Goal: Task Accomplishment & Management: Manage account settings

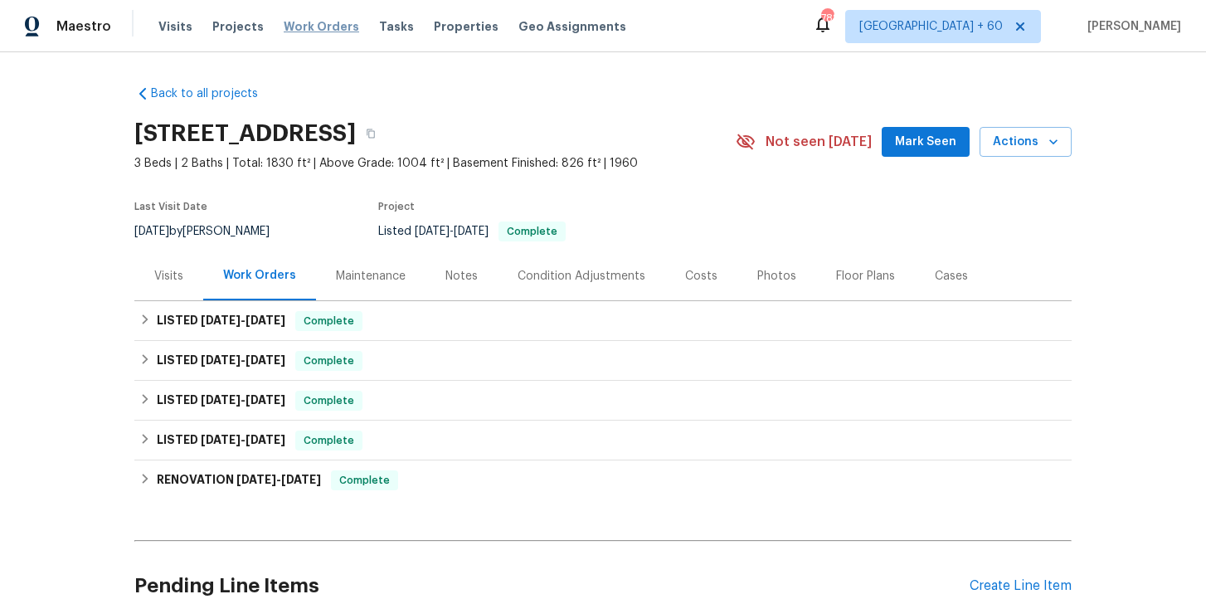
click at [328, 30] on span "Work Orders" at bounding box center [321, 26] width 75 height 17
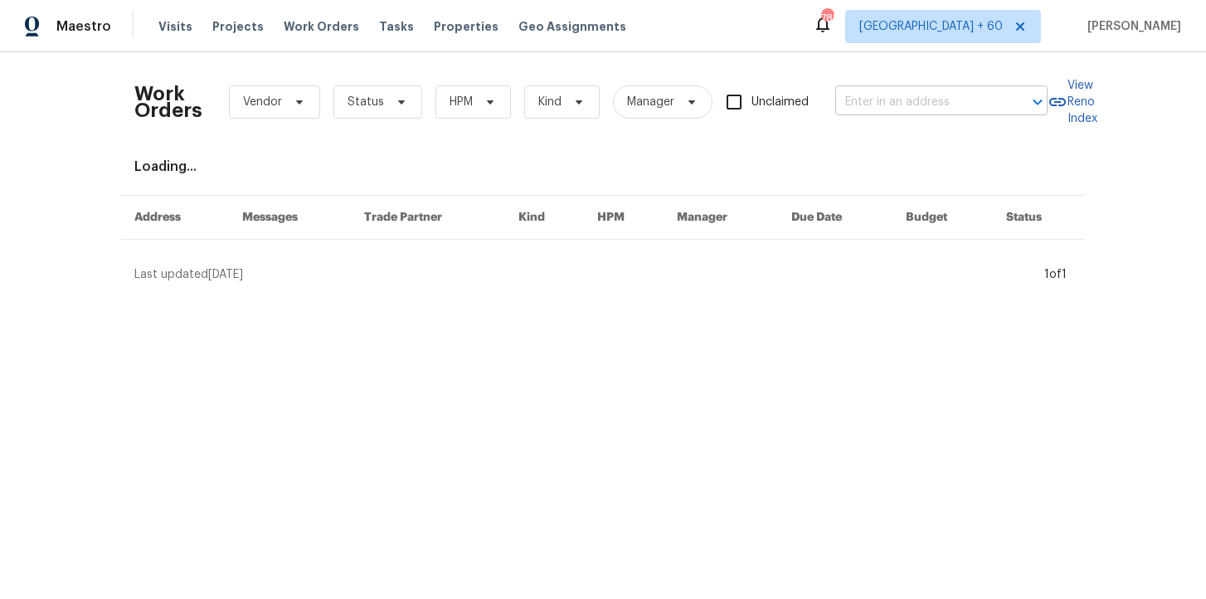
click at [931, 97] on input "text" at bounding box center [918, 103] width 166 height 26
paste input "[STREET_ADDRESS][US_STATE]"
type input "[STREET_ADDRESS][US_STATE]"
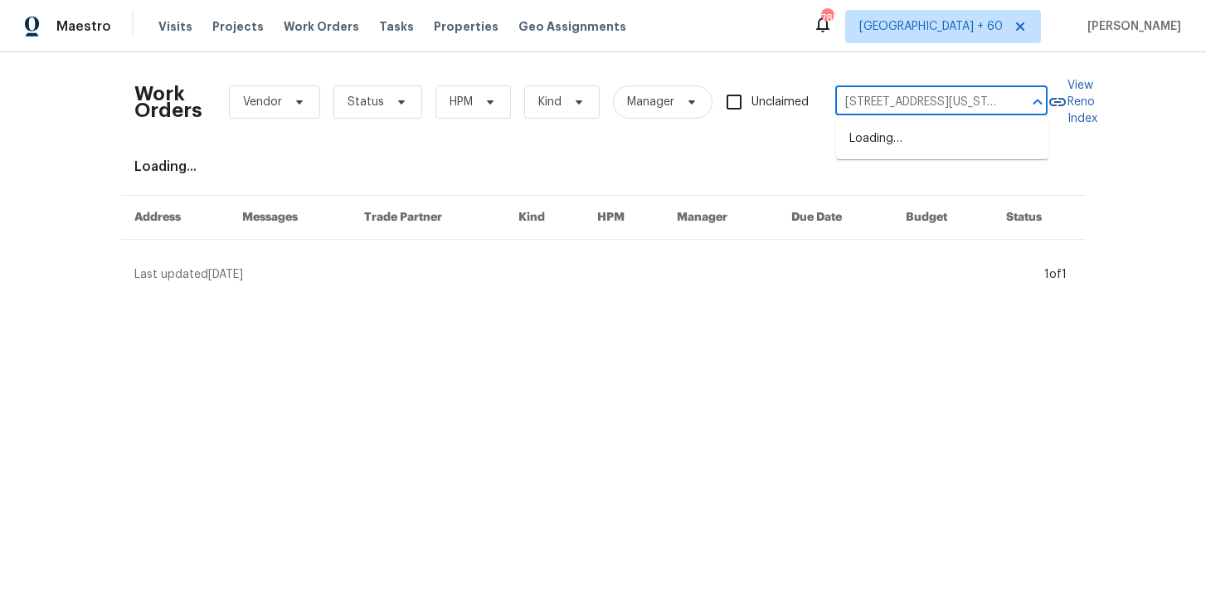
scroll to position [0, 74]
click at [933, 149] on li "[STREET_ADDRESS][US_STATE]" at bounding box center [942, 138] width 212 height 27
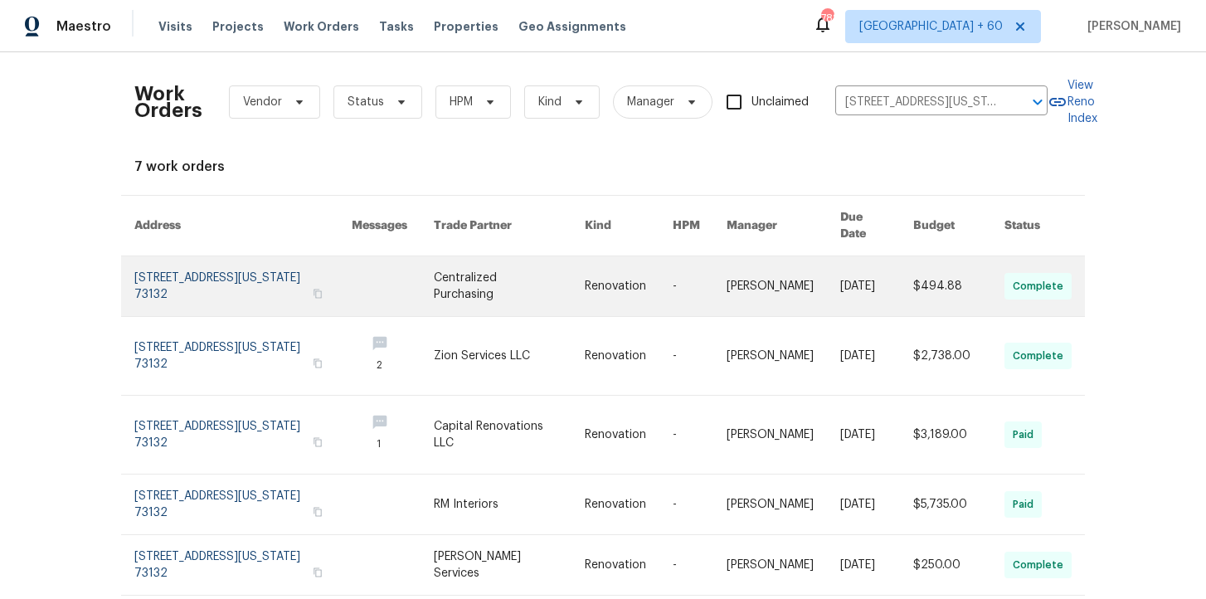
click at [221, 259] on link at bounding box center [242, 286] width 217 height 60
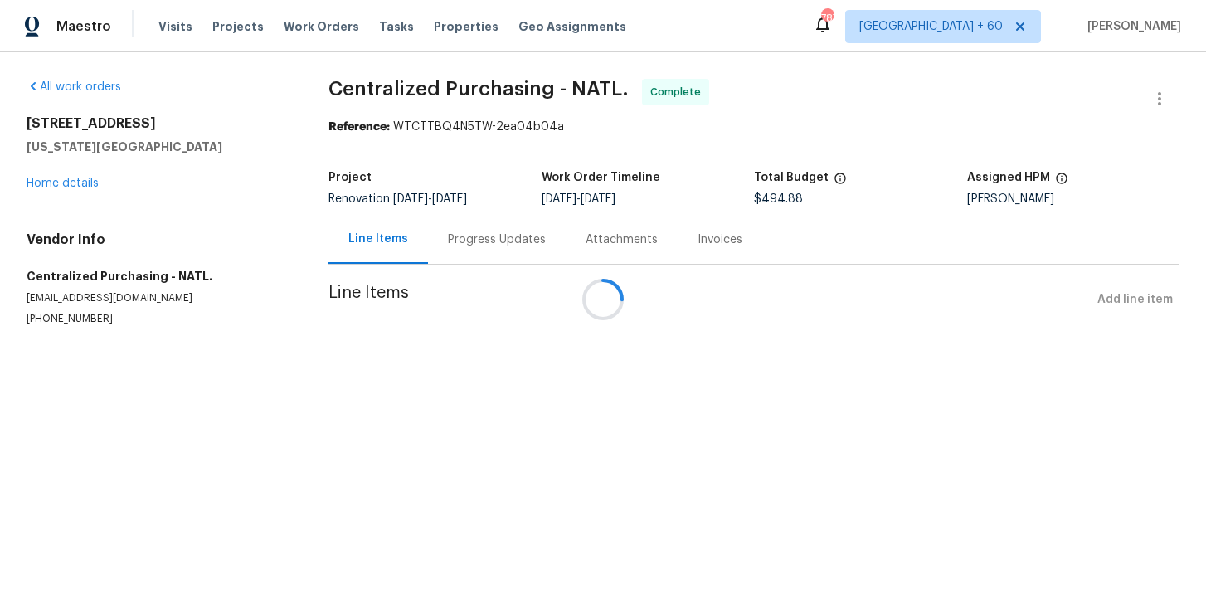
click at [79, 184] on div at bounding box center [603, 299] width 1206 height 599
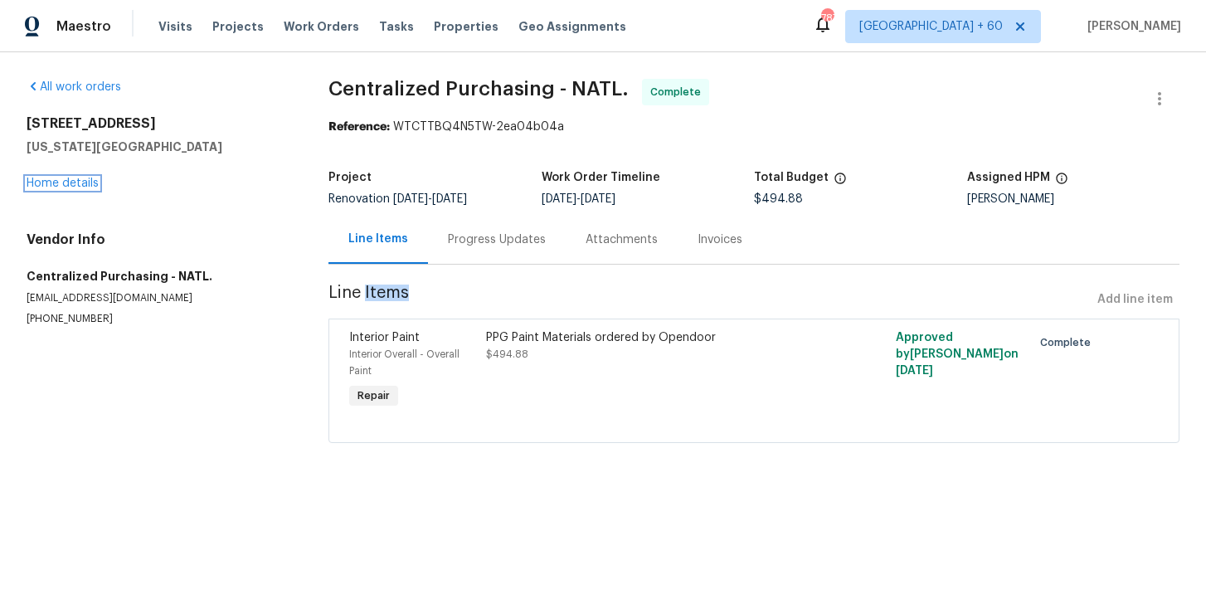
click at [79, 184] on link "Home details" at bounding box center [63, 183] width 72 height 12
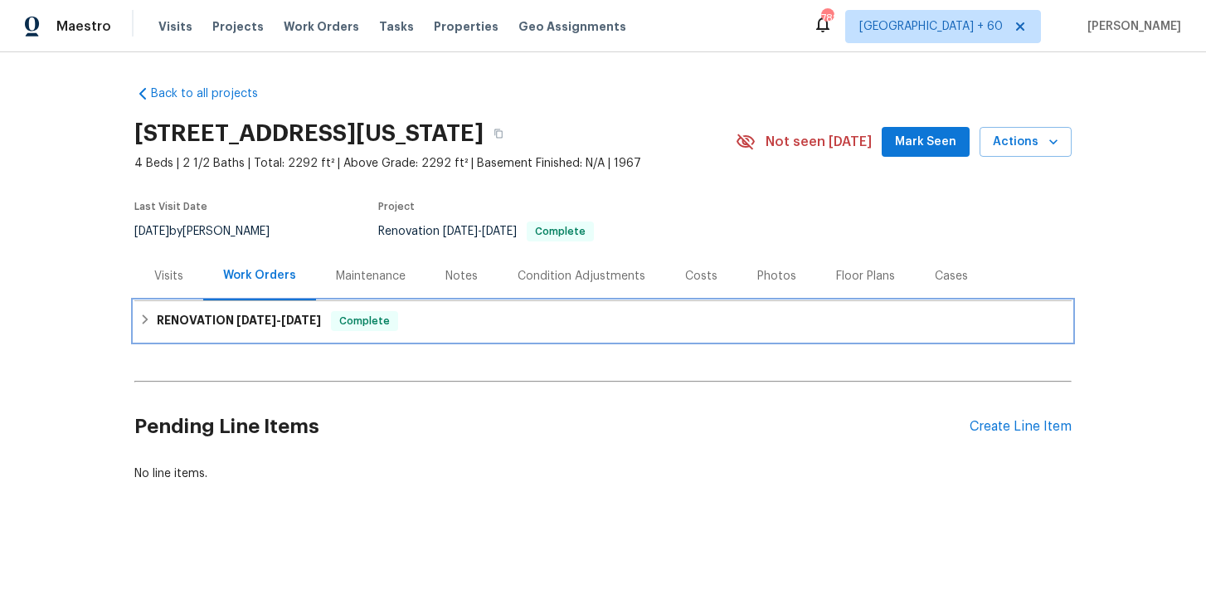
click at [287, 319] on span "9/24/25" at bounding box center [301, 320] width 40 height 12
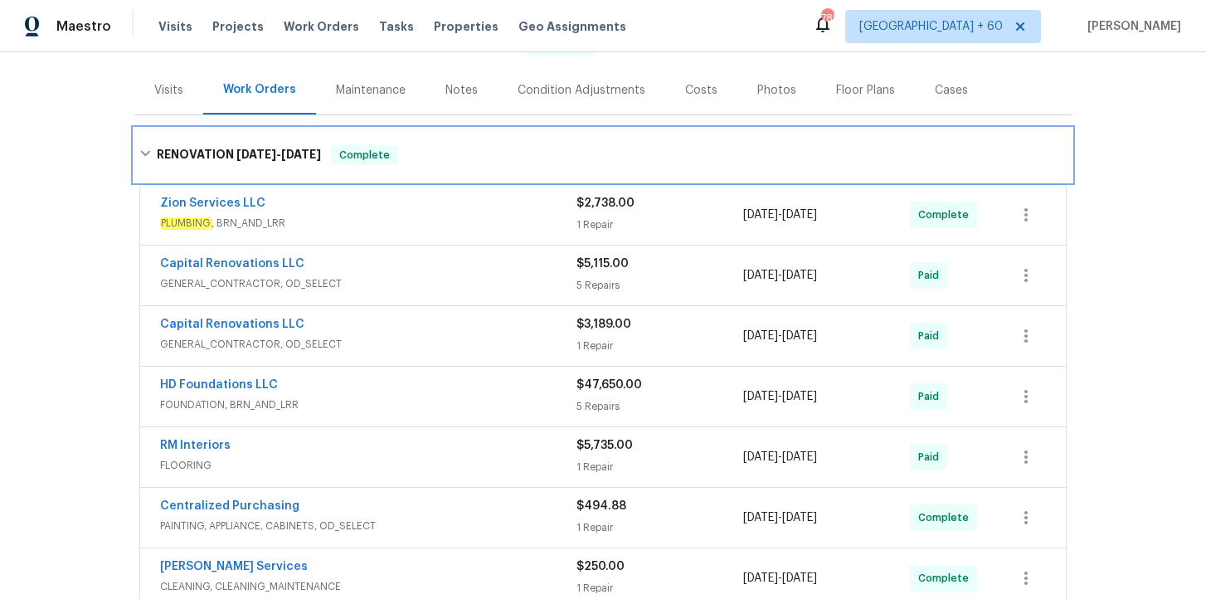
scroll to position [298, 0]
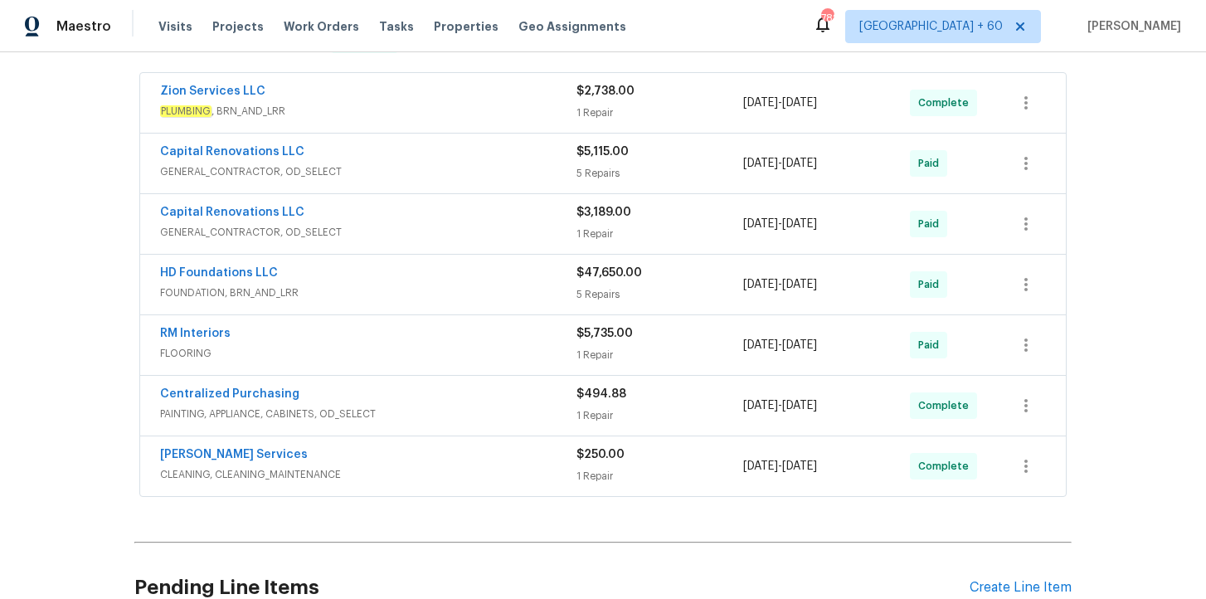
click at [382, 472] on span "CLEANING, CLEANING_MAINTENANCE" at bounding box center [368, 474] width 416 height 17
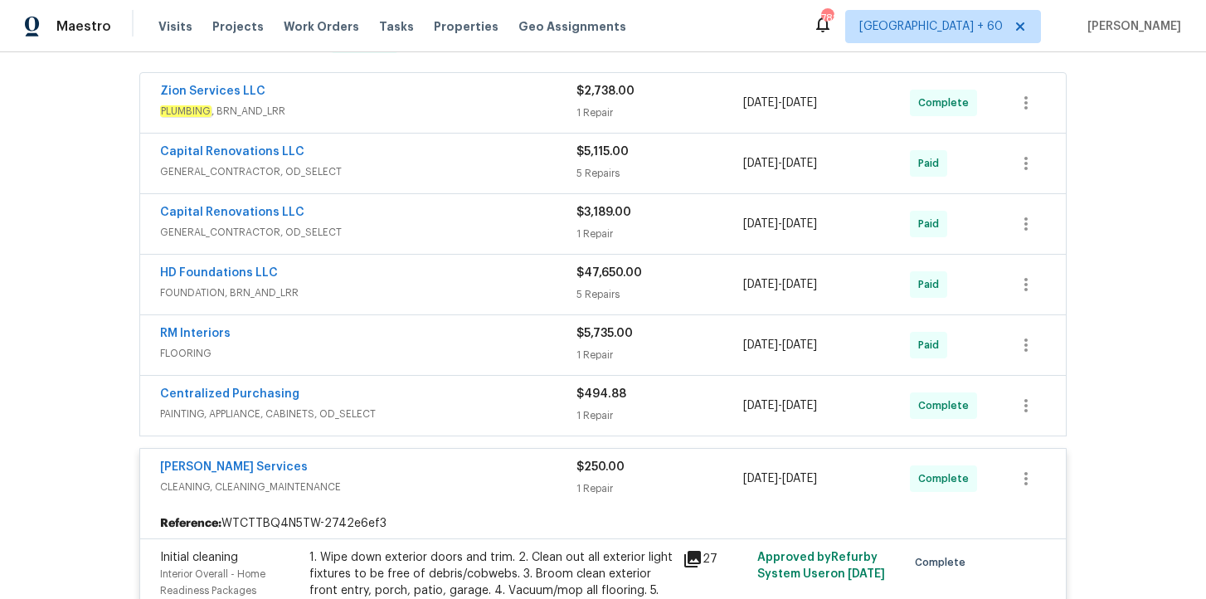
click at [437, 406] on span "PAINTING, APPLIANCE, CABINETS, OD_SELECT" at bounding box center [368, 414] width 416 height 17
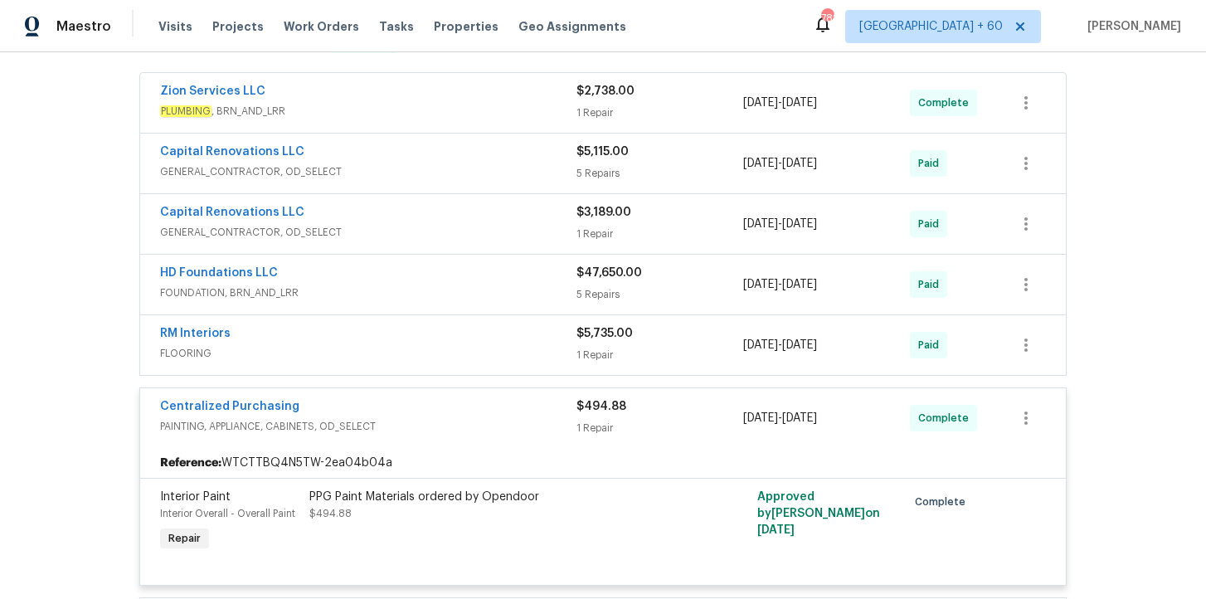
click at [425, 343] on div "RM Interiors" at bounding box center [368, 335] width 416 height 20
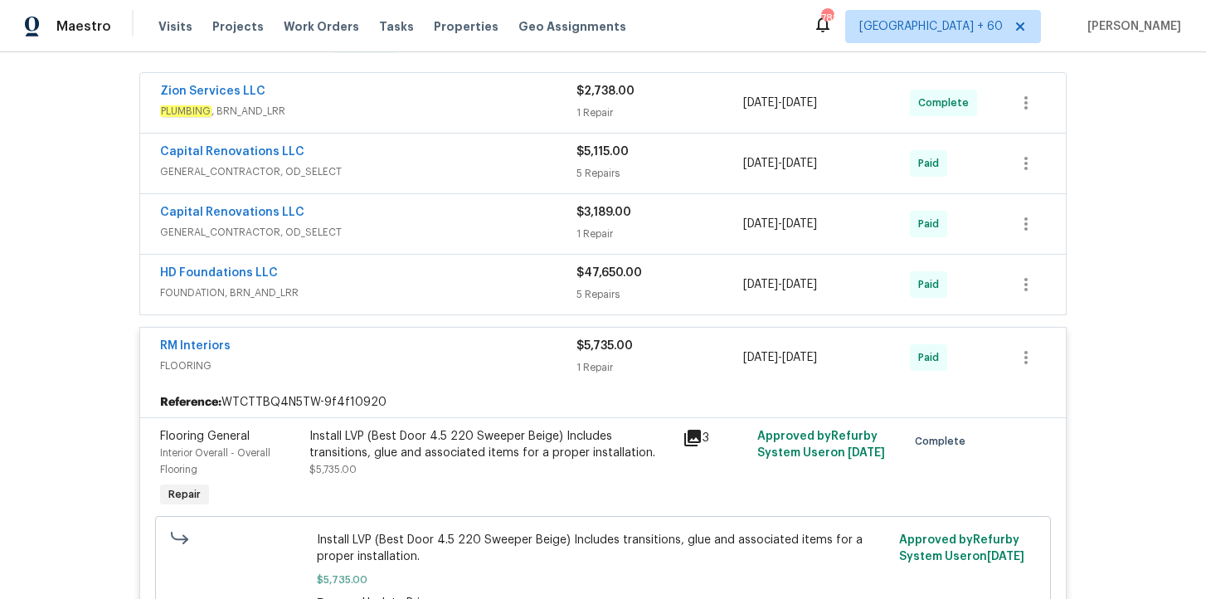
click at [423, 294] on span "FOUNDATION, BRN_AND_LRR" at bounding box center [368, 292] width 416 height 17
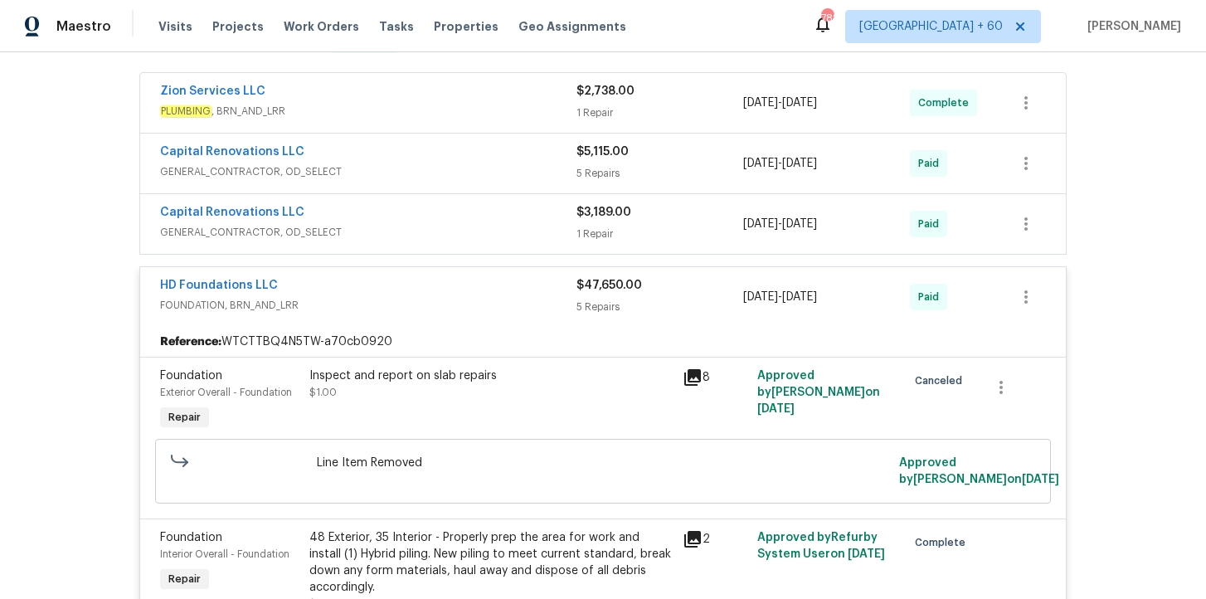
click at [406, 231] on span "GENERAL_CONTRACTOR, OD_SELECT" at bounding box center [368, 232] width 416 height 17
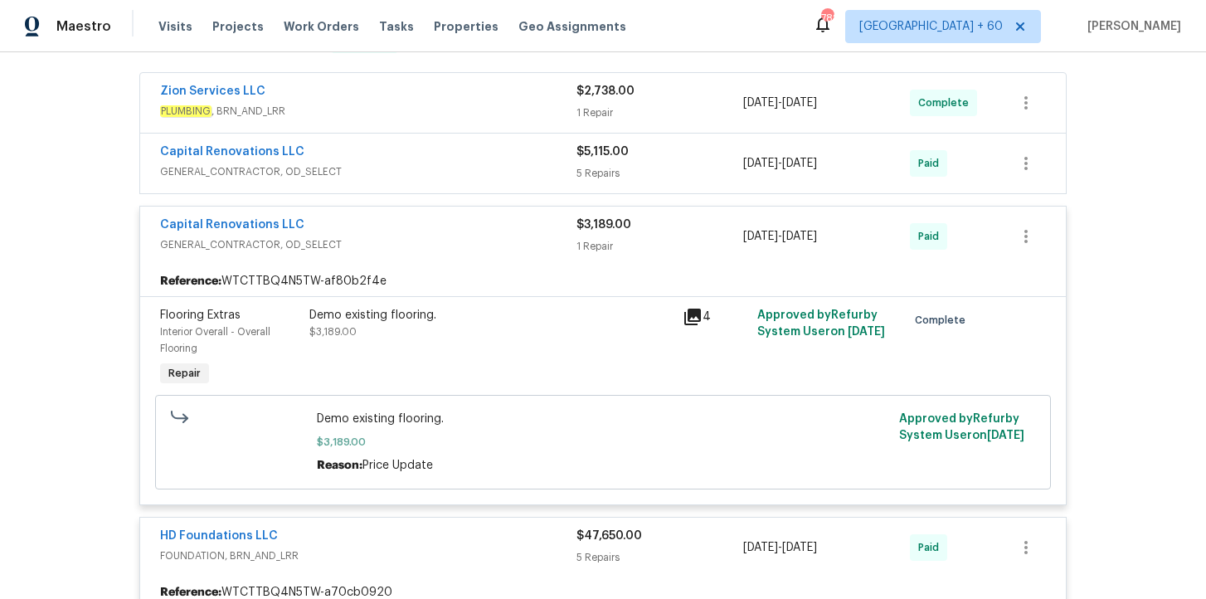
click at [418, 158] on div "Capital Renovations LLC" at bounding box center [368, 153] width 416 height 20
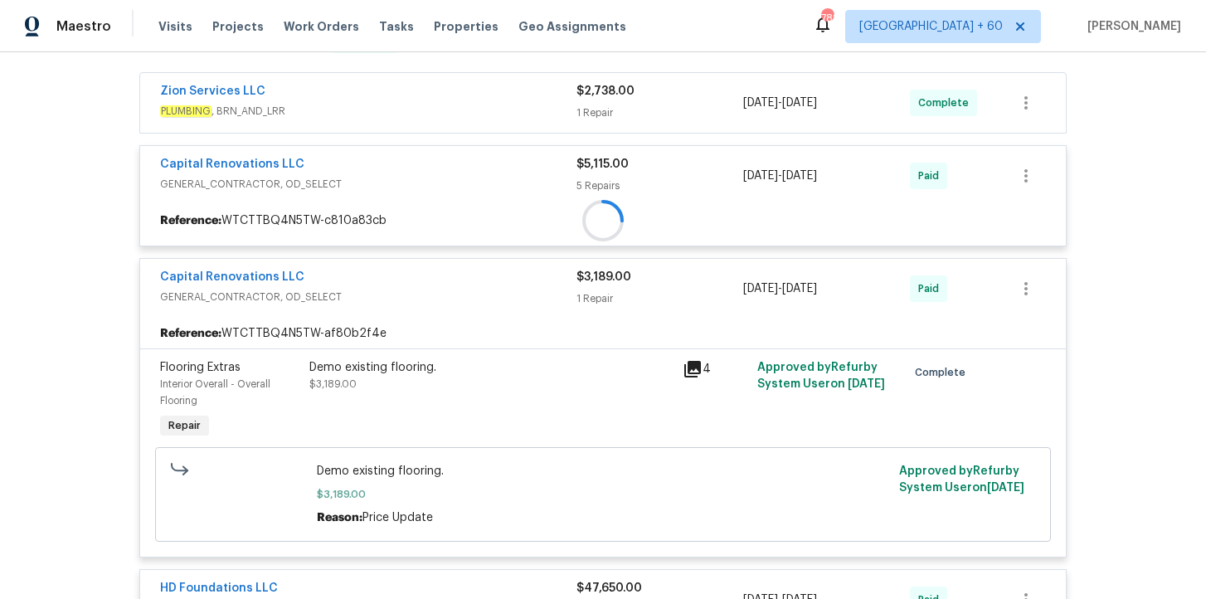
scroll to position [237, 0]
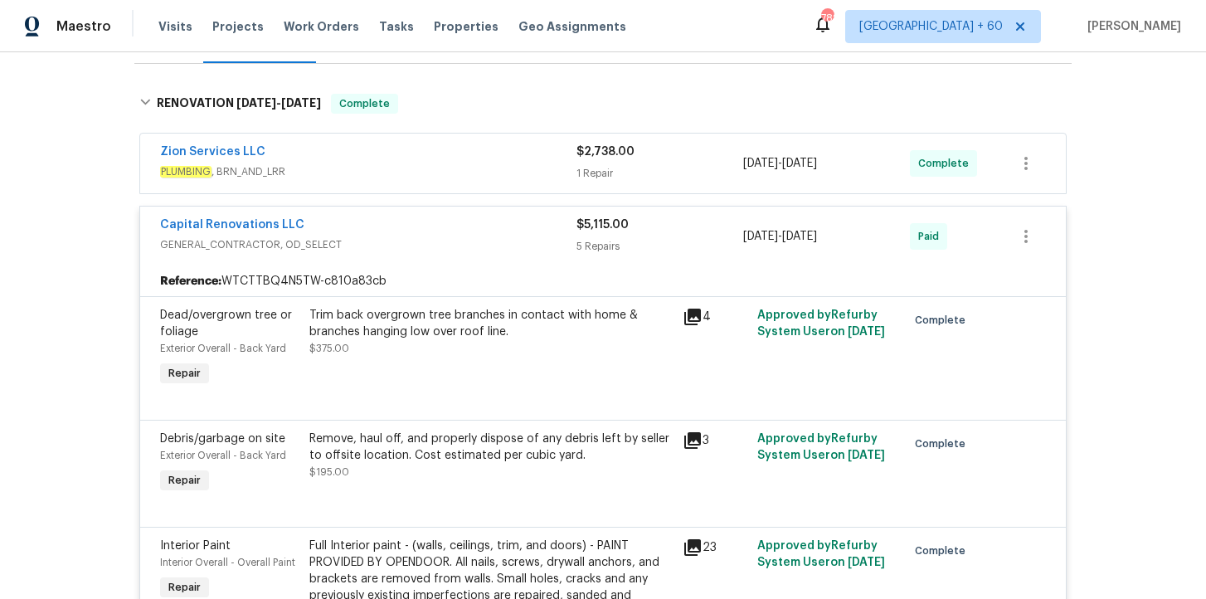
click at [425, 167] on span "PLUMBING , BRN_AND_LRR" at bounding box center [368, 171] width 416 height 17
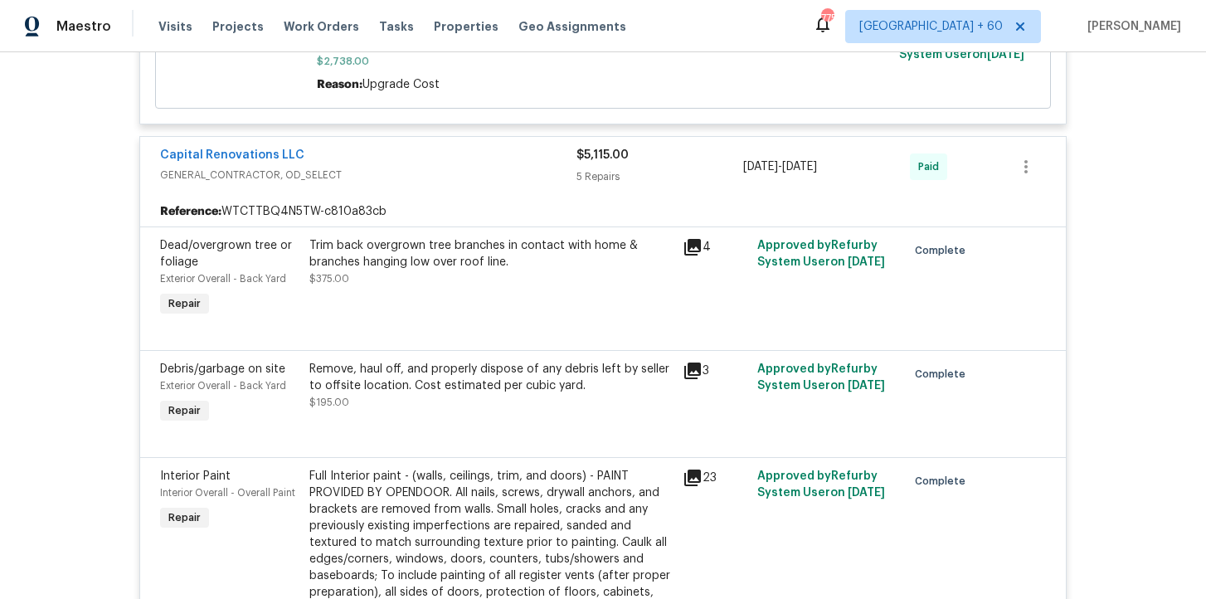
scroll to position [283, 0]
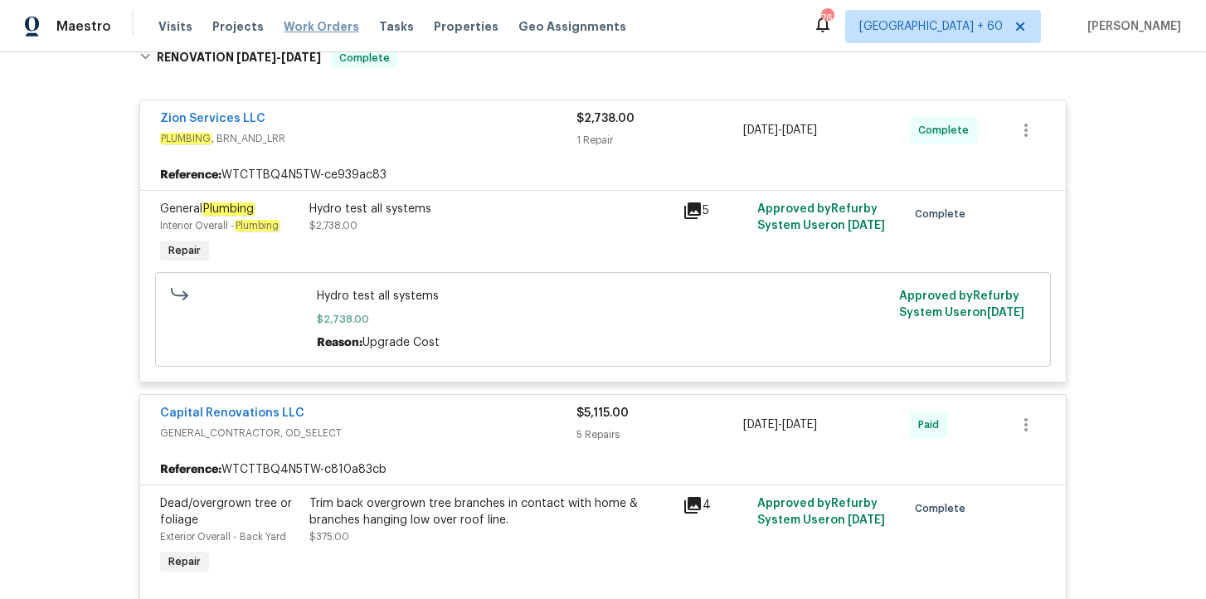
click at [310, 25] on span "Work Orders" at bounding box center [321, 26] width 75 height 17
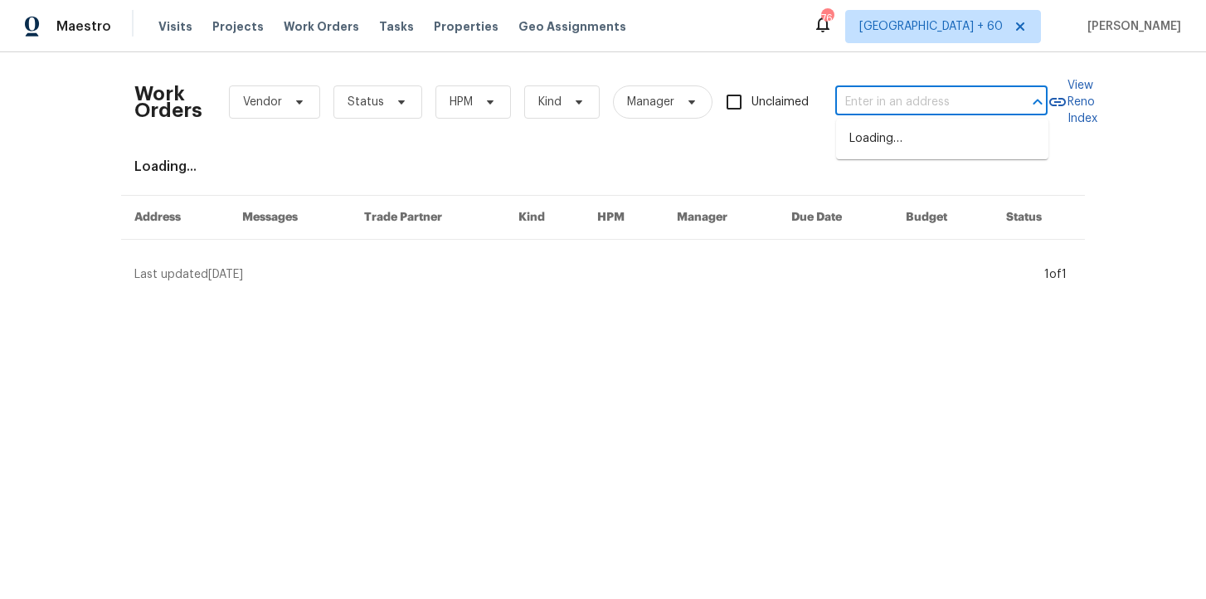
click at [875, 103] on input "text" at bounding box center [918, 103] width 166 height 26
paste input "203 Heatherbrook Dr Lyman, SC 29365"
type input "203 Heatherbrook Dr Lyman, SC 29365"
click at [902, 143] on li "203 Heatherbrook Dr, Lyman, SC 29365" at bounding box center [942, 147] width 212 height 45
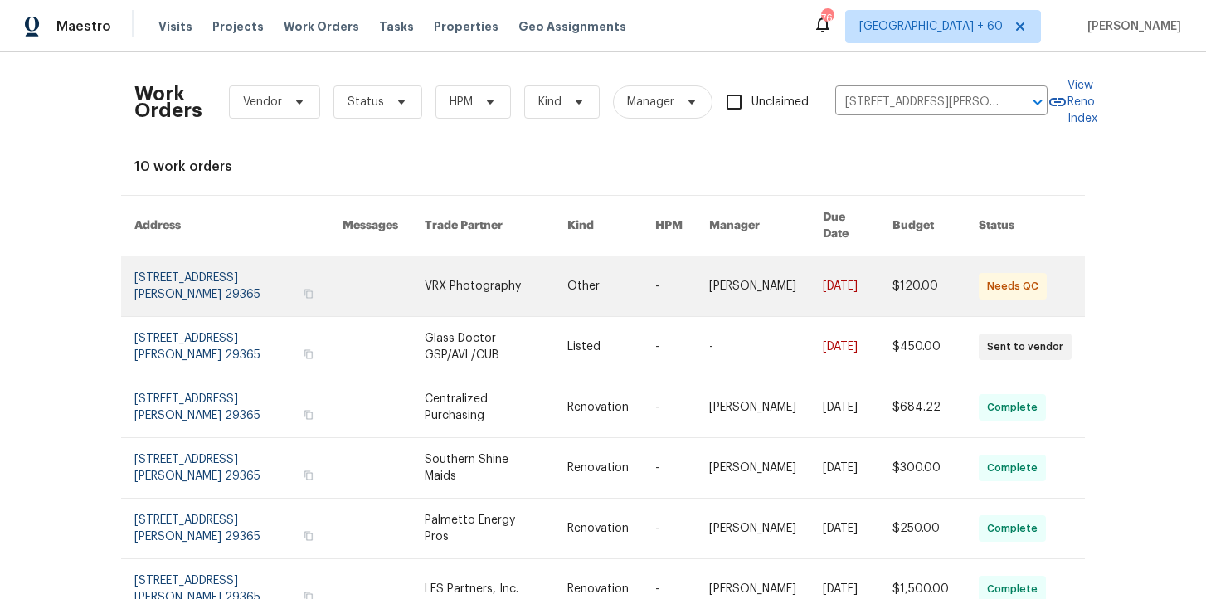
click at [207, 275] on link at bounding box center [238, 286] width 208 height 60
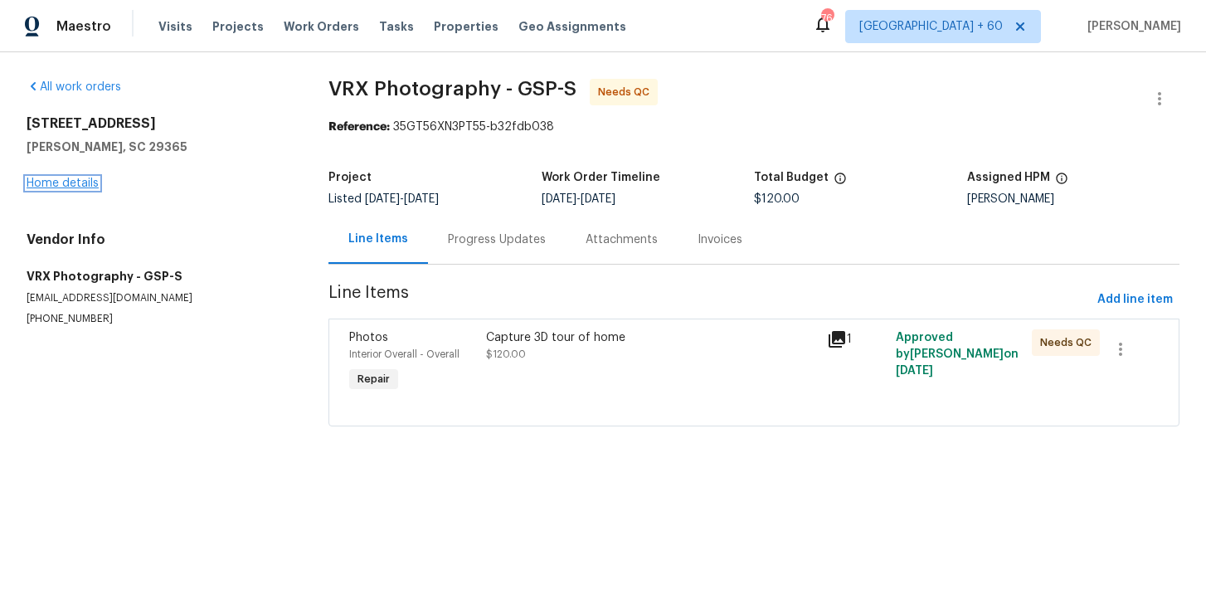
click at [79, 181] on link "Home details" at bounding box center [63, 183] width 72 height 12
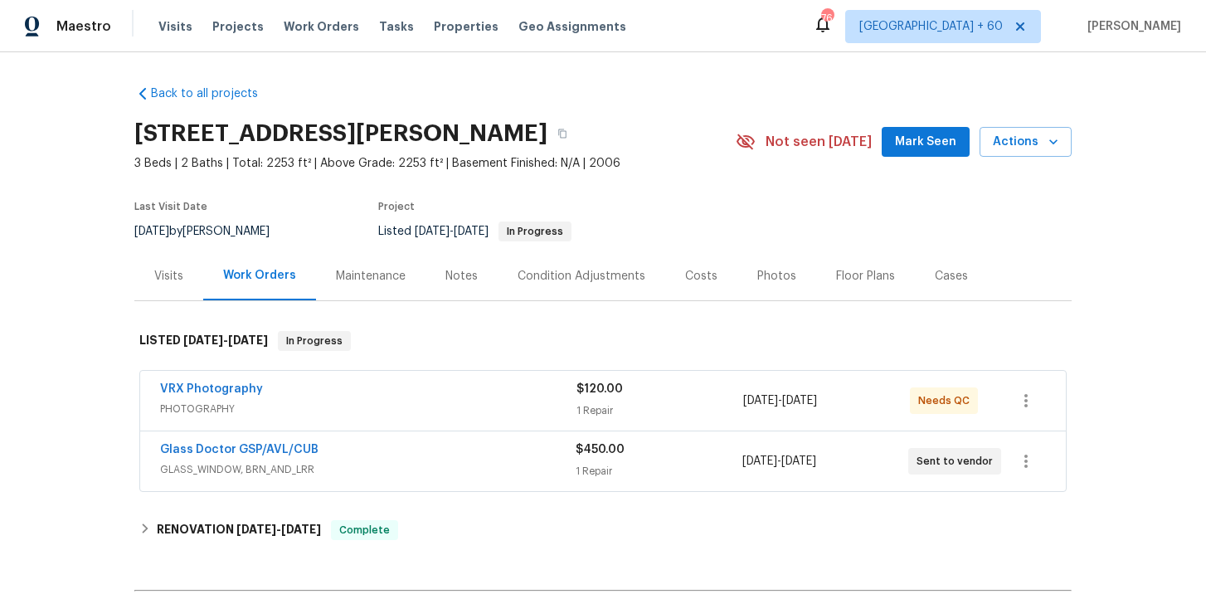
scroll to position [205, 0]
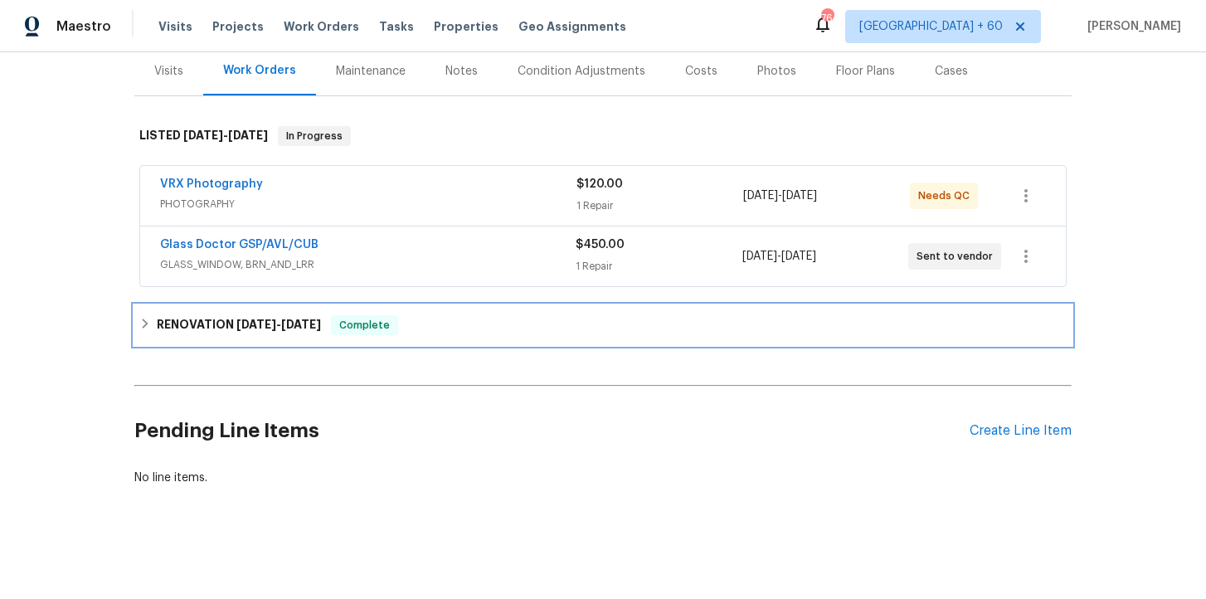
click at [427, 328] on div "RENOVATION 9/23/25 - 9/27/25 Complete" at bounding box center [602, 325] width 927 height 20
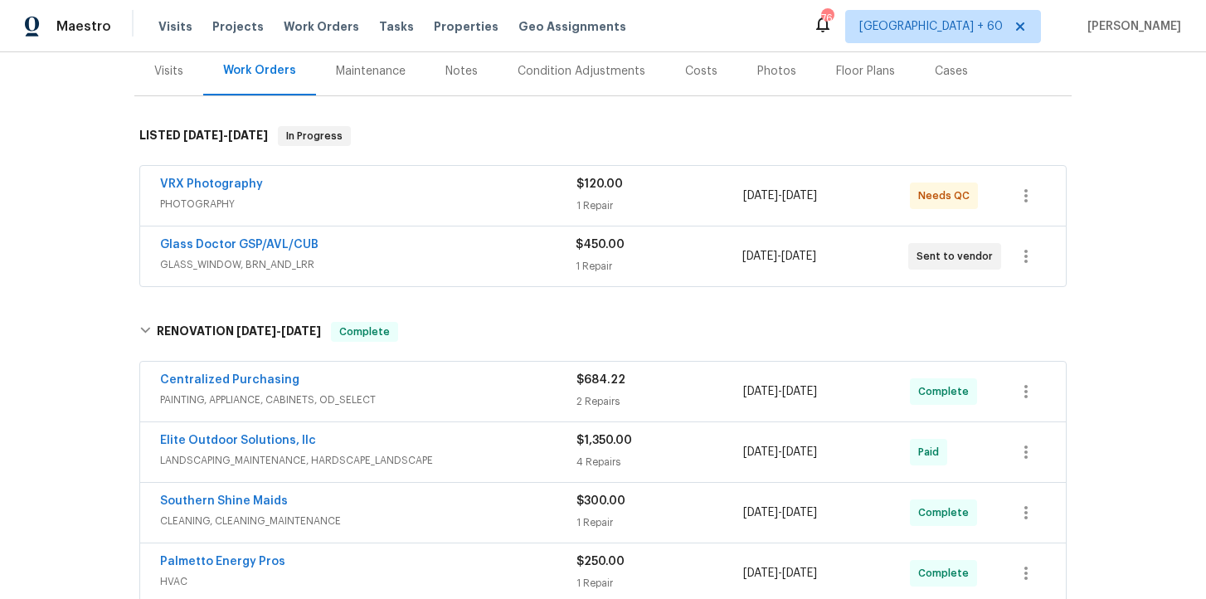
click at [441, 258] on span "GLASS_WINDOW, BRN_AND_LRR" at bounding box center [368, 264] width 416 height 17
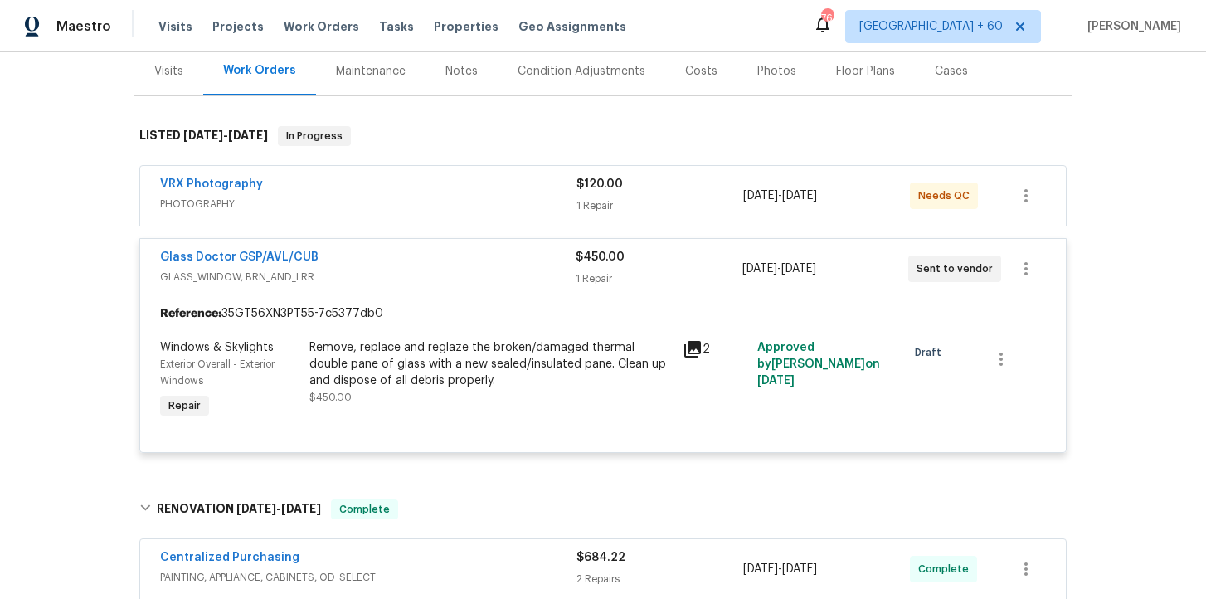
click at [439, 207] on span "PHOTOGRAPHY" at bounding box center [368, 204] width 416 height 17
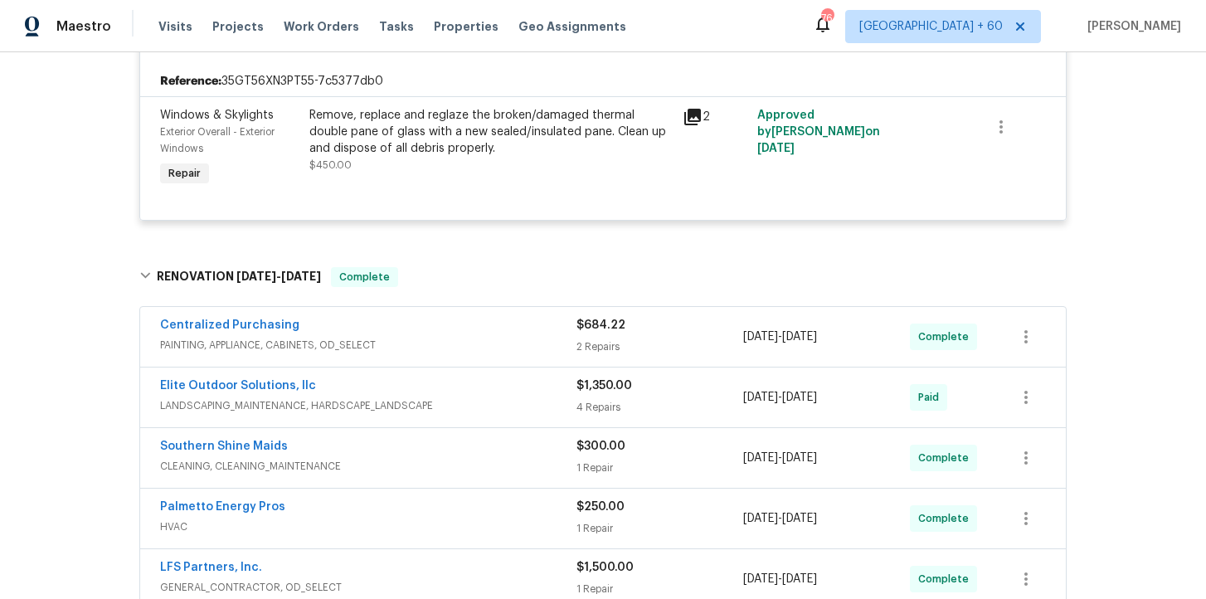
scroll to position [829, 0]
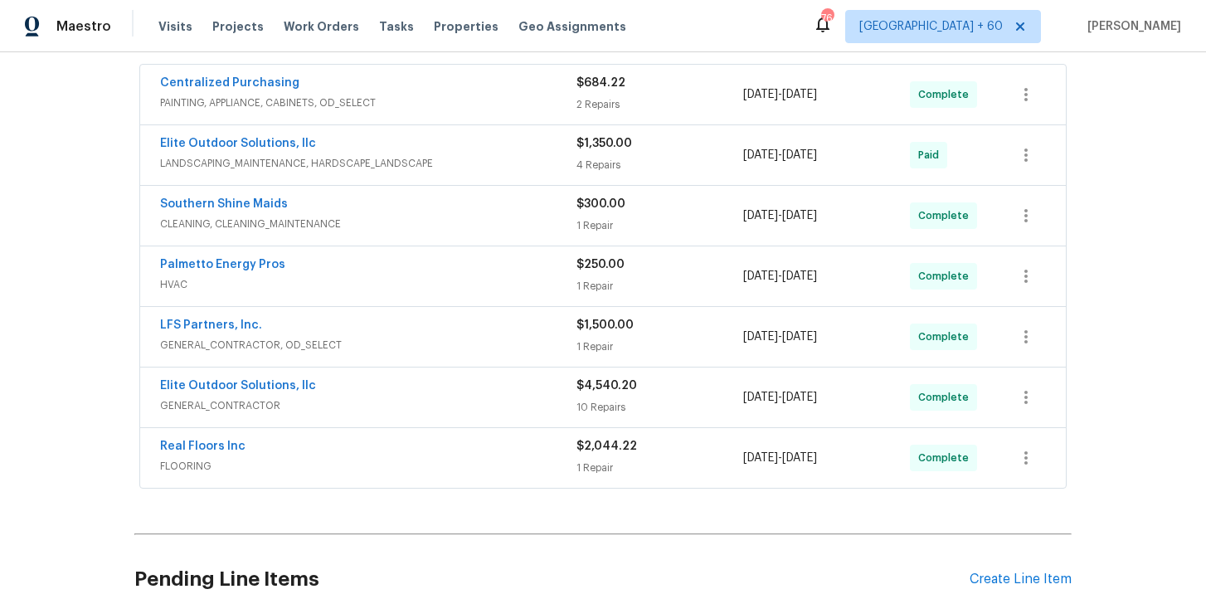
click at [445, 336] on div "LFS Partners, Inc." at bounding box center [368, 327] width 416 height 20
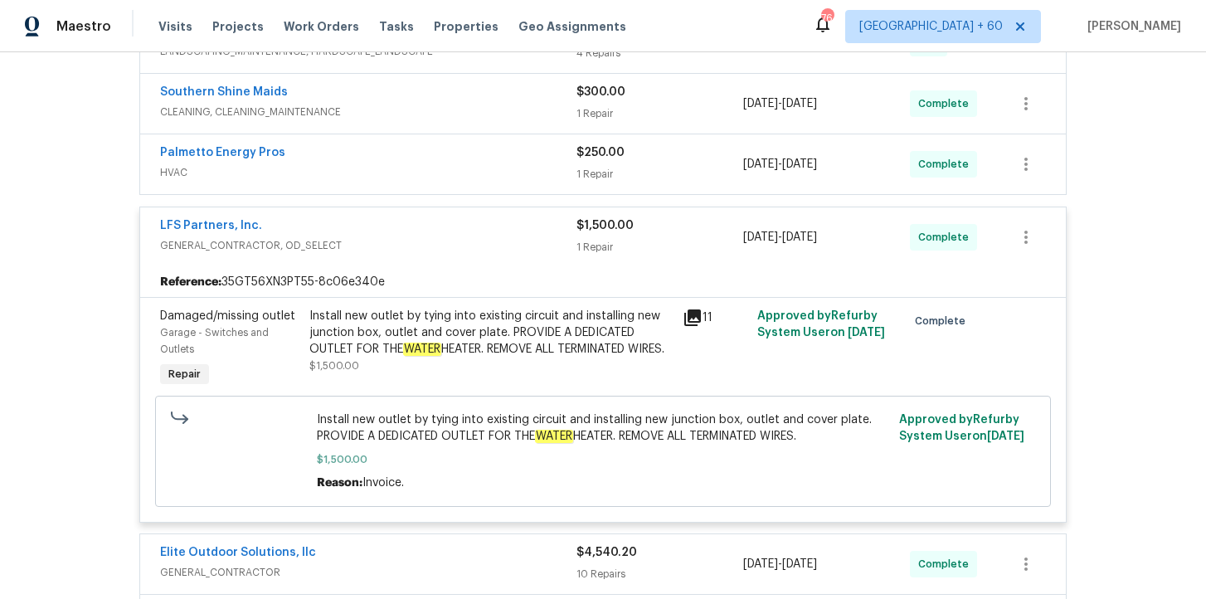
scroll to position [800, 0]
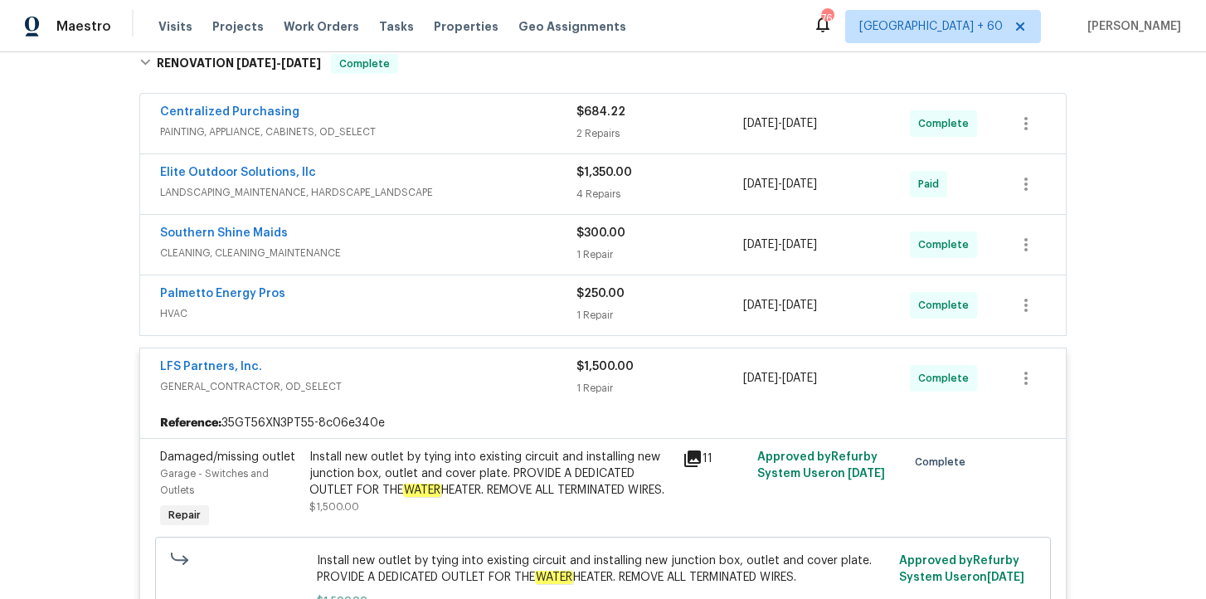
click at [455, 173] on div "Elite Outdoor Solutions, llc" at bounding box center [368, 174] width 416 height 20
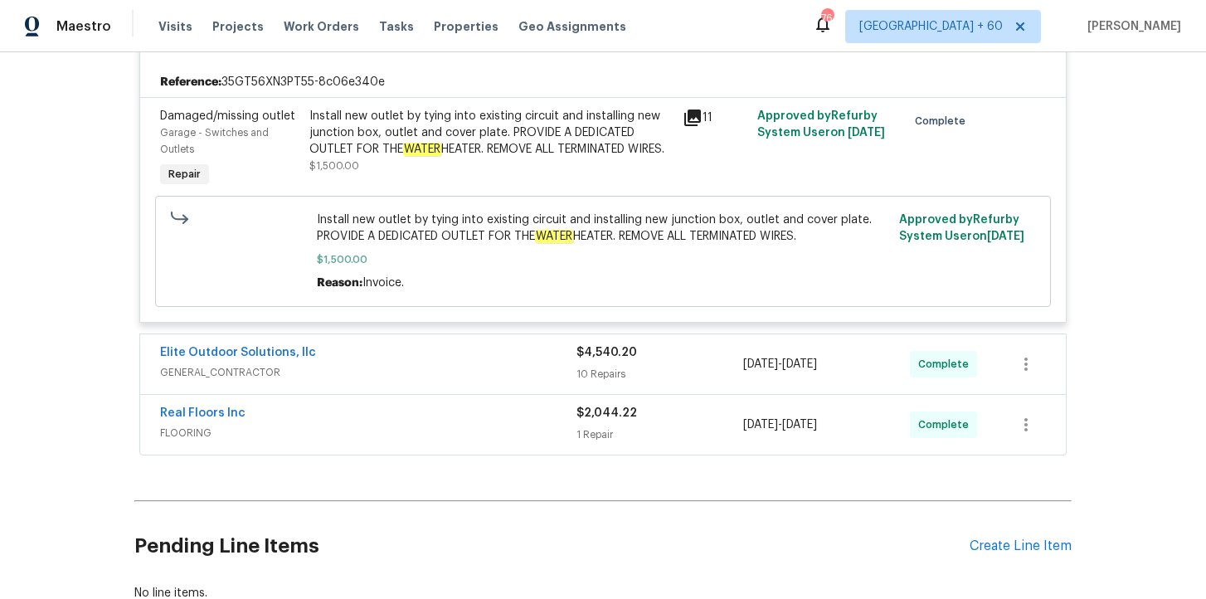
scroll to position [1825, 0]
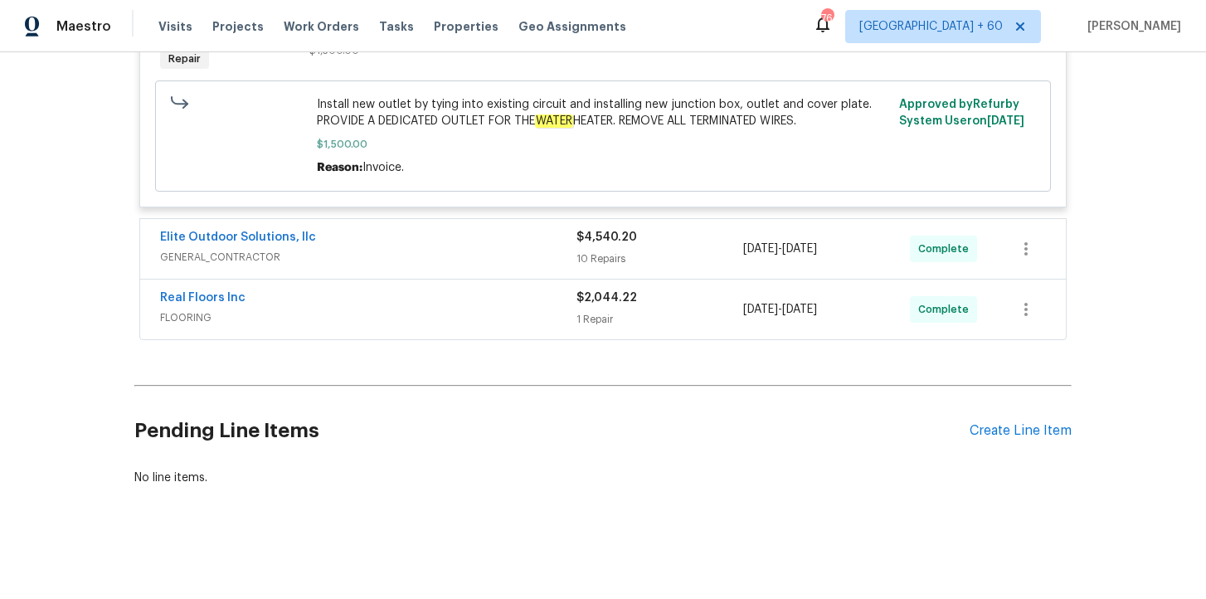
click at [452, 307] on div "Real Floors Inc" at bounding box center [368, 299] width 416 height 20
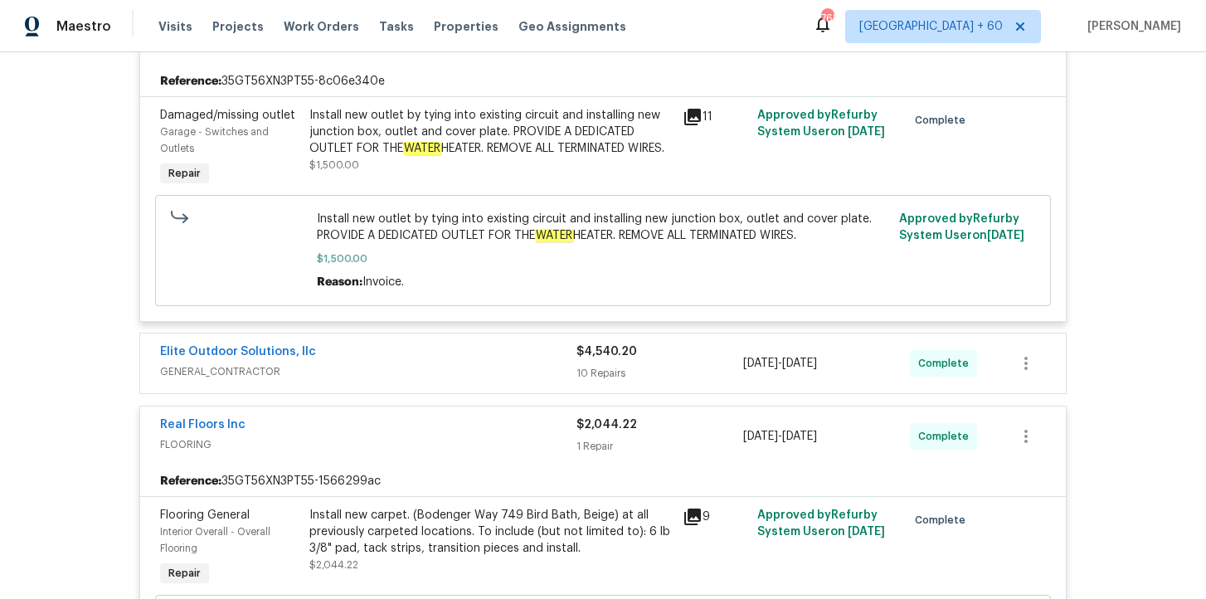
scroll to position [1786, 0]
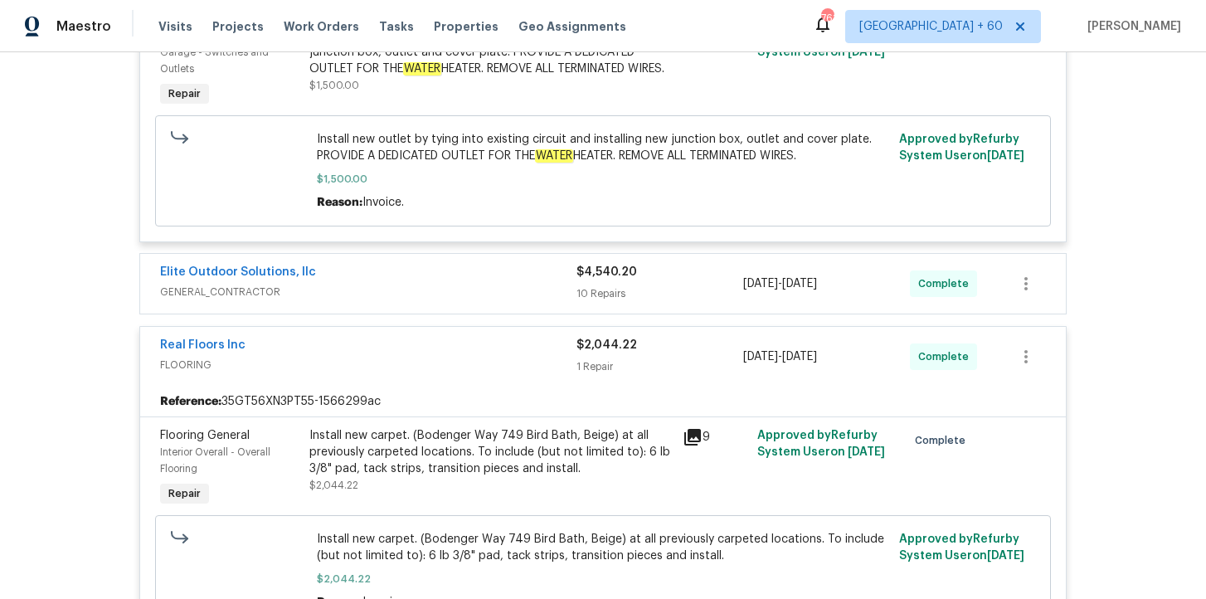
click at [463, 291] on span "GENERAL_CONTRACTOR" at bounding box center [368, 292] width 416 height 17
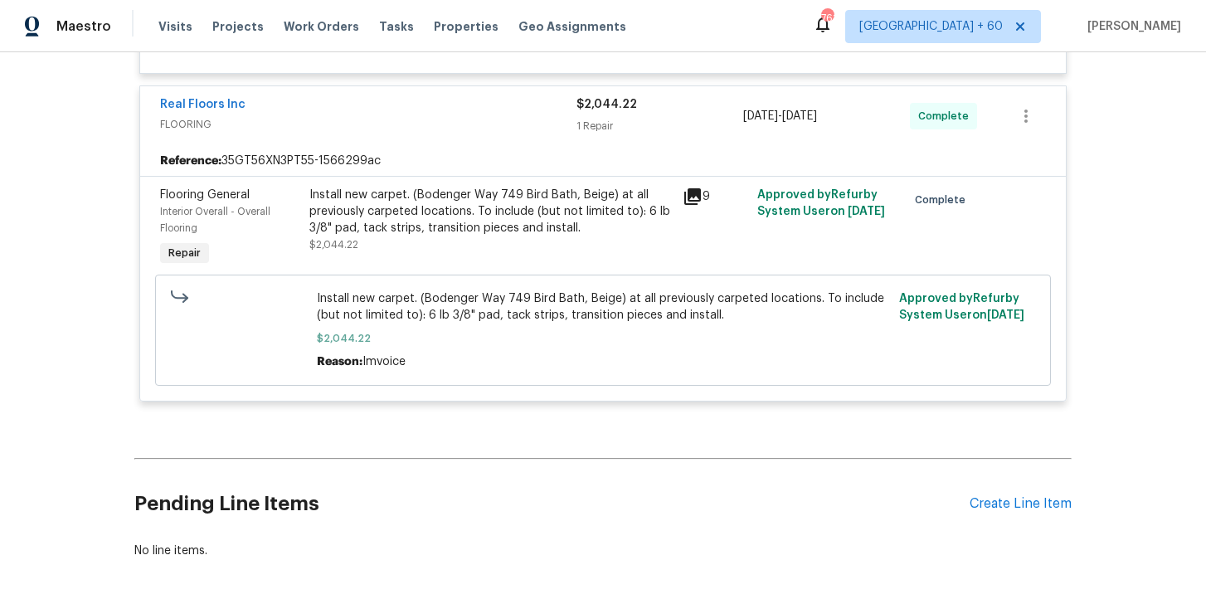
scroll to position [4275, 0]
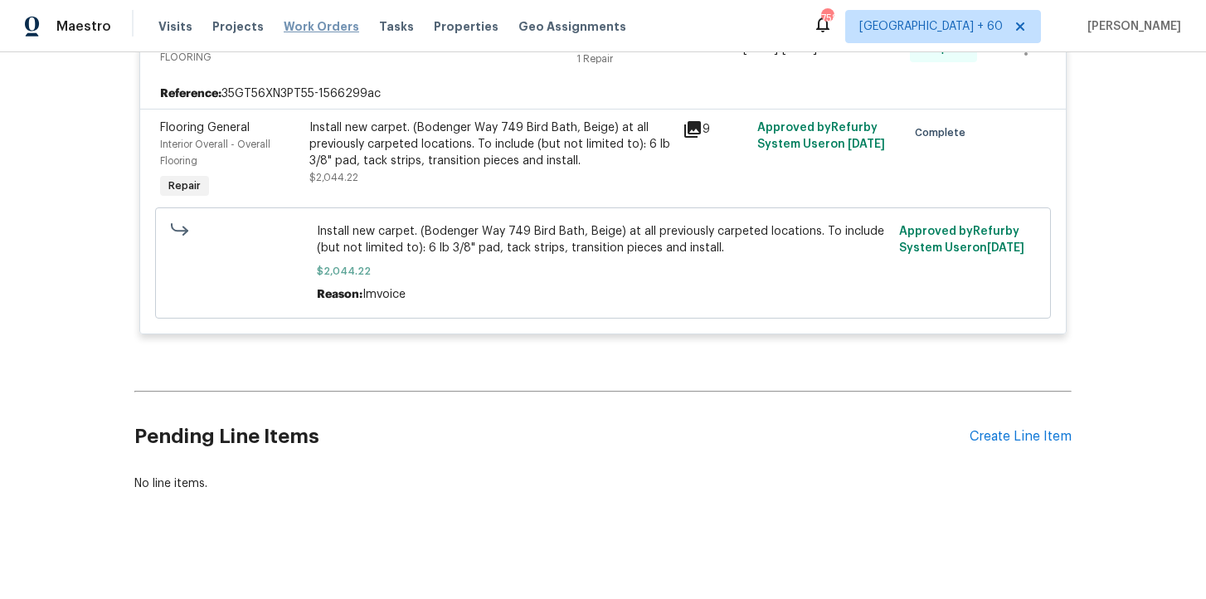
click at [284, 27] on span "Work Orders" at bounding box center [321, 26] width 75 height 17
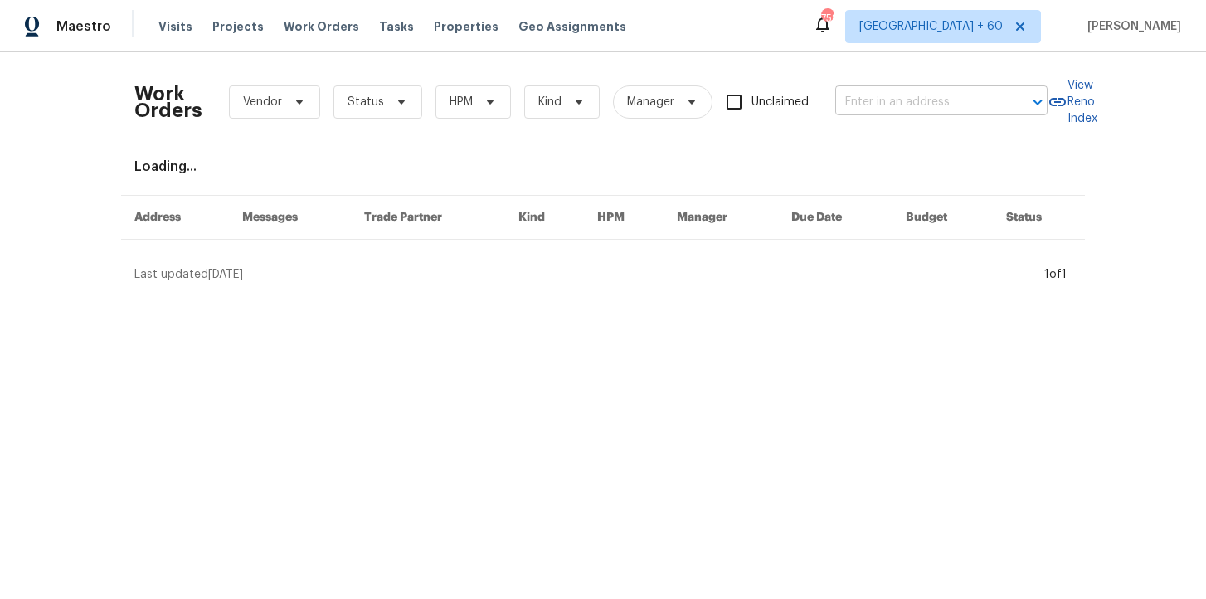
click at [948, 99] on input "text" at bounding box center [918, 103] width 166 height 26
paste input "8 Meadowview Ave SW Concord, NC 28027"
type input "8 Meadowview Ave SW Concord, NC 28027"
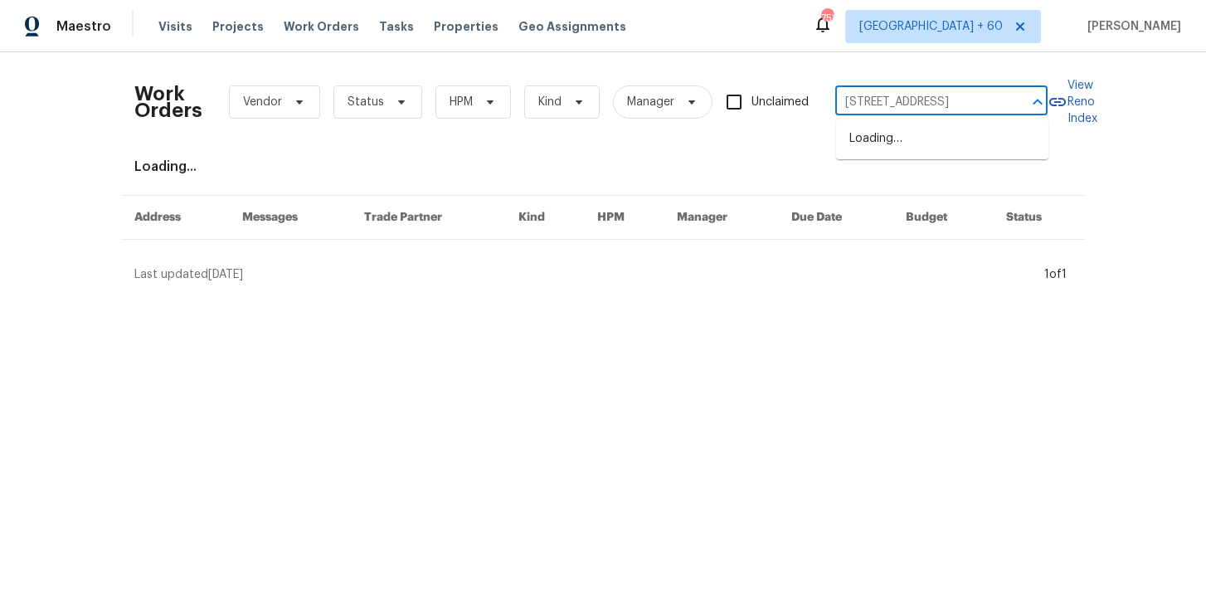
scroll to position [0, 80]
click at [949, 138] on li "8 Meadowview Ave SW, Concord, NC 28027" at bounding box center [942, 138] width 212 height 27
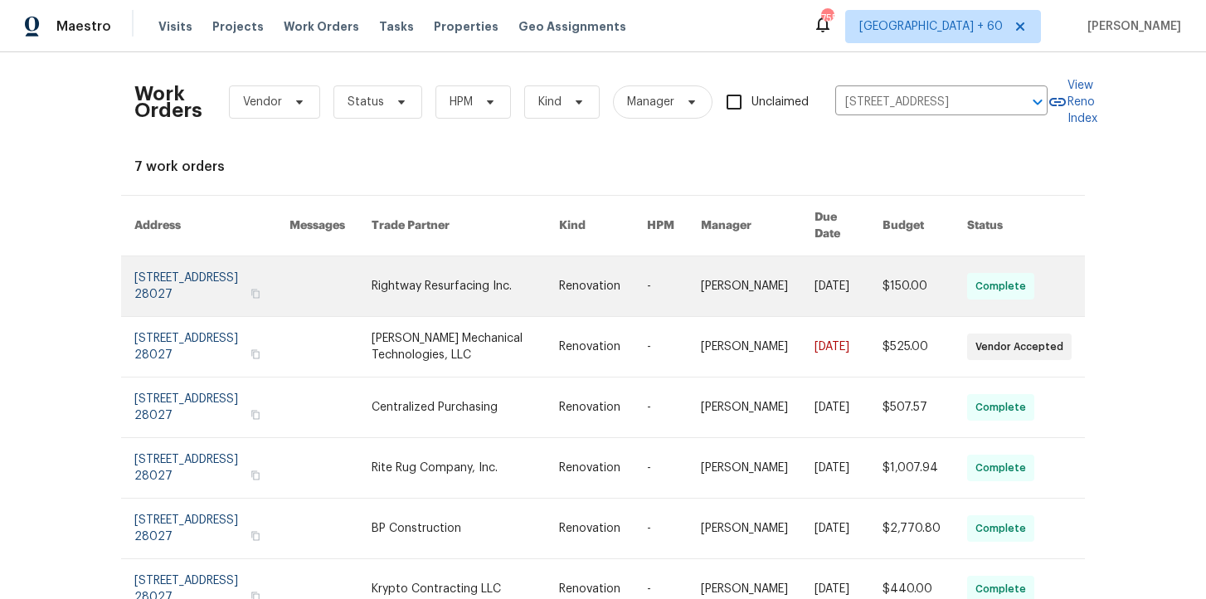
click at [198, 275] on link at bounding box center [211, 286] width 155 height 60
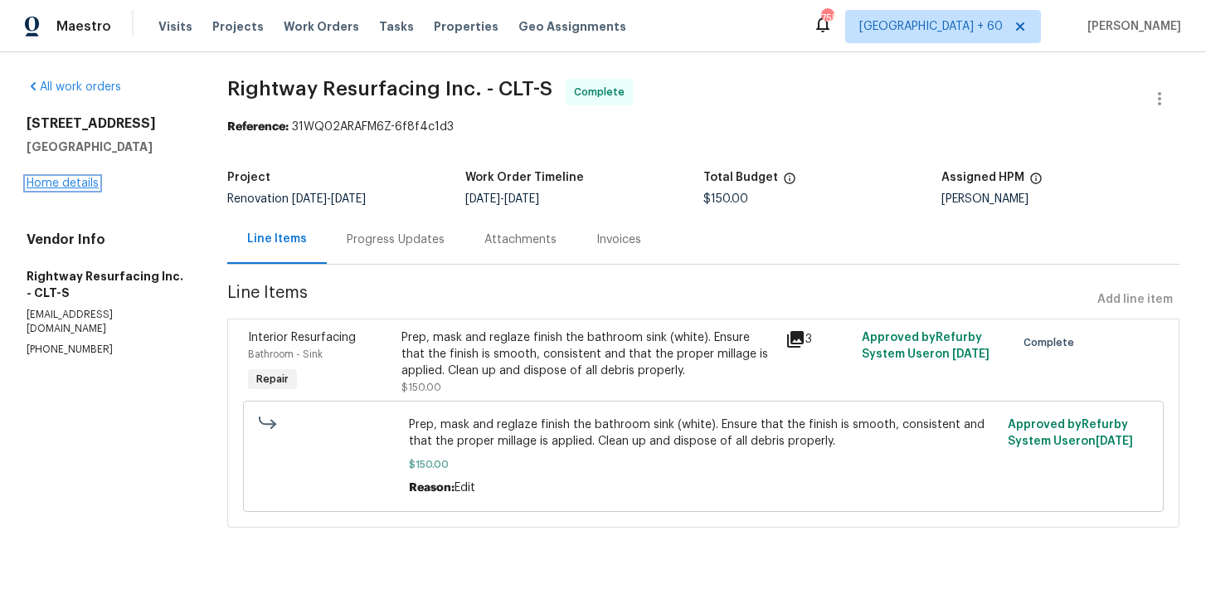
click at [77, 184] on link "Home details" at bounding box center [63, 183] width 72 height 12
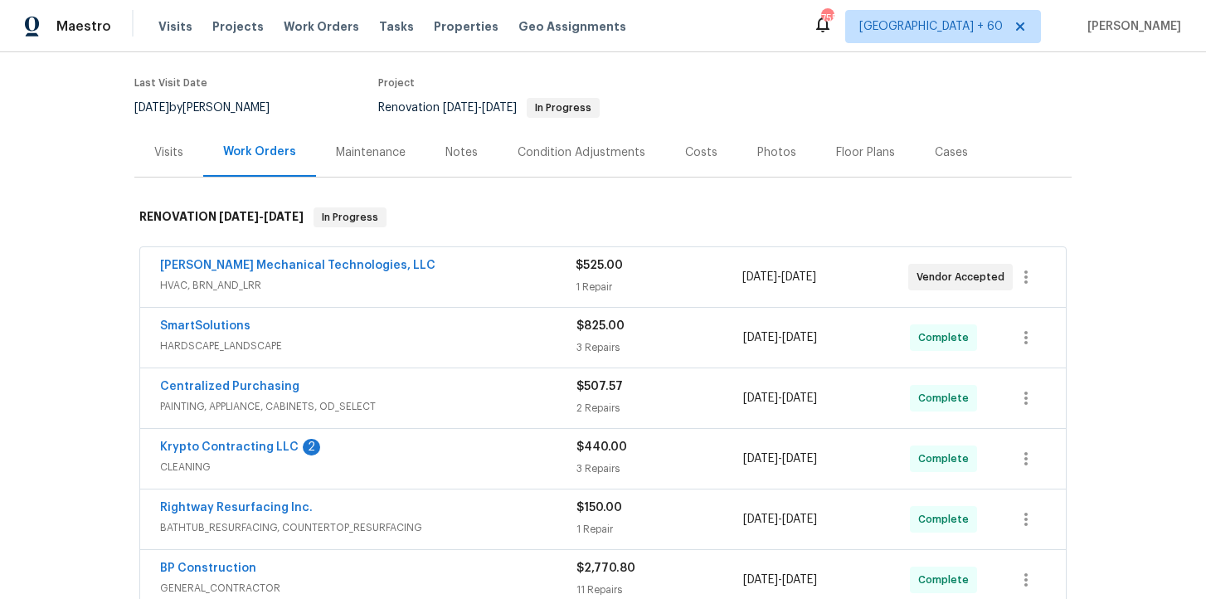
scroll to position [235, 0]
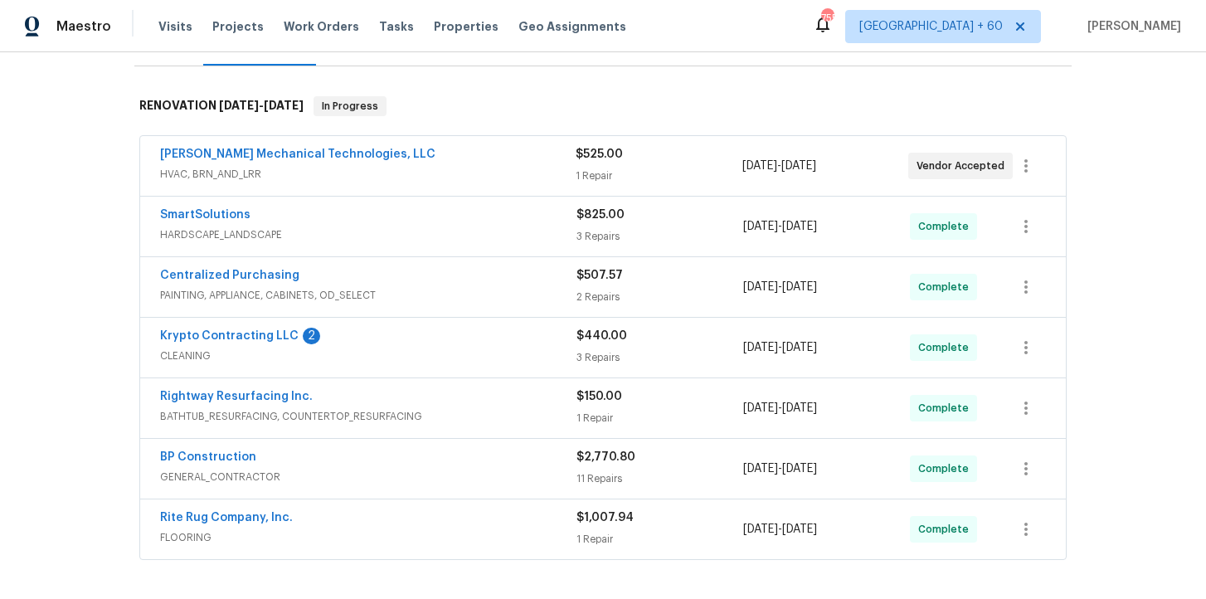
click at [482, 348] on span "CLEANING" at bounding box center [368, 356] width 416 height 17
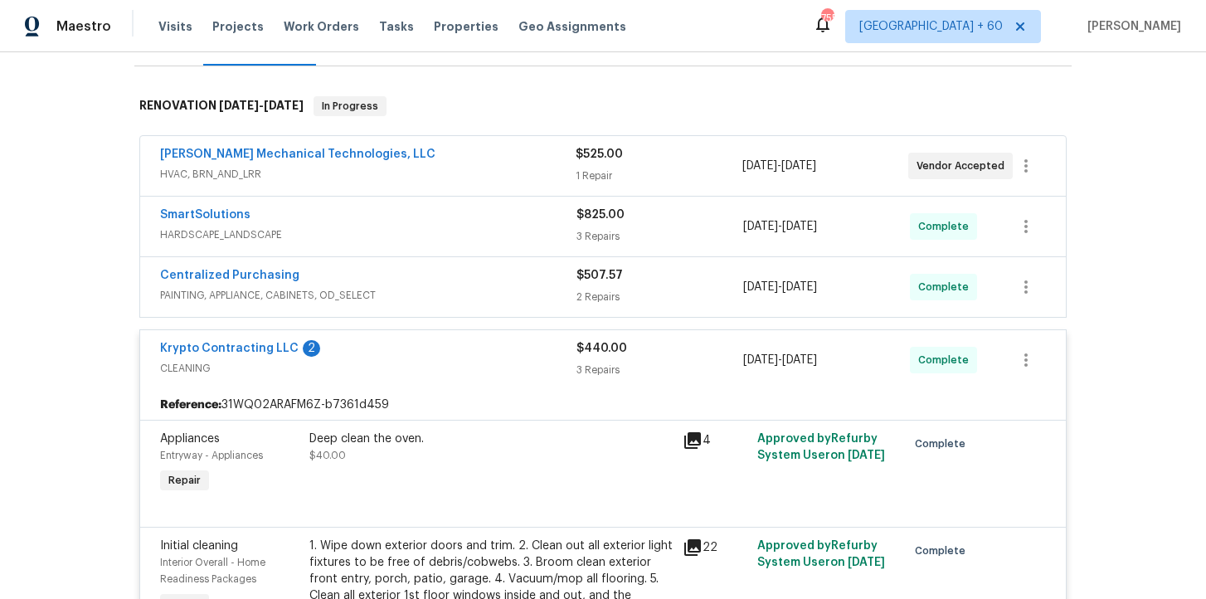
click at [475, 165] on div "Johnson's Mechanical Technologies, LLC" at bounding box center [368, 156] width 416 height 20
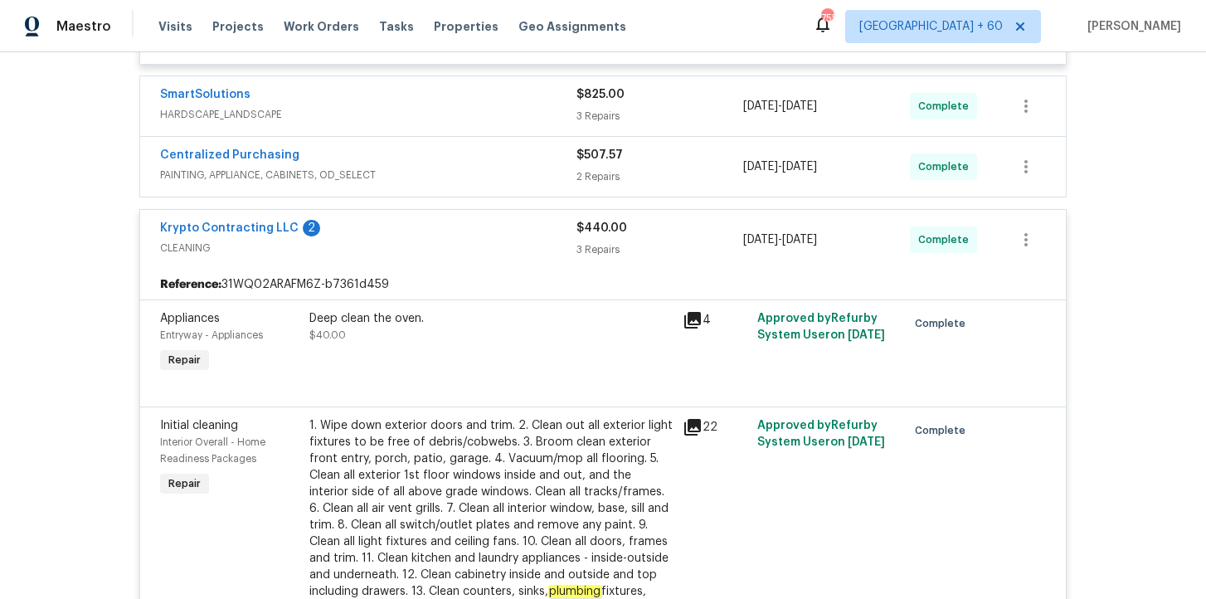
scroll to position [620, 0]
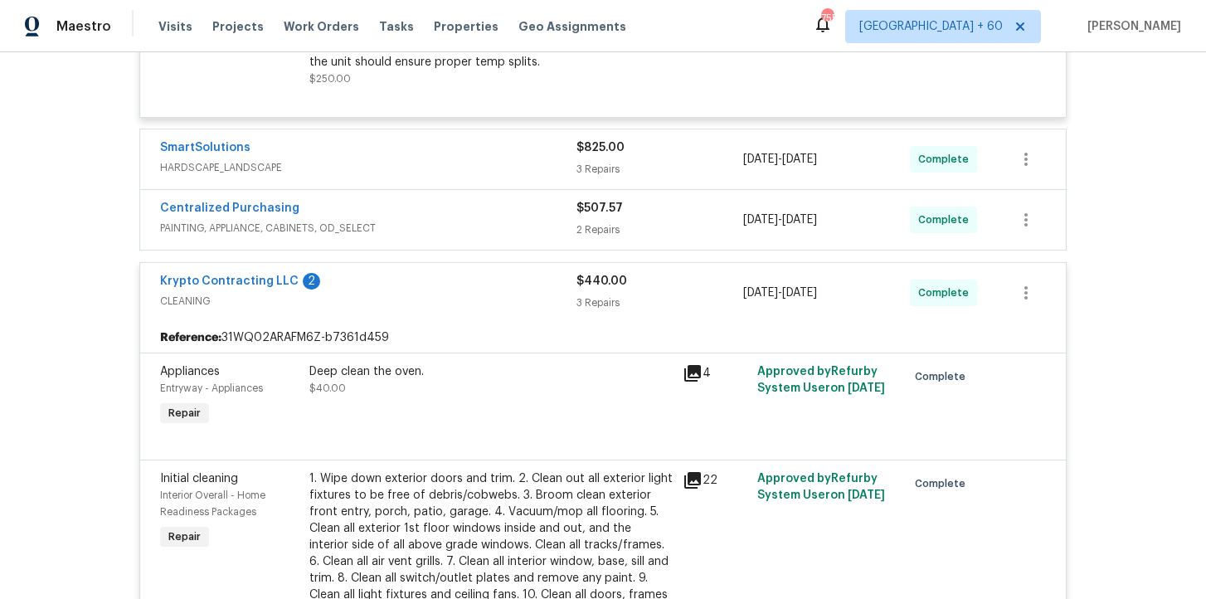
click at [456, 158] on div "SmartSolutions" at bounding box center [368, 149] width 416 height 20
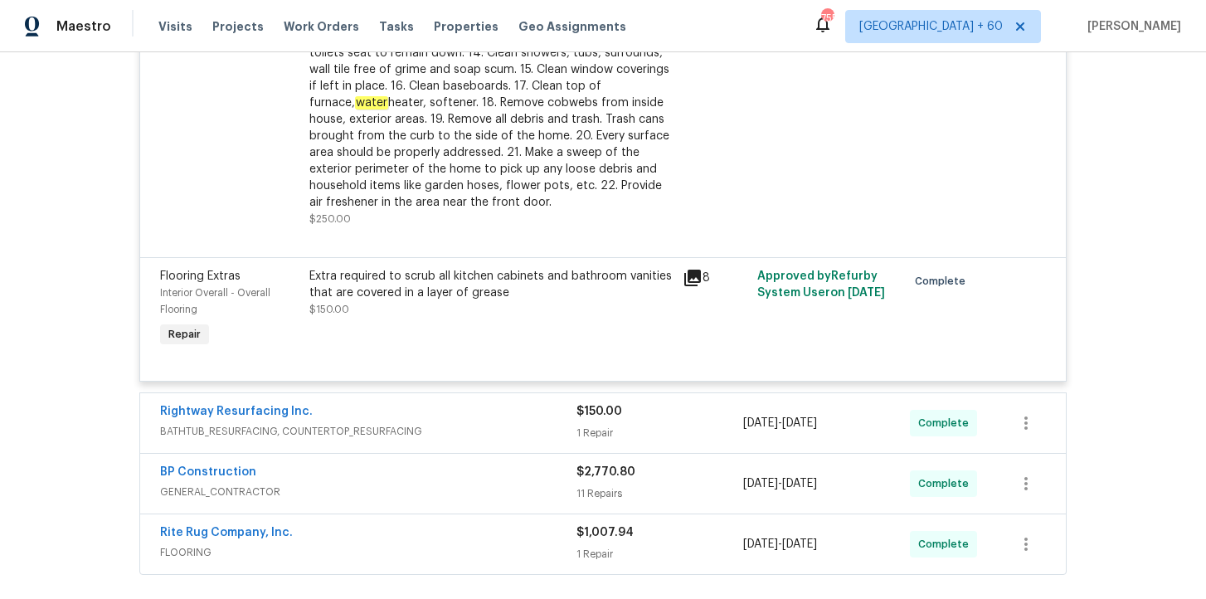
scroll to position [1808, 0]
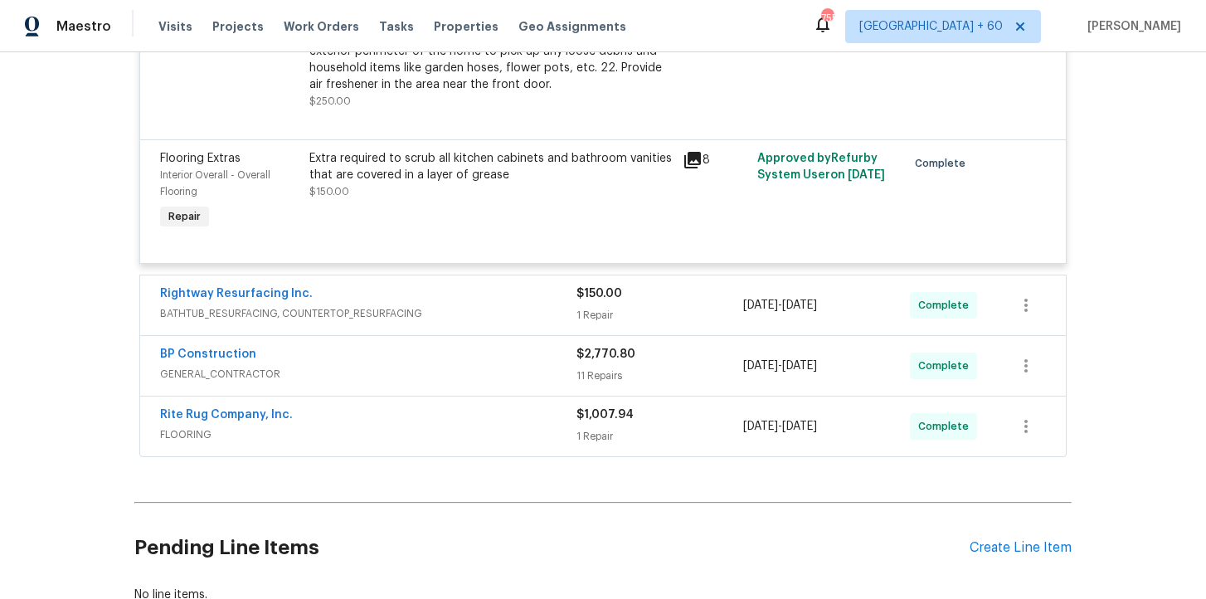
click at [460, 426] on div "Rite Rug Company, Inc." at bounding box center [368, 416] width 416 height 20
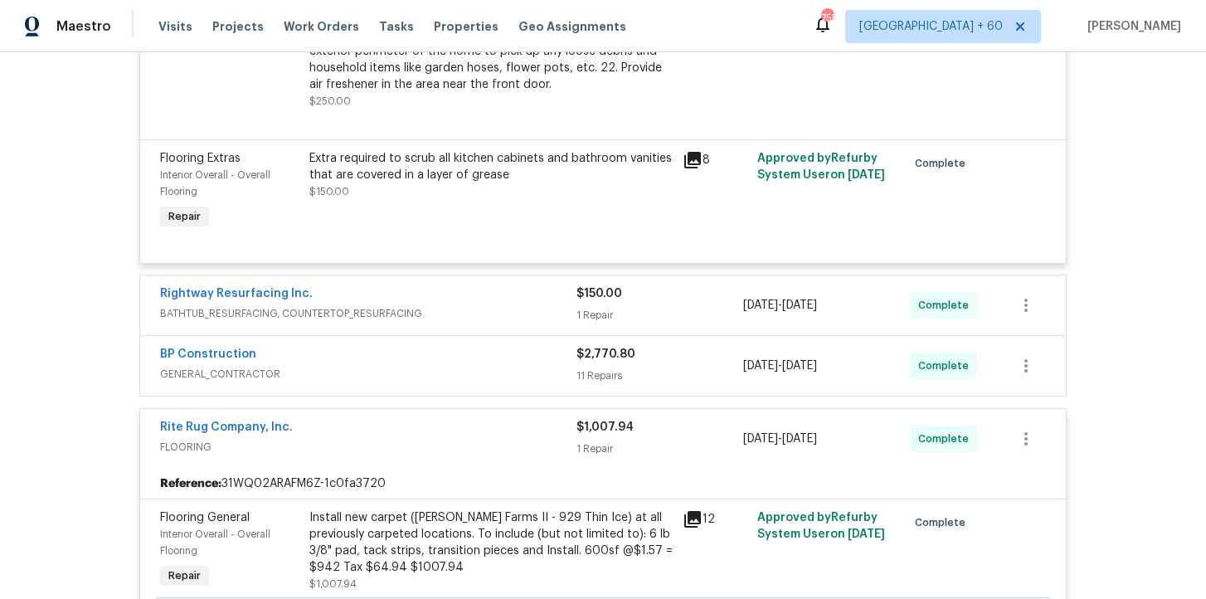
scroll to position [1865, 0]
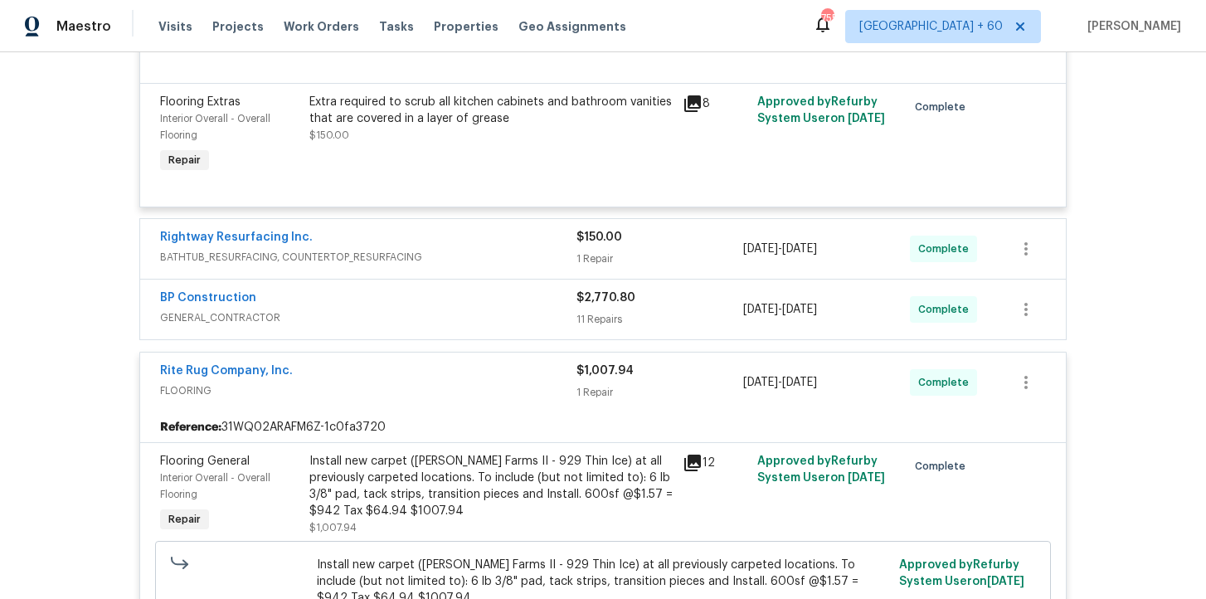
click at [520, 238] on div "Rightway Resurfacing Inc." at bounding box center [368, 239] width 416 height 20
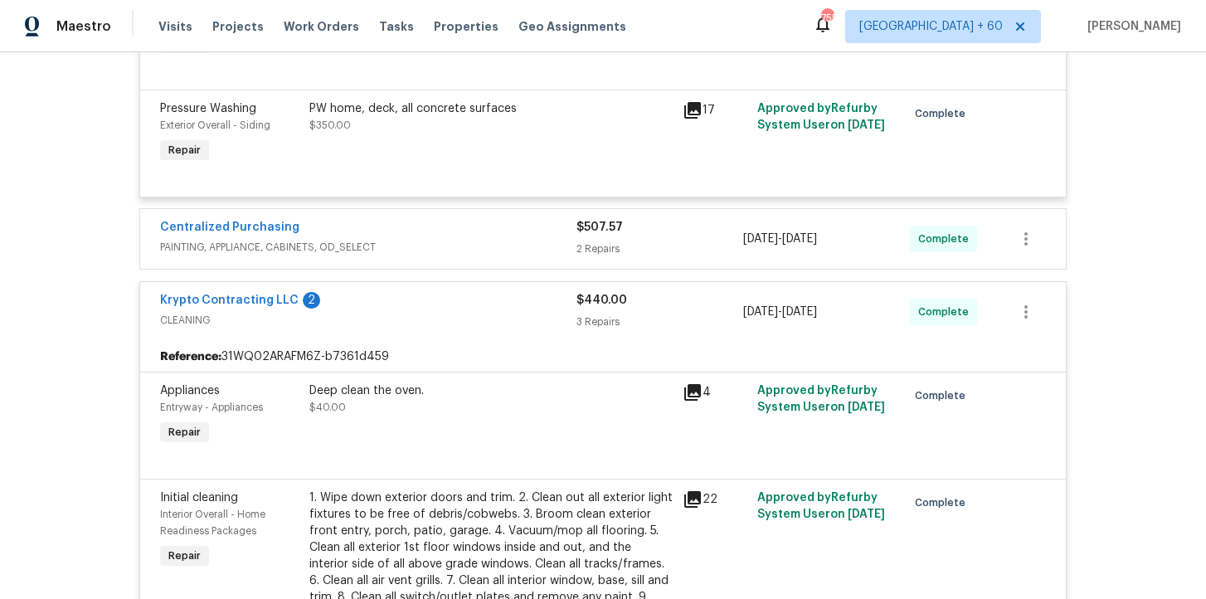
scroll to position [1204, 0]
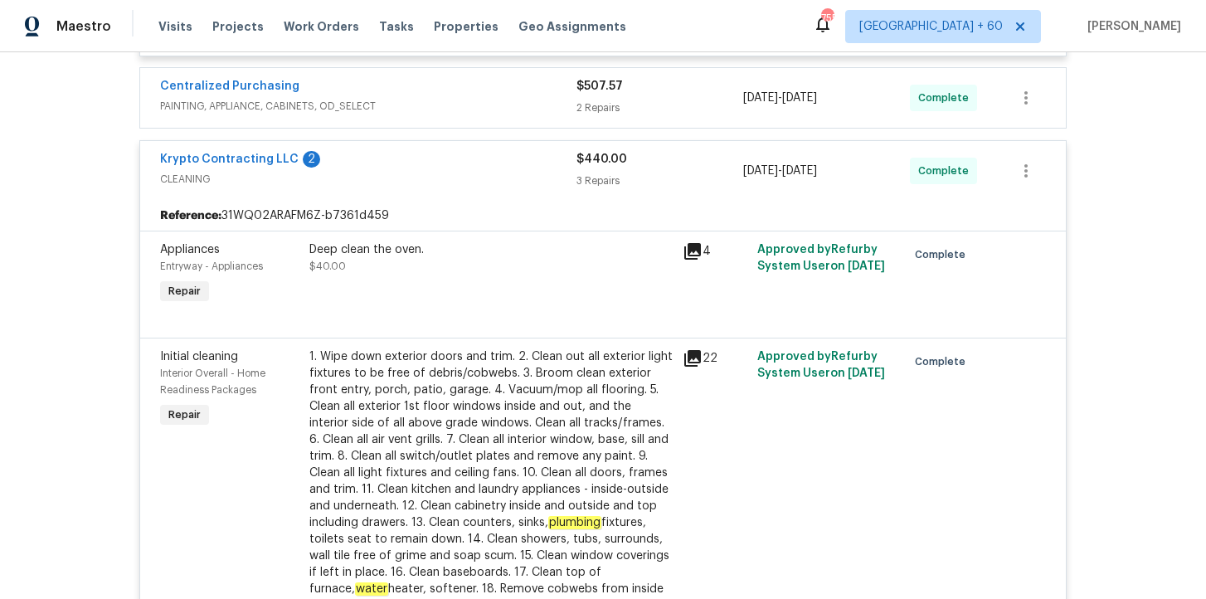
click at [513, 89] on div "Centralized Purchasing" at bounding box center [368, 88] width 416 height 20
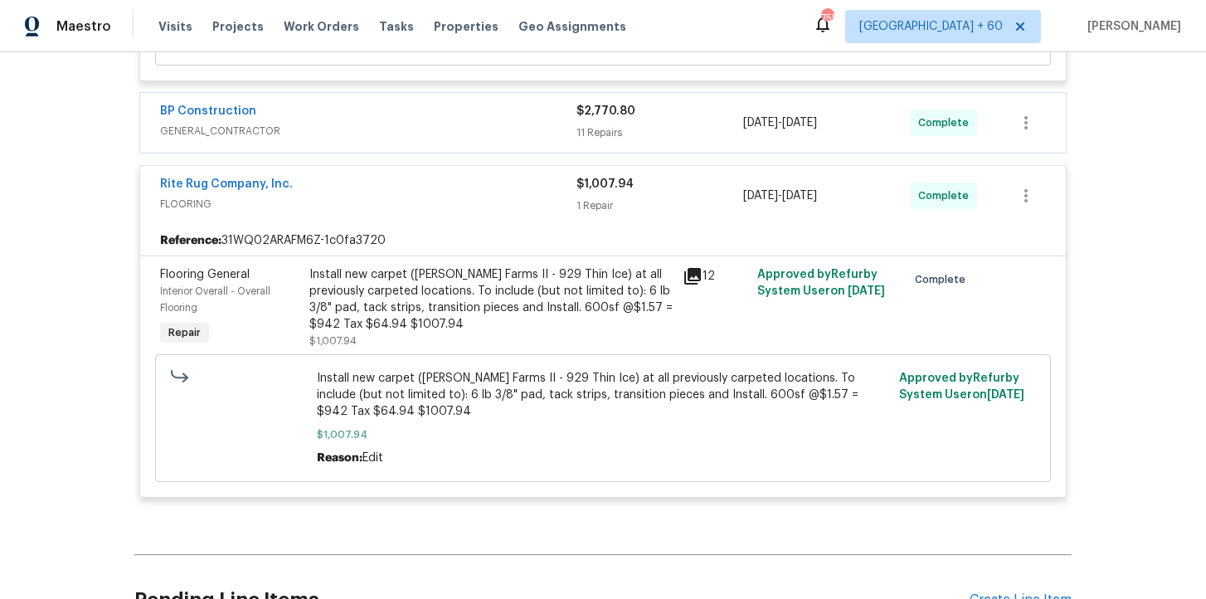
scroll to position [2693, 0]
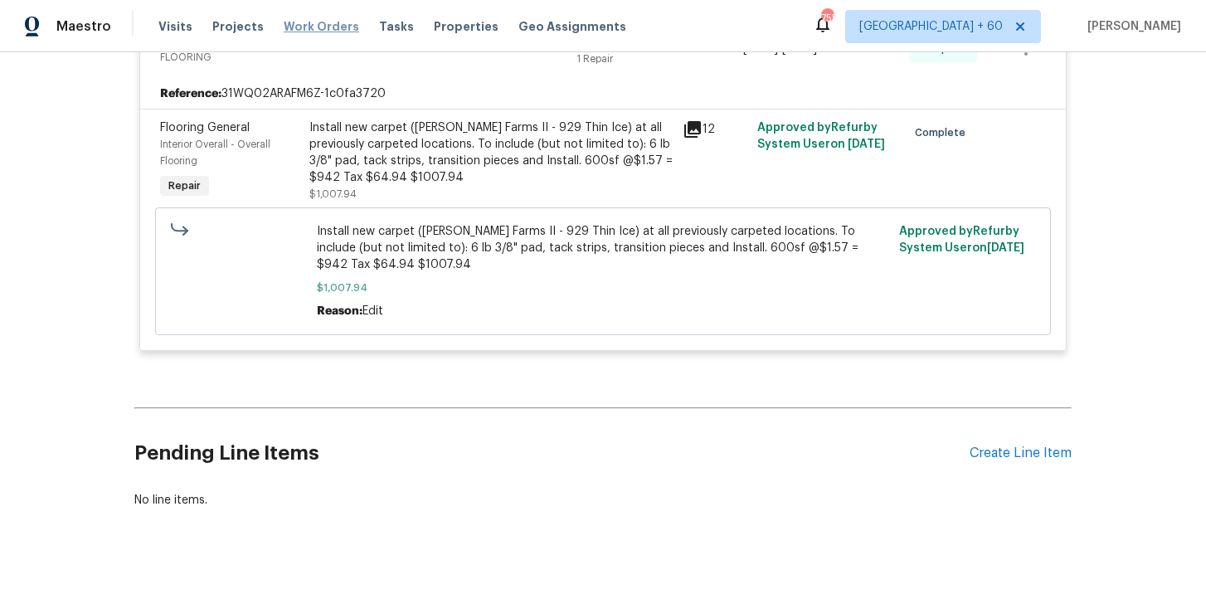
click at [314, 29] on span "Work Orders" at bounding box center [321, 26] width 75 height 17
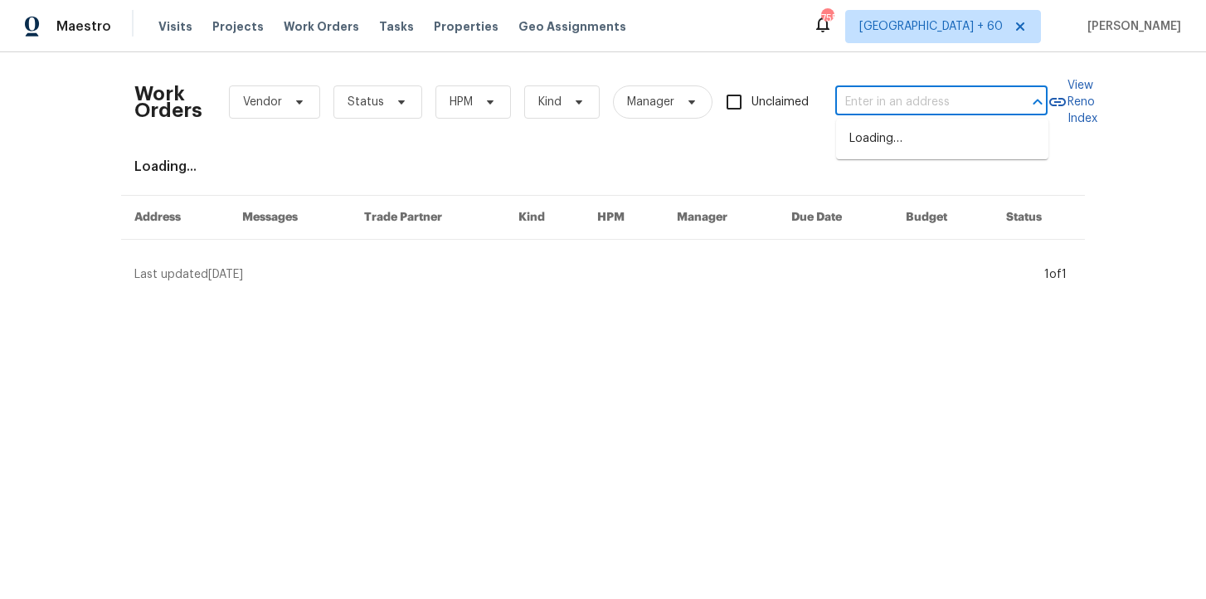
click at [899, 104] on input "text" at bounding box center [918, 103] width 166 height 26
paste input "2007 Forget Me Not Ln Wingate, NC 28174"
type input "2007 Forget Me Not Ln Wingate, NC 28174"
click at [911, 140] on li "2007 Forget Me Not Ln, Wingate, NC 28174" at bounding box center [942, 147] width 212 height 45
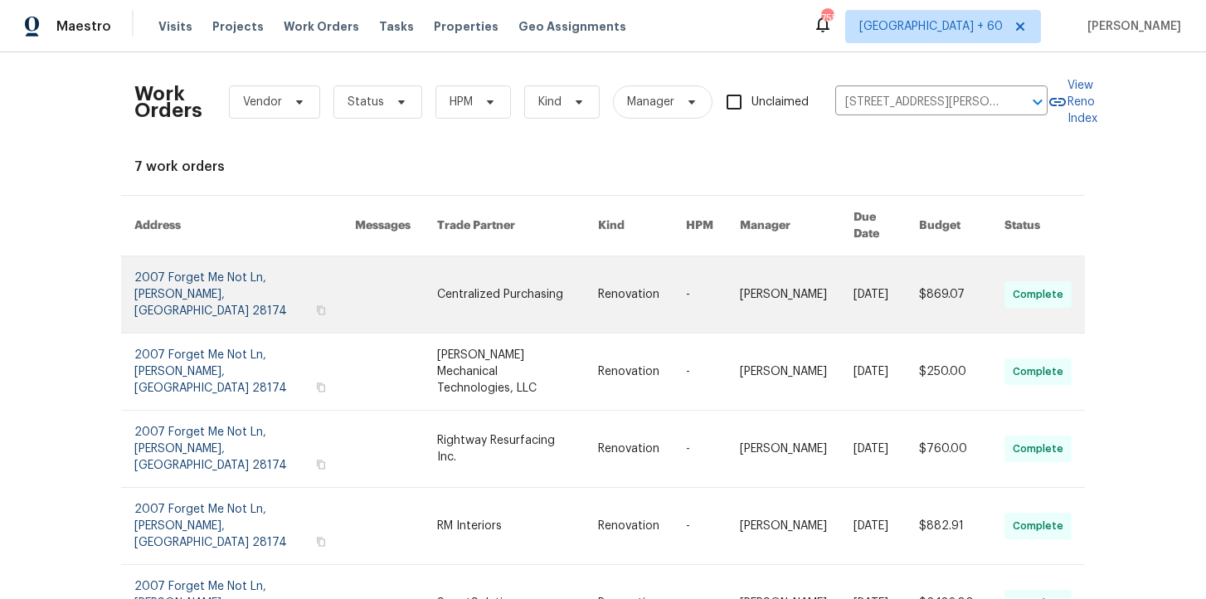
click at [187, 285] on link at bounding box center [244, 294] width 221 height 76
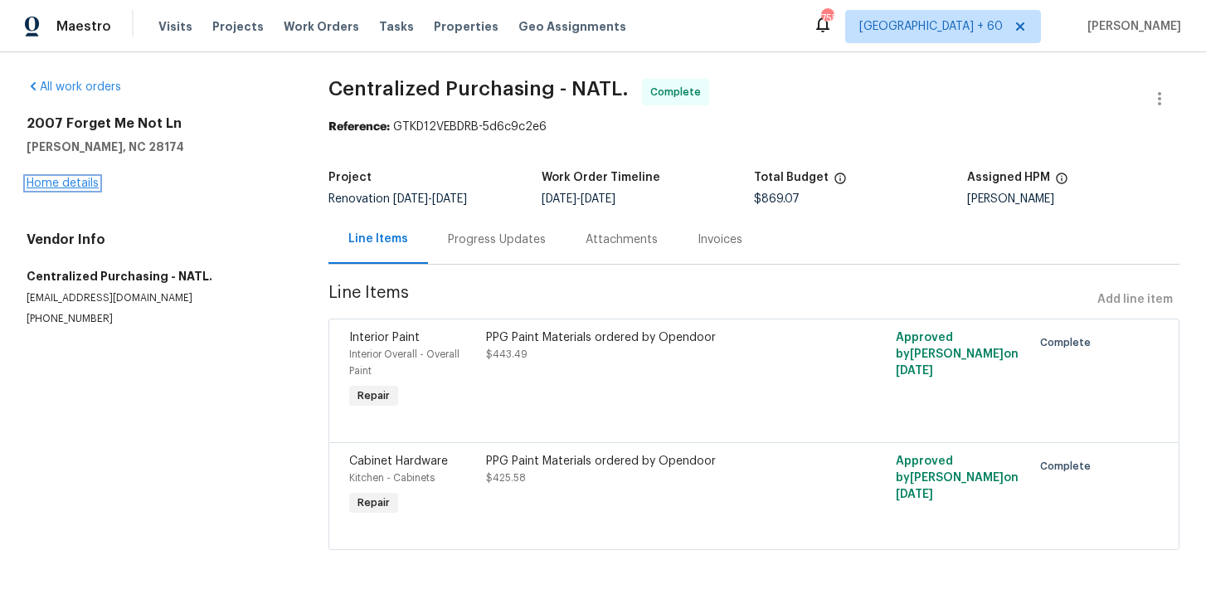
click at [82, 185] on link "Home details" at bounding box center [63, 183] width 72 height 12
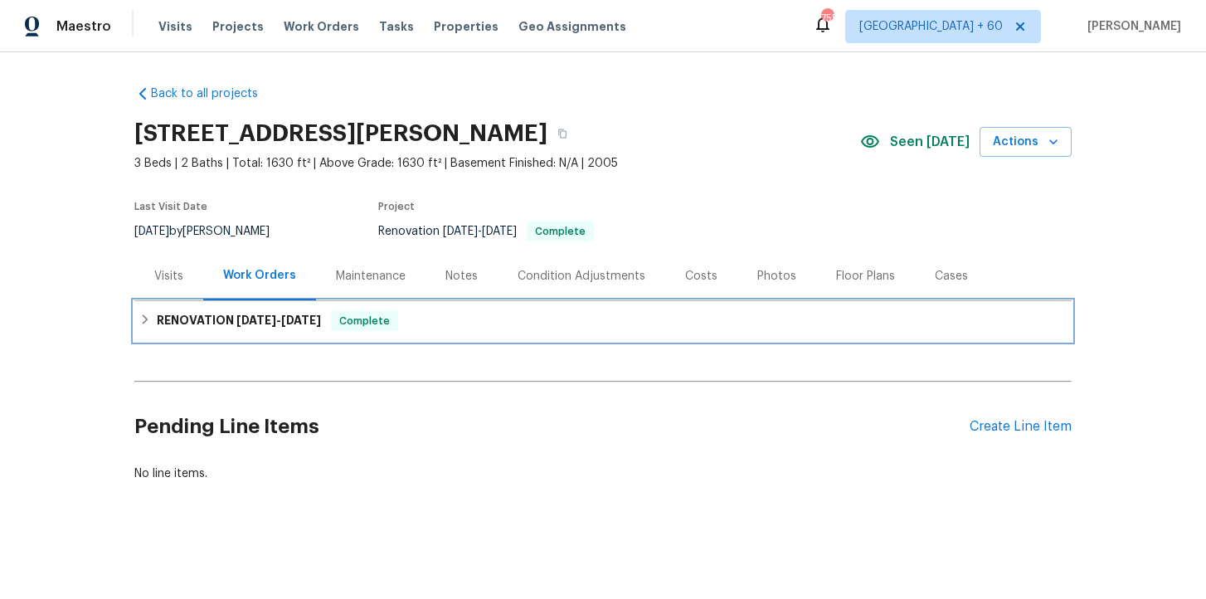
click at [435, 319] on div "RENOVATION 9/22/25 - 10/2/25 Complete" at bounding box center [602, 321] width 927 height 20
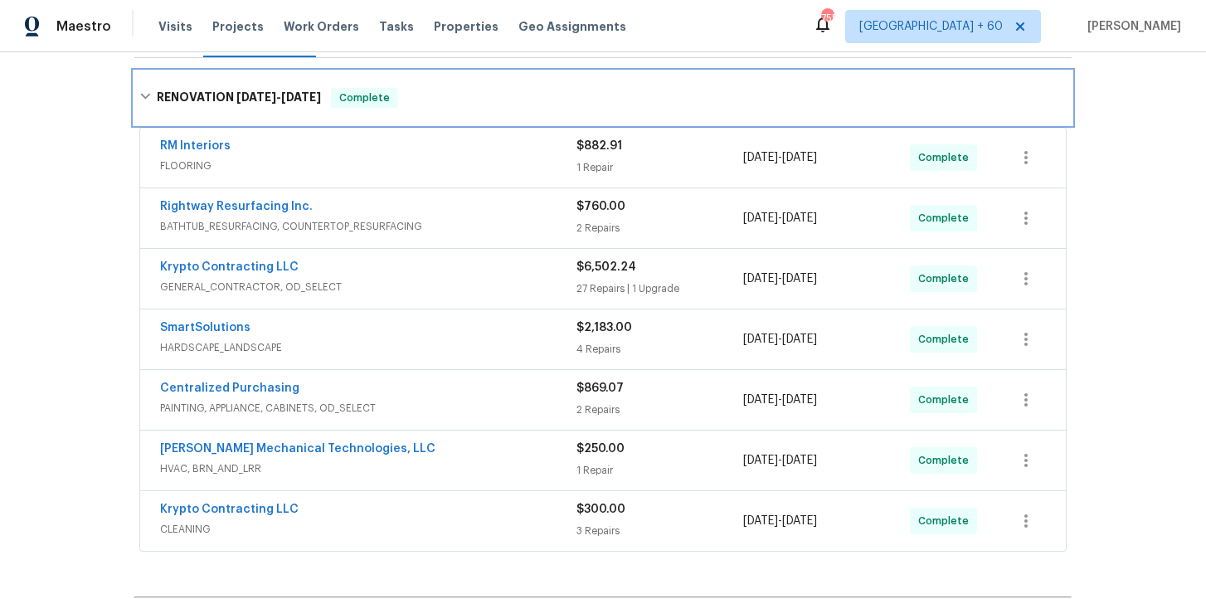
scroll to position [214, 0]
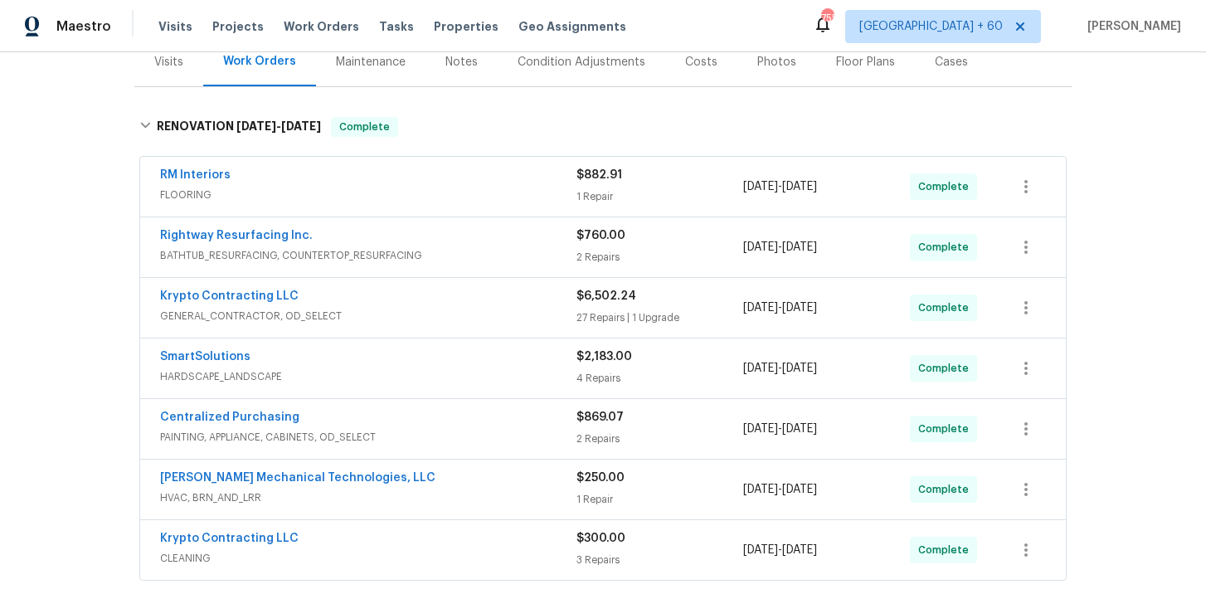
click at [455, 195] on span "FLOORING" at bounding box center [368, 195] width 416 height 17
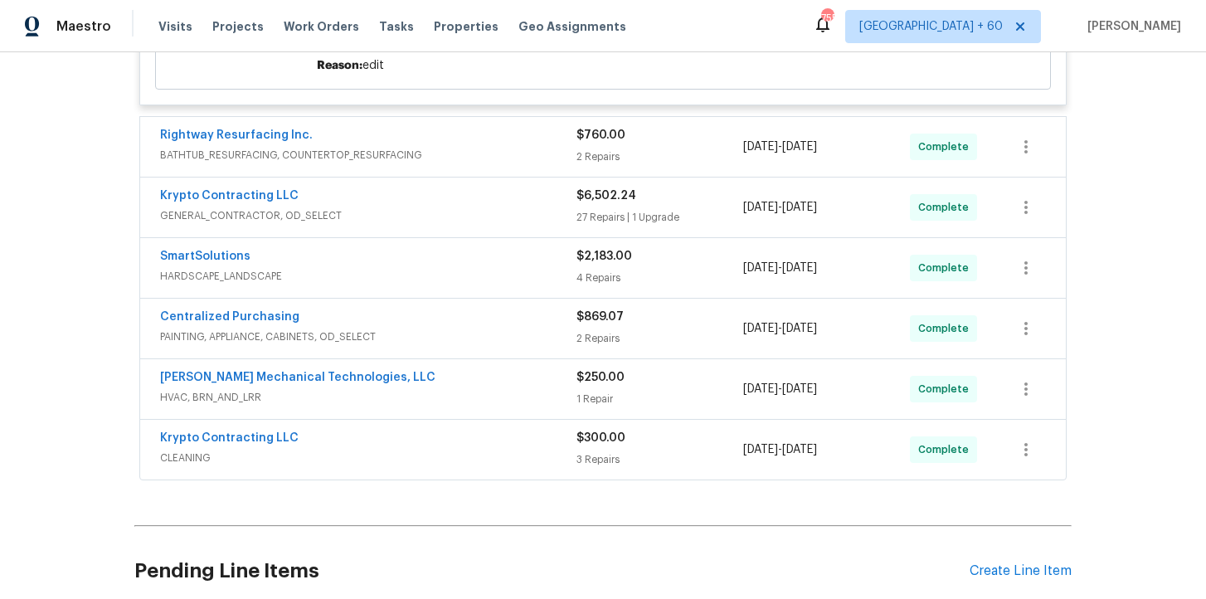
scroll to position [596, 0]
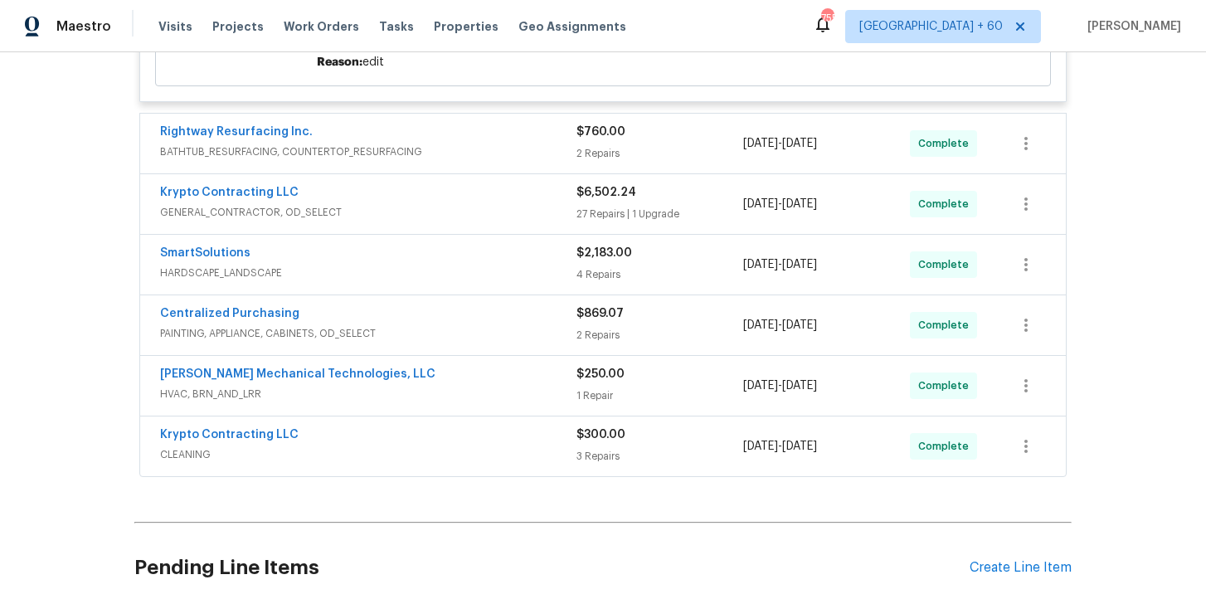
click at [450, 443] on div "Krypto Contracting LLC" at bounding box center [368, 436] width 416 height 20
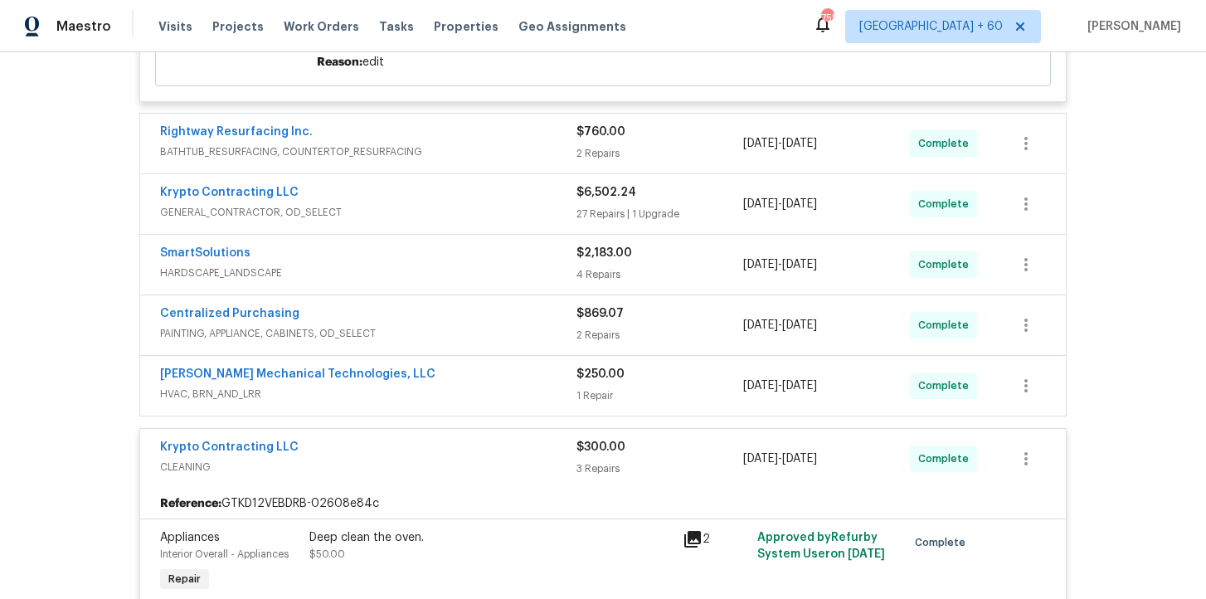
click at [446, 377] on div "Johnson's Mechanical Technologies, LLC" at bounding box center [368, 376] width 416 height 20
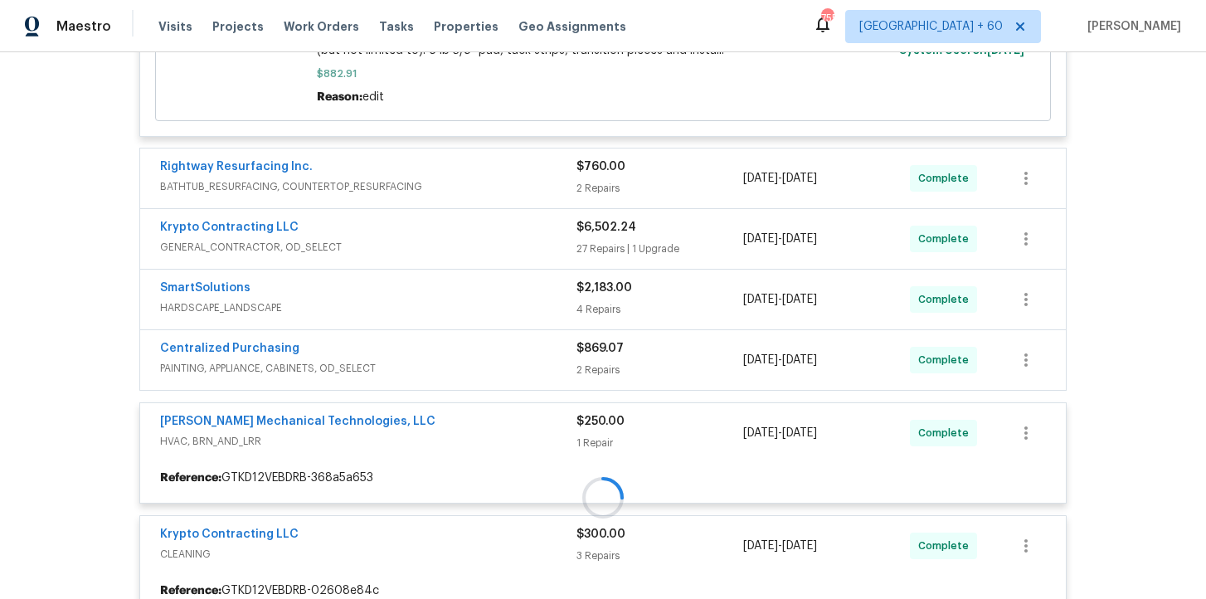
scroll to position [529, 0]
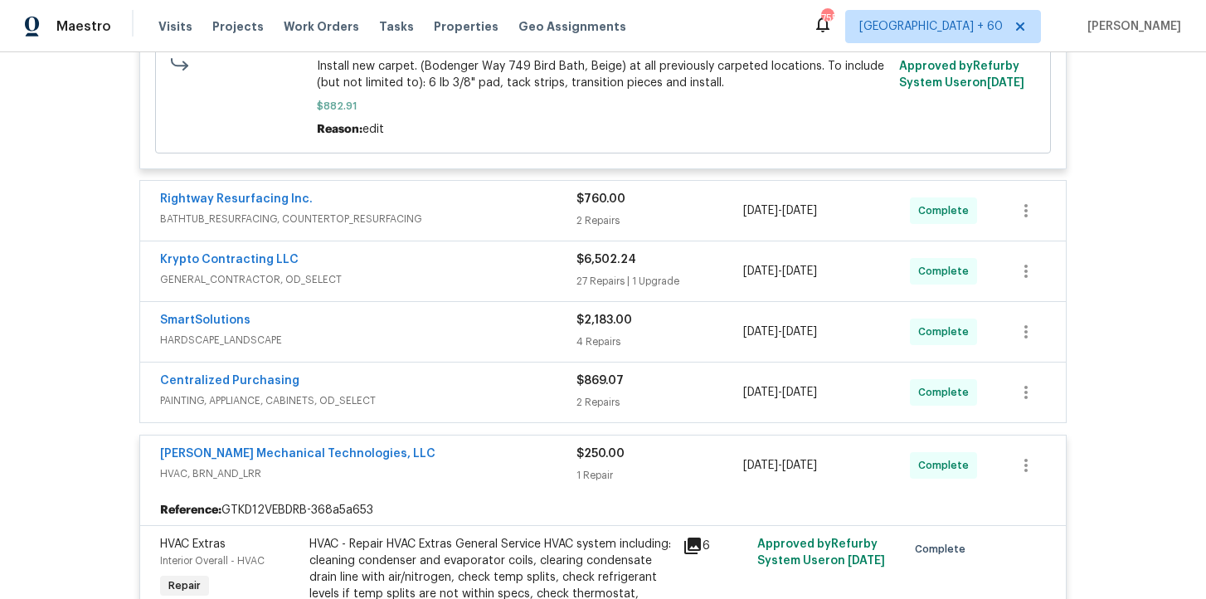
click at [453, 390] on div "Centralized Purchasing" at bounding box center [368, 382] width 416 height 20
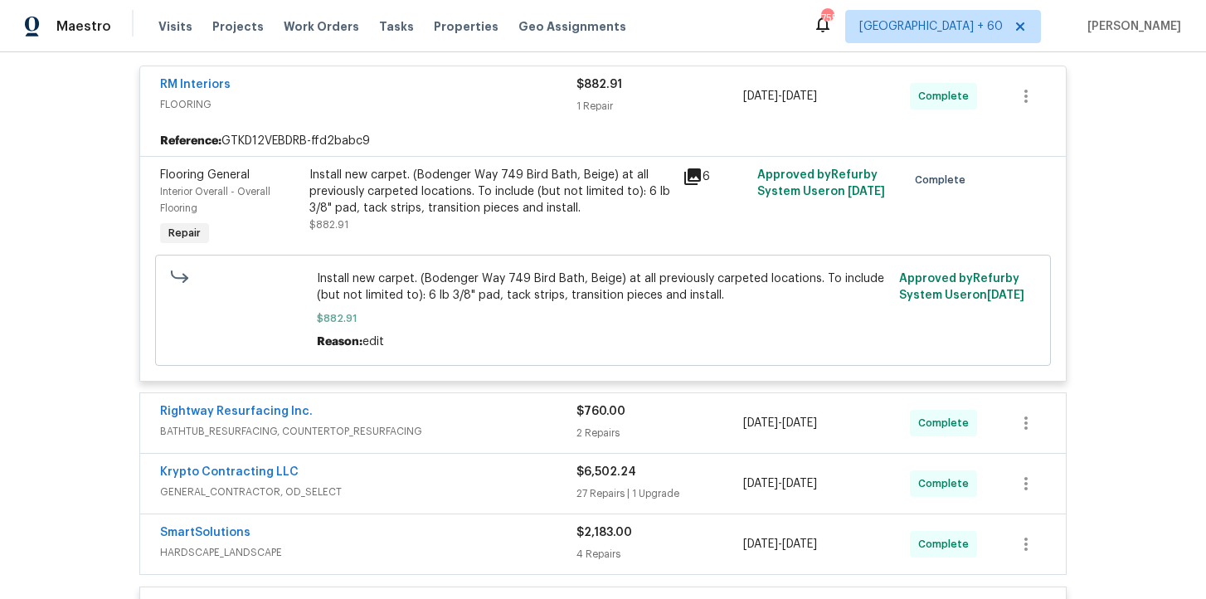
scroll to position [263, 0]
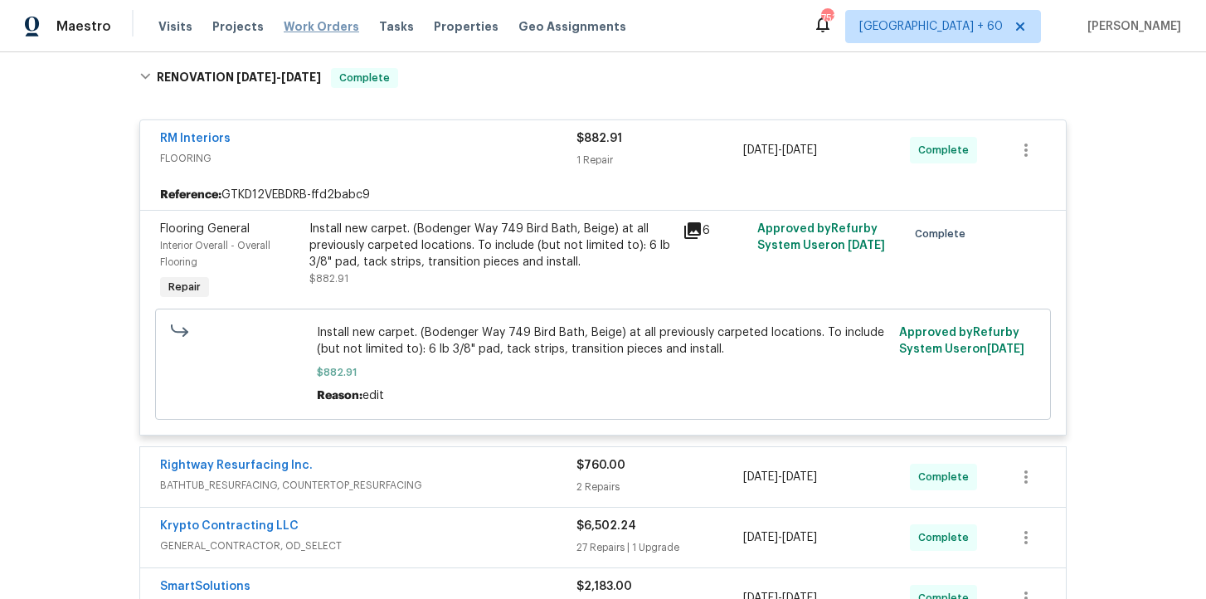
click at [287, 18] on span "Work Orders" at bounding box center [321, 26] width 75 height 17
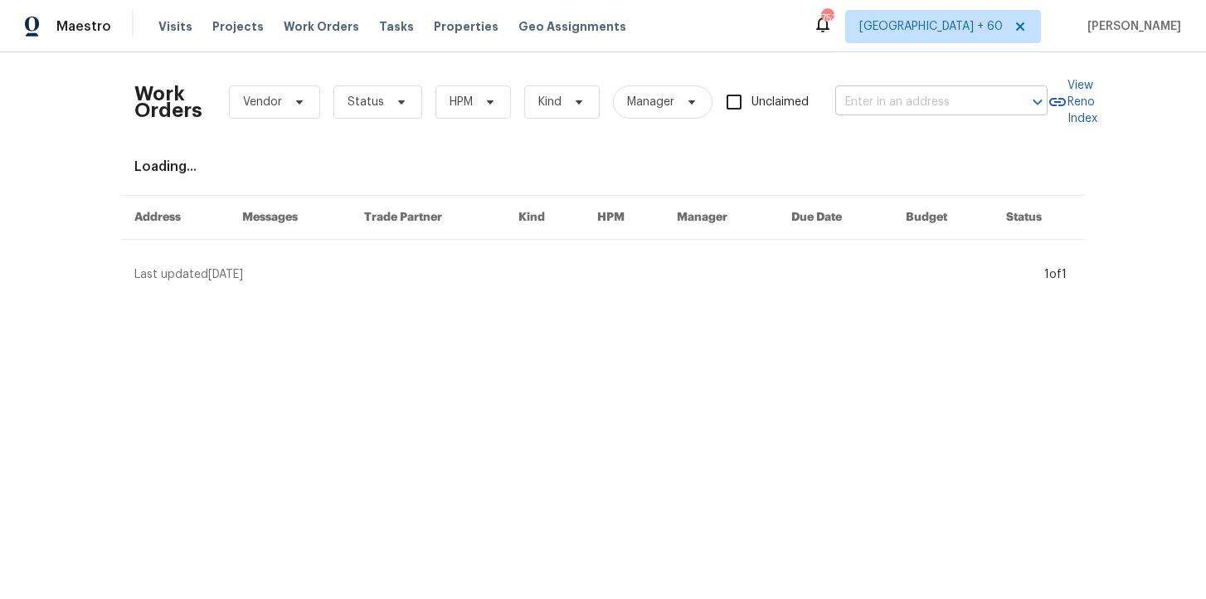
click at [895, 109] on input "text" at bounding box center [918, 103] width 166 height 26
paste input "10518 Fairway Ridge Rd Charlotte, NC 28277"
type input "10518 Fairway Ridge Rd Charlotte, NC 28277"
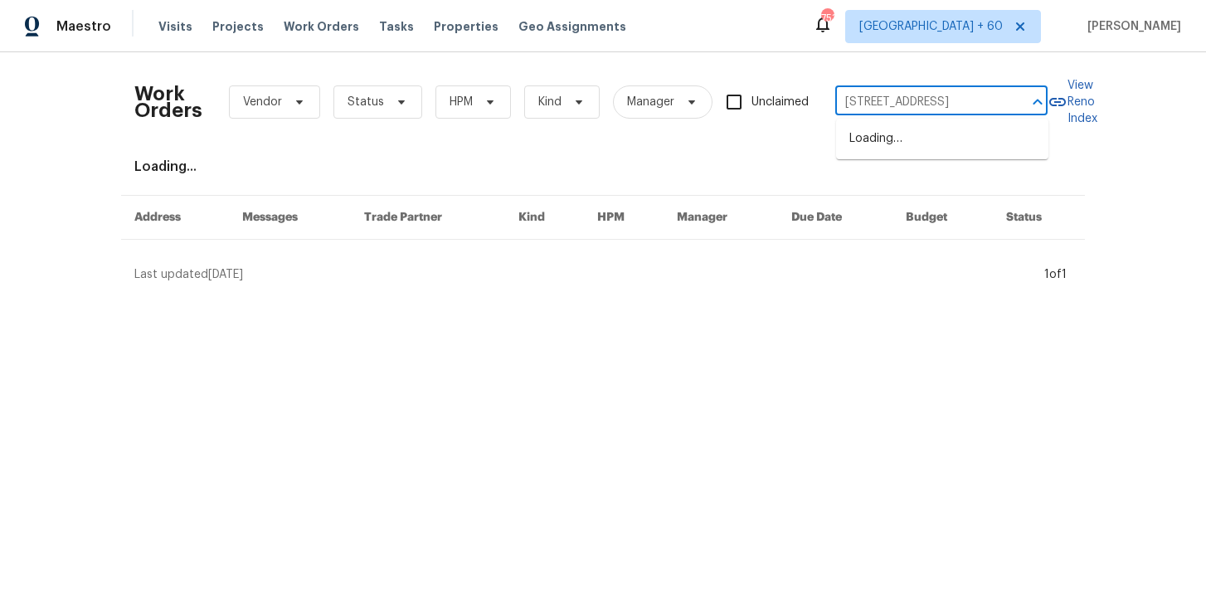
scroll to position [0, 83]
click at [897, 145] on li "10518 Fairway Ridge Rd, Charlotte, NC 28277" at bounding box center [942, 138] width 212 height 27
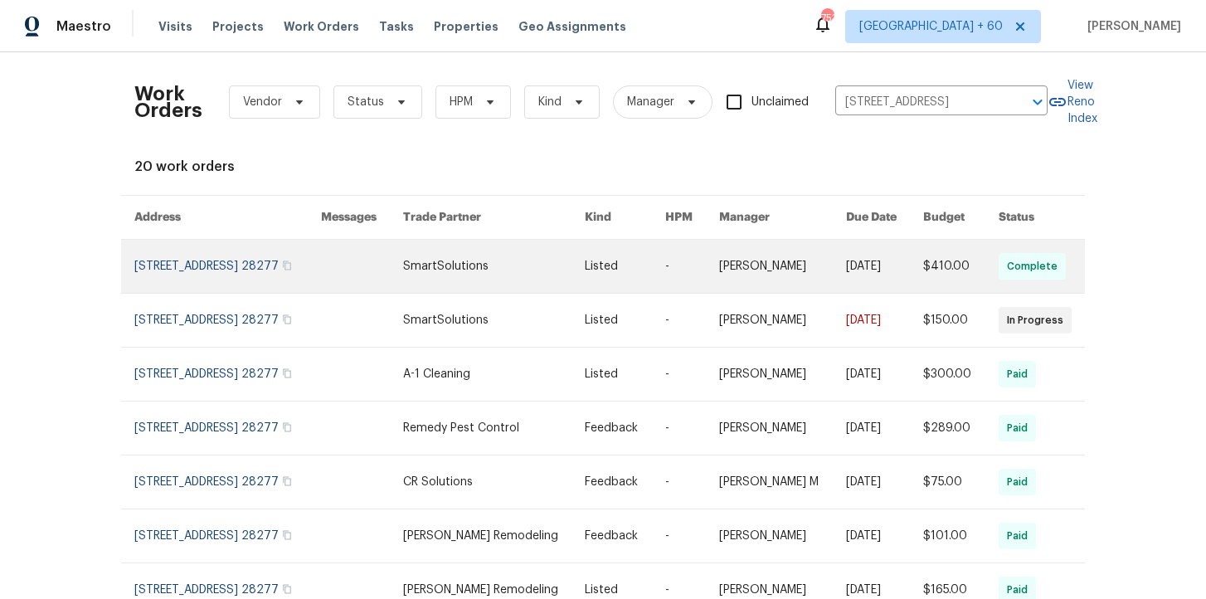
click at [192, 258] on link at bounding box center [227, 266] width 187 height 53
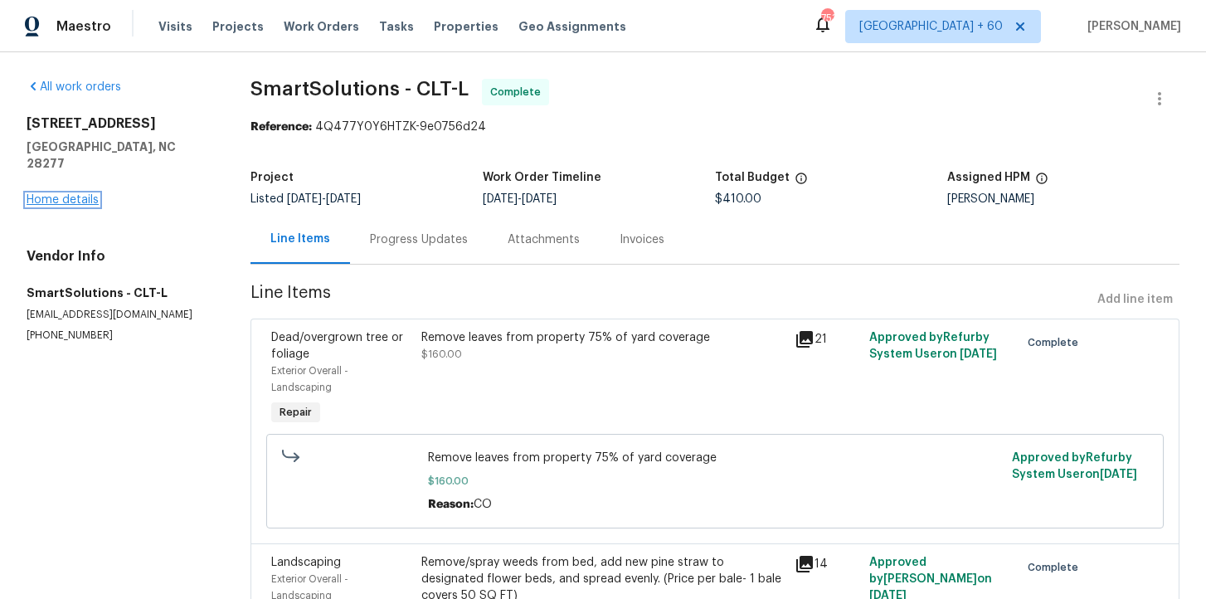
click at [73, 194] on link "Home details" at bounding box center [63, 200] width 72 height 12
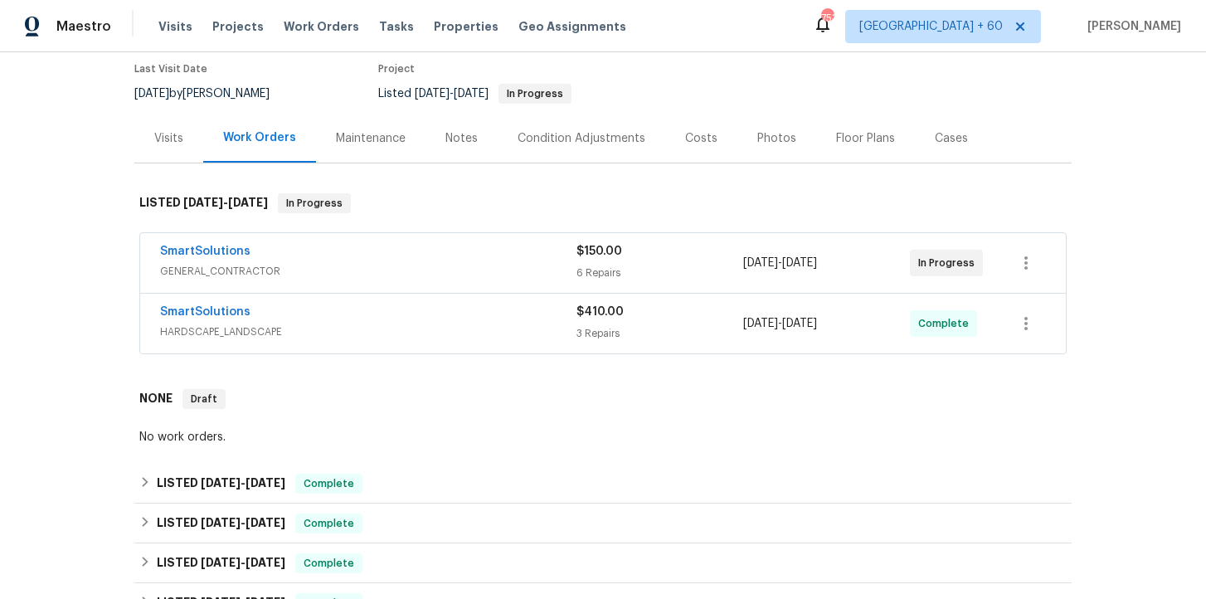
scroll to position [207, 0]
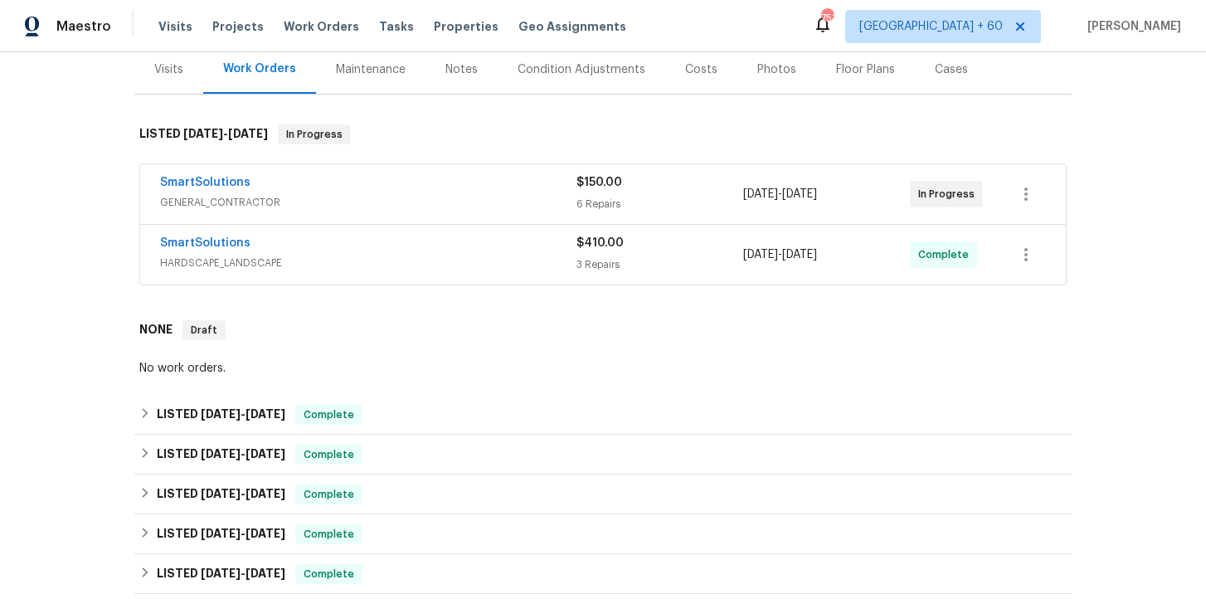
click at [441, 252] on div "SmartSolutions" at bounding box center [368, 245] width 416 height 20
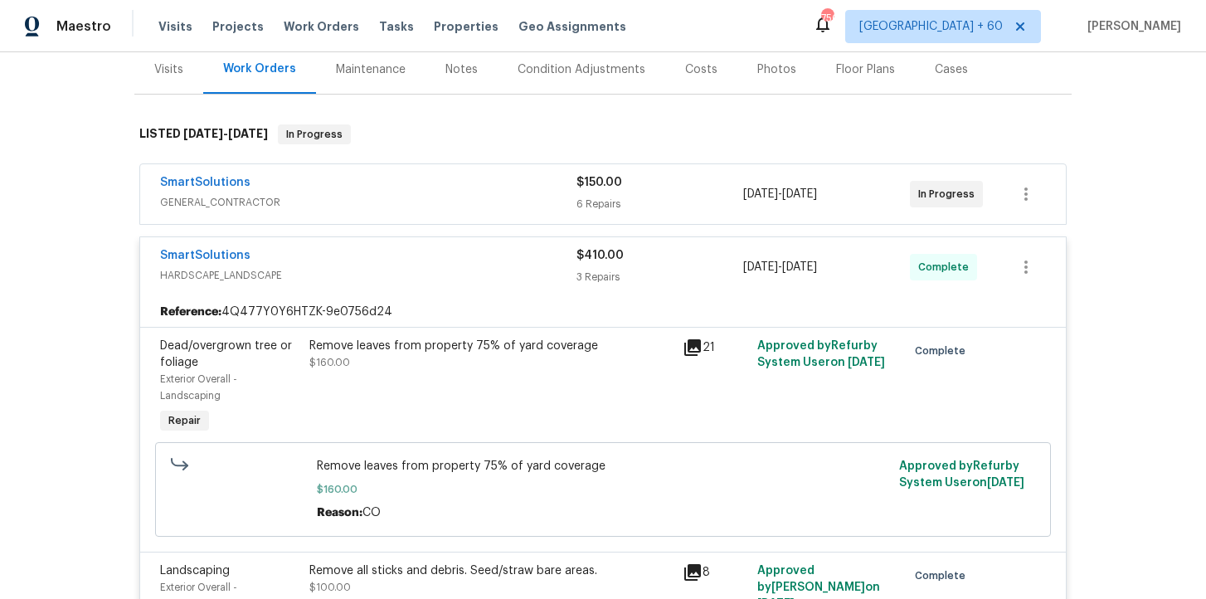
click at [450, 211] on div "SmartSolutions GENERAL_CONTRACTOR" at bounding box center [368, 194] width 416 height 40
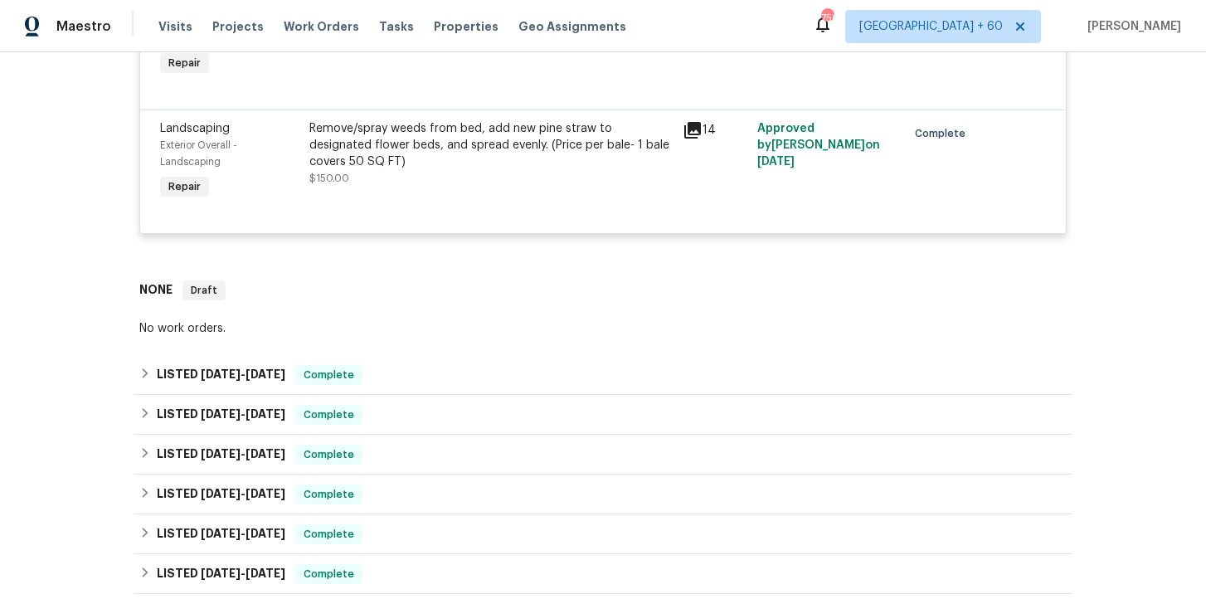
scroll to position [1861, 0]
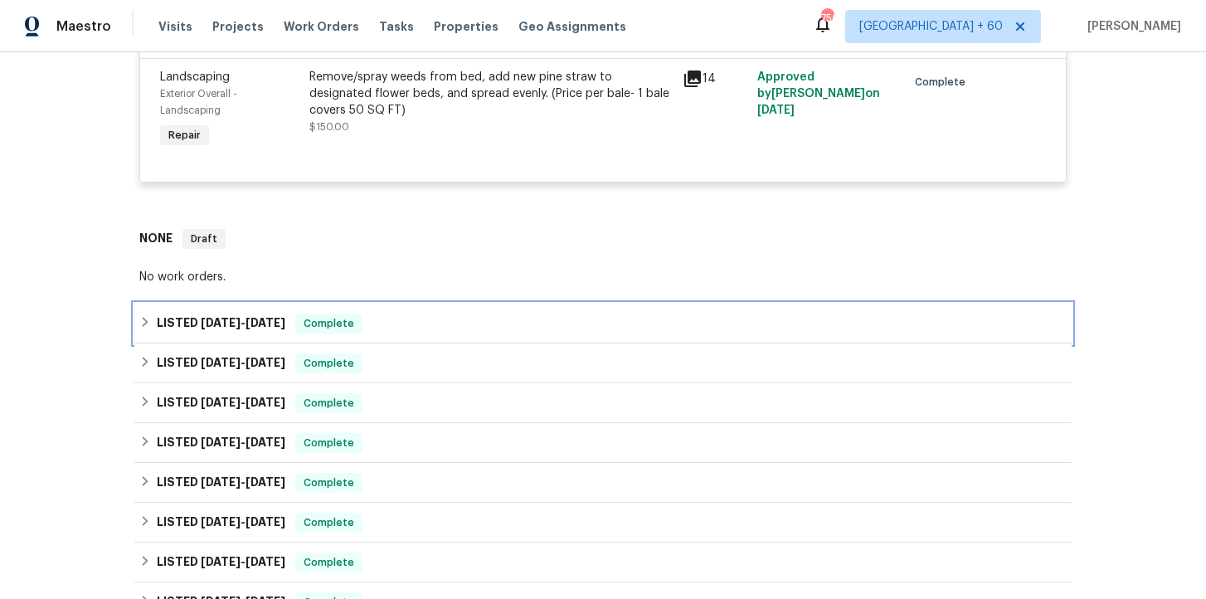
click at [438, 333] on div "LISTED 9/2/25 - 9/4/25 Complete" at bounding box center [602, 324] width 927 height 20
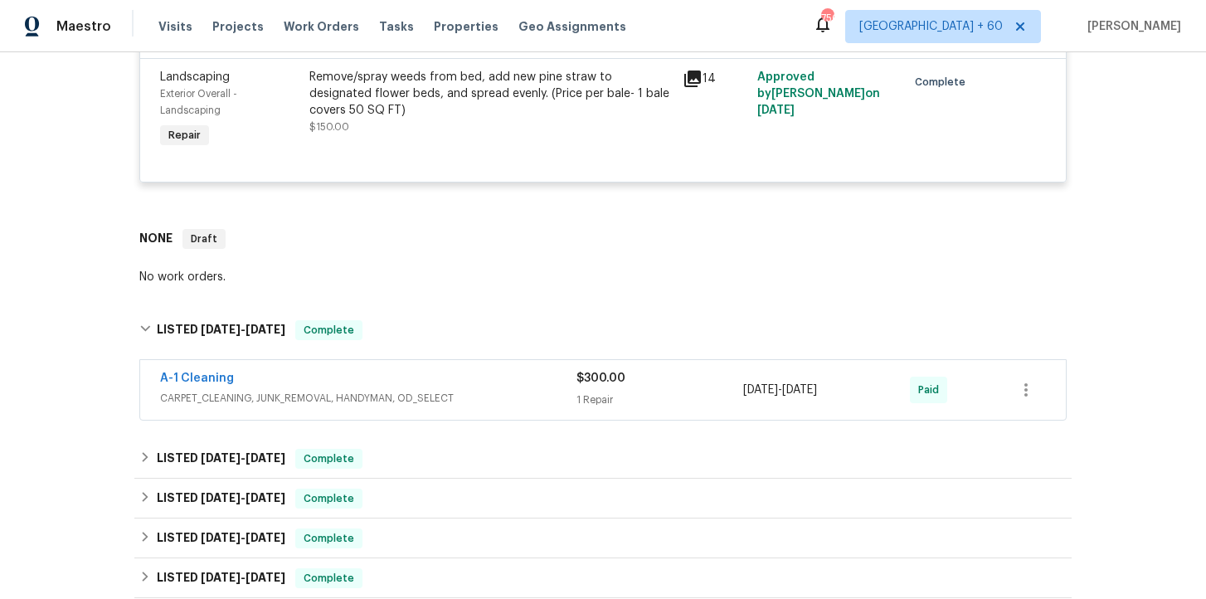
click at [445, 398] on span "CARPET_CLEANING, JUNK_REMOVAL, HANDYMAN, OD_SELECT" at bounding box center [368, 398] width 416 height 17
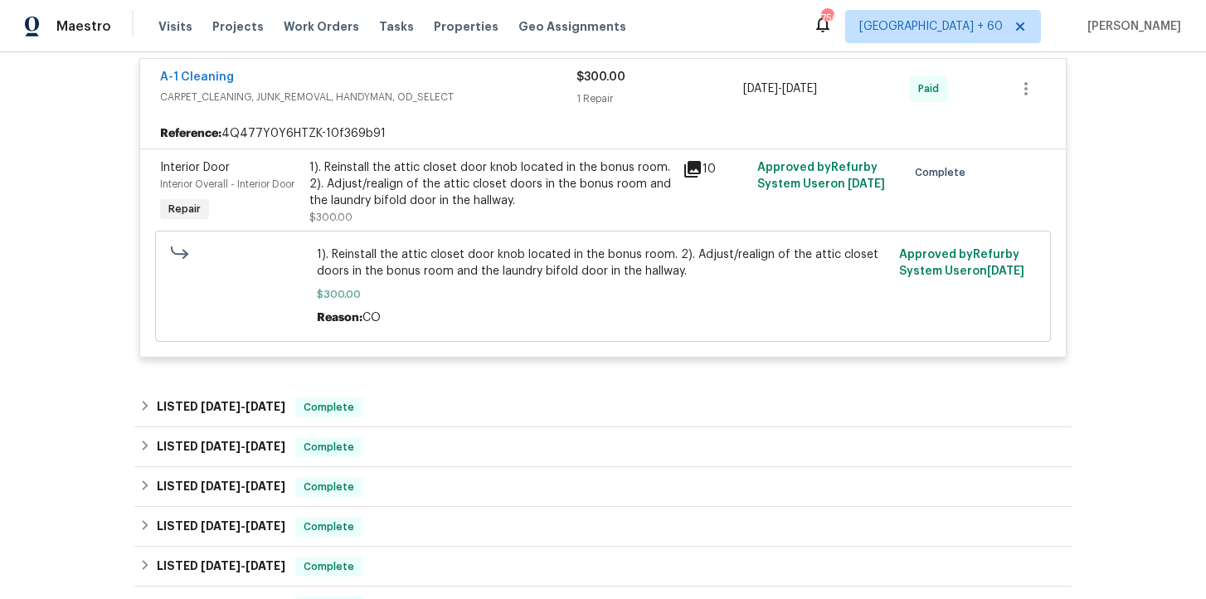
scroll to position [2227, 0]
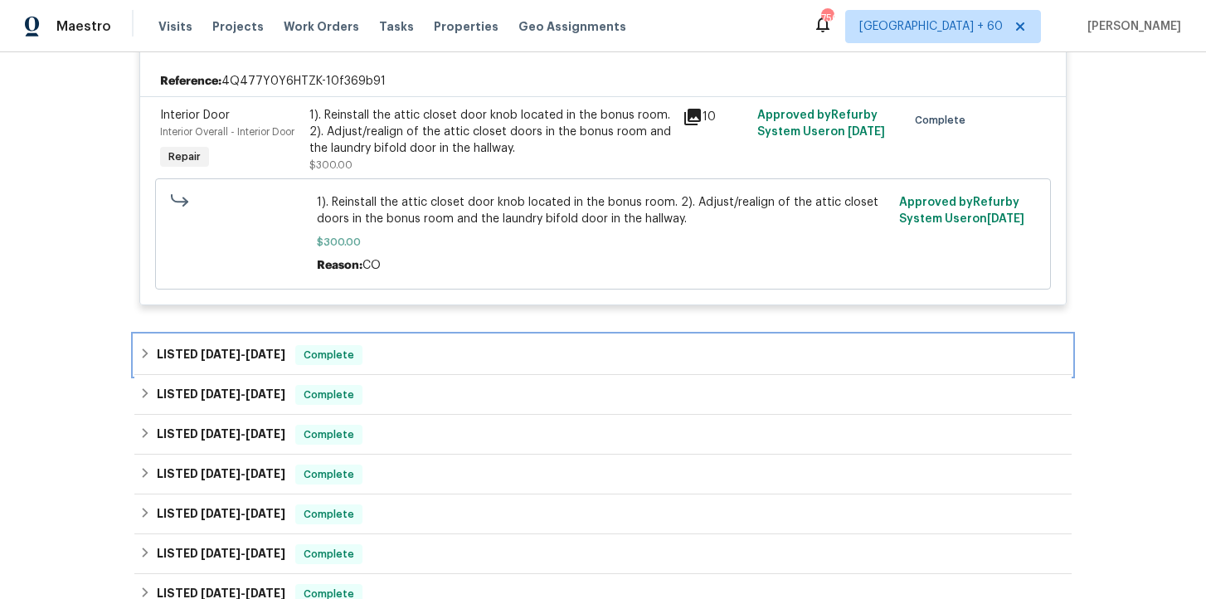
click at [427, 365] on div "LISTED 8/28/25 - 8/29/25 Complete" at bounding box center [602, 355] width 927 height 20
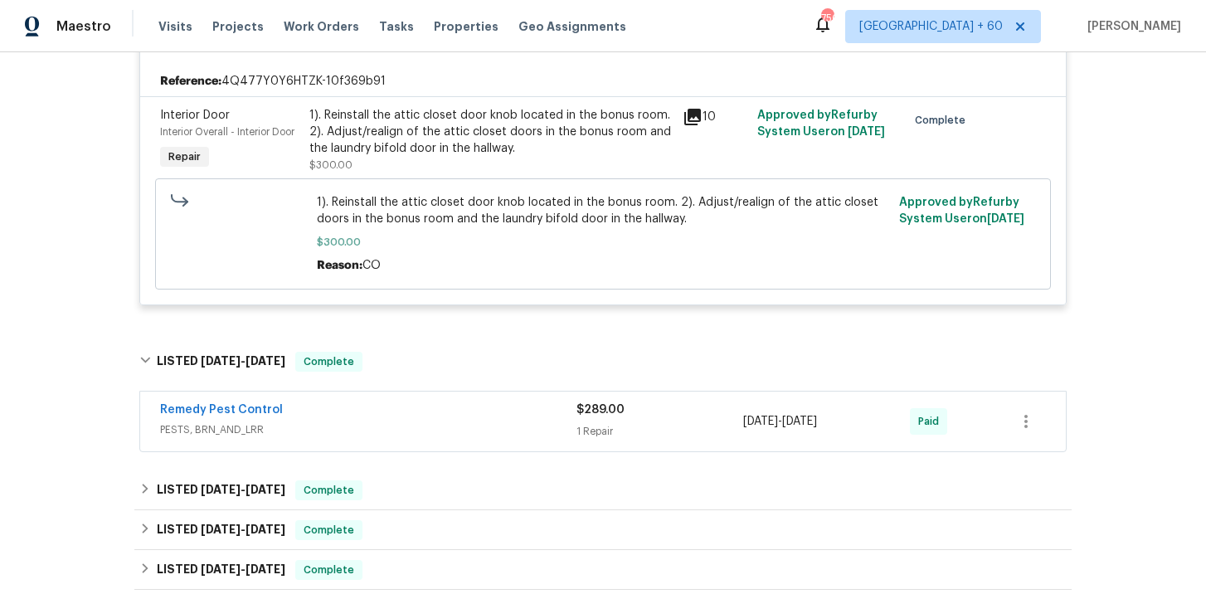
click at [429, 438] on span "PESTS, BRN_AND_LRR" at bounding box center [368, 429] width 416 height 17
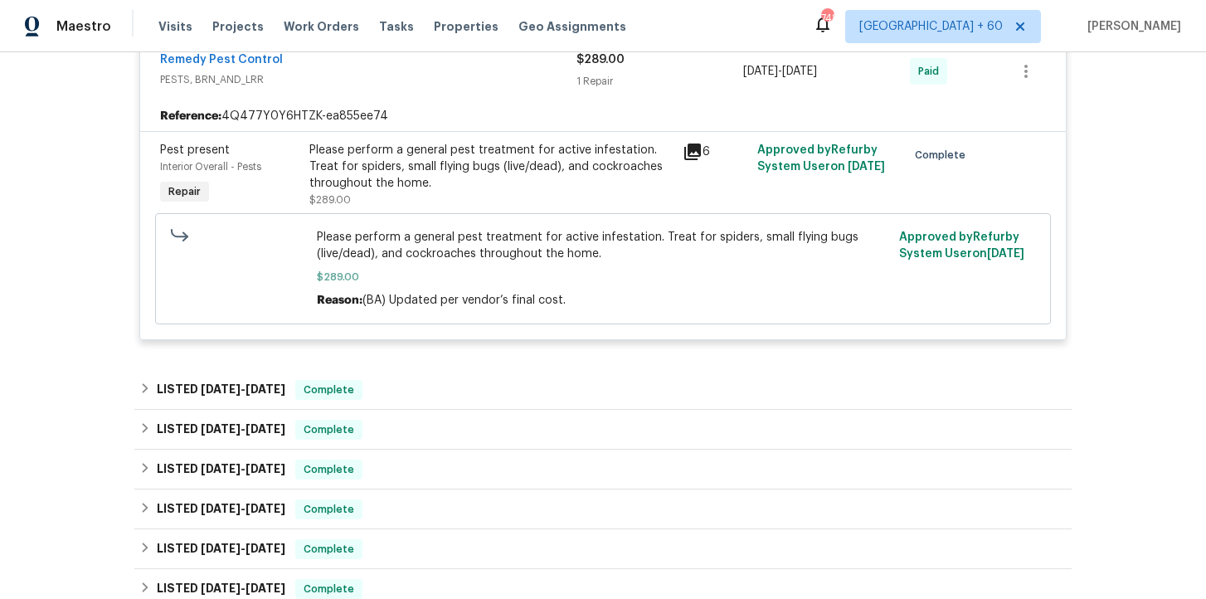
scroll to position [2661, 0]
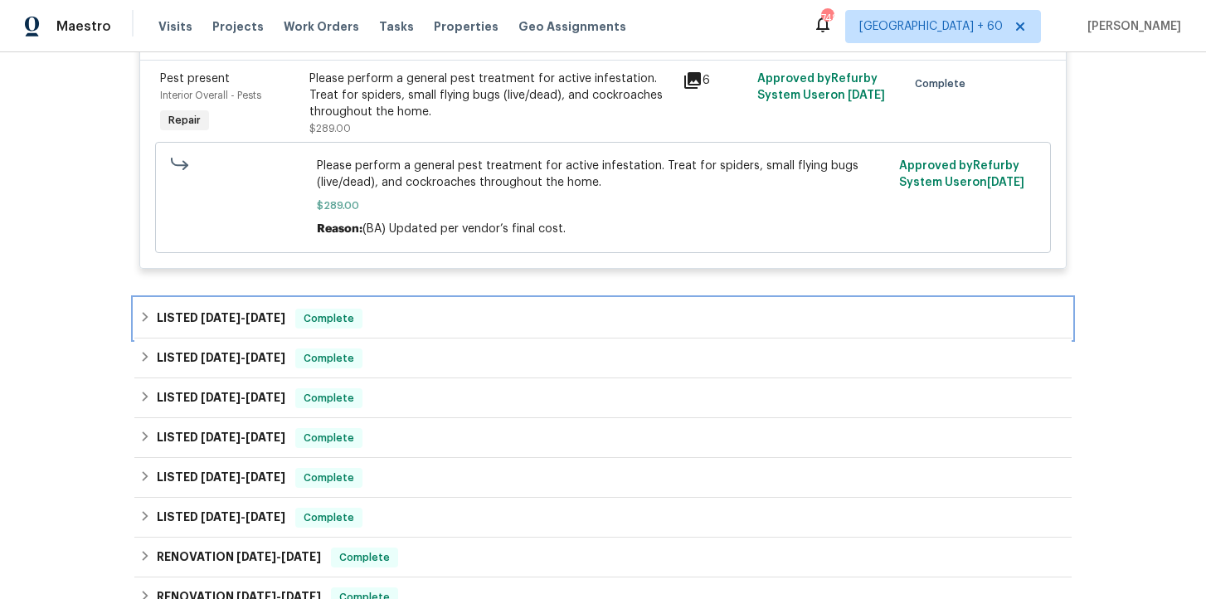
click at [409, 317] on div "LISTED 8/1/25 - 8/6/25 Complete" at bounding box center [602, 319] width 927 height 20
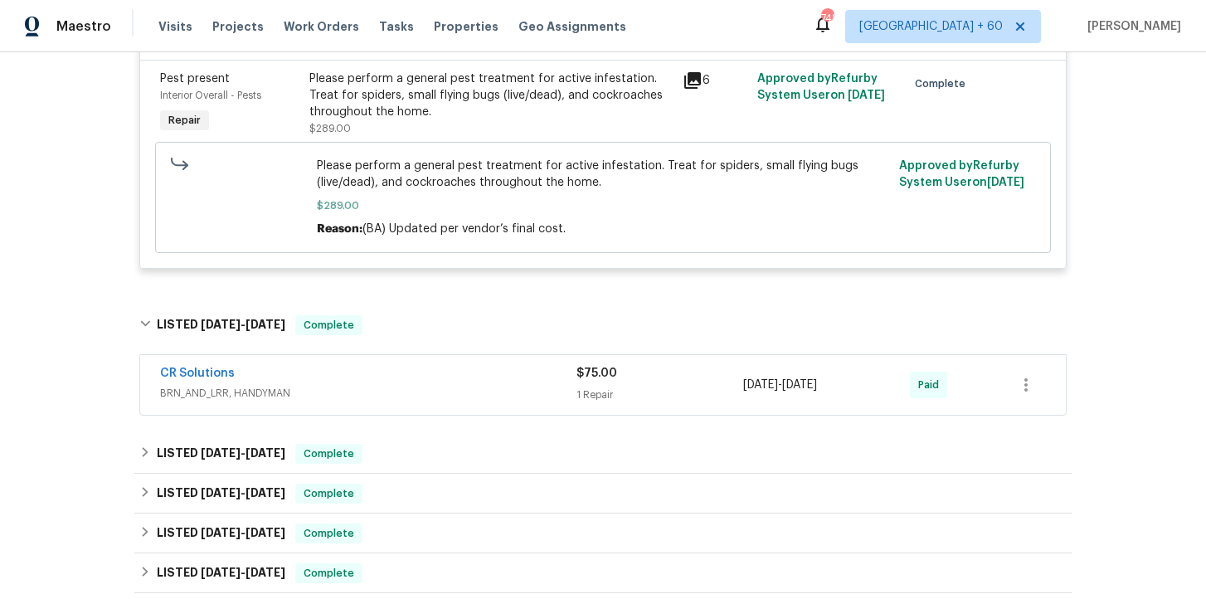
click at [416, 398] on span "BRN_AND_LRR, HANDYMAN" at bounding box center [368, 393] width 416 height 17
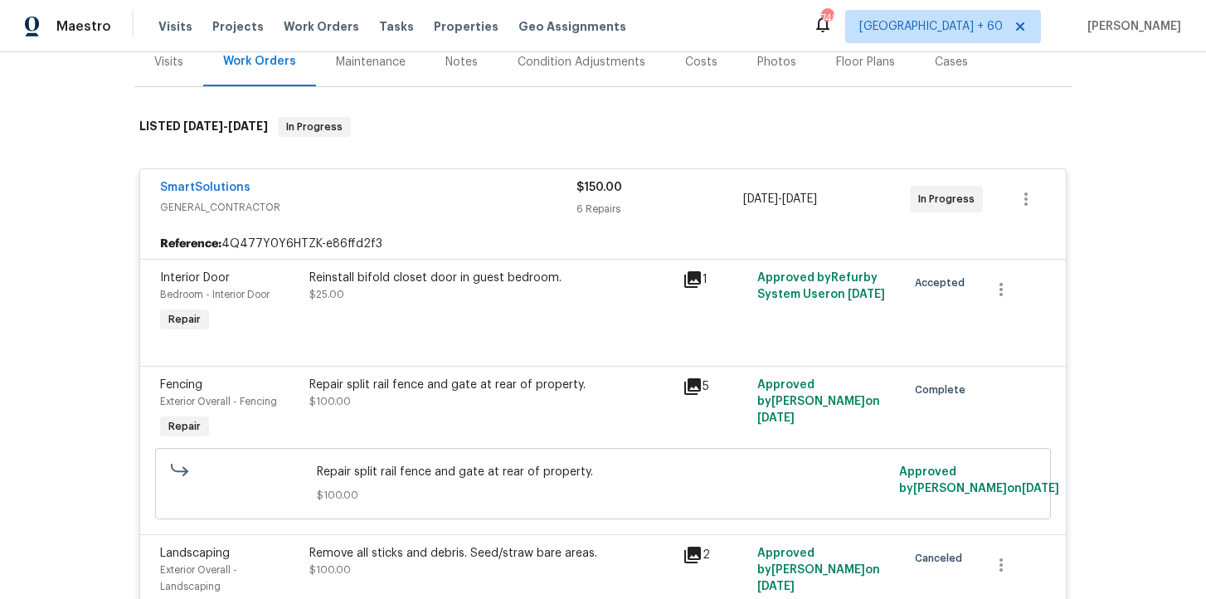
scroll to position [187, 0]
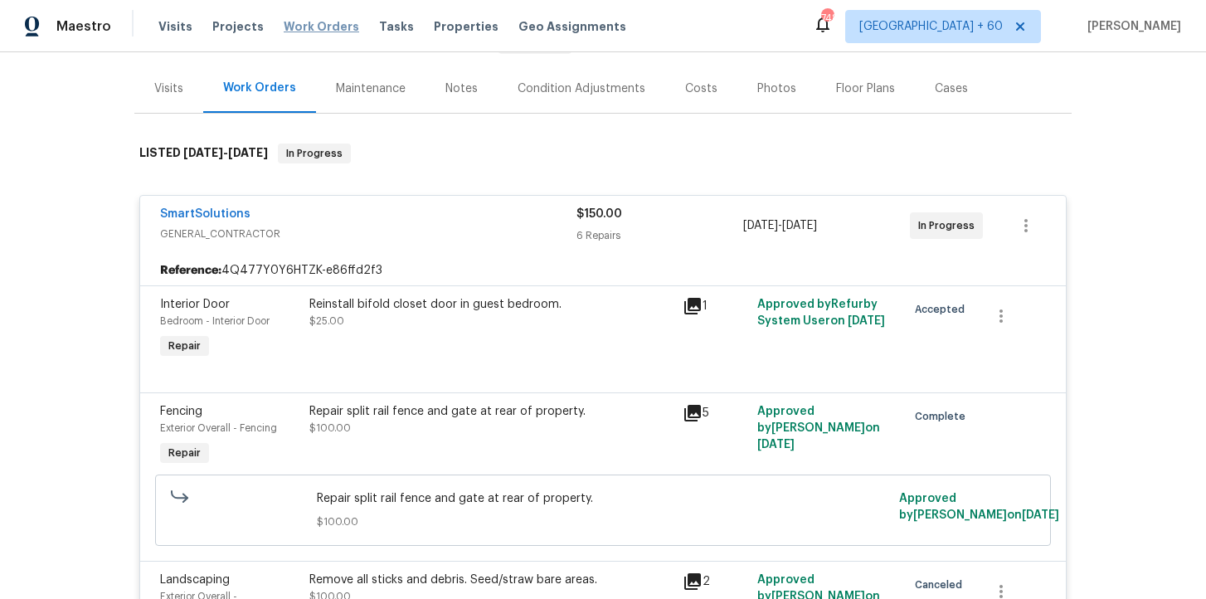
click at [316, 18] on span "Work Orders" at bounding box center [321, 26] width 75 height 17
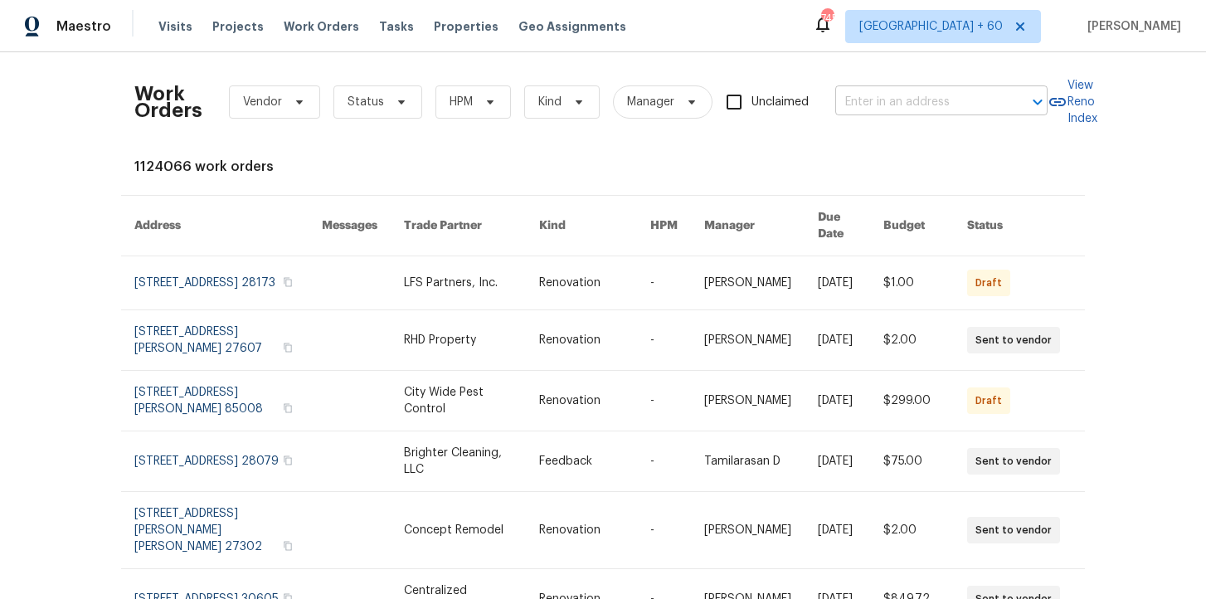
click at [907, 95] on input "text" at bounding box center [918, 103] width 166 height 26
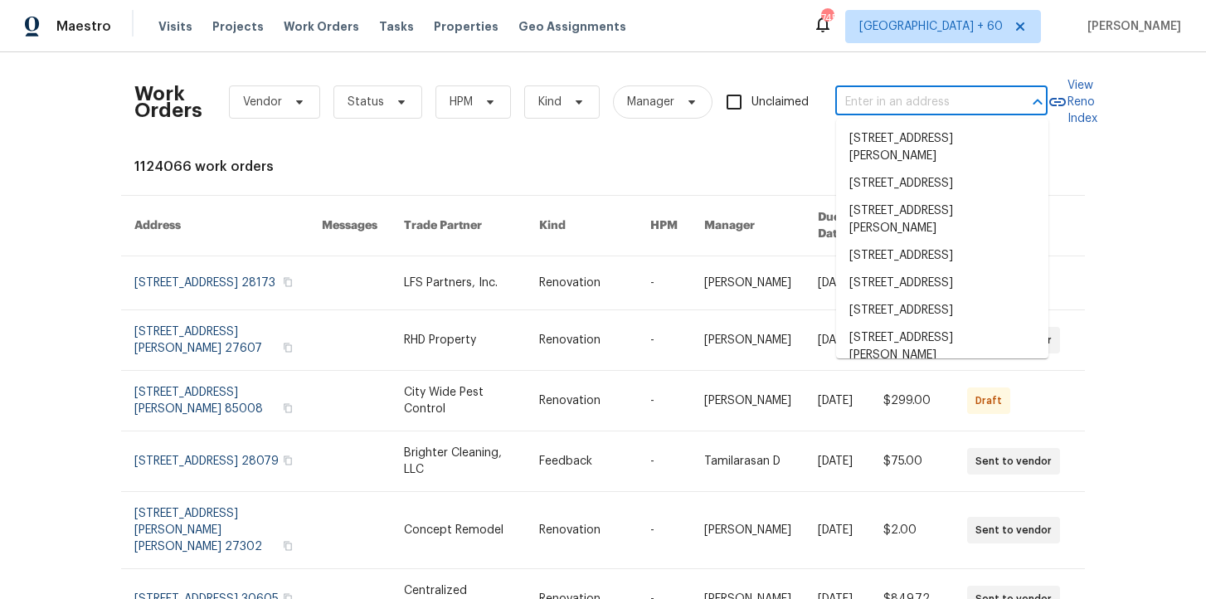
paste input "[STREET_ADDRESS][PERSON_NAME]"
type input "[STREET_ADDRESS][PERSON_NAME]"
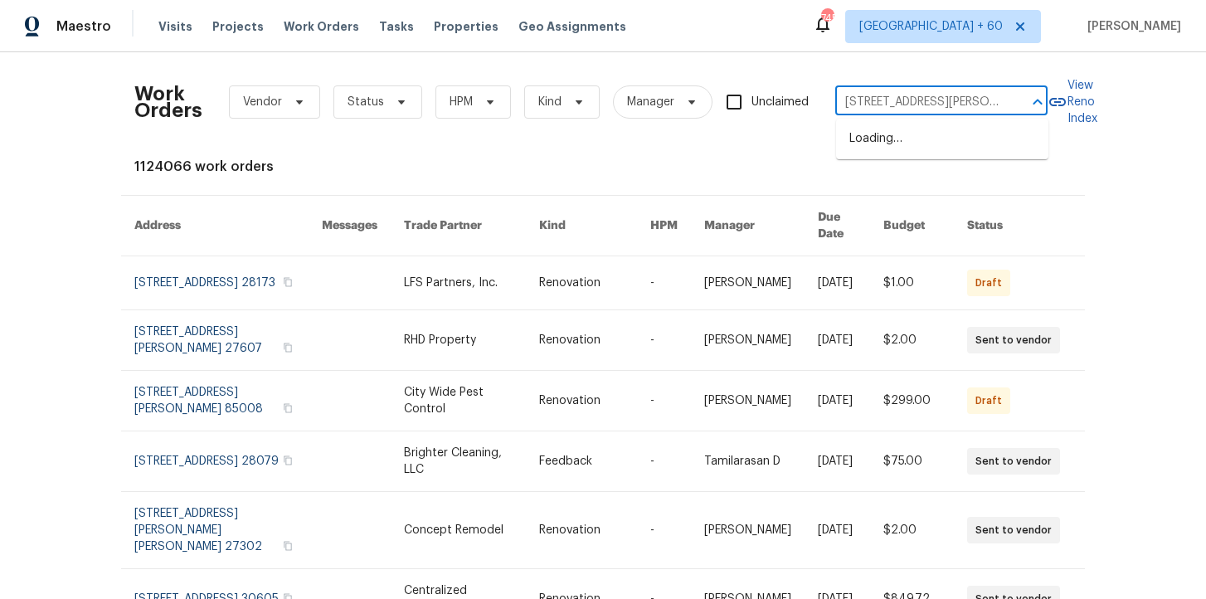
scroll to position [0, 90]
click at [912, 143] on li "[STREET_ADDRESS][PERSON_NAME]" at bounding box center [942, 147] width 212 height 45
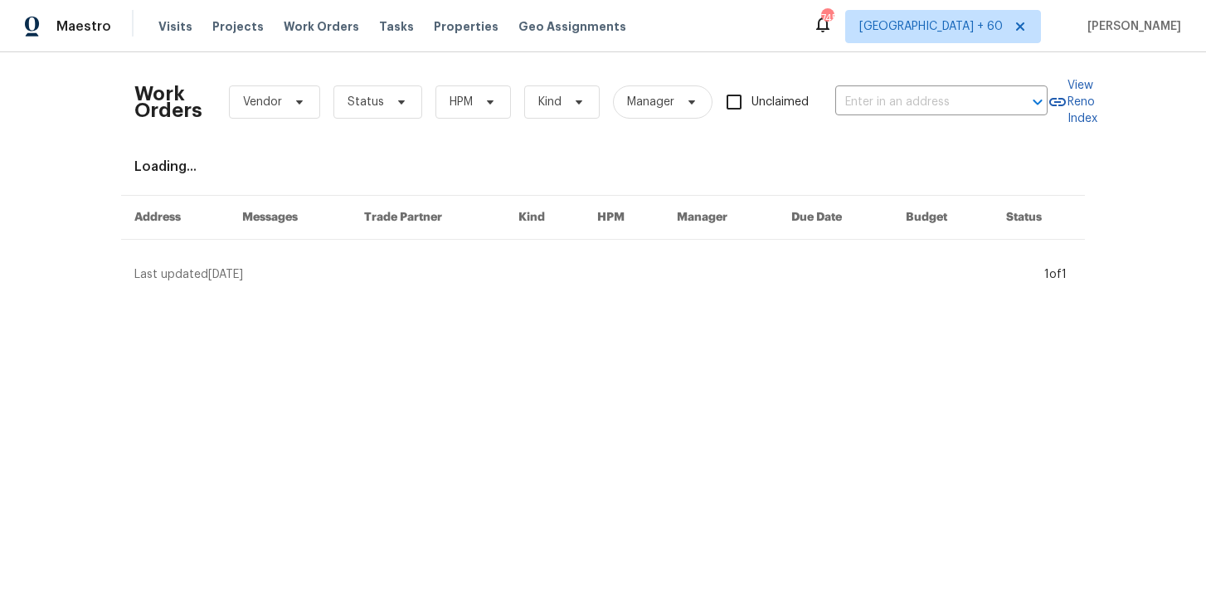
type input "[STREET_ADDRESS][PERSON_NAME]"
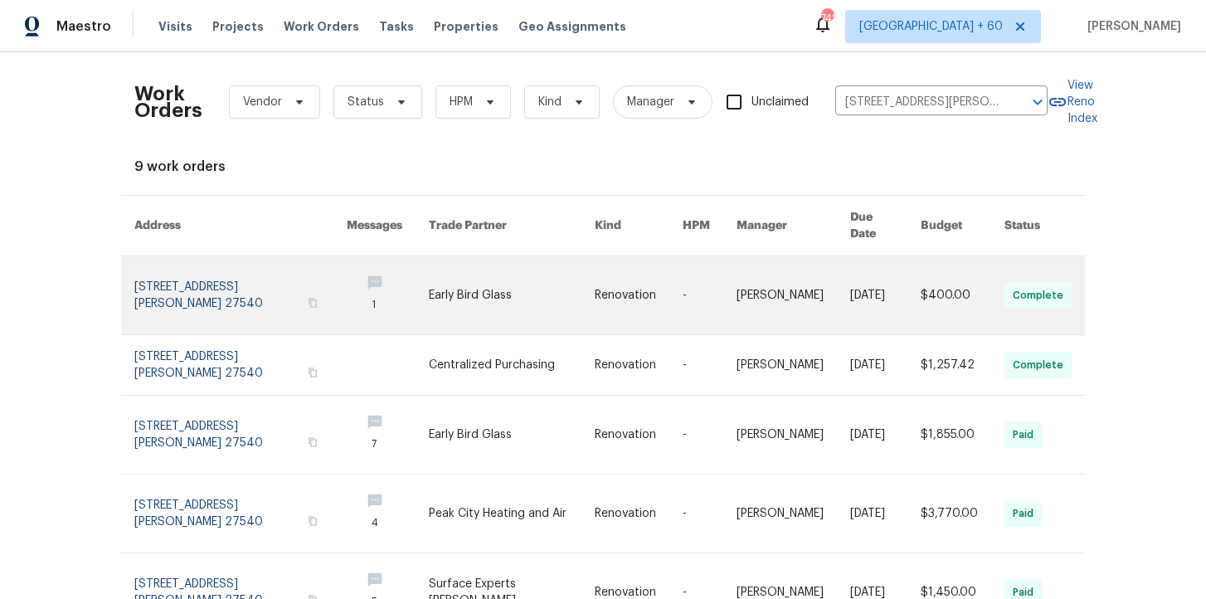
click at [202, 285] on link at bounding box center [240, 295] width 212 height 78
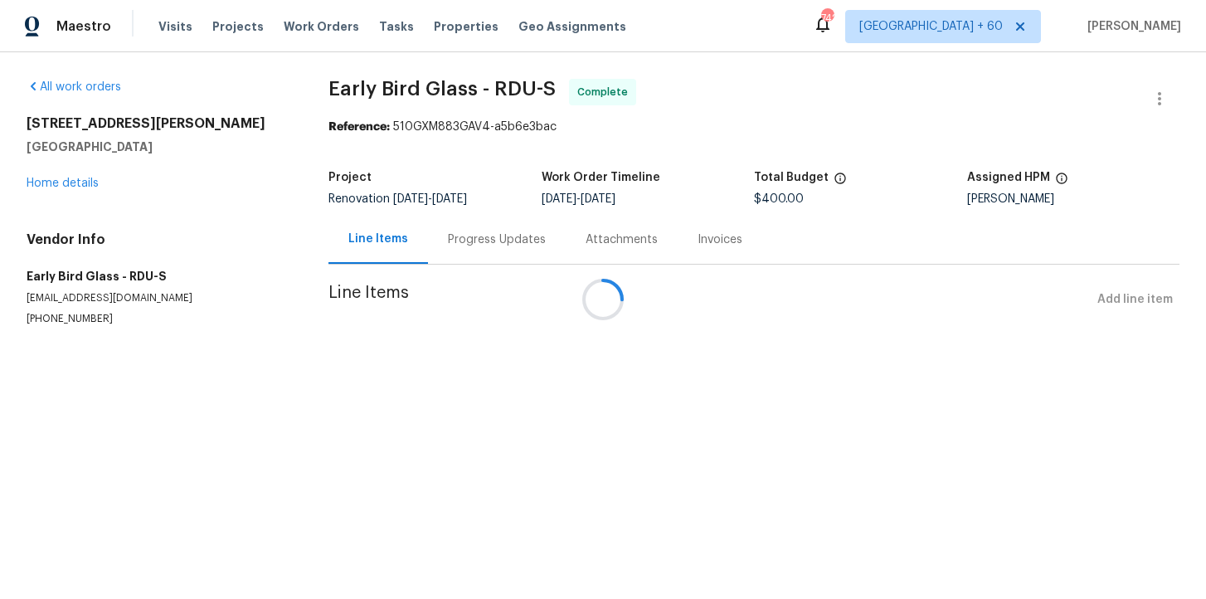
click at [74, 181] on div at bounding box center [603, 299] width 1206 height 599
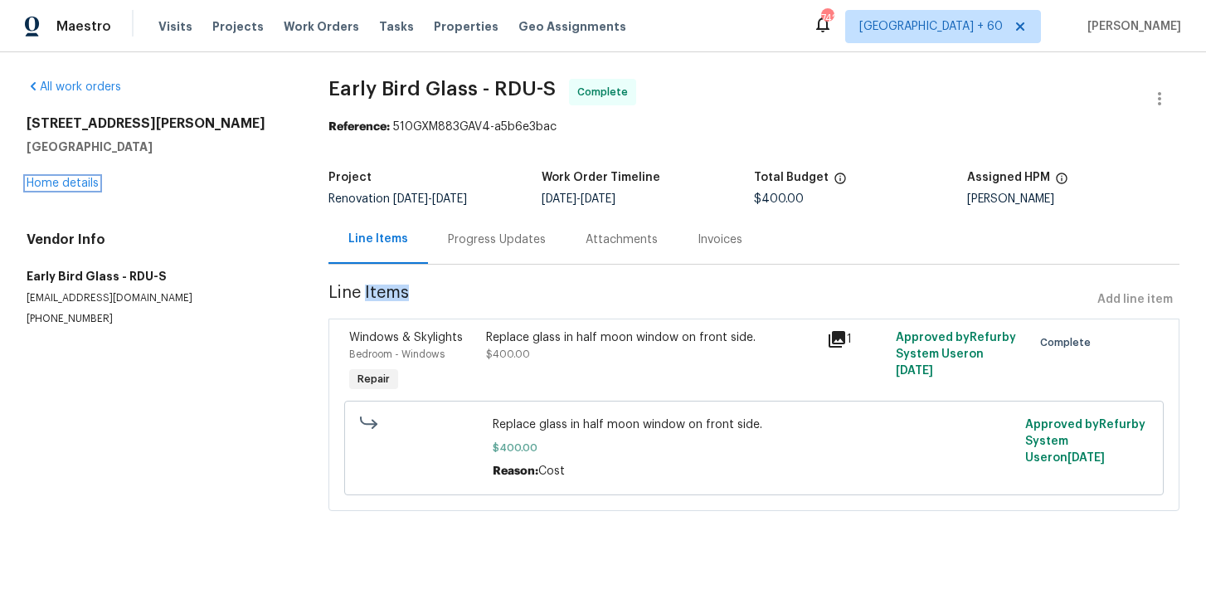
click at [74, 181] on link "Home details" at bounding box center [63, 183] width 72 height 12
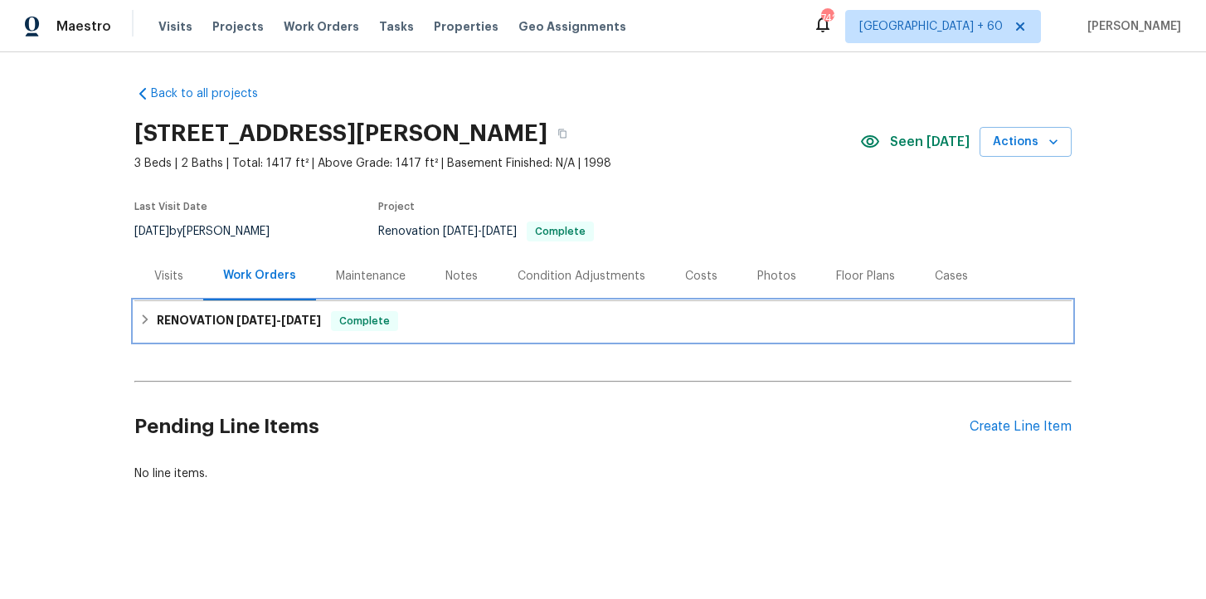
click at [435, 317] on div "RENOVATION 9/17/25 - 10/4/25 Complete" at bounding box center [602, 321] width 927 height 20
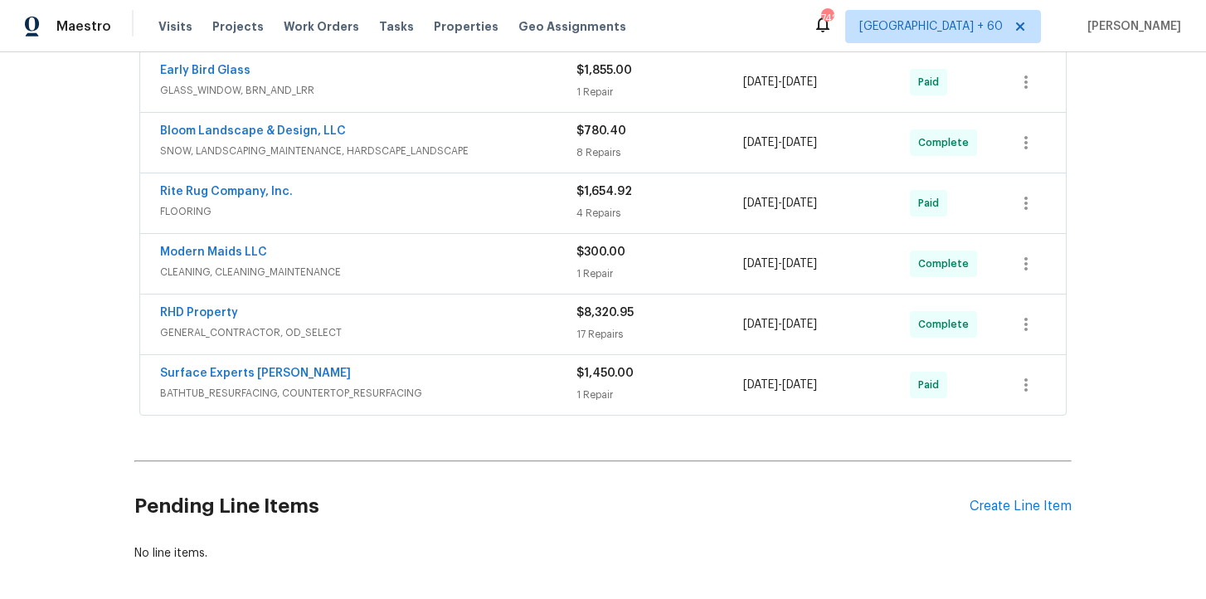
scroll to position [576, 0]
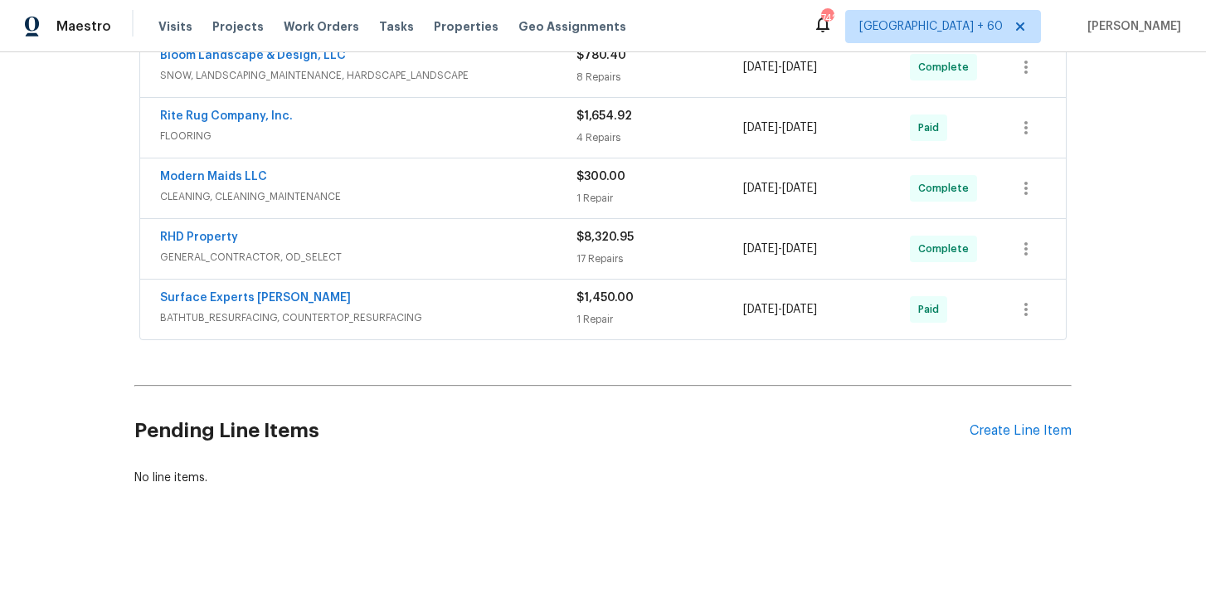
click at [437, 293] on div "Surface Experts Cary" at bounding box center [368, 299] width 416 height 20
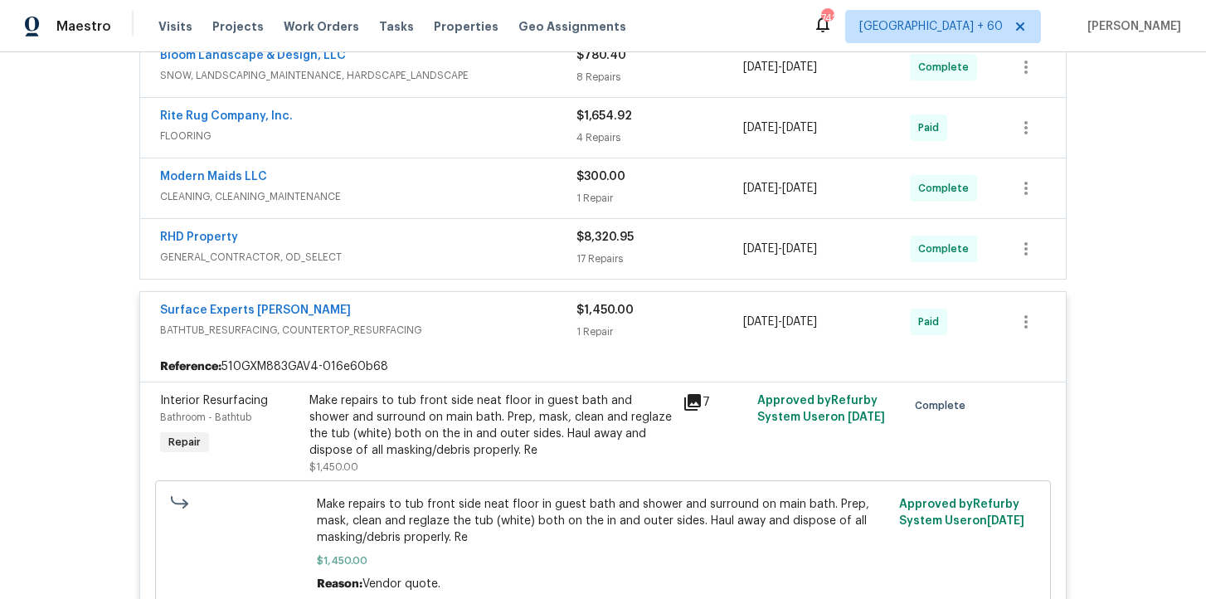
click at [421, 261] on span "GENERAL_CONTRACTOR, OD_SELECT" at bounding box center [368, 257] width 416 height 17
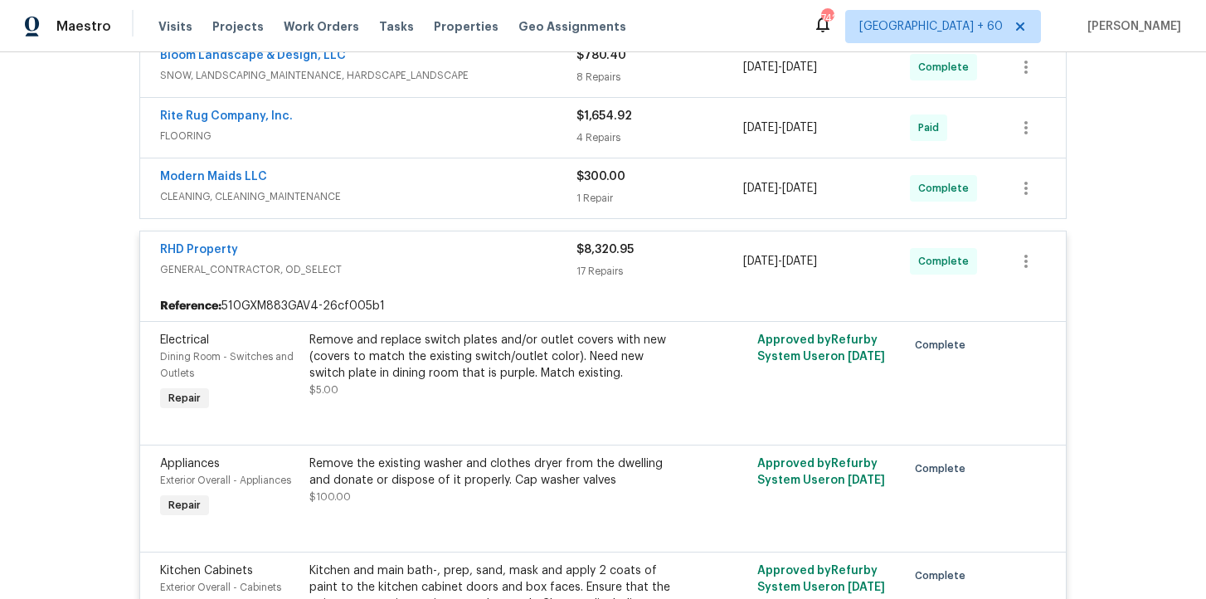
click at [423, 191] on span "CLEANING, CLEANING_MAINTENANCE" at bounding box center [368, 196] width 416 height 17
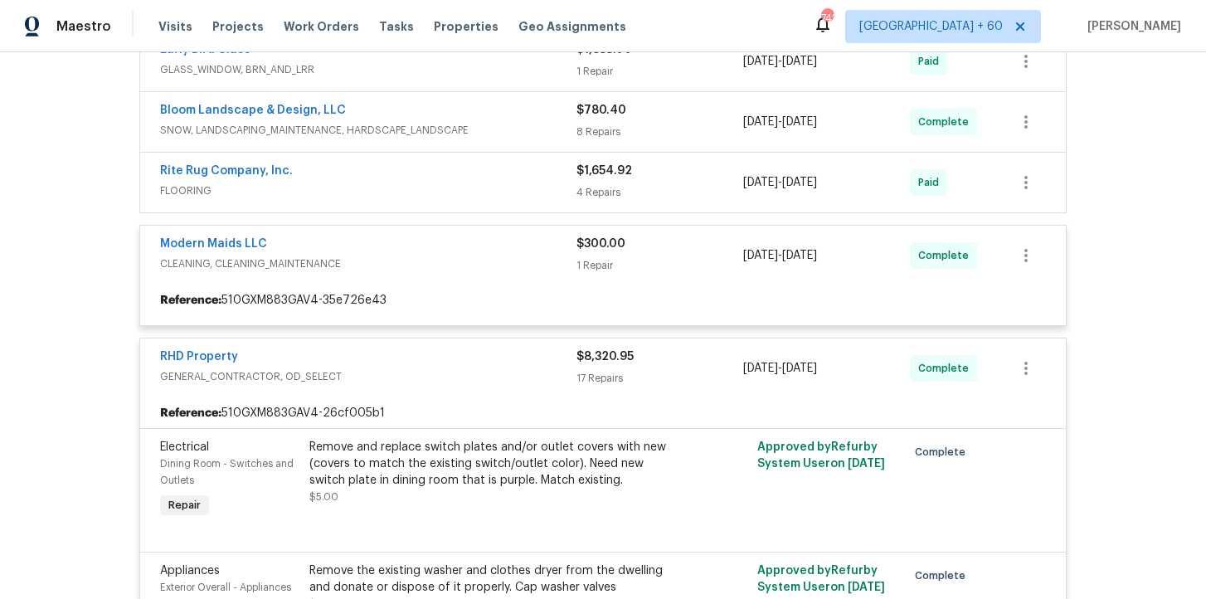
scroll to position [408, 0]
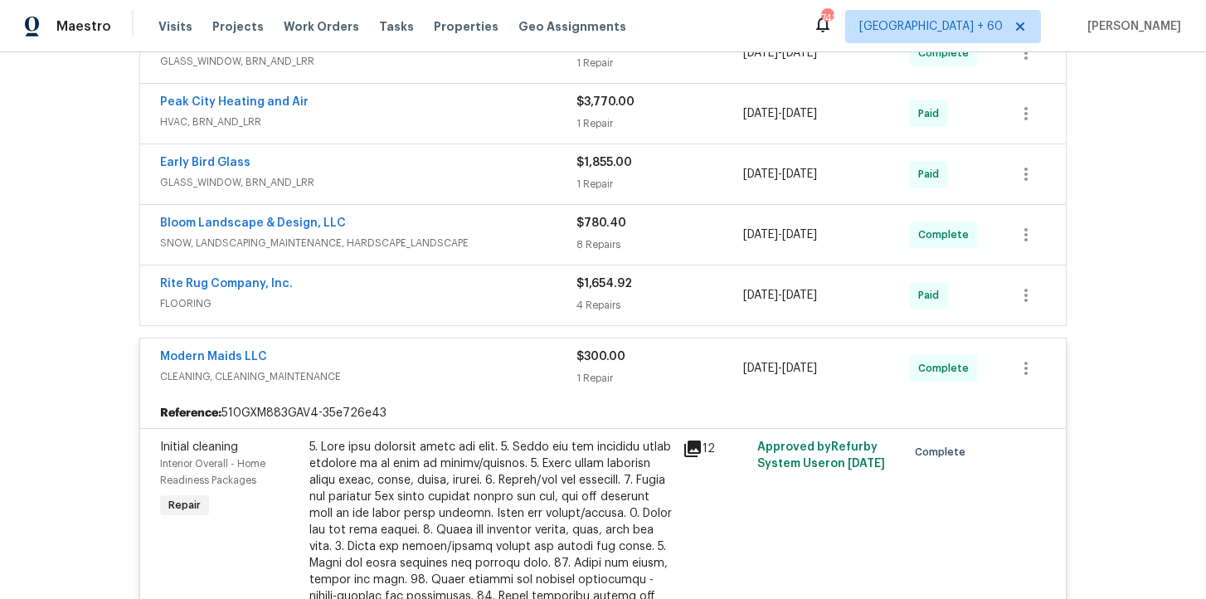
click at [438, 296] on span "FLOORING" at bounding box center [368, 303] width 416 height 17
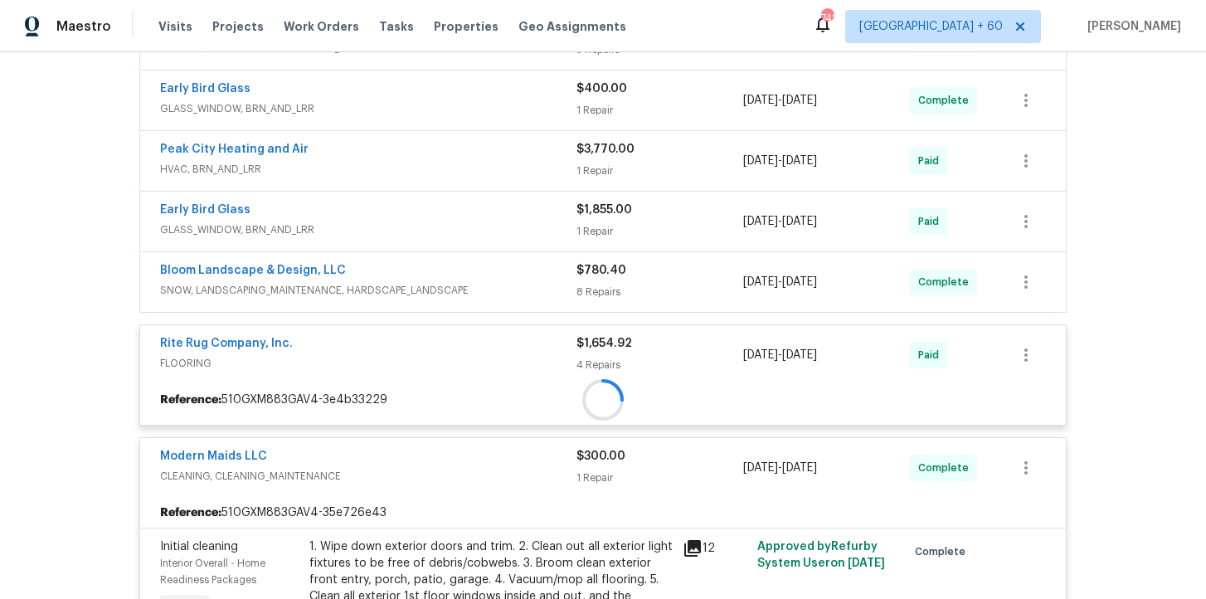
scroll to position [299, 0]
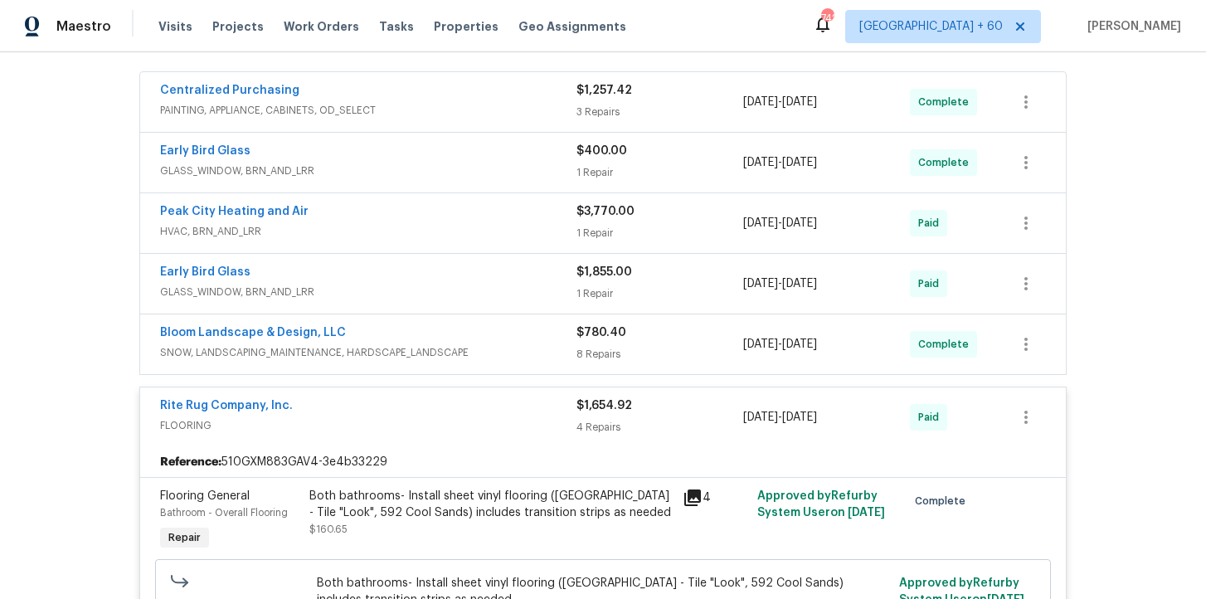
click at [446, 345] on span "SNOW, LANDSCAPING_MAINTENANCE, HARDSCAPE_LANDSCAPE" at bounding box center [368, 352] width 416 height 17
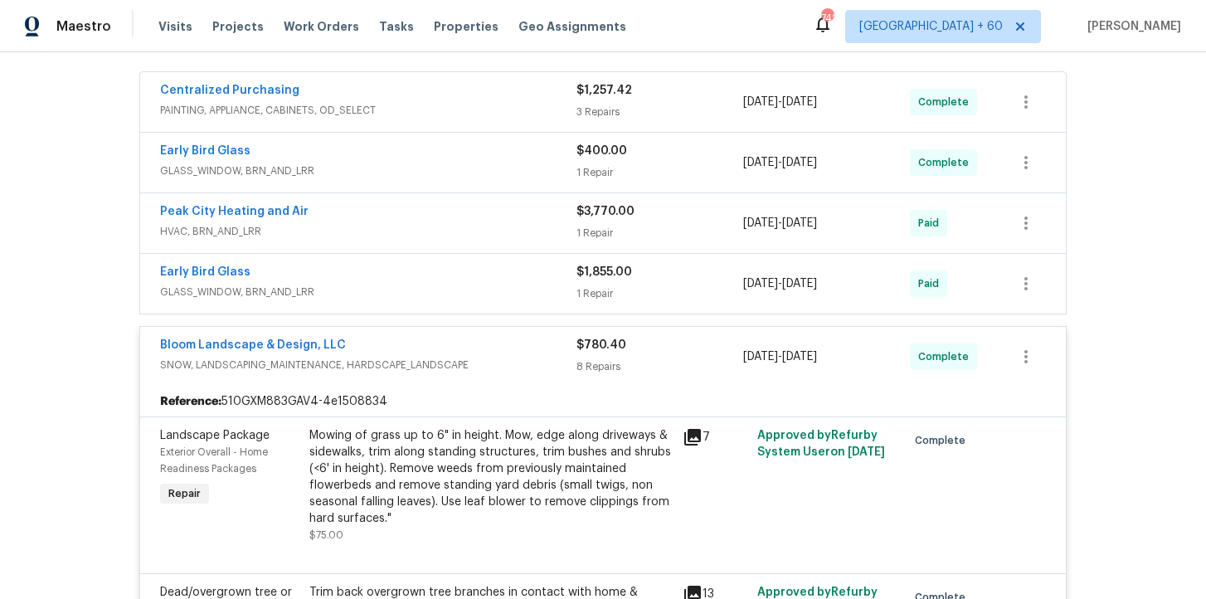
click at [433, 286] on span "GLASS_WINDOW, BRN_AND_LRR" at bounding box center [368, 292] width 416 height 17
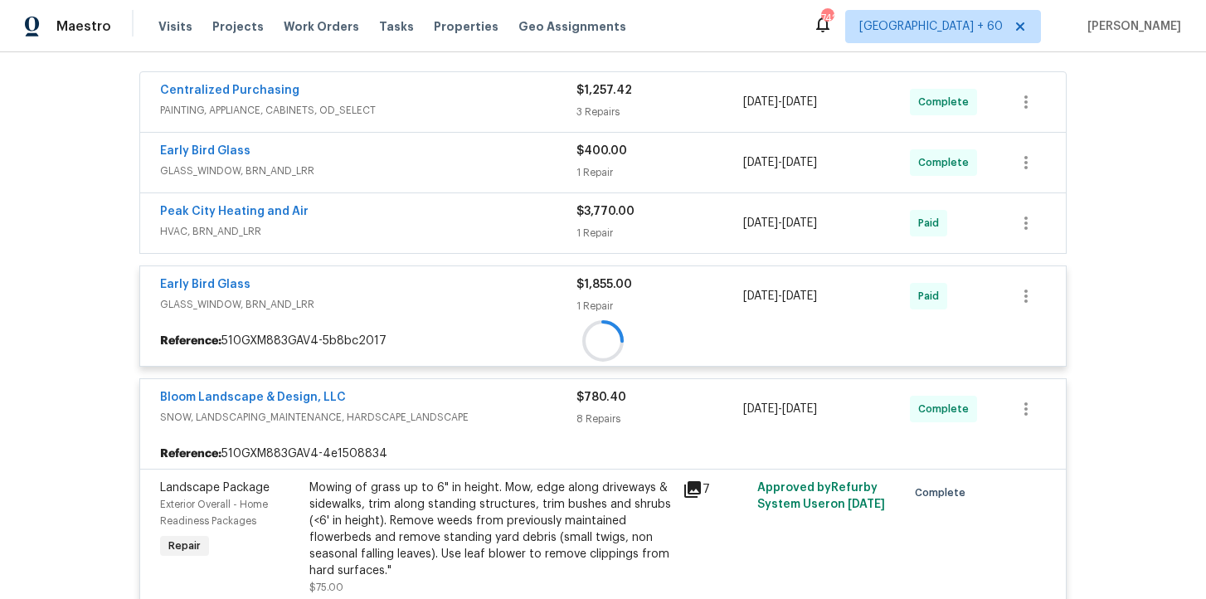
scroll to position [191, 0]
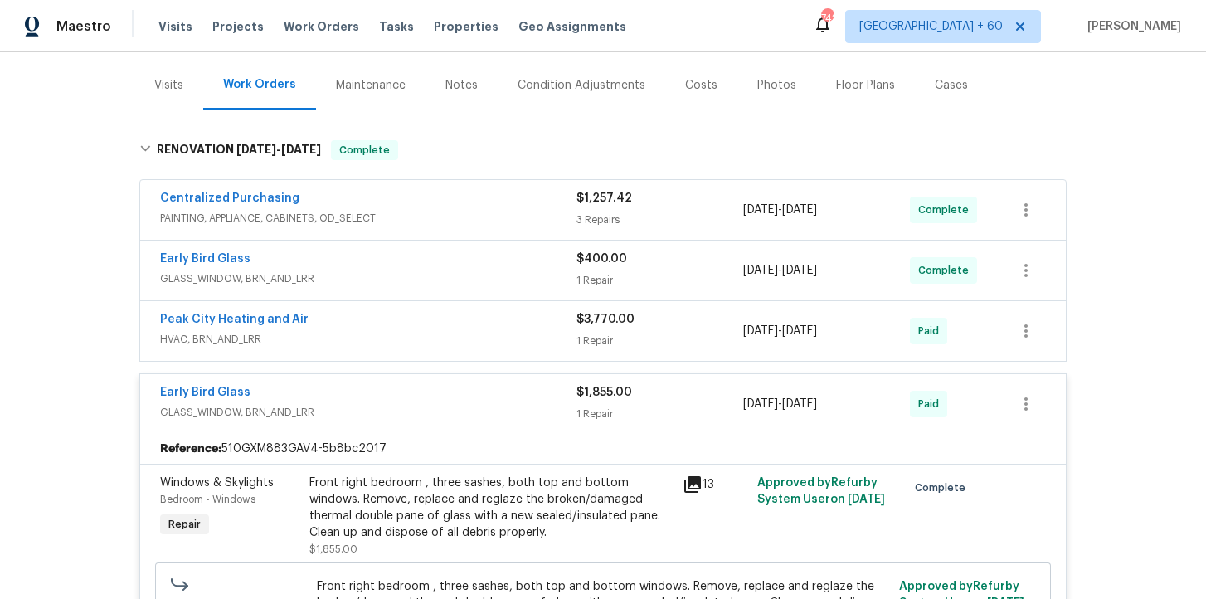
click at [468, 338] on span "HVAC, BRN_AND_LRR" at bounding box center [368, 339] width 416 height 17
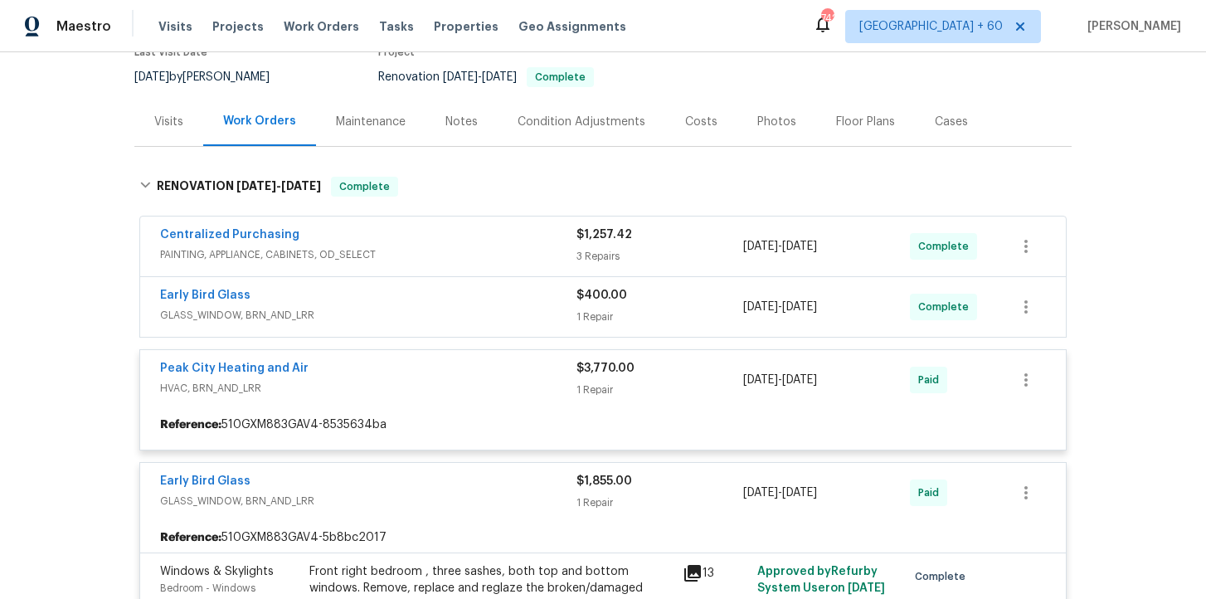
scroll to position [139, 0]
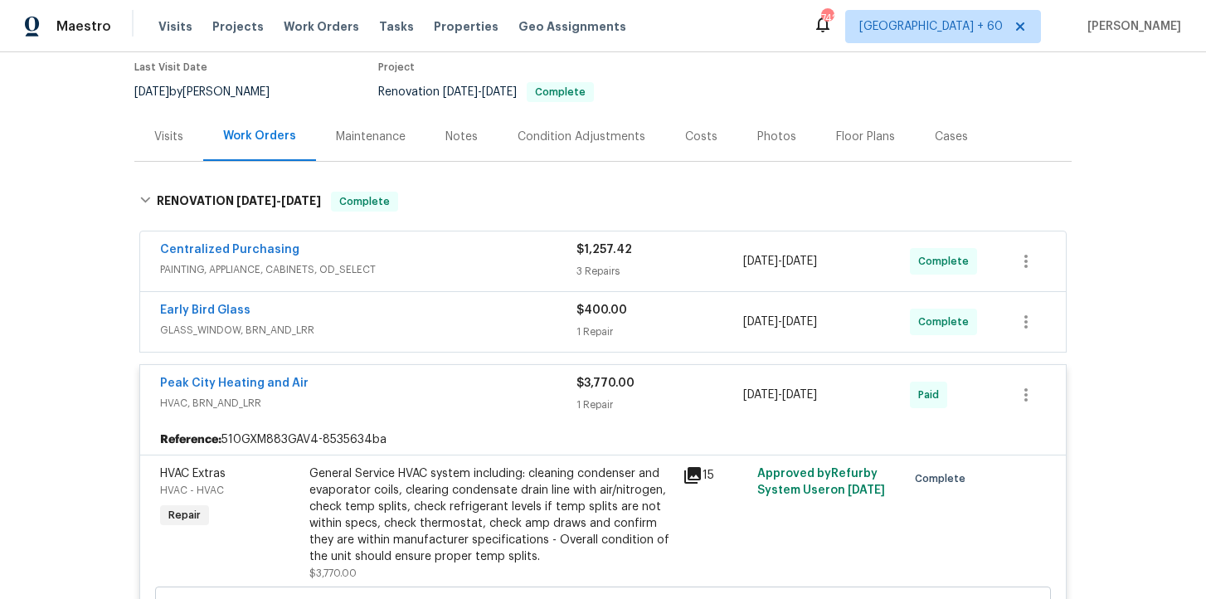
click at [465, 319] on div "Early Bird Glass" at bounding box center [368, 312] width 416 height 20
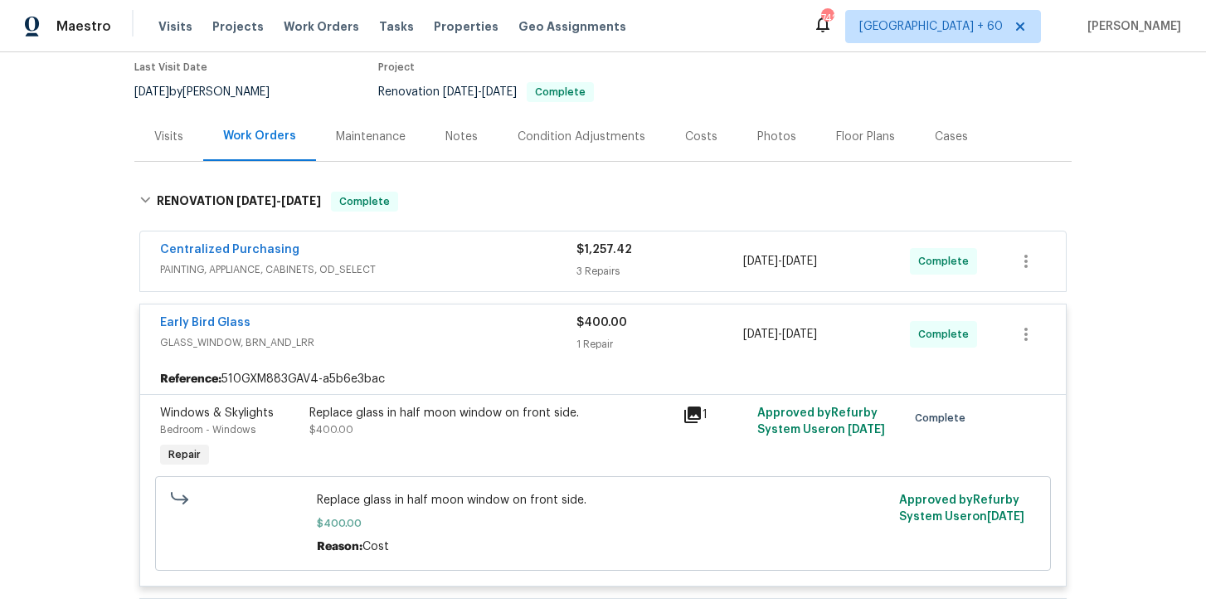
click at [456, 258] on div "Centralized Purchasing" at bounding box center [368, 251] width 416 height 20
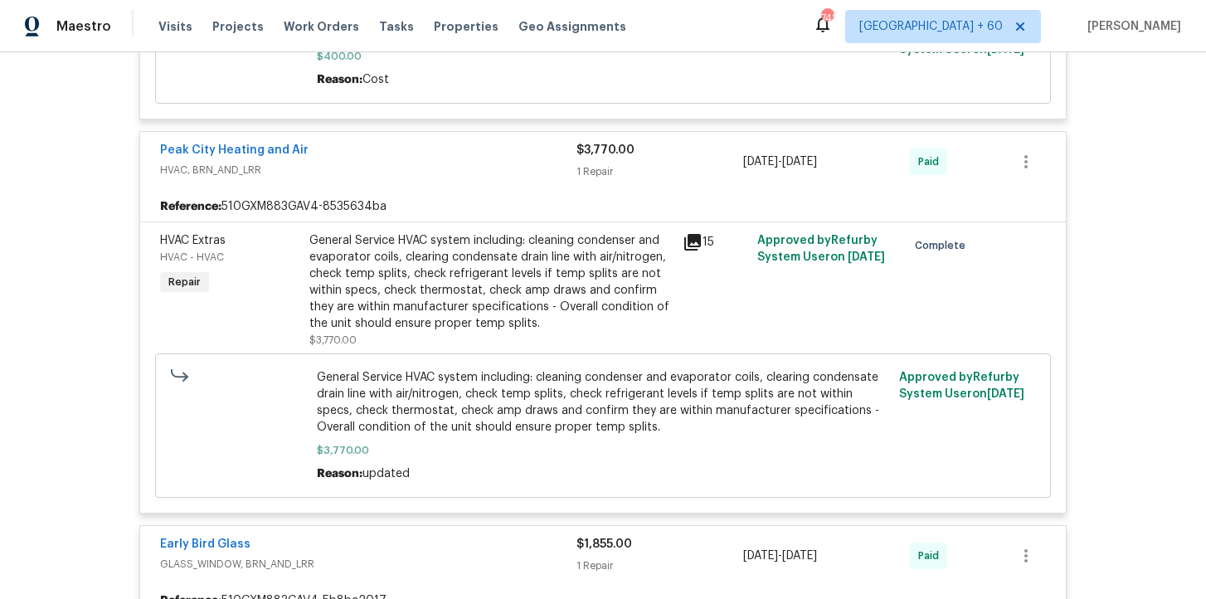
scroll to position [988, 0]
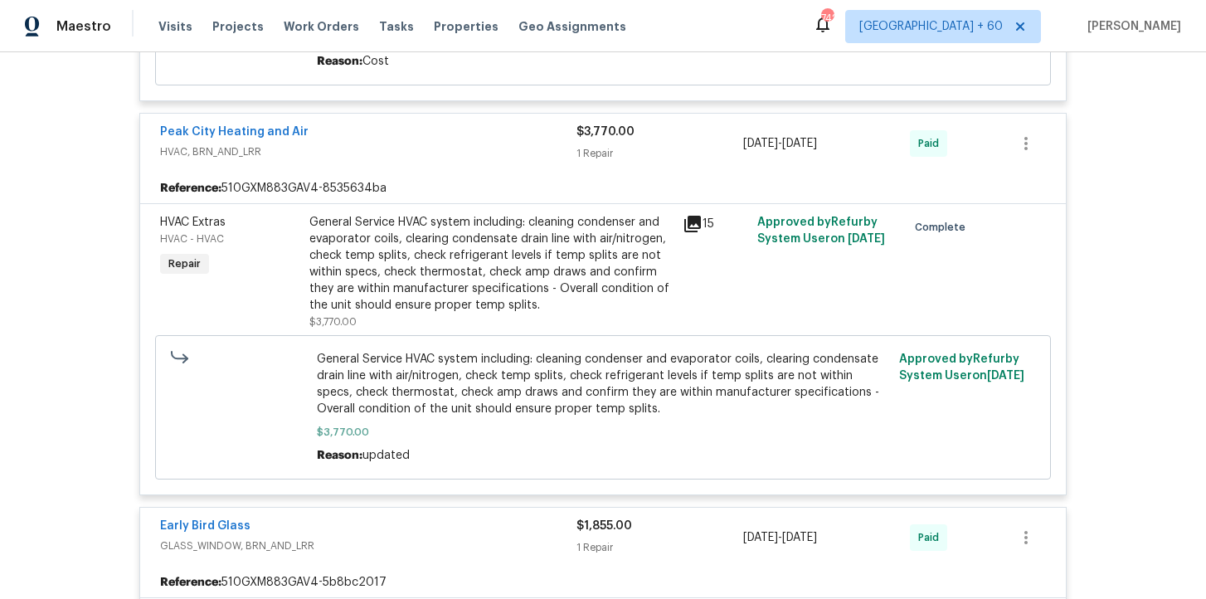
click at [498, 270] on div "General Service HVAC system including: cleaning condenser and evaporator coils,…" at bounding box center [490, 264] width 363 height 100
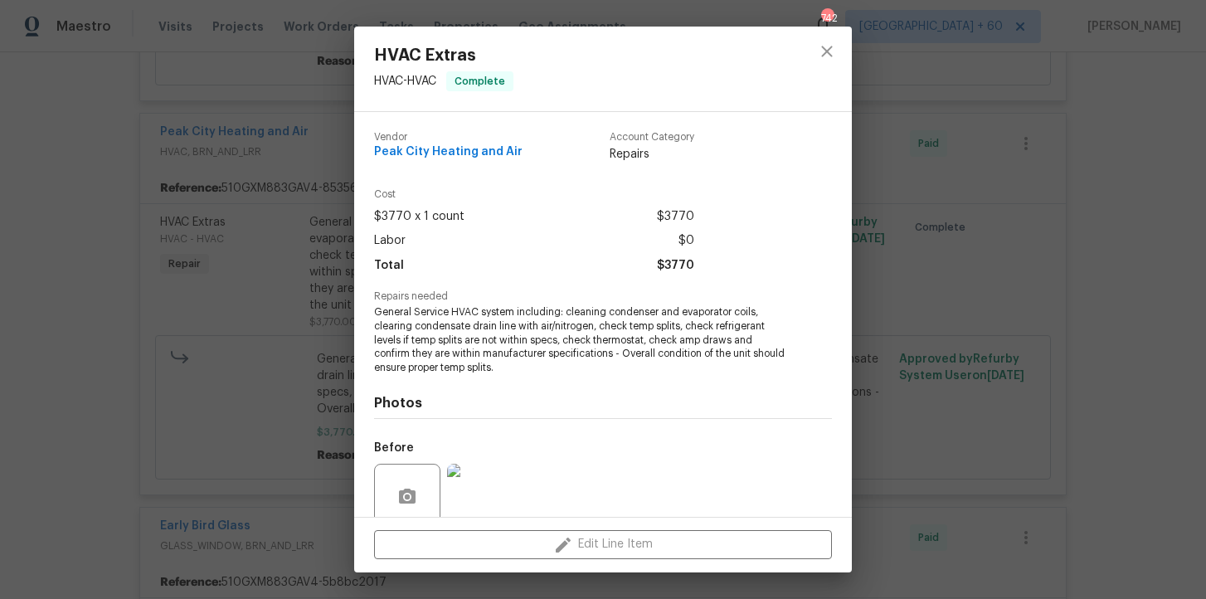
scroll to position [138, 0]
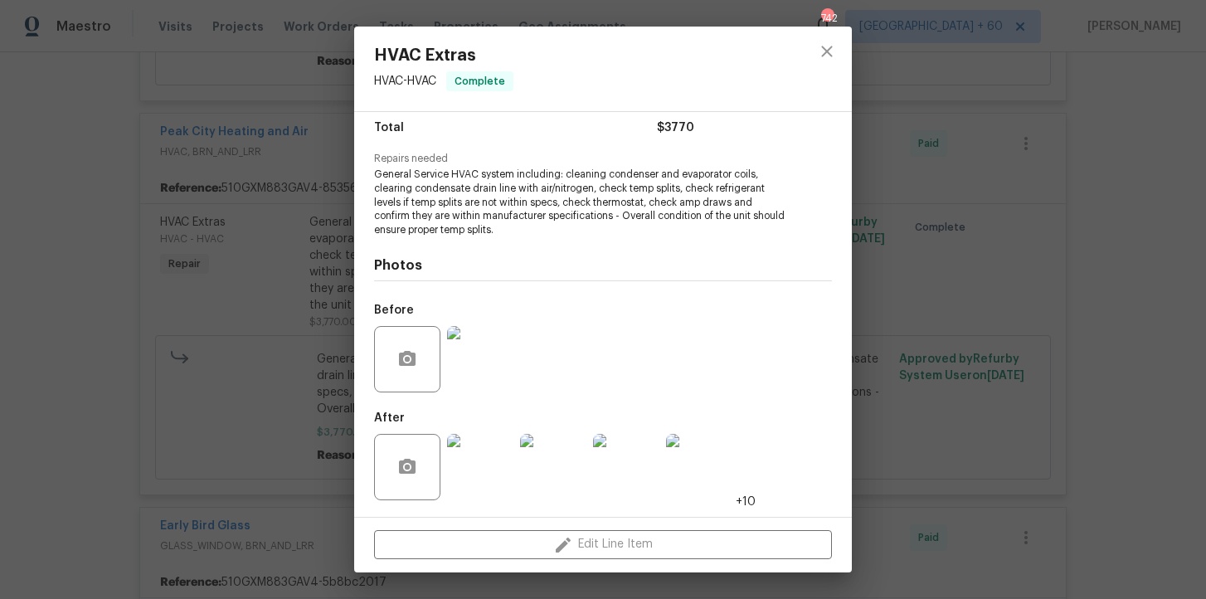
click at [483, 351] on img at bounding box center [480, 359] width 66 height 66
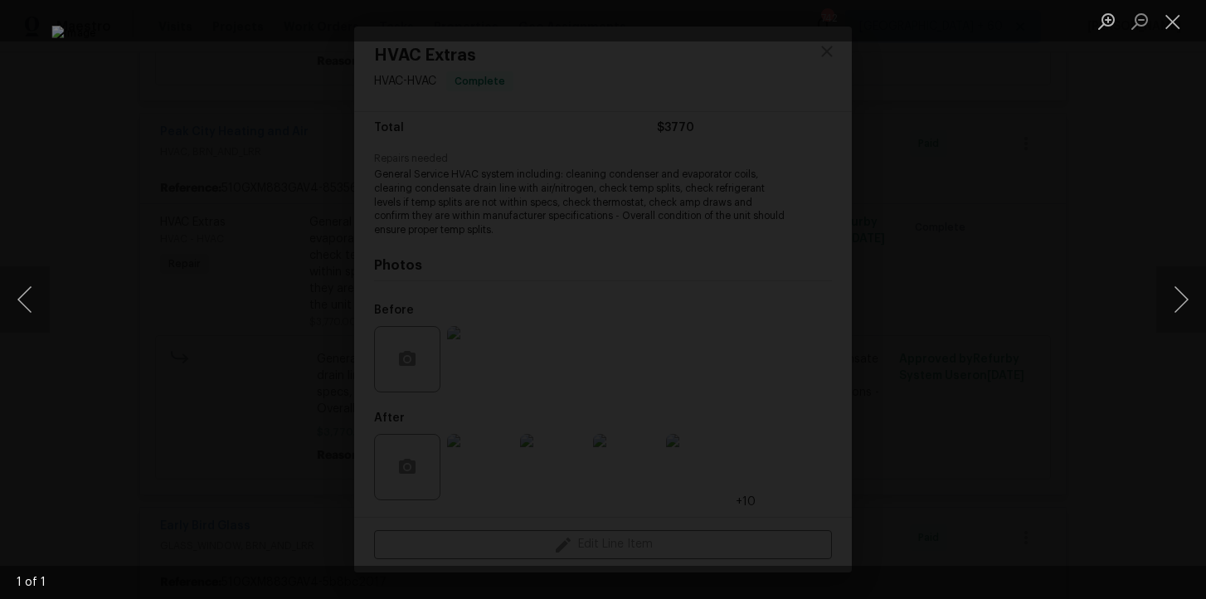
click at [1119, 201] on div "Lightbox" at bounding box center [603, 299] width 1206 height 599
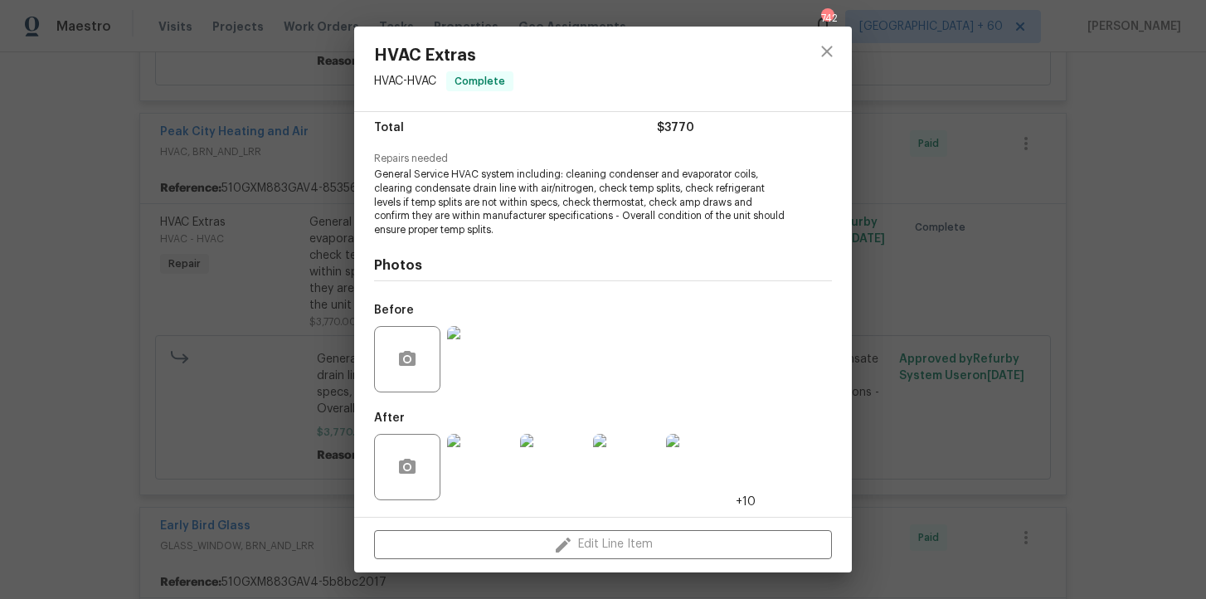
click at [1120, 193] on div "HVAC Extras HVAC - HVAC Complete Vendor Peak City Heating and Air Account Categ…" at bounding box center [603, 299] width 1206 height 599
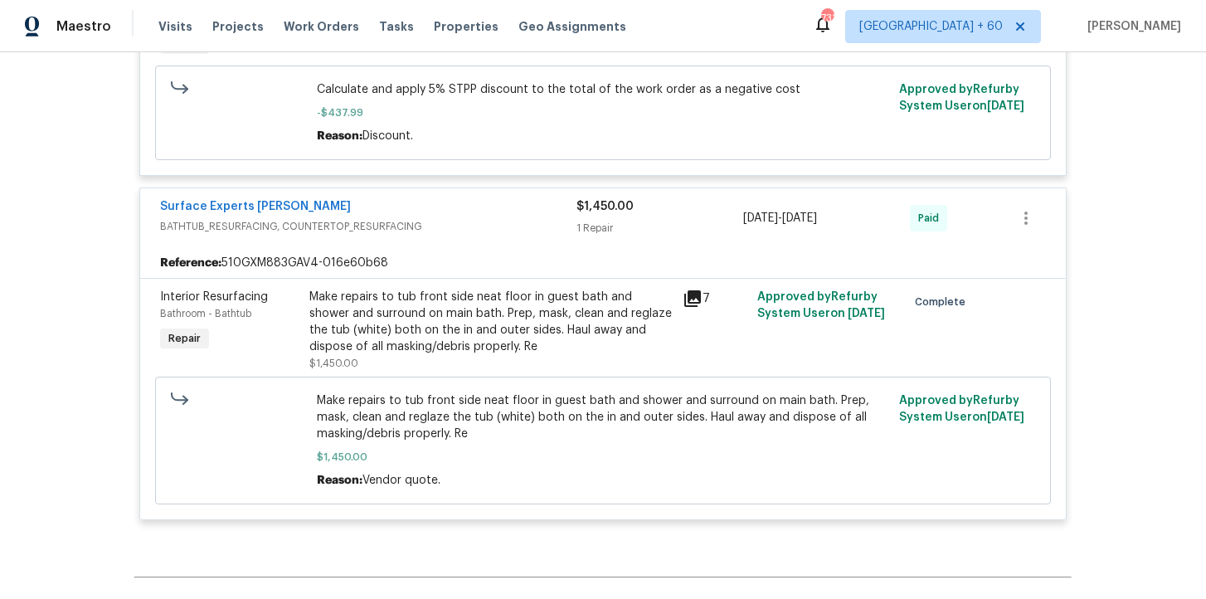
scroll to position [6893, 0]
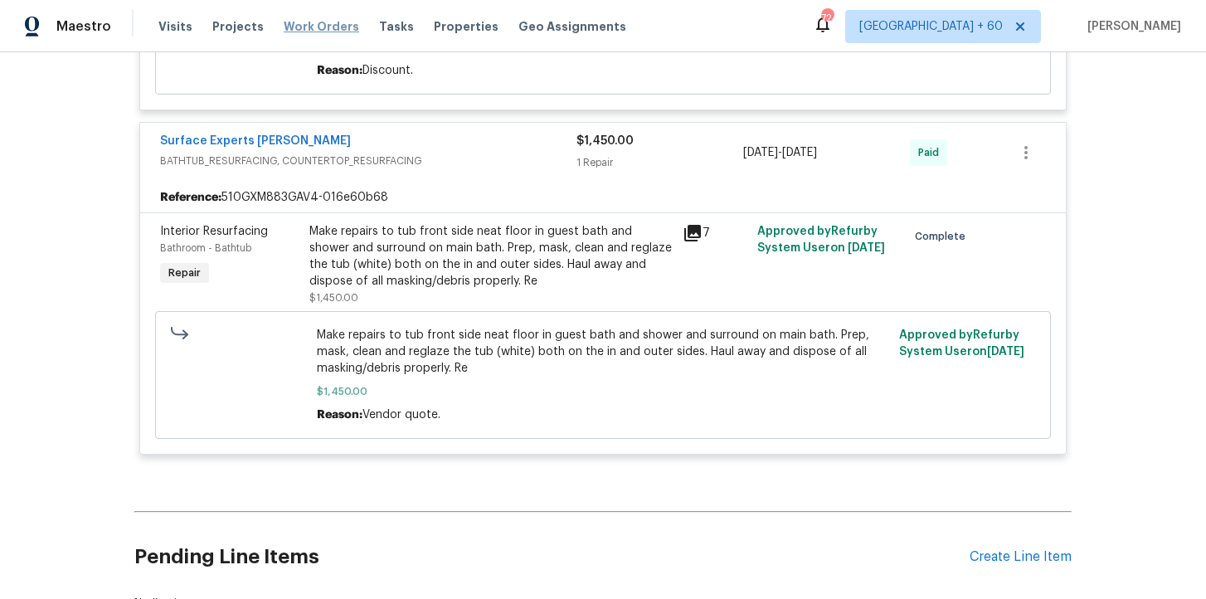
click at [330, 21] on span "Work Orders" at bounding box center [321, 26] width 75 height 17
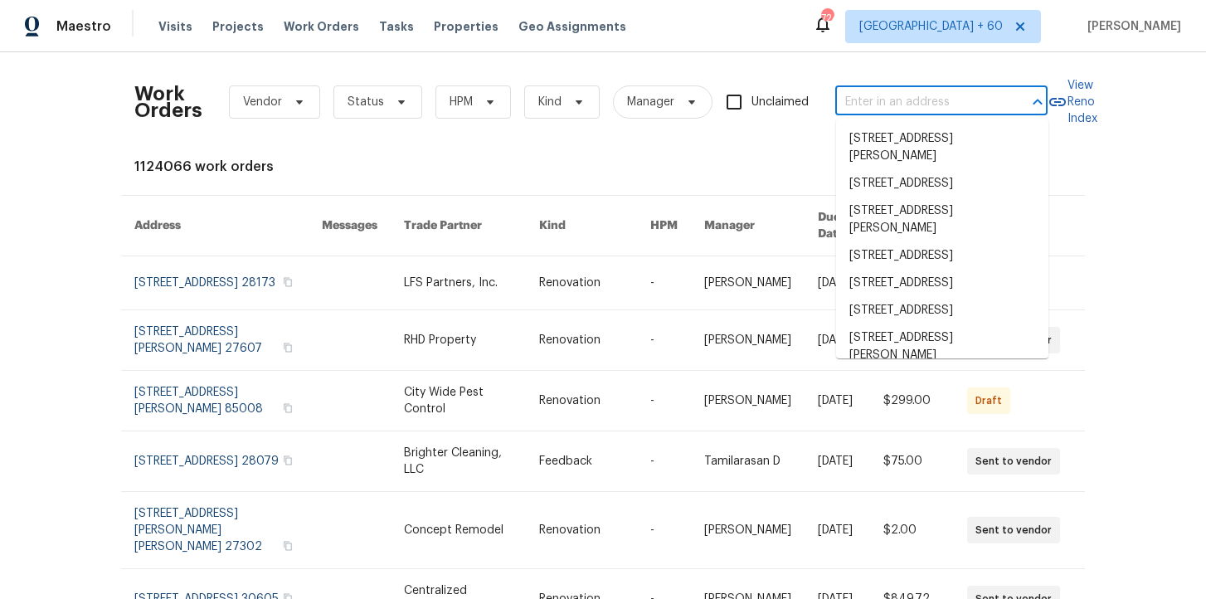
click at [877, 108] on input "text" at bounding box center [918, 103] width 166 height 26
paste input "9740 Burton Dr Twinsburg, OH 44087"
type input "9740 Burton Dr Twinsburg, OH 44087"
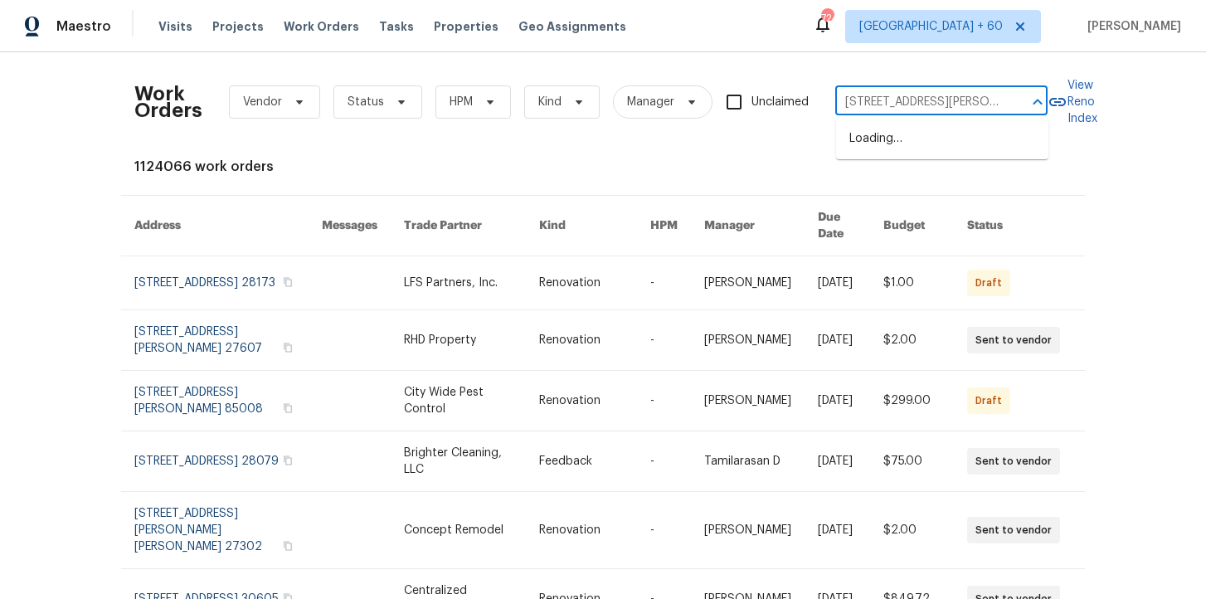
scroll to position [0, 47]
click at [919, 152] on li "9740 Burton Dr, Twinsburg, OH 44087" at bounding box center [942, 147] width 212 height 45
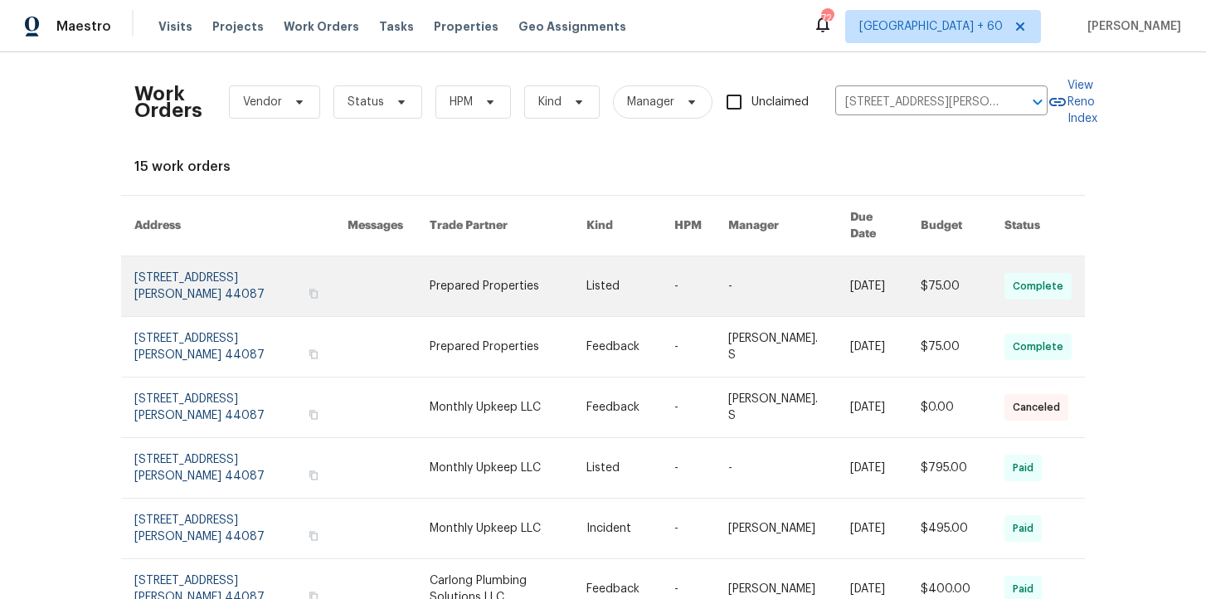
click at [200, 268] on link at bounding box center [240, 286] width 213 height 60
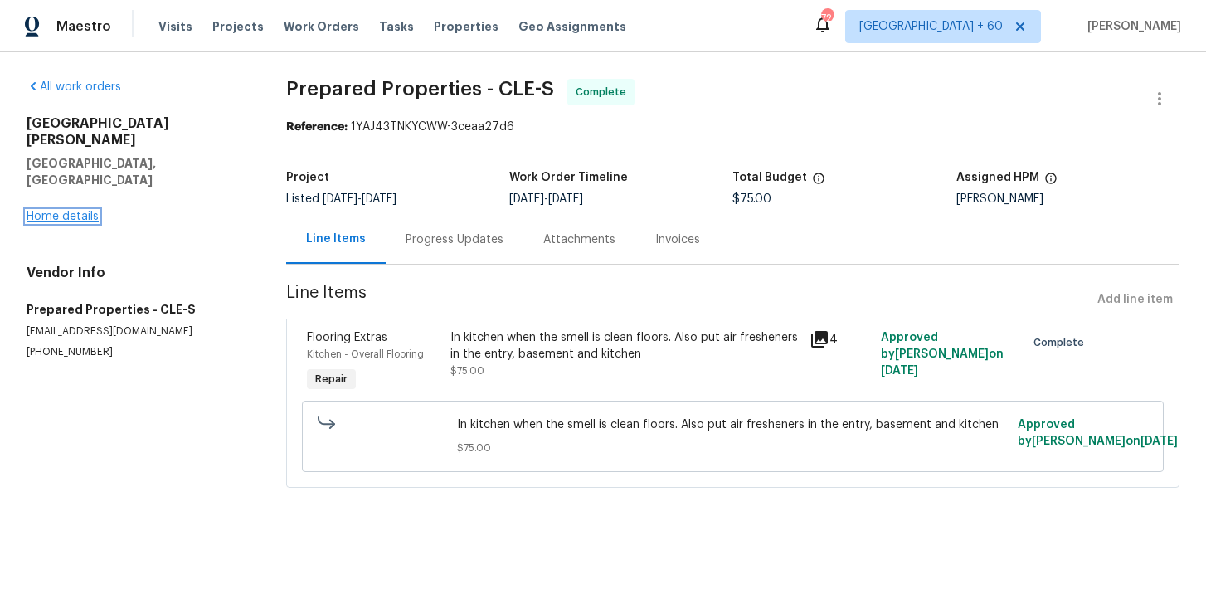
click at [77, 211] on link "Home details" at bounding box center [63, 217] width 72 height 12
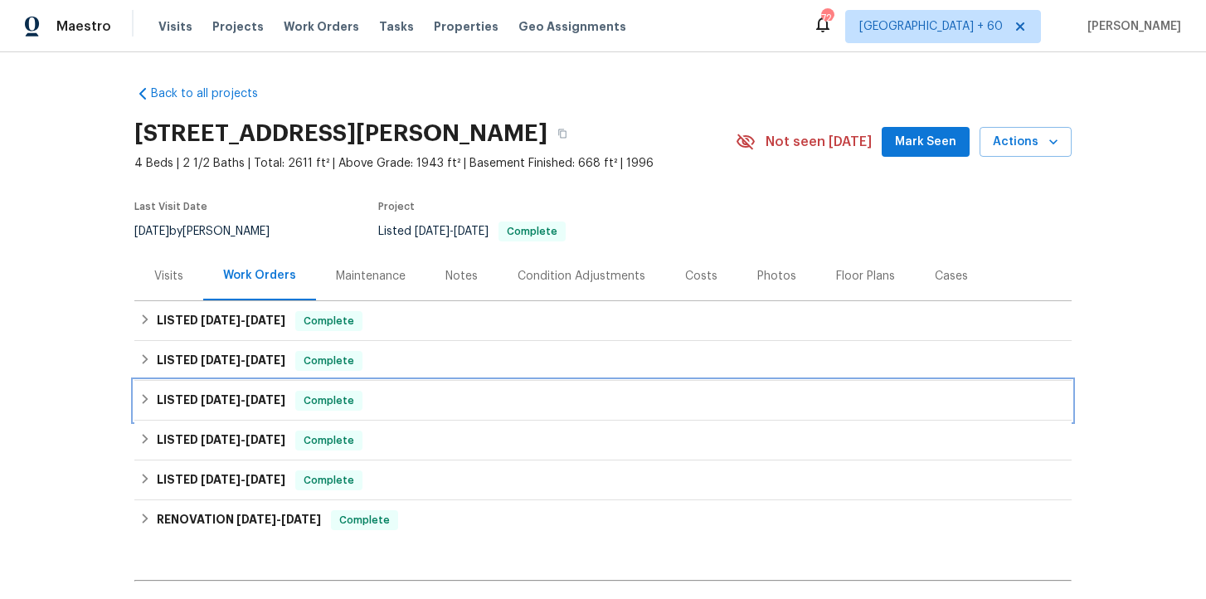
click at [408, 404] on div "LISTED 8/22/25 - 8/27/25 Complete" at bounding box center [602, 401] width 927 height 20
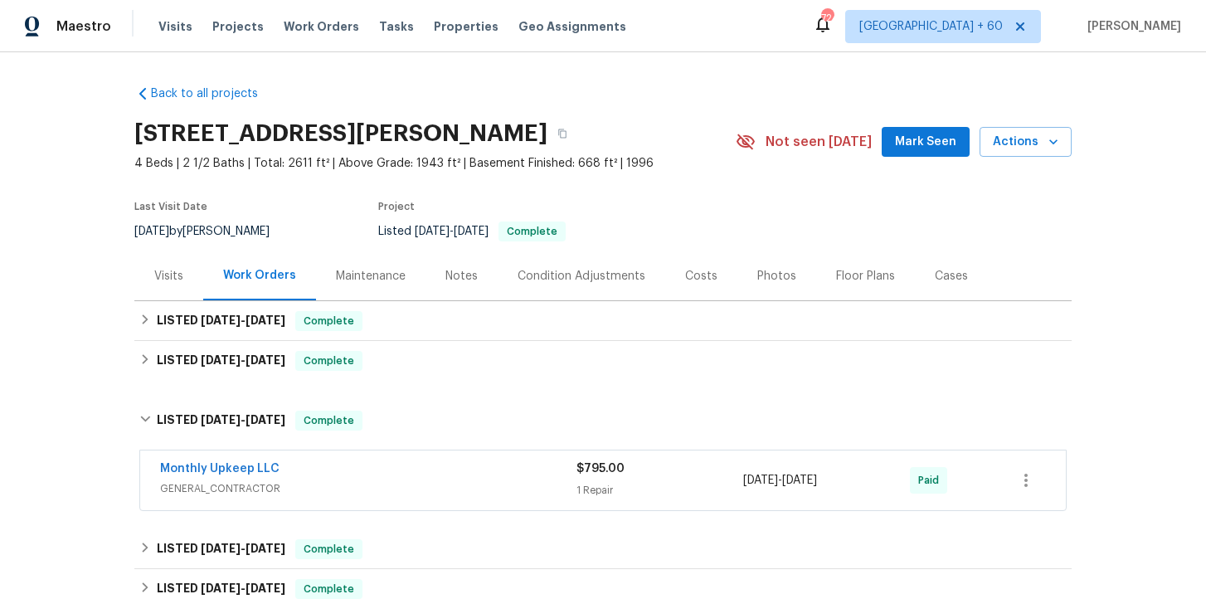
click at [425, 503] on div "Monthly Upkeep LLC GENERAL_CONTRACTOR $795.00 1 Repair 8/26/2025 - 8/27/2025 Pa…" at bounding box center [603, 480] width 926 height 60
click at [422, 474] on div "Monthly Upkeep LLC" at bounding box center [368, 470] width 416 height 20
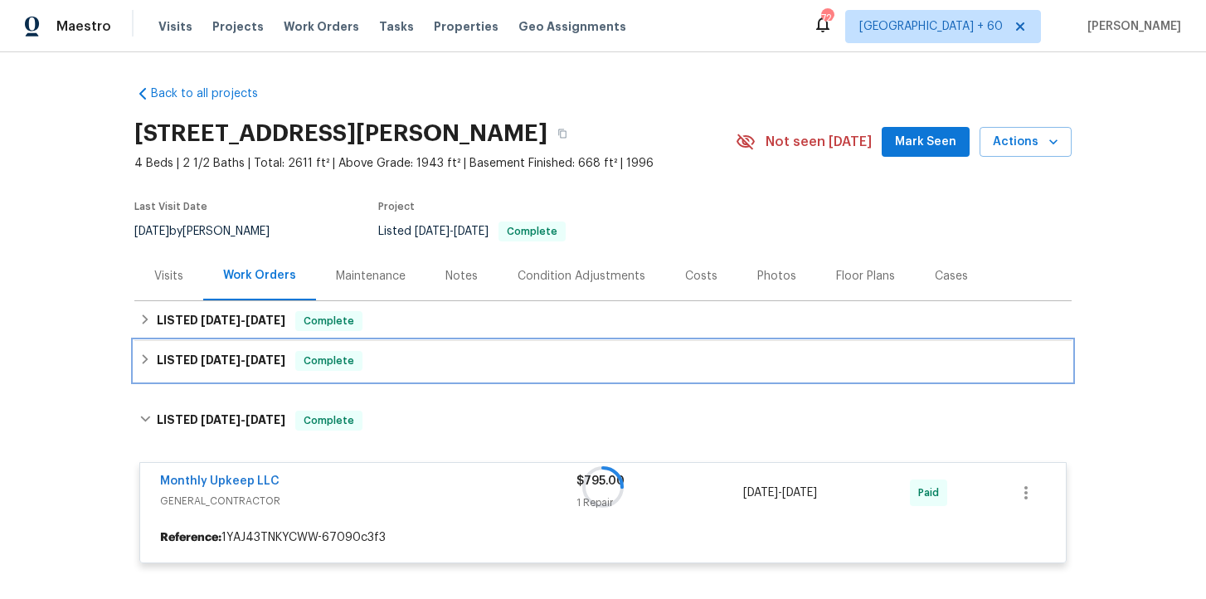
click at [422, 344] on div "LISTED 9/26/25 - 10/1/25 Complete" at bounding box center [602, 361] width 937 height 40
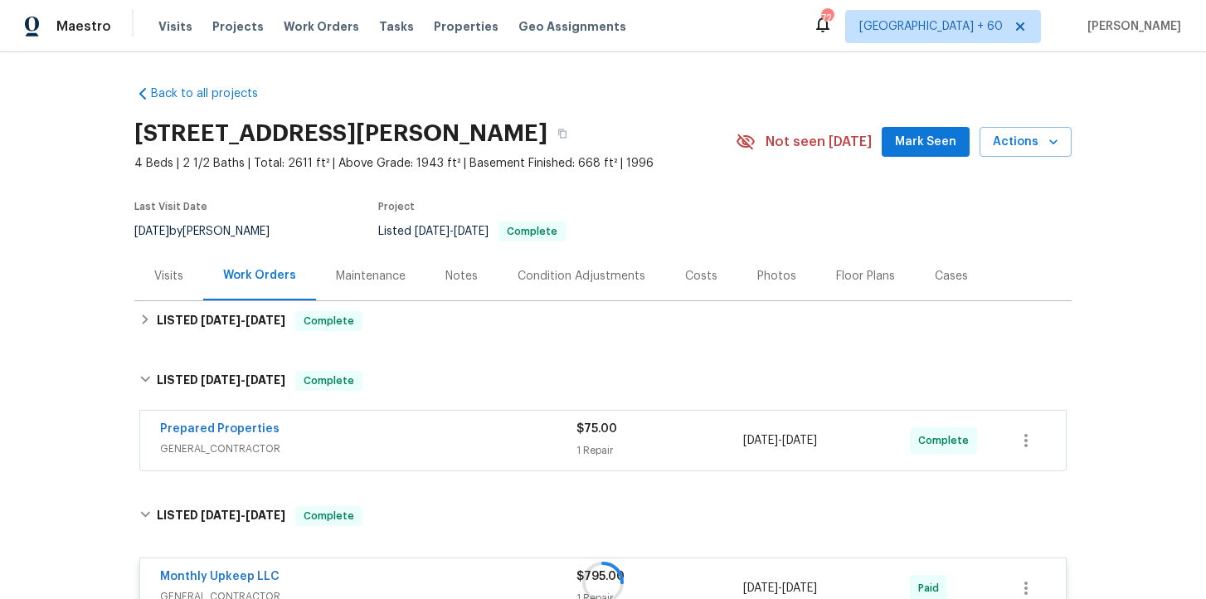
click at [431, 436] on div "Prepared Properties" at bounding box center [368, 431] width 416 height 20
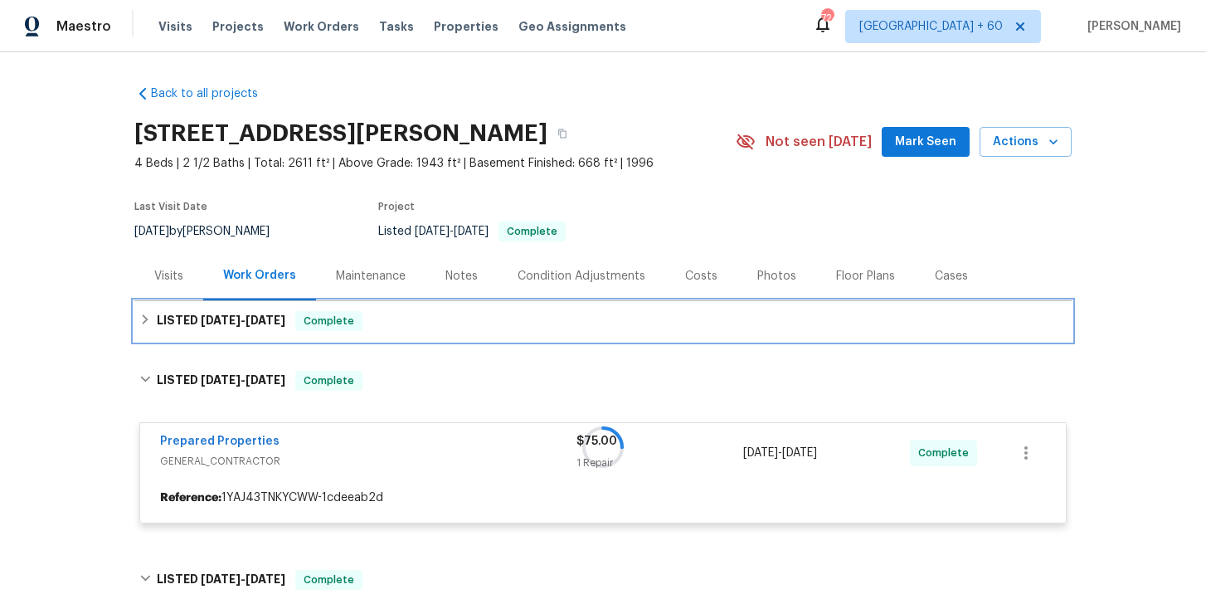
click at [425, 331] on div "LISTED 10/2/25 - 10/2/25 Complete" at bounding box center [602, 321] width 937 height 40
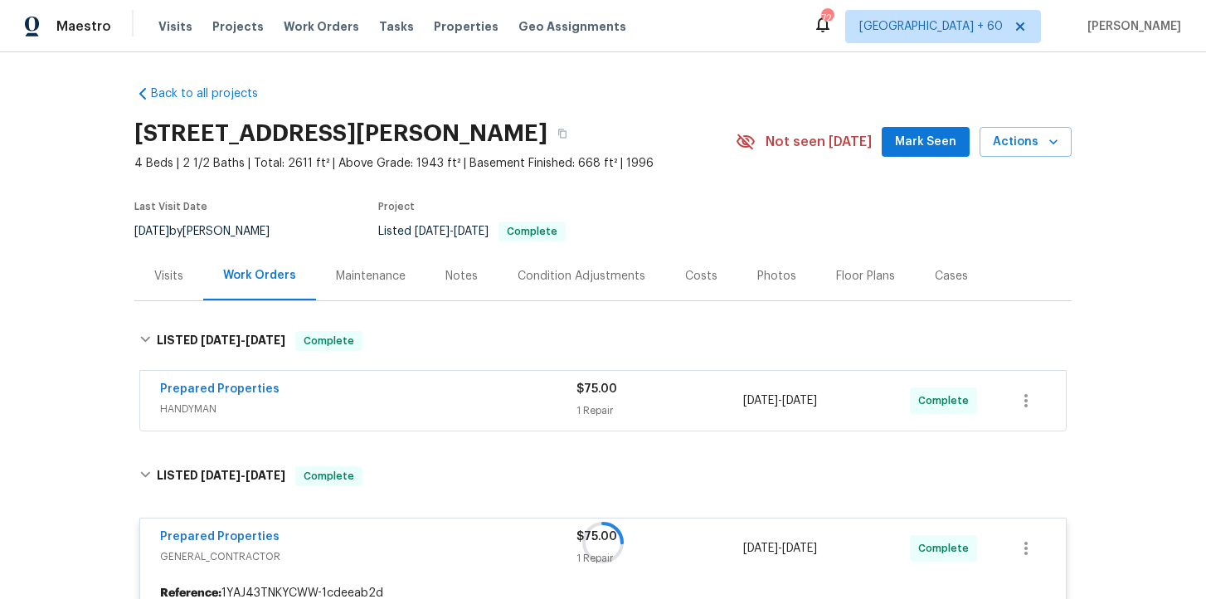
click at [437, 407] on span "HANDYMAN" at bounding box center [368, 409] width 416 height 17
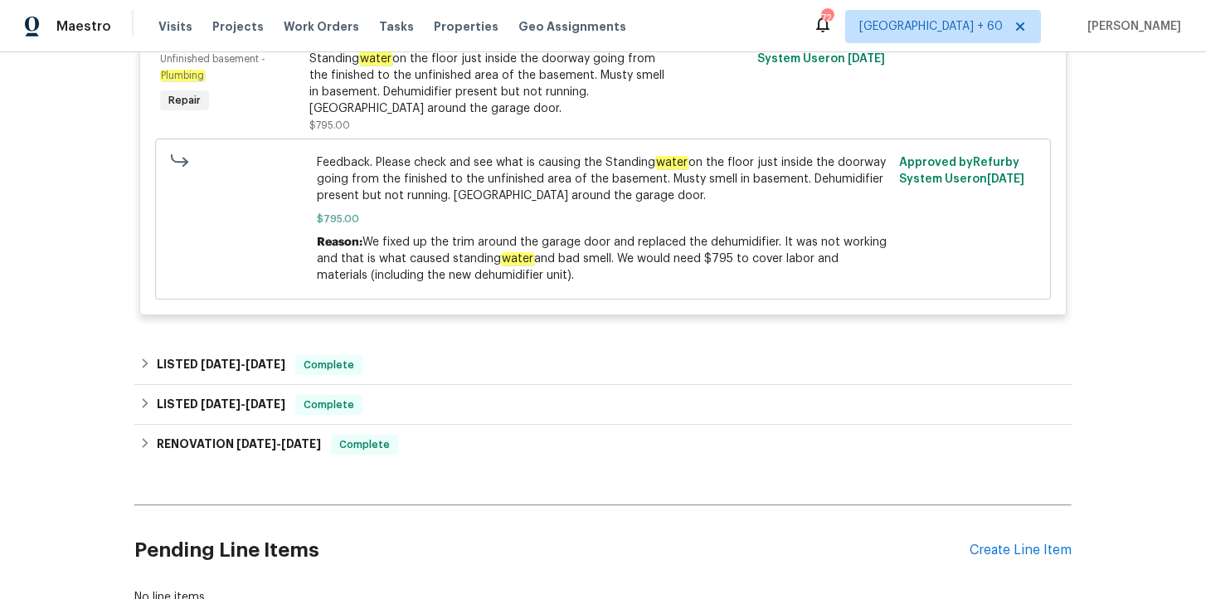
scroll to position [1218, 0]
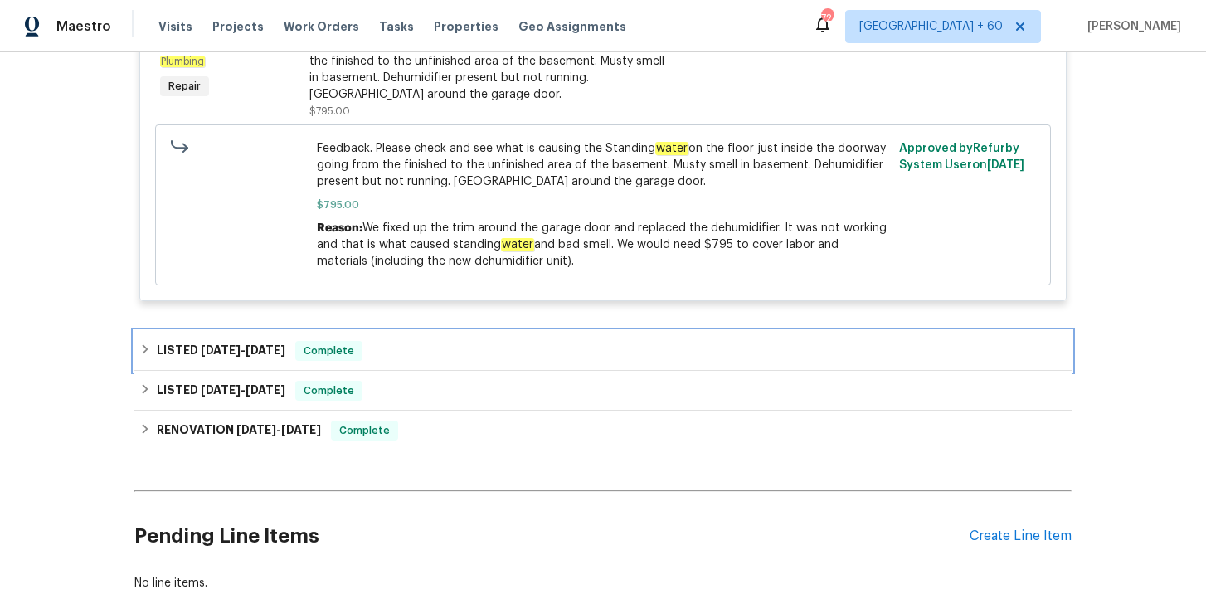
click at [489, 344] on div "LISTED 7/28/25 - 7/30/25 Complete" at bounding box center [602, 351] width 927 height 20
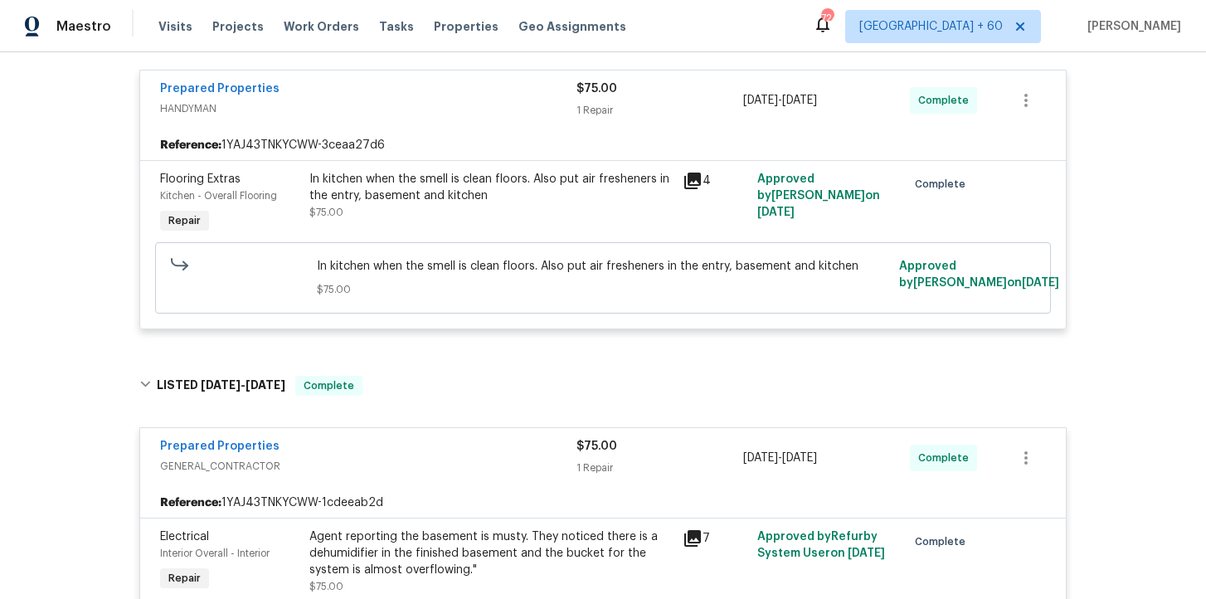
scroll to position [162, 0]
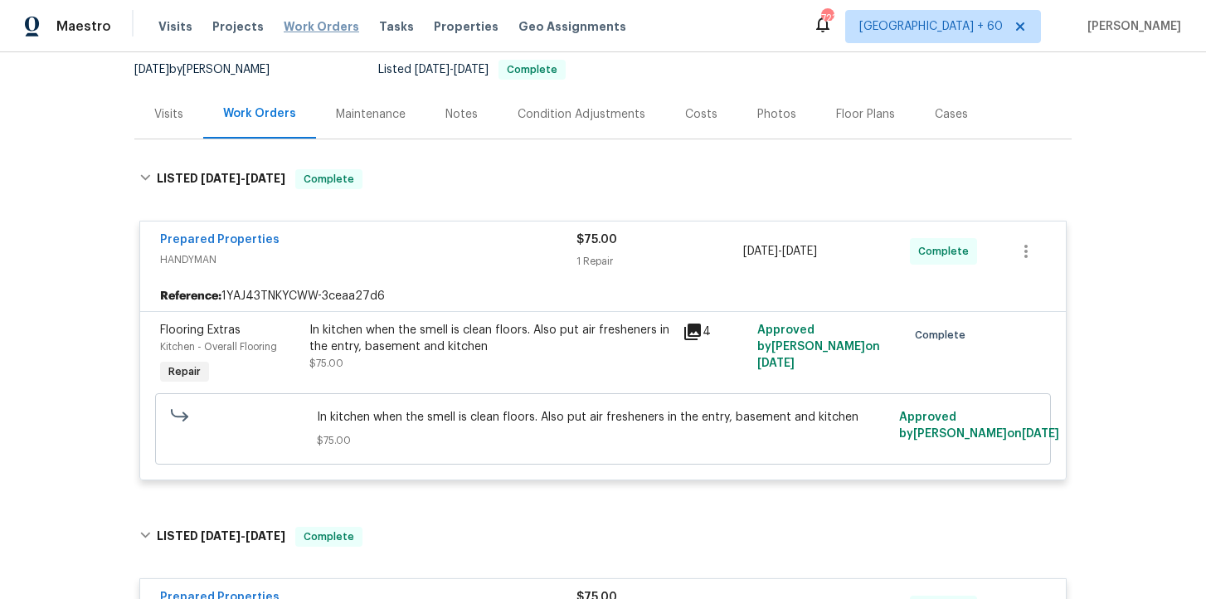
click at [314, 32] on span "Work Orders" at bounding box center [321, 26] width 75 height 17
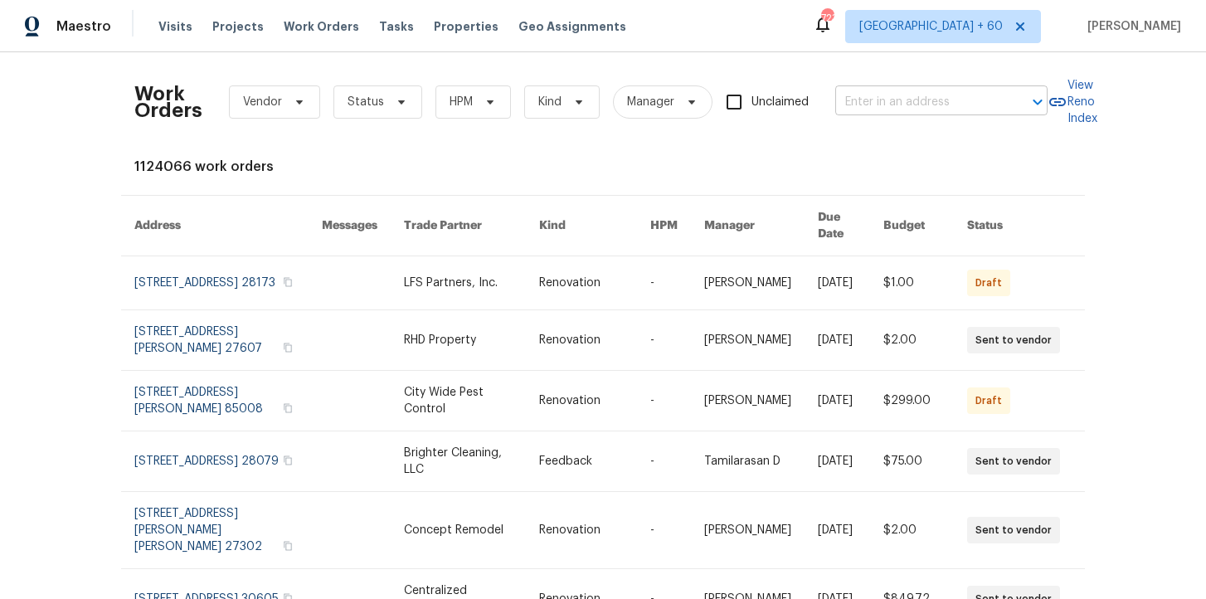
click at [878, 100] on input "text" at bounding box center [918, 103] width 166 height 26
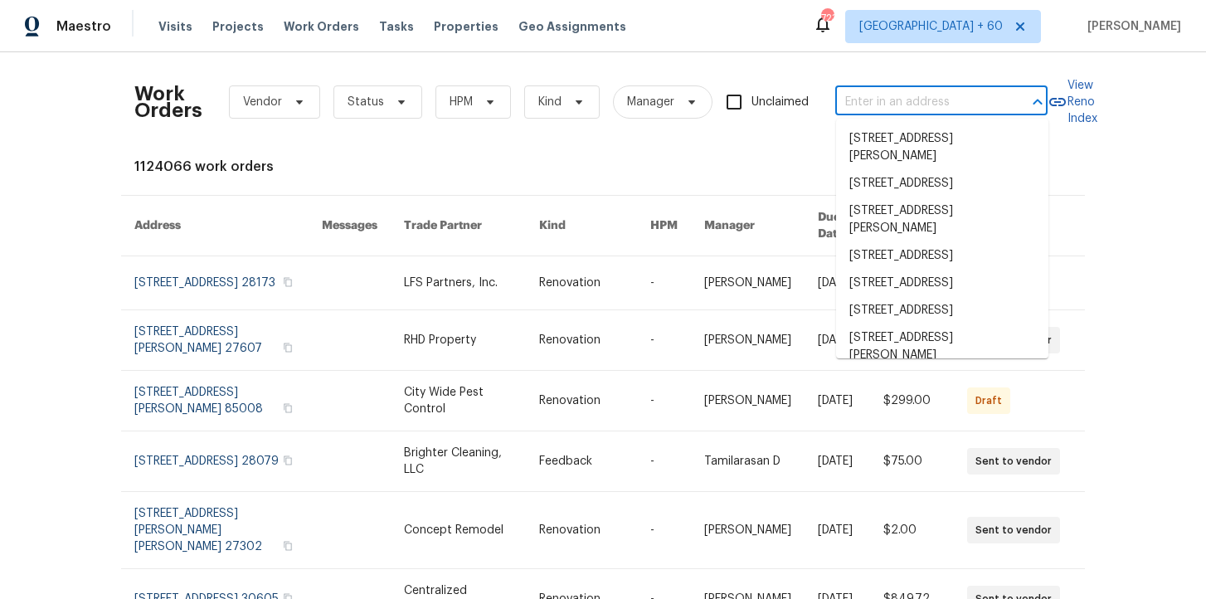
paste input "5300 Sherwood Dr Cleveland, OH 44126"
type input "5300 Sherwood Dr Cleveland, OH 44126"
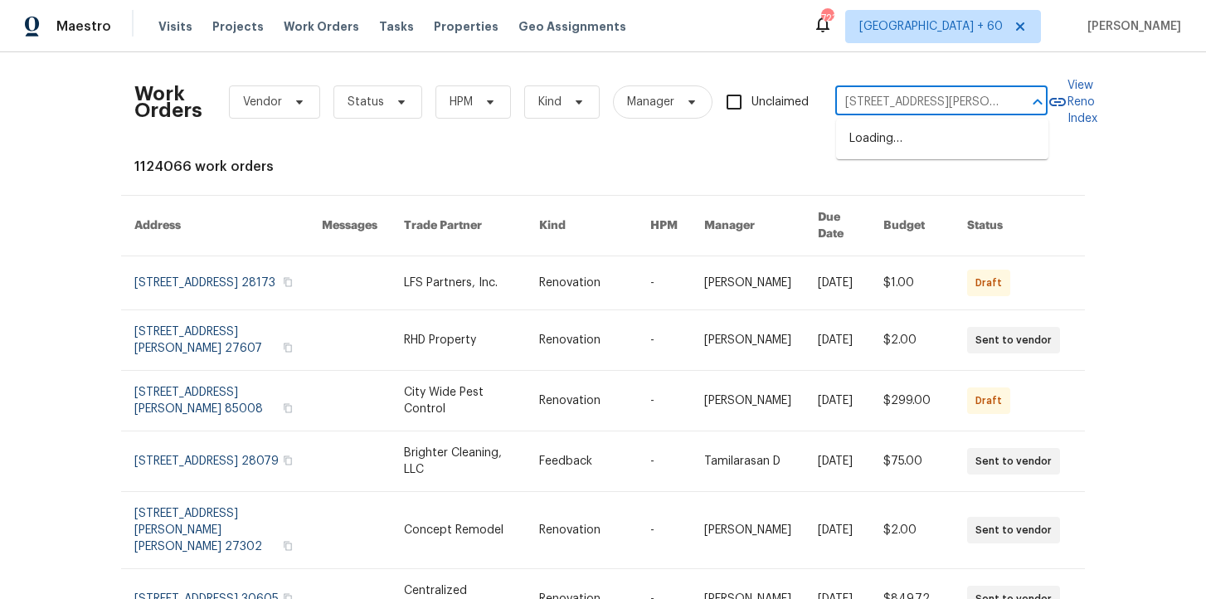
scroll to position [0, 65]
click at [904, 143] on li "5300 Sherwood Dr, Cleveland, OH 44126" at bounding box center [942, 138] width 212 height 27
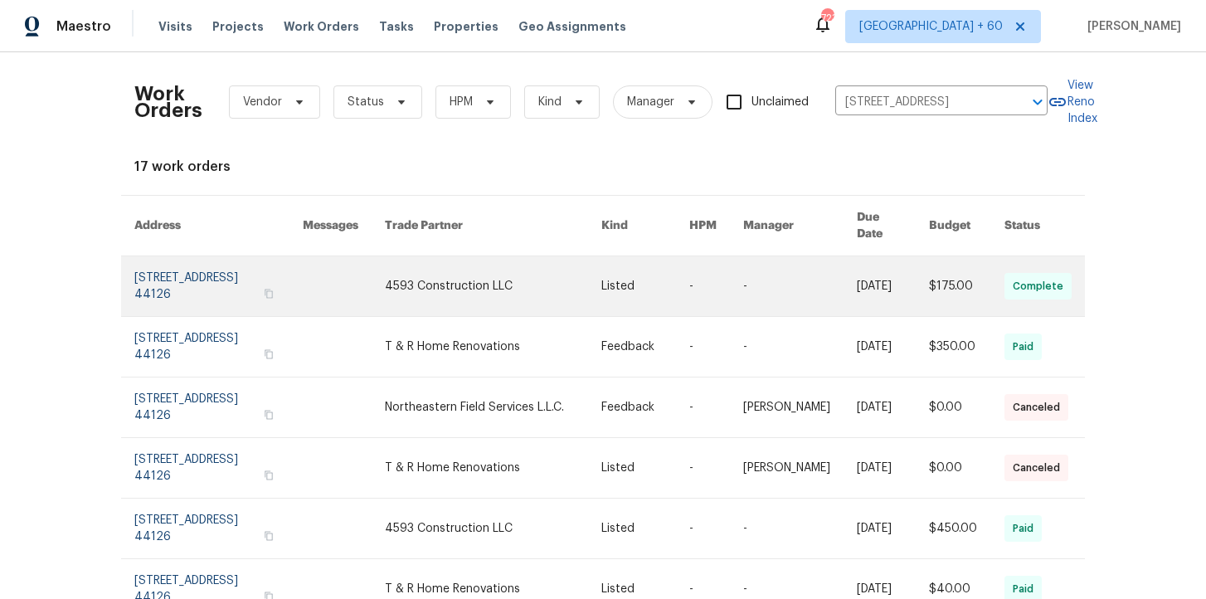
click at [189, 275] on link at bounding box center [218, 286] width 168 height 60
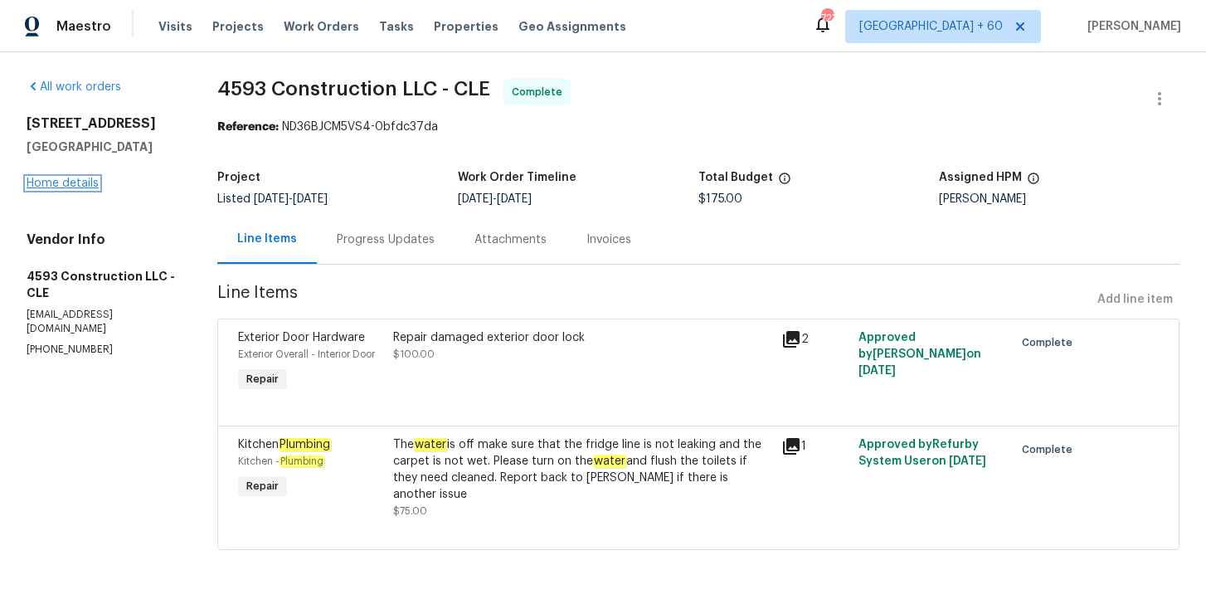
click at [83, 186] on link "Home details" at bounding box center [63, 183] width 72 height 12
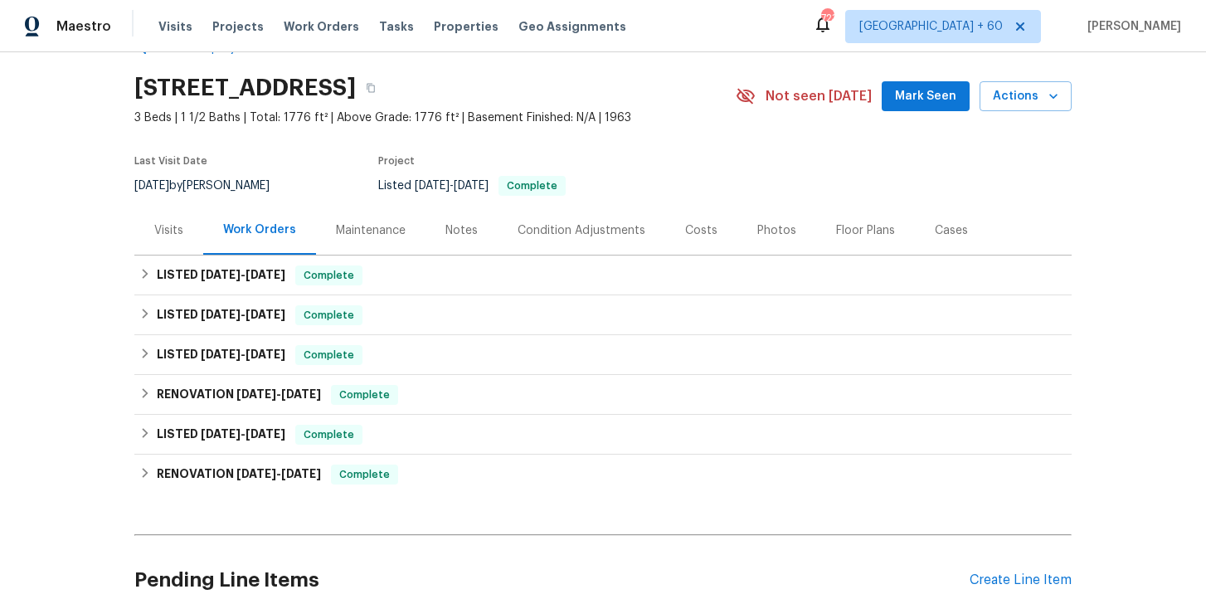
scroll to position [47, 0]
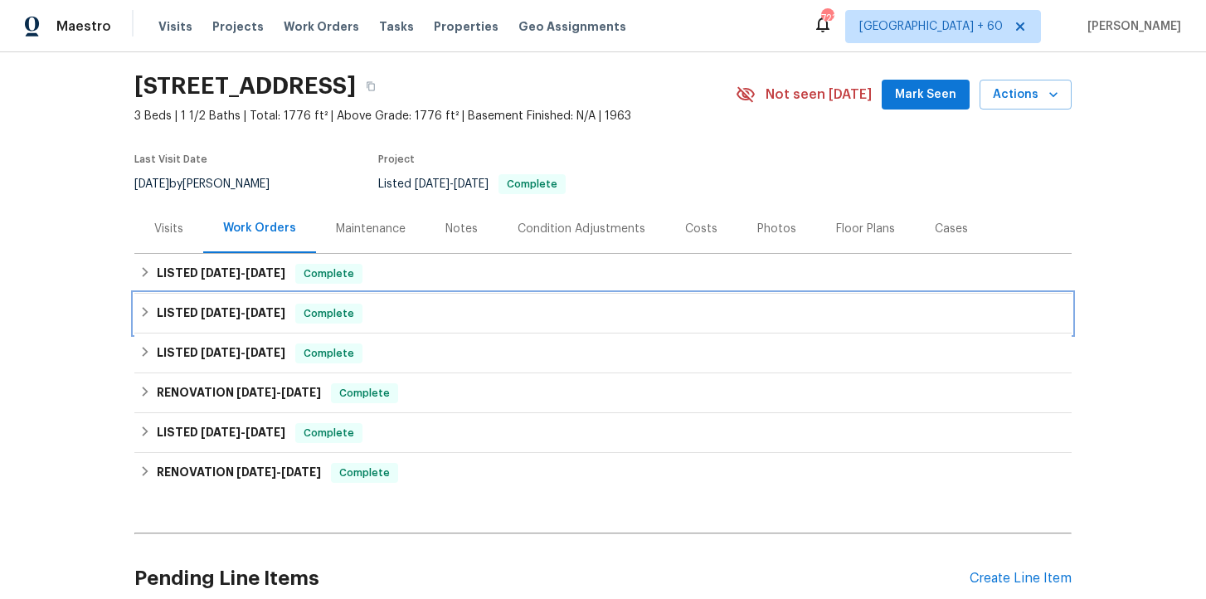
click at [416, 316] on div "LISTED 8/28/25 - 8/28/25 Complete" at bounding box center [602, 314] width 927 height 20
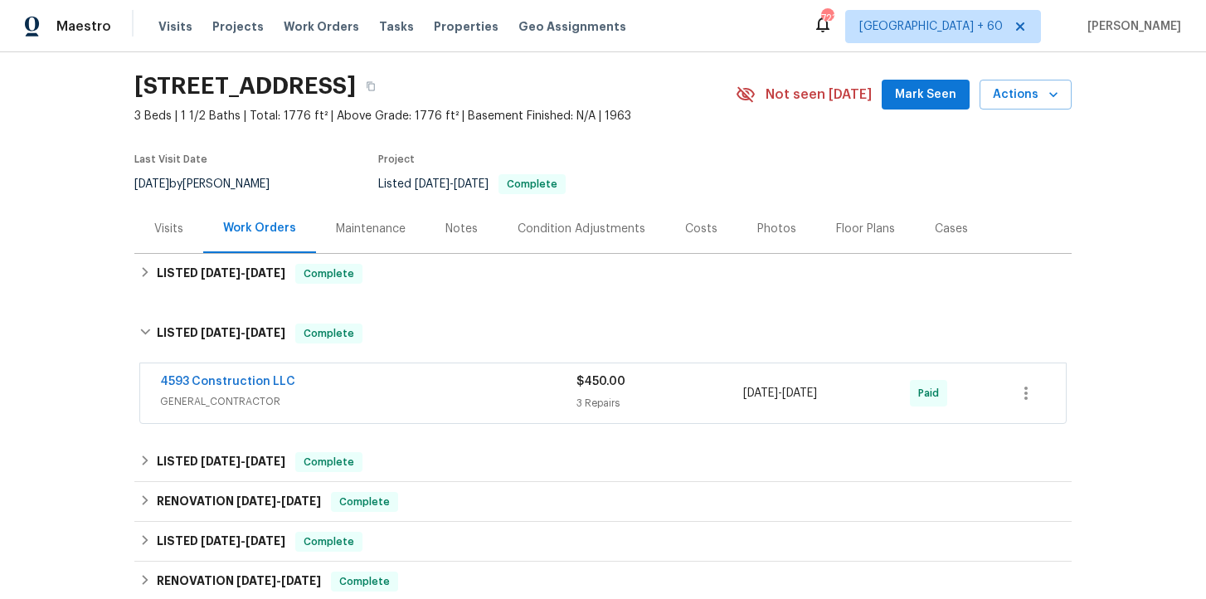
click at [442, 384] on div "4593 Construction LLC" at bounding box center [368, 383] width 416 height 20
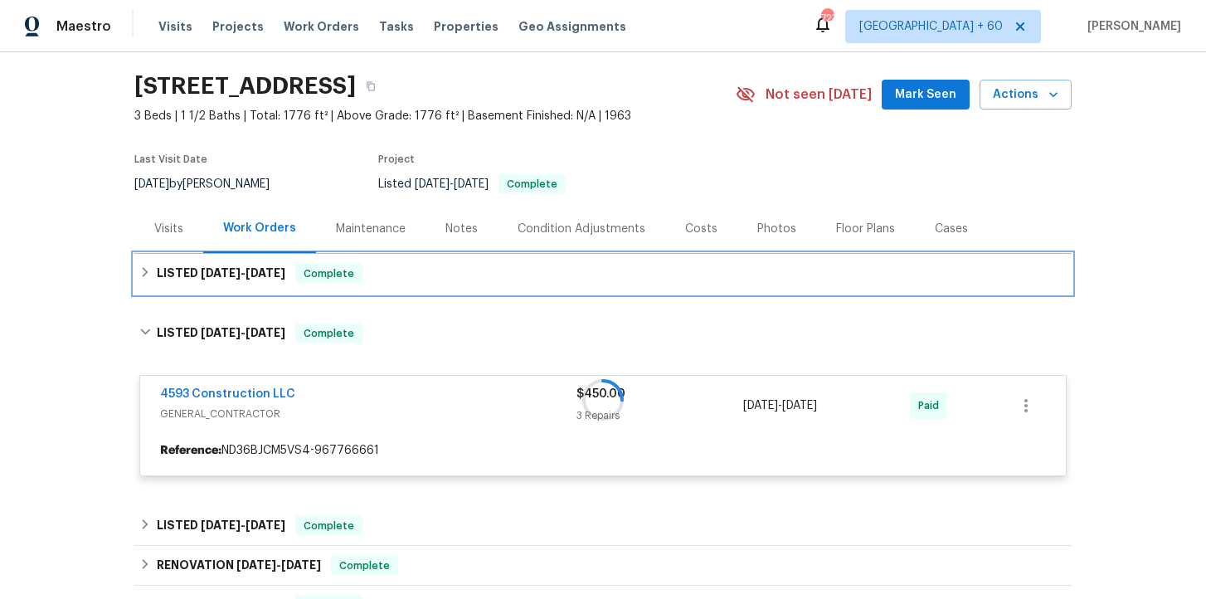
click at [433, 272] on div "LISTED 9/5/25 - 9/19/25 Complete" at bounding box center [602, 274] width 927 height 20
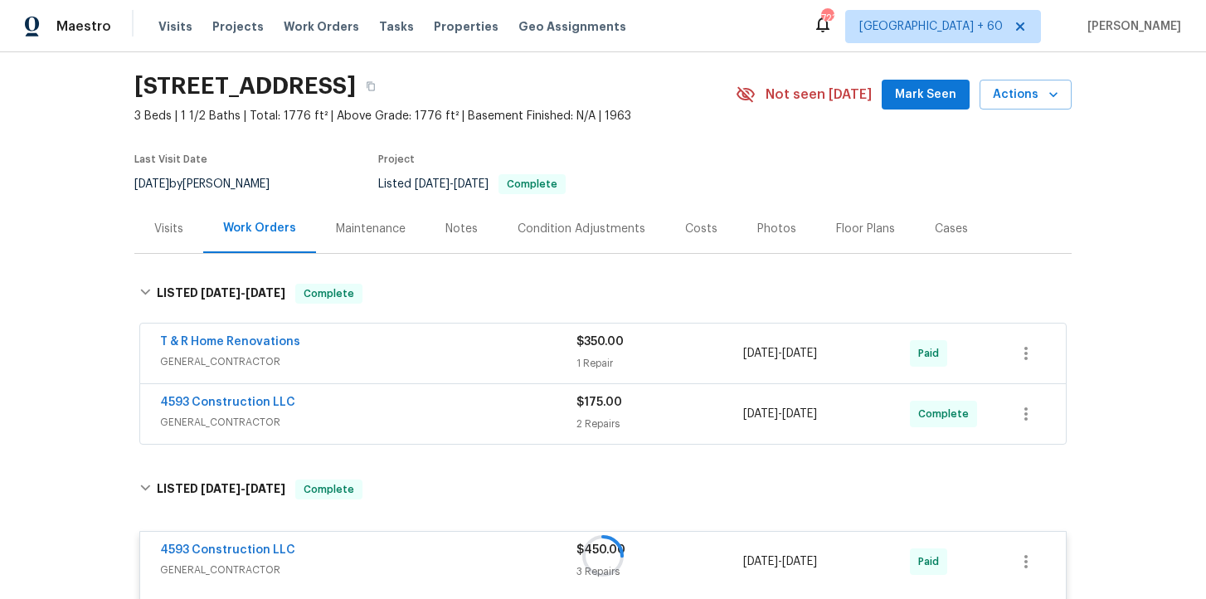
click at [441, 400] on div "4593 Construction LLC" at bounding box center [368, 404] width 416 height 20
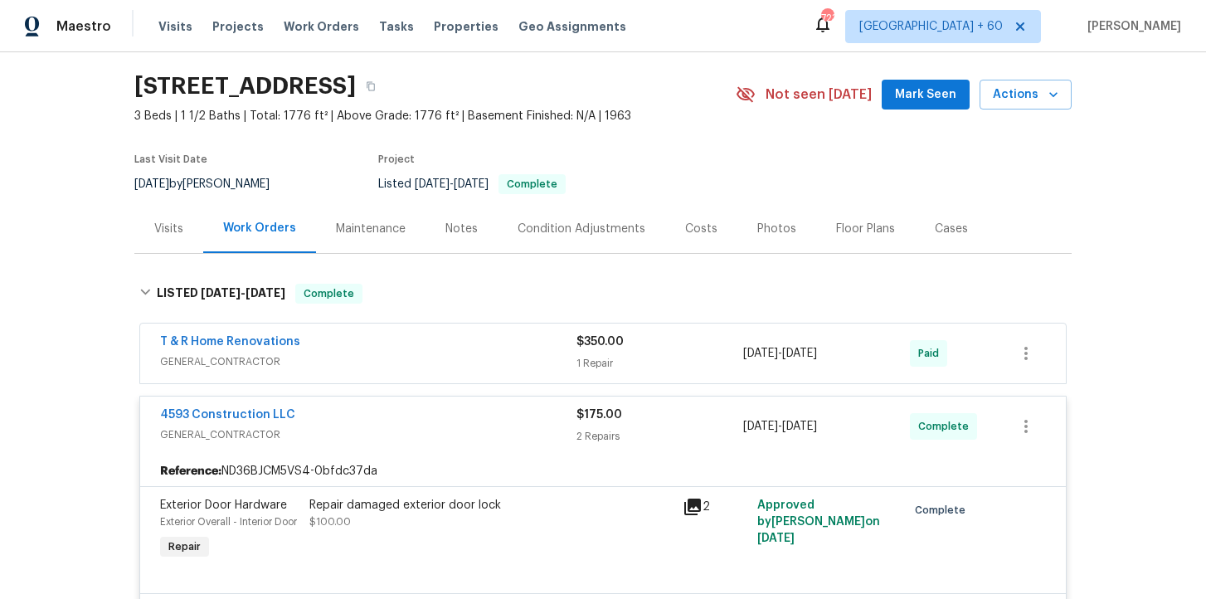
click at [431, 357] on span "GENERAL_CONTRACTOR" at bounding box center [368, 361] width 416 height 17
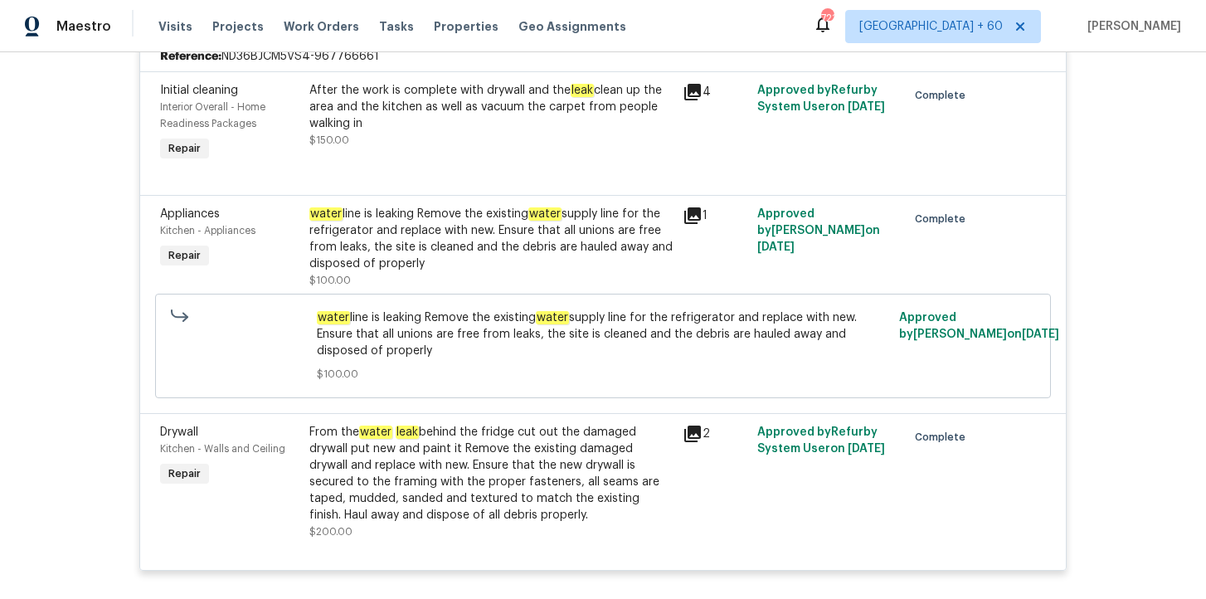
scroll to position [1164, 0]
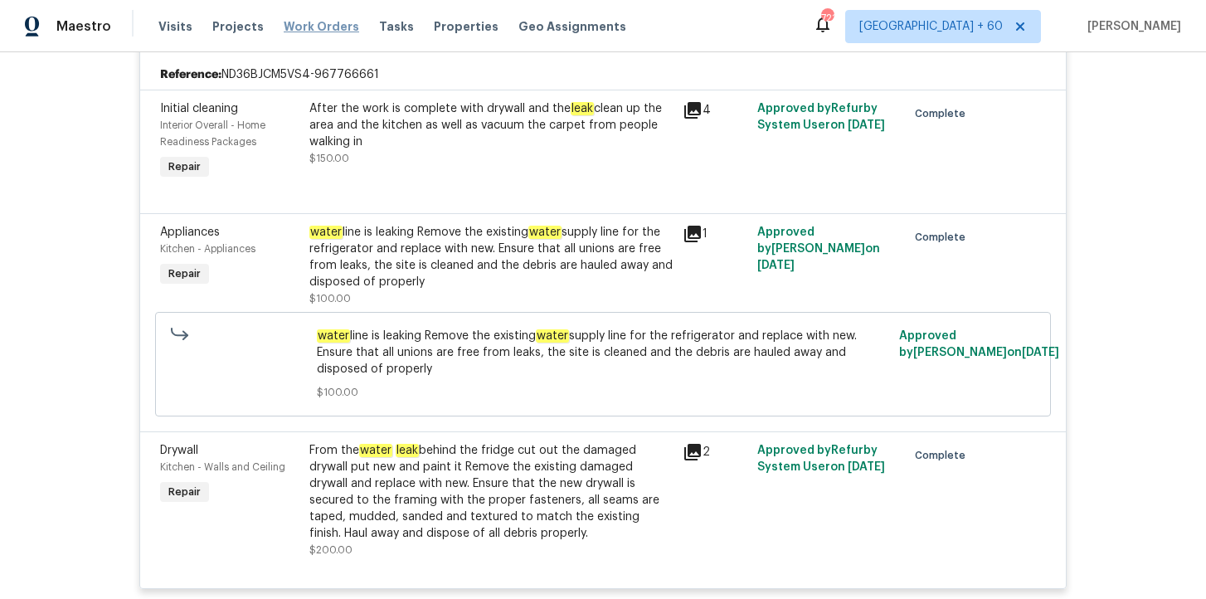
click at [314, 23] on span "Work Orders" at bounding box center [321, 26] width 75 height 17
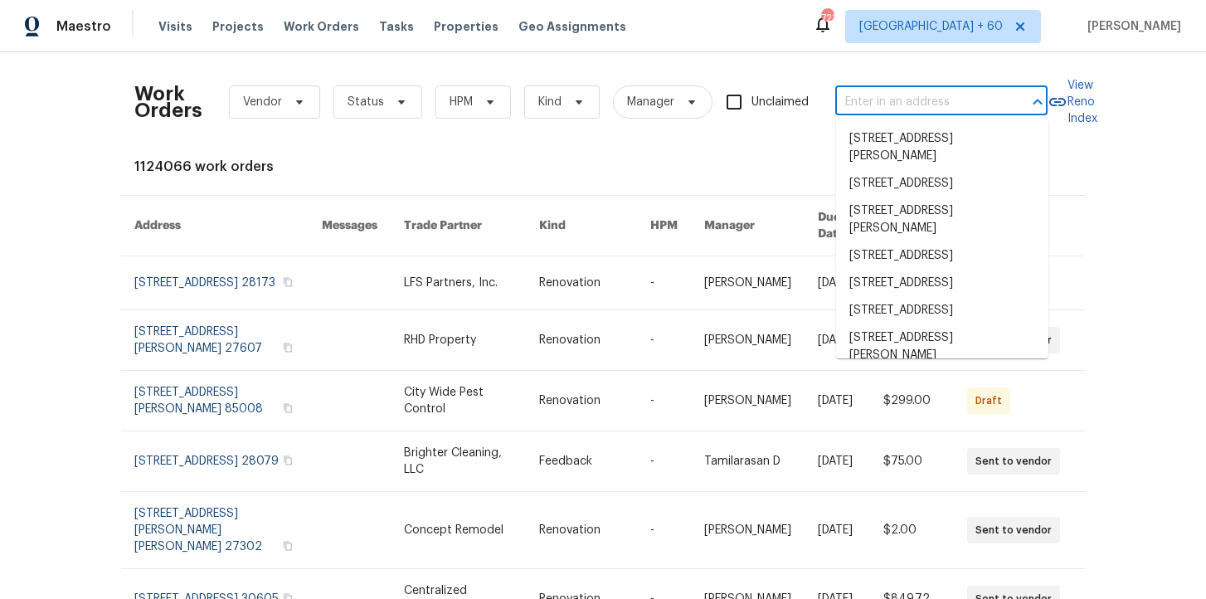
click at [903, 100] on input "text" at bounding box center [918, 103] width 166 height 26
paste input "224 Kailin Shea Ave Pacolet, SC 29372"
type input "224 Kailin Shea Ave Pacolet, SC 29372"
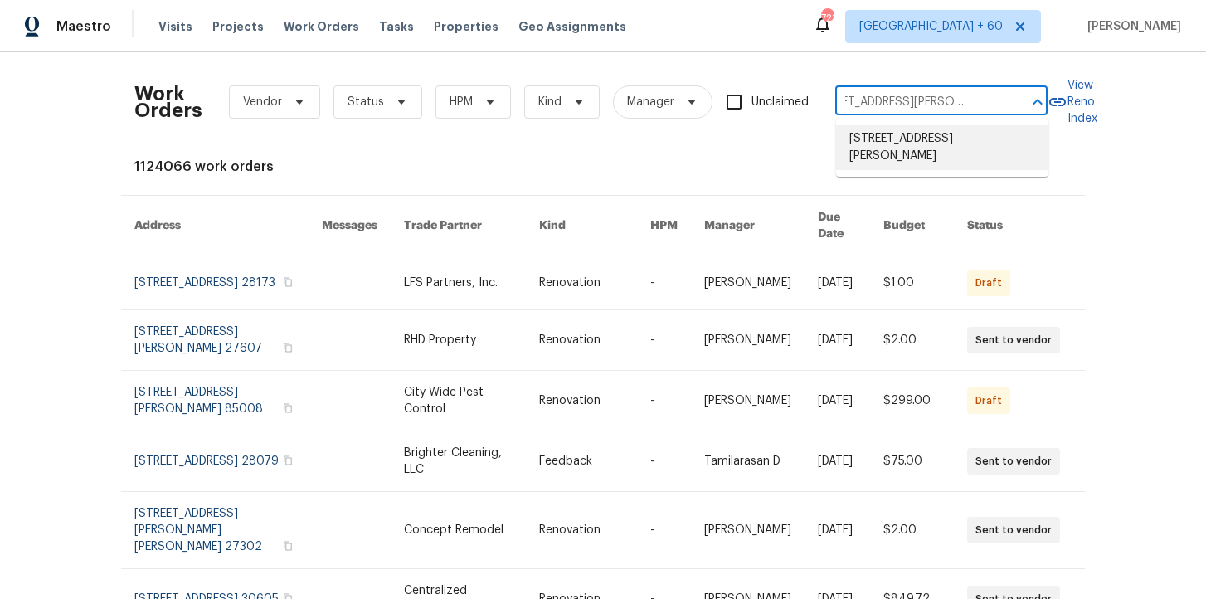
click at [927, 144] on li "[STREET_ADDRESS][PERSON_NAME]" at bounding box center [942, 147] width 212 height 45
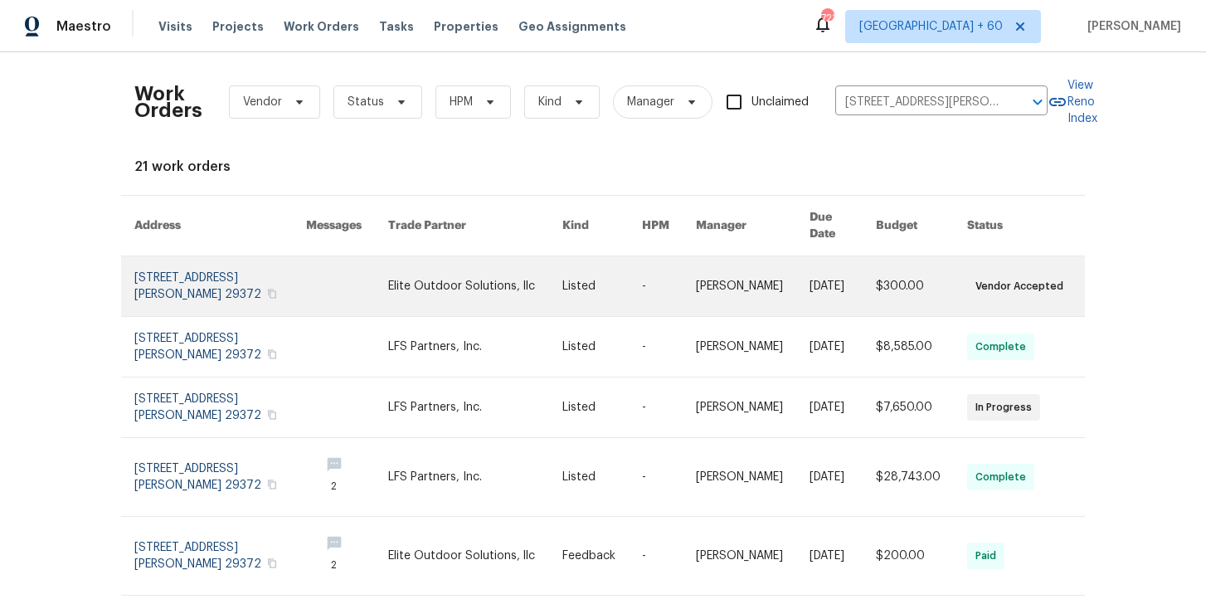
click at [204, 270] on link at bounding box center [220, 286] width 172 height 60
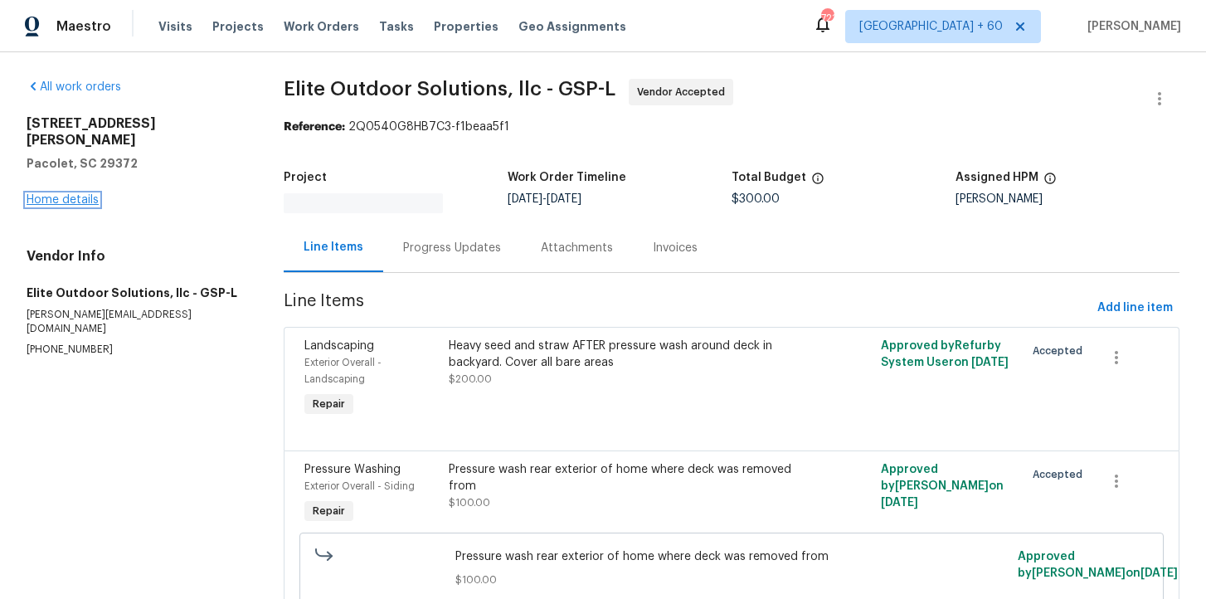
click at [73, 194] on link "Home details" at bounding box center [63, 200] width 72 height 12
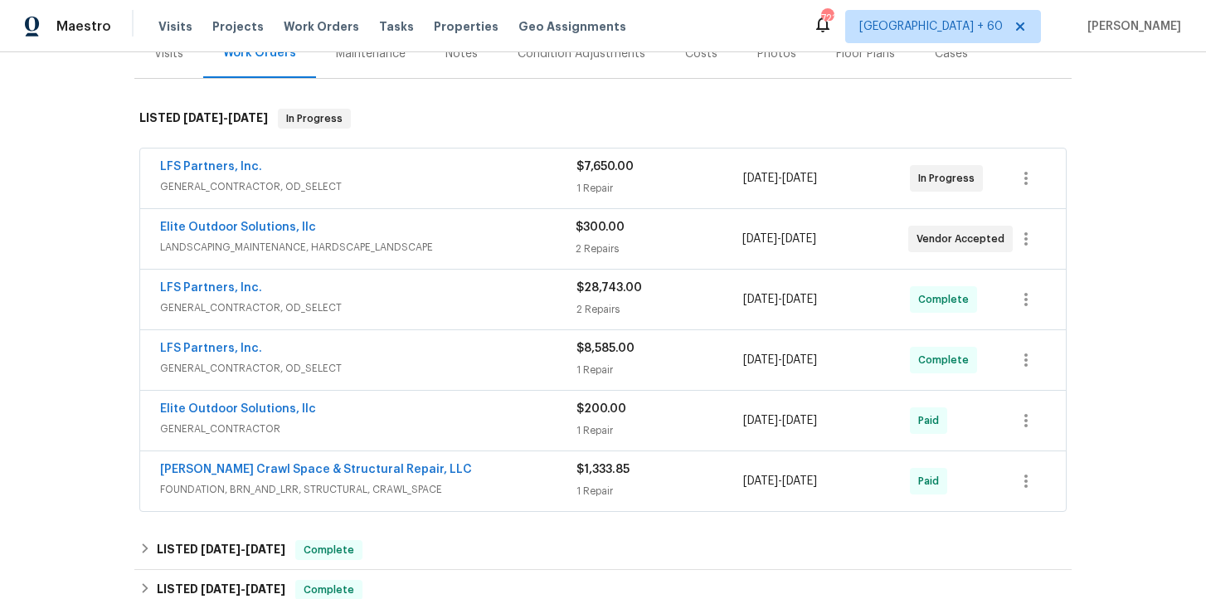
scroll to position [227, 0]
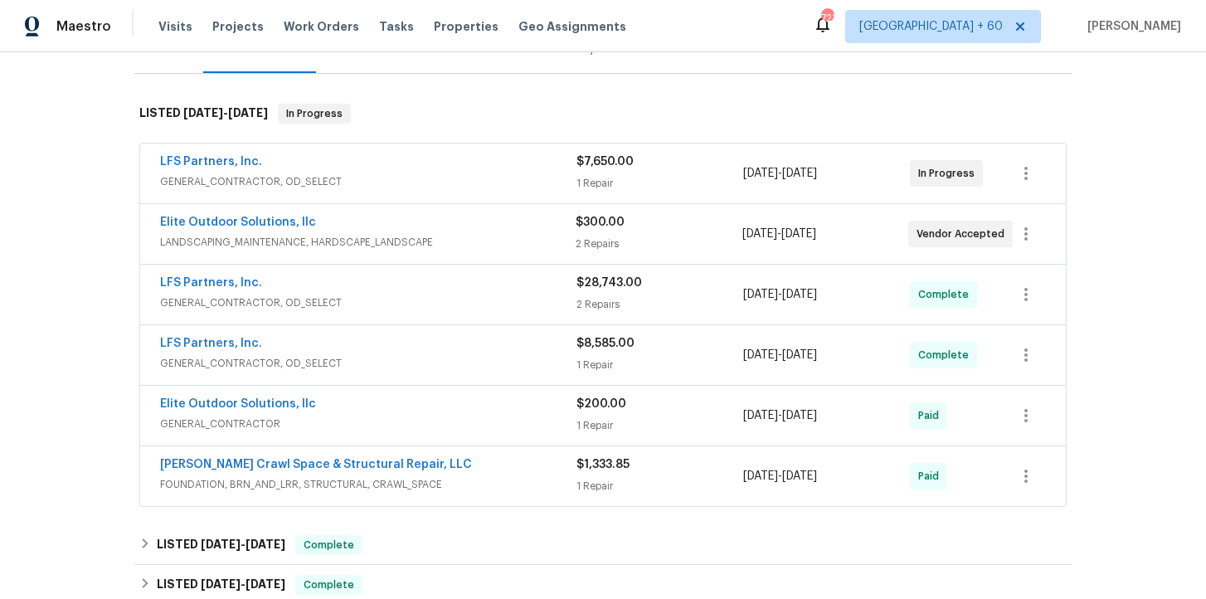
click at [469, 241] on span "LANDSCAPING_MAINTENANCE, HARDSCAPE_LANDSCAPE" at bounding box center [368, 242] width 416 height 17
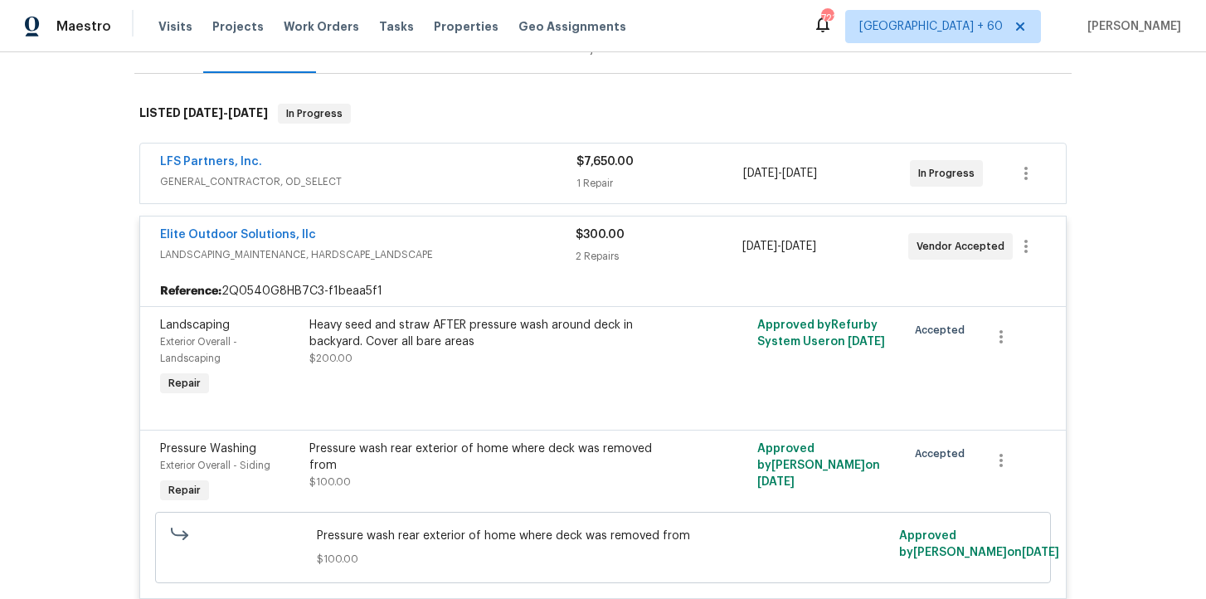
click at [451, 180] on span "GENERAL_CONTRACTOR, OD_SELECT" at bounding box center [368, 181] width 416 height 17
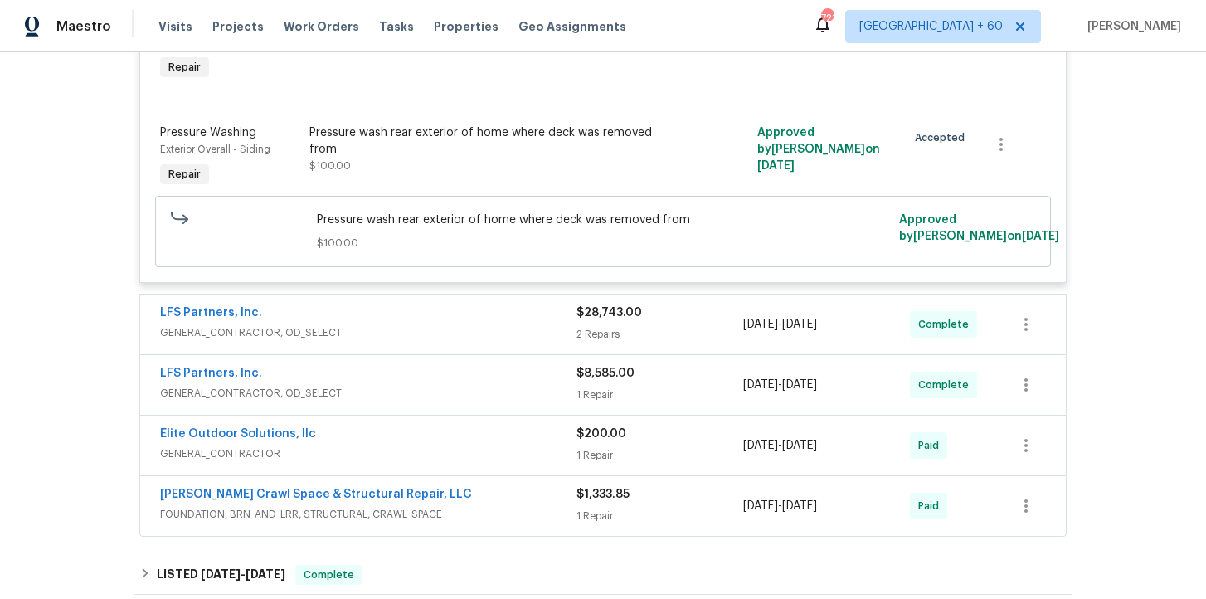
scroll to position [898, 0]
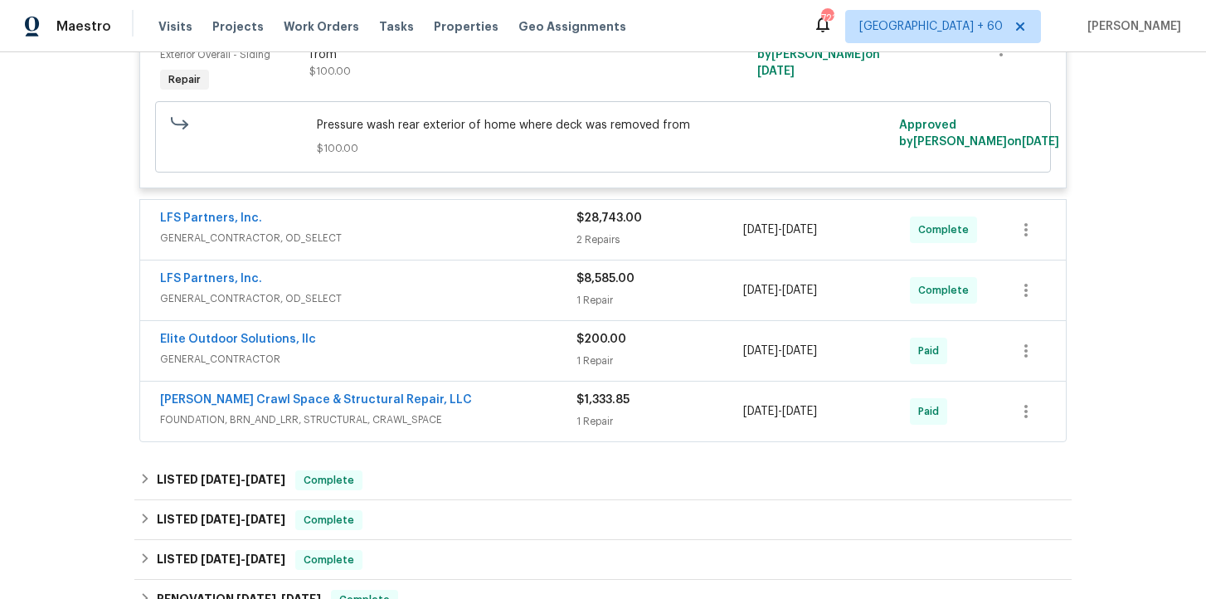
click at [462, 248] on div "LFS Partners, Inc. GENERAL_CONTRACTOR, OD_SELECT" at bounding box center [368, 230] width 416 height 40
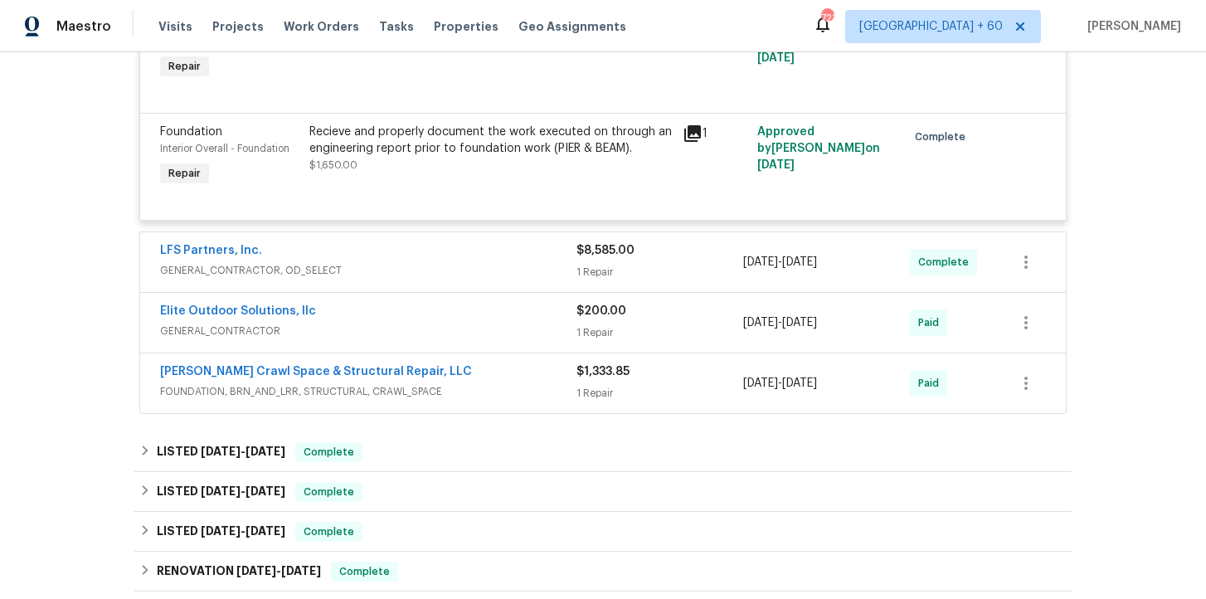
scroll to position [1184, 0]
click at [314, 26] on span "Work Orders" at bounding box center [321, 26] width 75 height 17
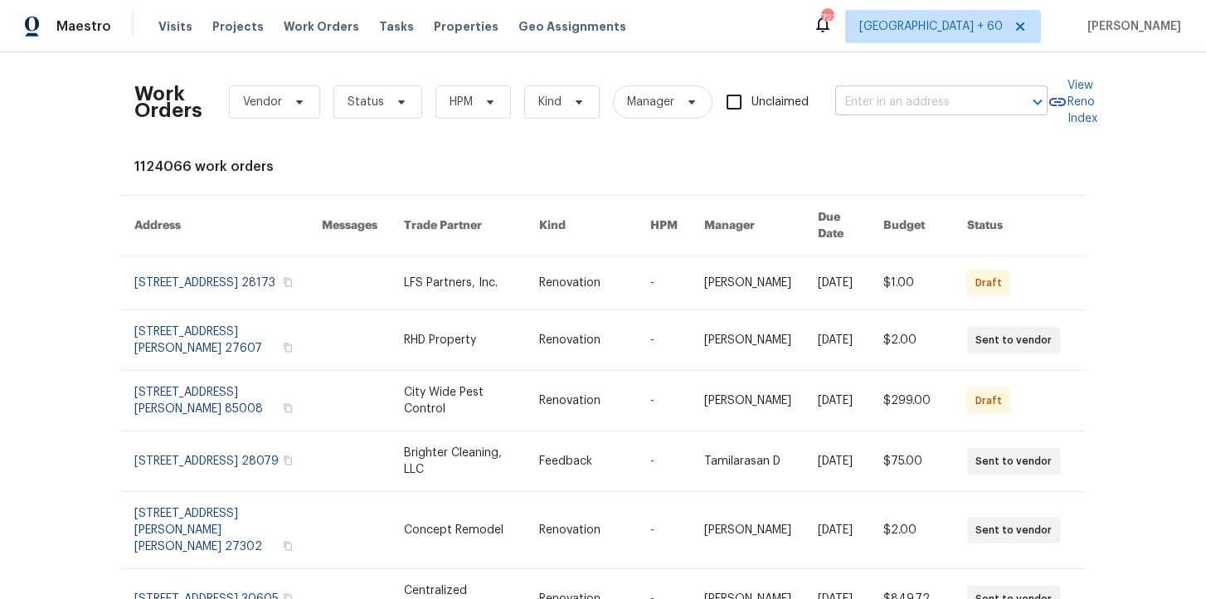
click at [892, 98] on input "text" at bounding box center [918, 103] width 166 height 26
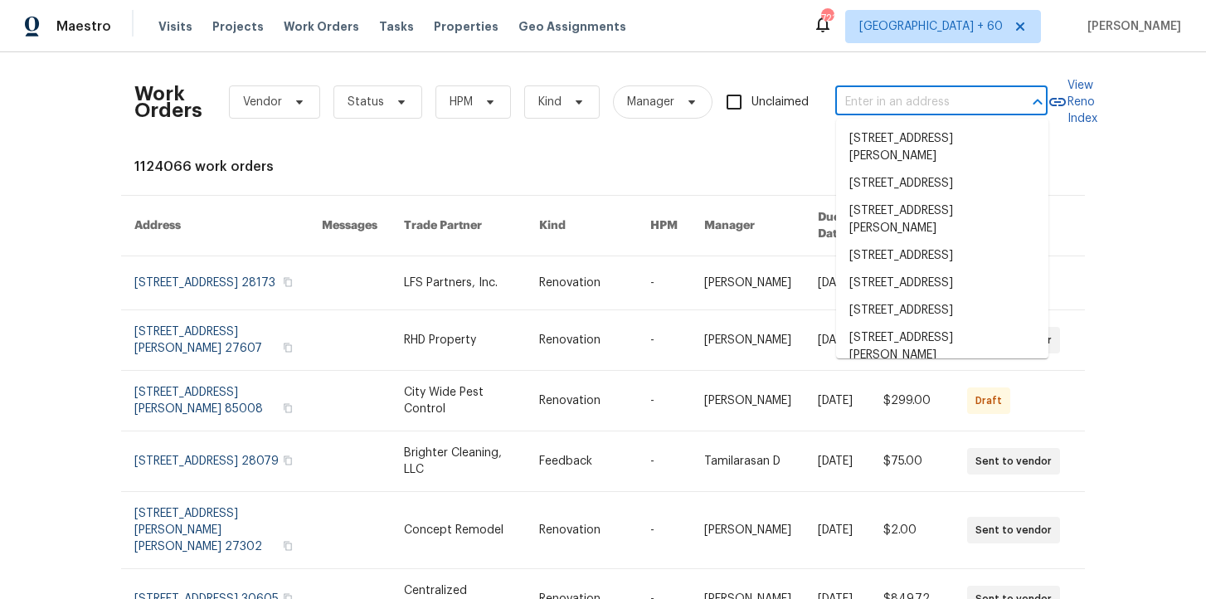
paste input "44 Fendley Trce Newnan, GA 30263"
type input "44 Fendley Trce Newnan, GA 30263"
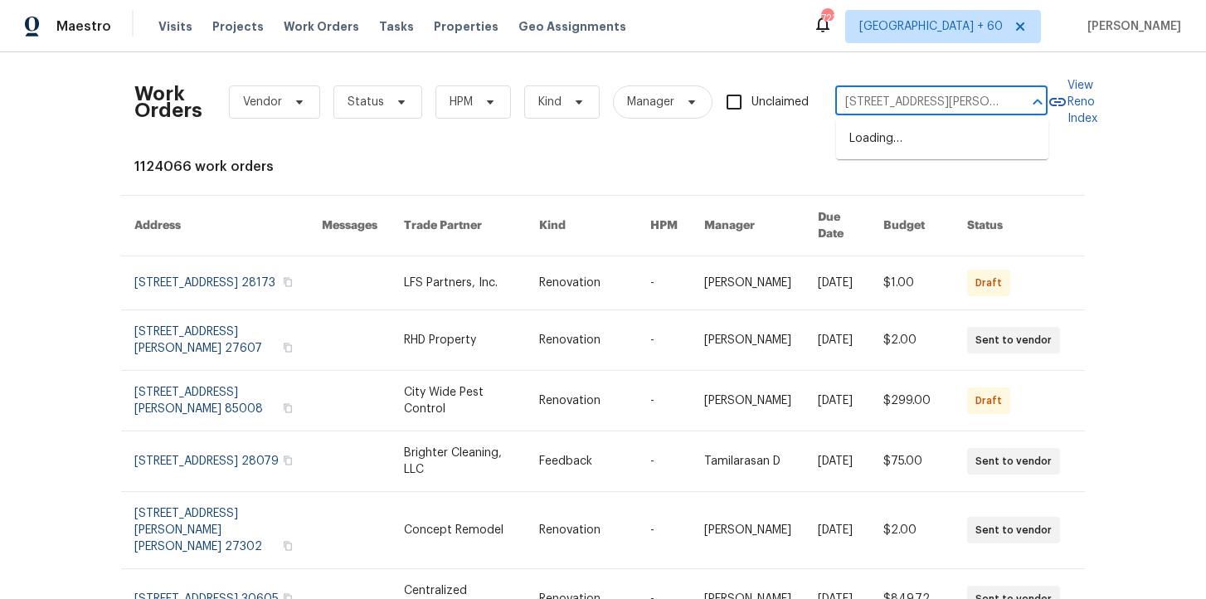
scroll to position [0, 39]
click at [941, 145] on li "44 Fendley Trce, Newnan, GA 30263" at bounding box center [942, 147] width 212 height 45
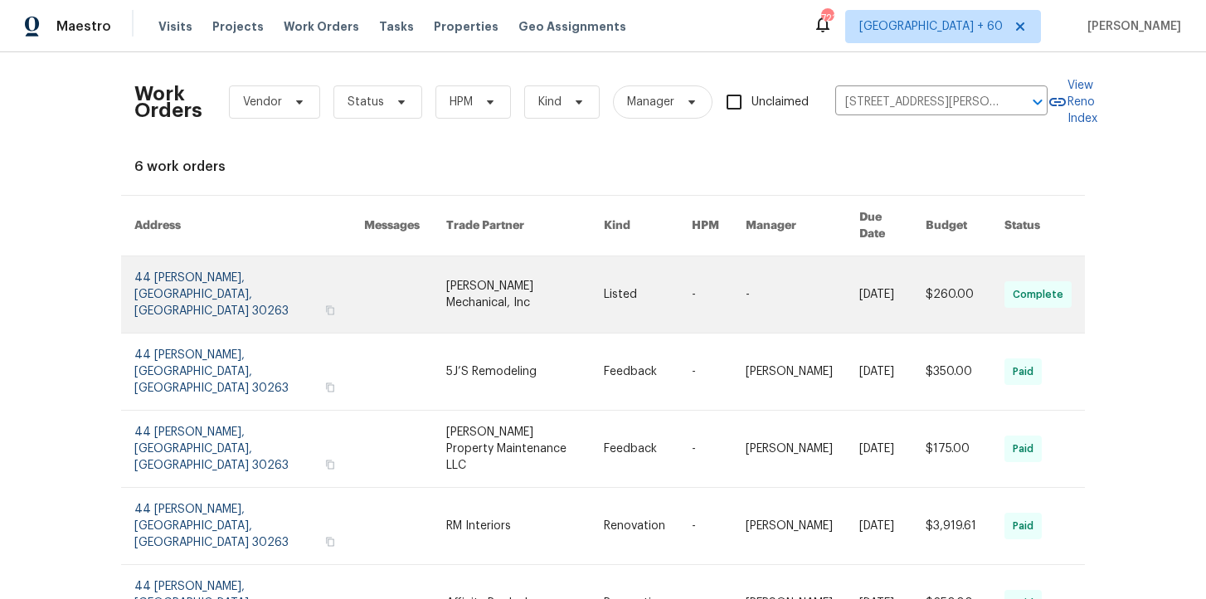
click at [209, 278] on link at bounding box center [249, 294] width 230 height 76
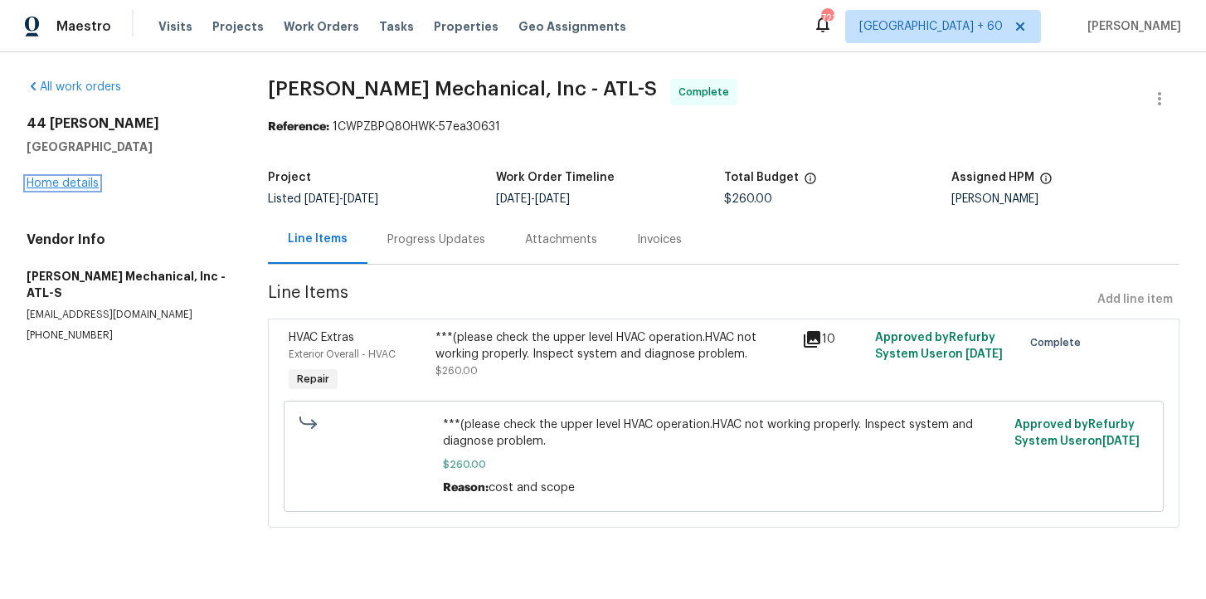
click at [83, 183] on link "Home details" at bounding box center [63, 183] width 72 height 12
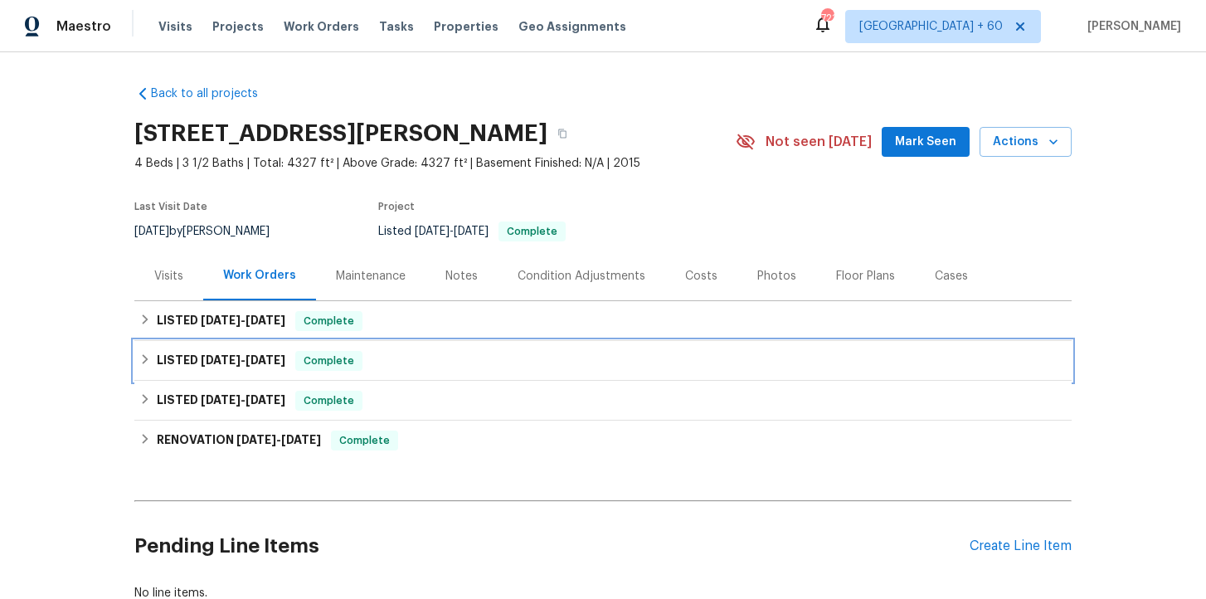
click at [491, 371] on div "LISTED 9/12/25 - 9/19/25 Complete" at bounding box center [602, 361] width 937 height 40
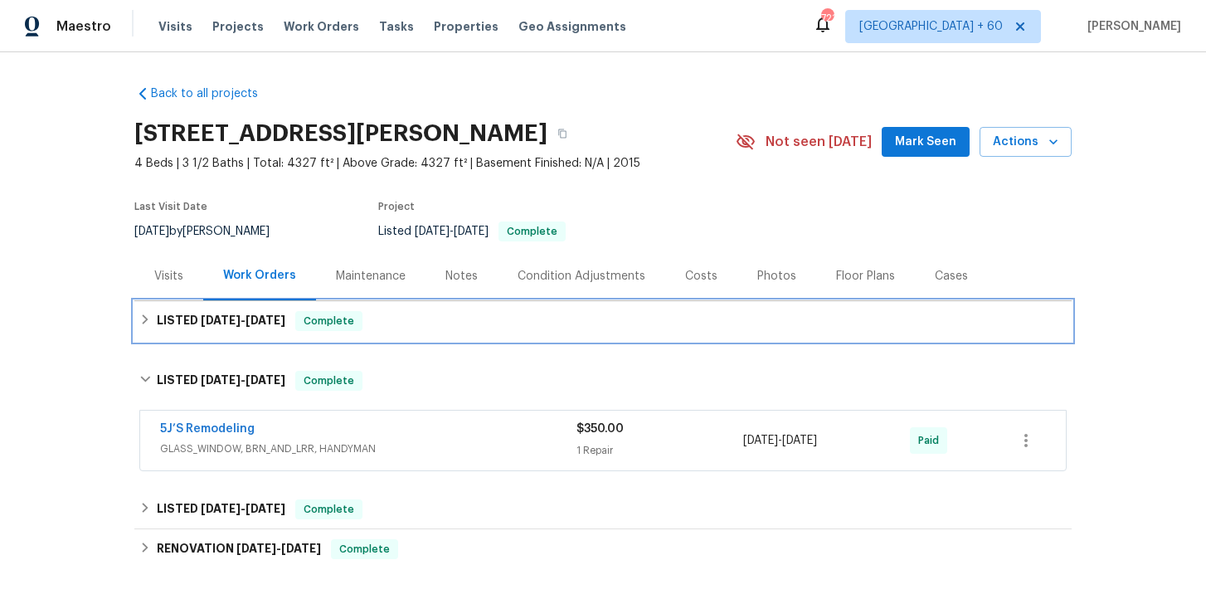
click at [483, 326] on div "LISTED 9/23/25 - 9/26/25 Complete" at bounding box center [602, 321] width 927 height 20
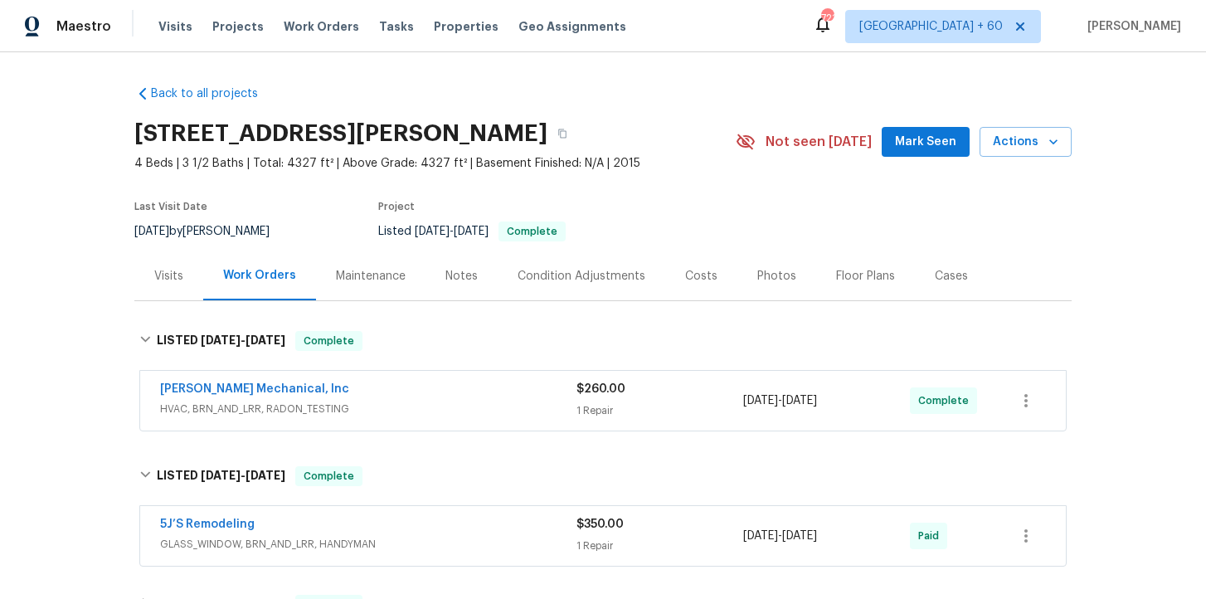
click at [489, 392] on div "JH Martin Mechanical, Inc" at bounding box center [368, 391] width 416 height 20
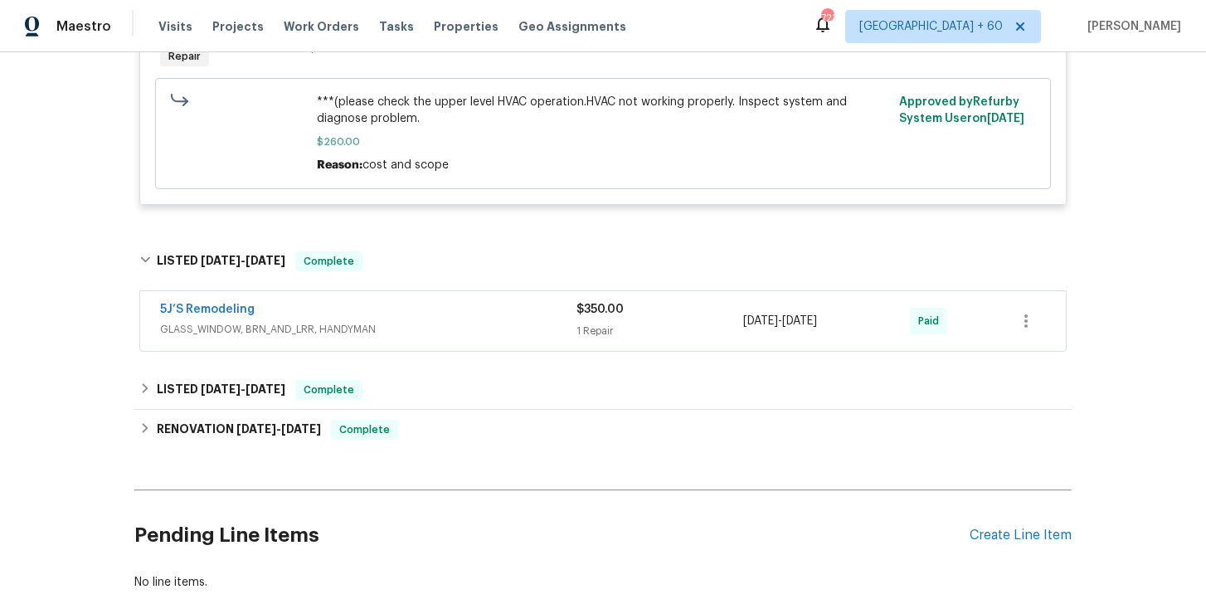
click at [481, 329] on span "GLASS_WINDOW, BRN_AND_LRR, HANDYMAN" at bounding box center [368, 329] width 416 height 17
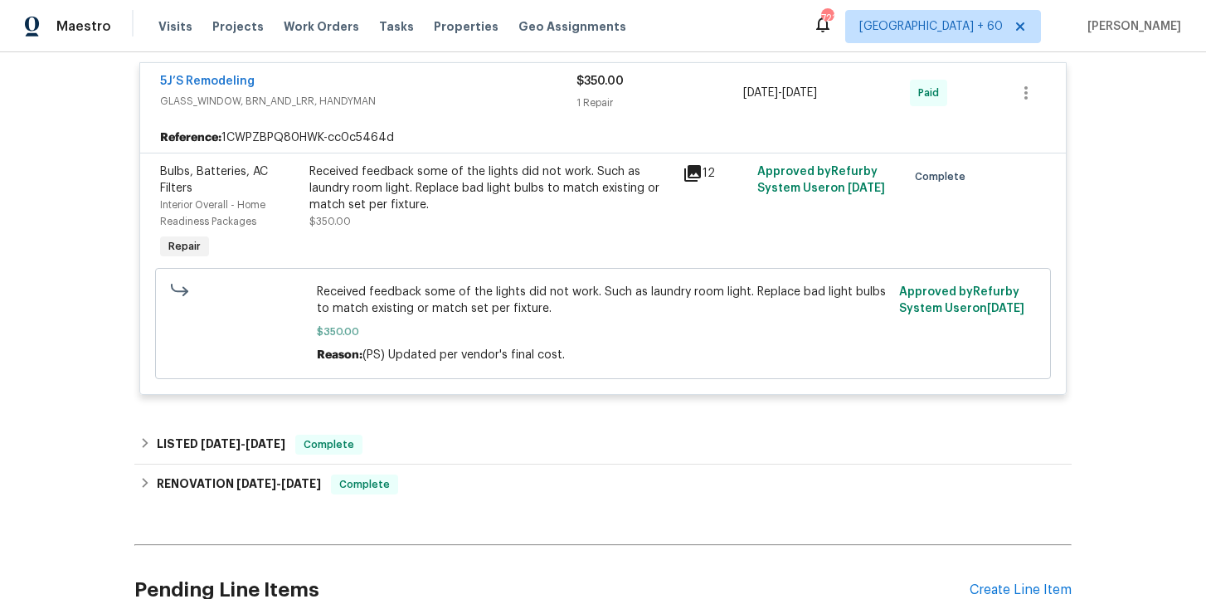
scroll to position [878, 0]
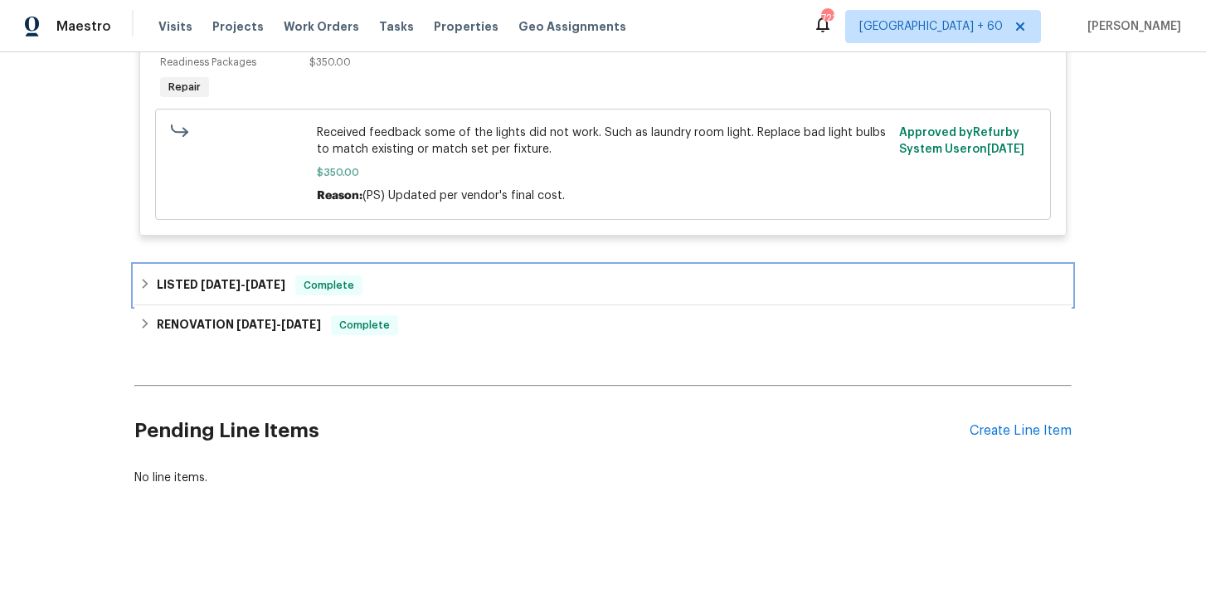
click at [470, 289] on div "LISTED 8/26/25 - 8/28/25 Complete" at bounding box center [602, 285] width 927 height 20
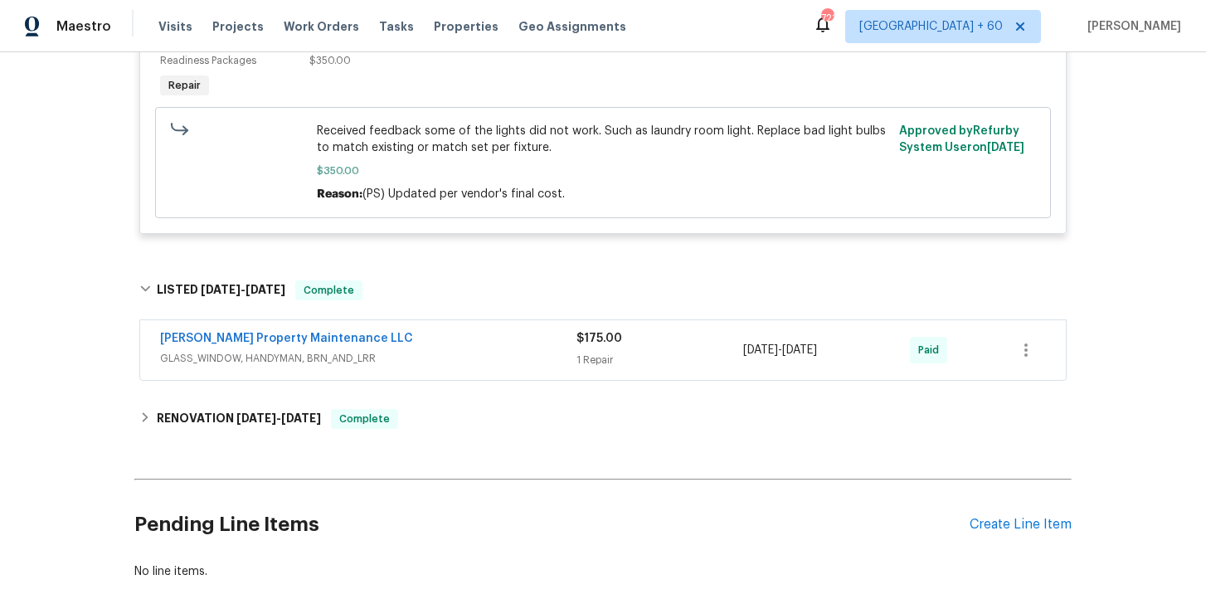
click at [474, 353] on span "GLASS_WINDOW, HANDYMAN, BRN_AND_LRR" at bounding box center [368, 358] width 416 height 17
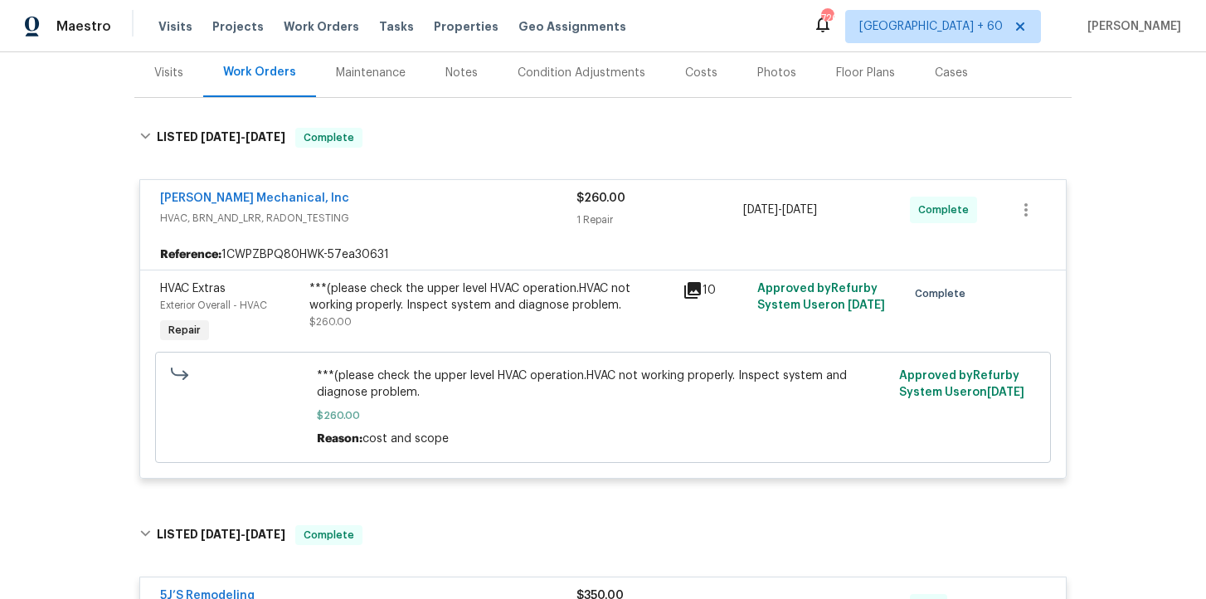
scroll to position [195, 0]
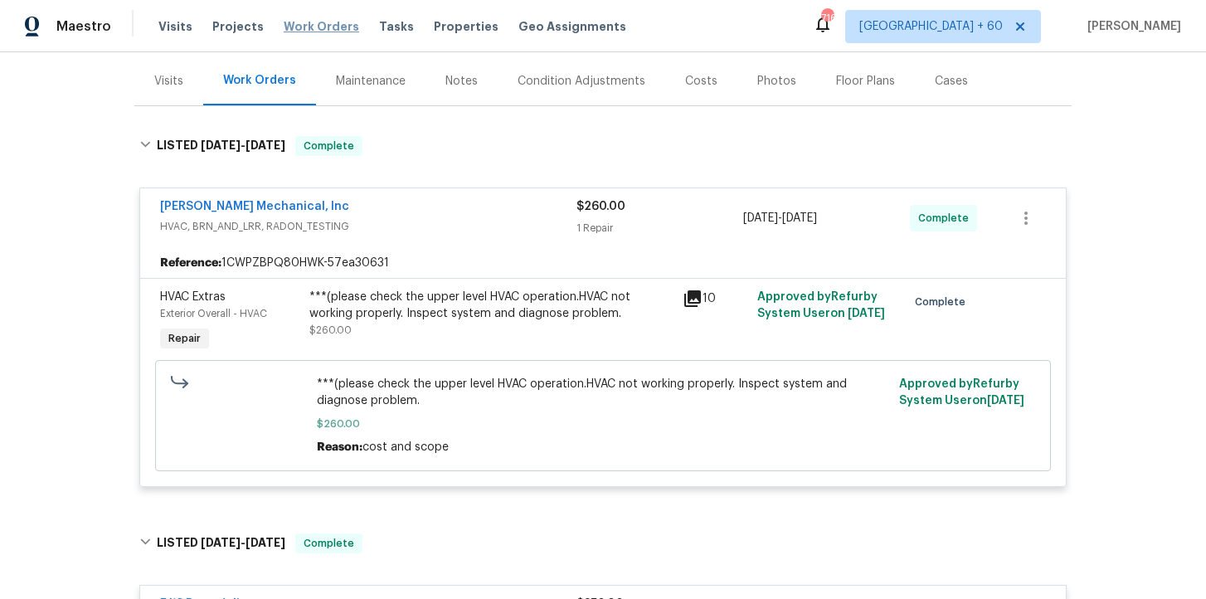
click at [295, 28] on span "Work Orders" at bounding box center [321, 26] width 75 height 17
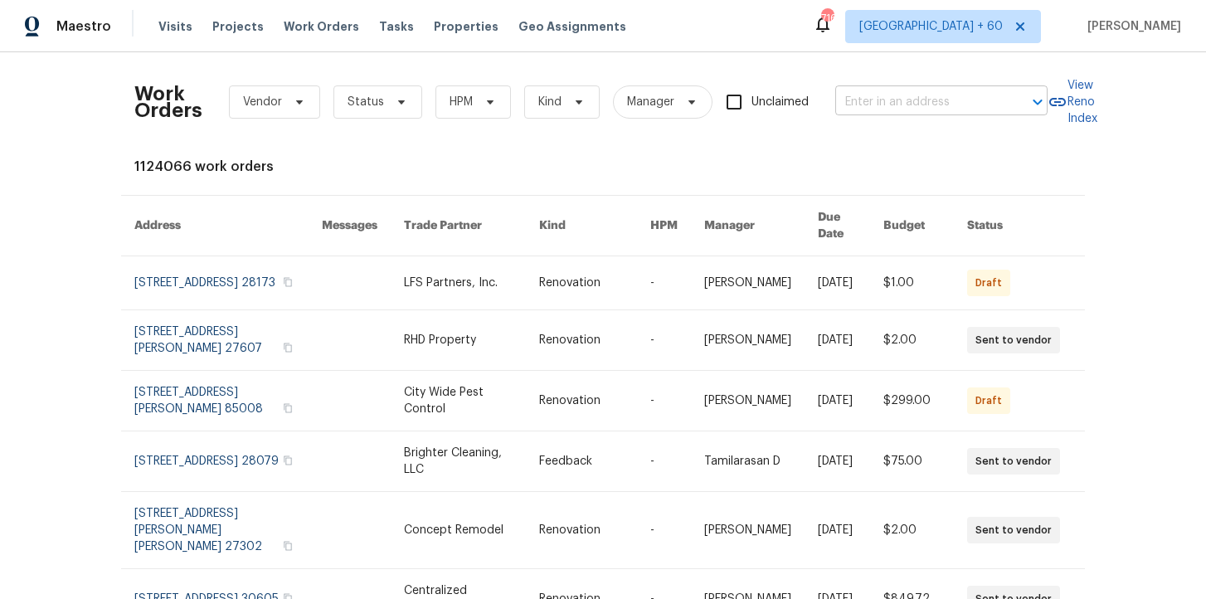
click at [894, 95] on input "text" at bounding box center [918, 103] width 166 height 26
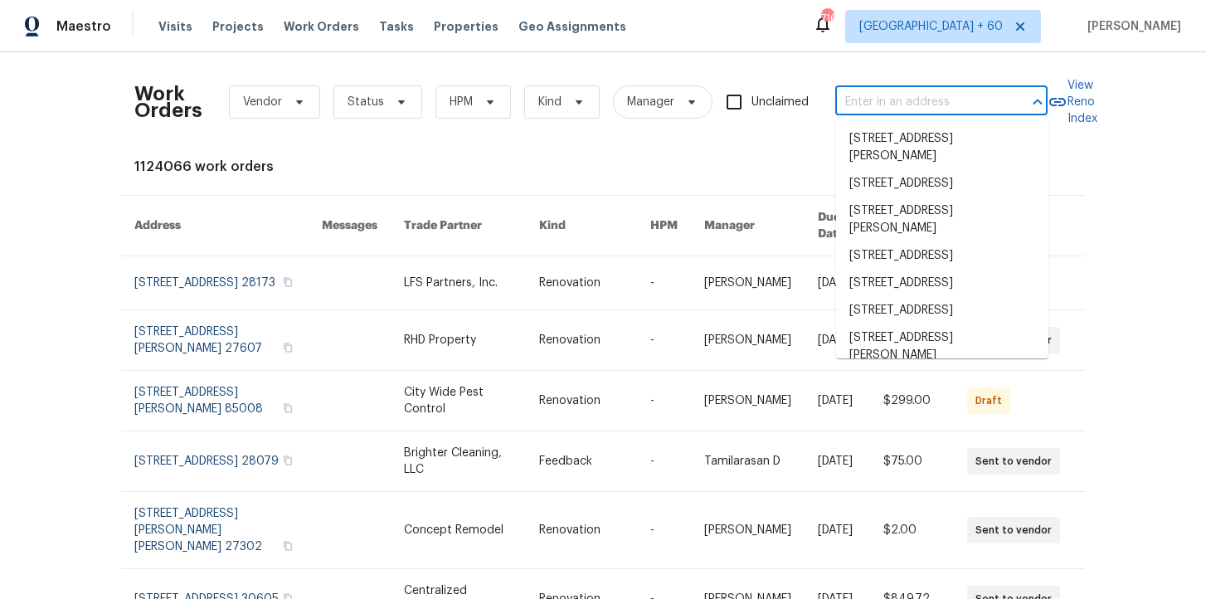
paste input "1623 Nevada Ave Lorain, OH 44052"
type input "1623 Nevada Ave Lorain, OH 44052"
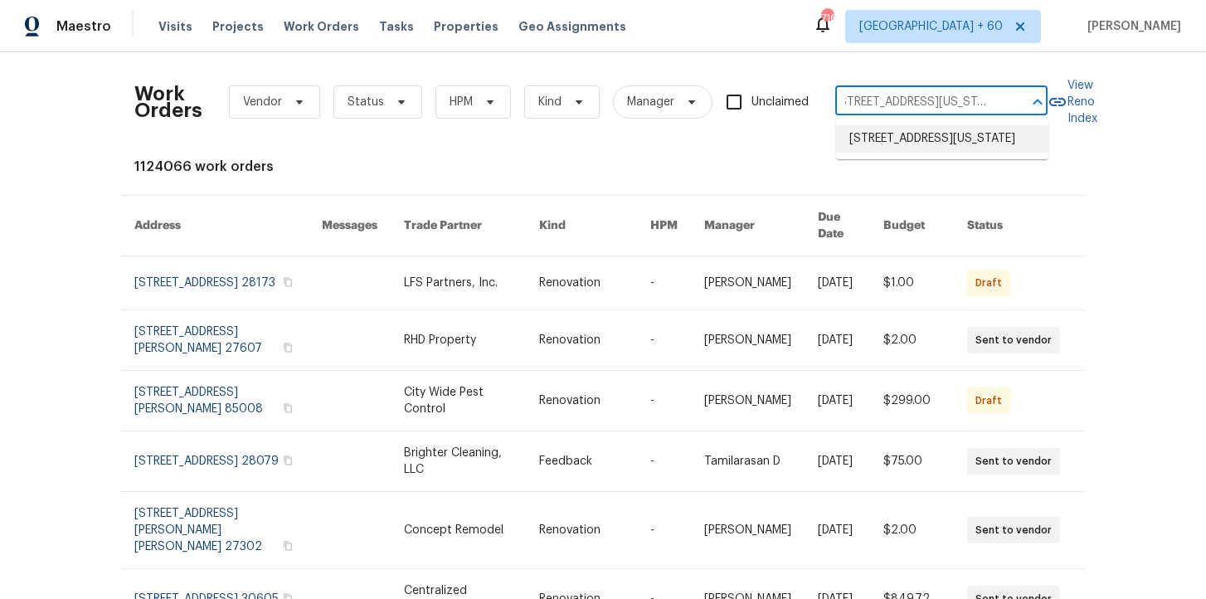
click at [916, 145] on li "1623 Nevada Ave, Lorain, OH 44052" at bounding box center [942, 138] width 212 height 27
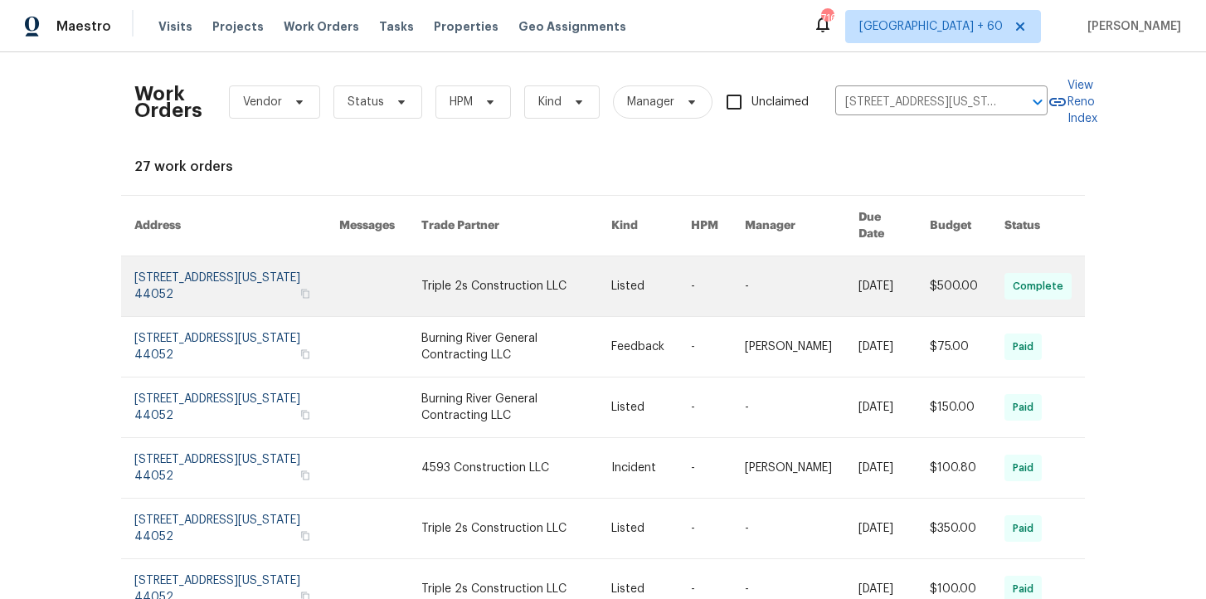
click at [193, 282] on link at bounding box center [236, 286] width 205 height 60
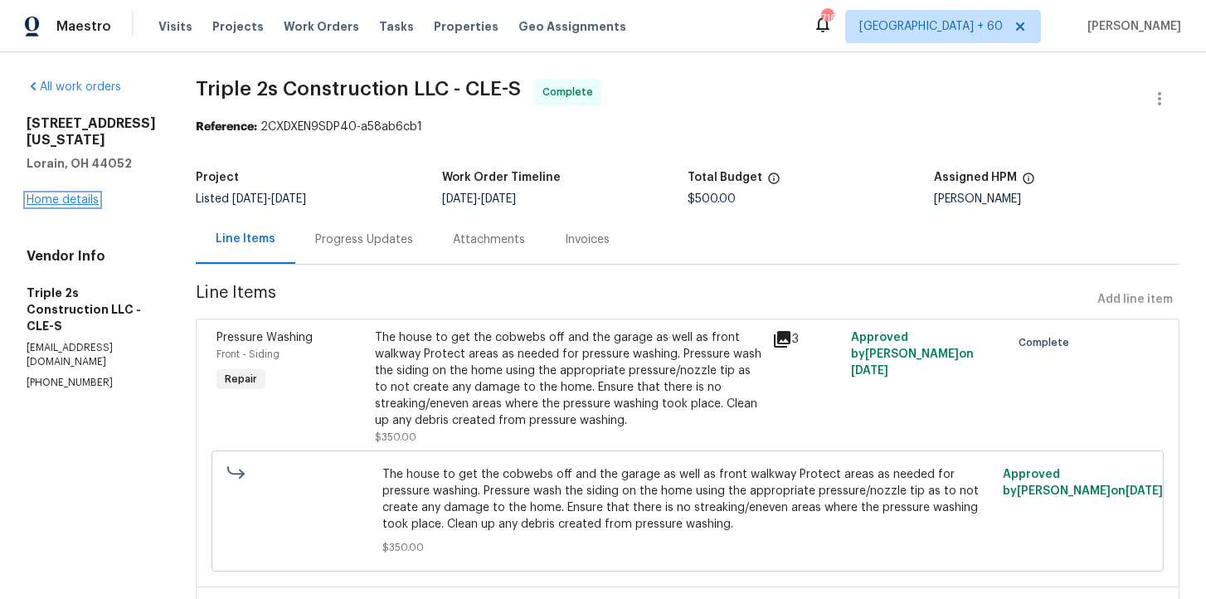
click at [81, 194] on link "Home details" at bounding box center [63, 200] width 72 height 12
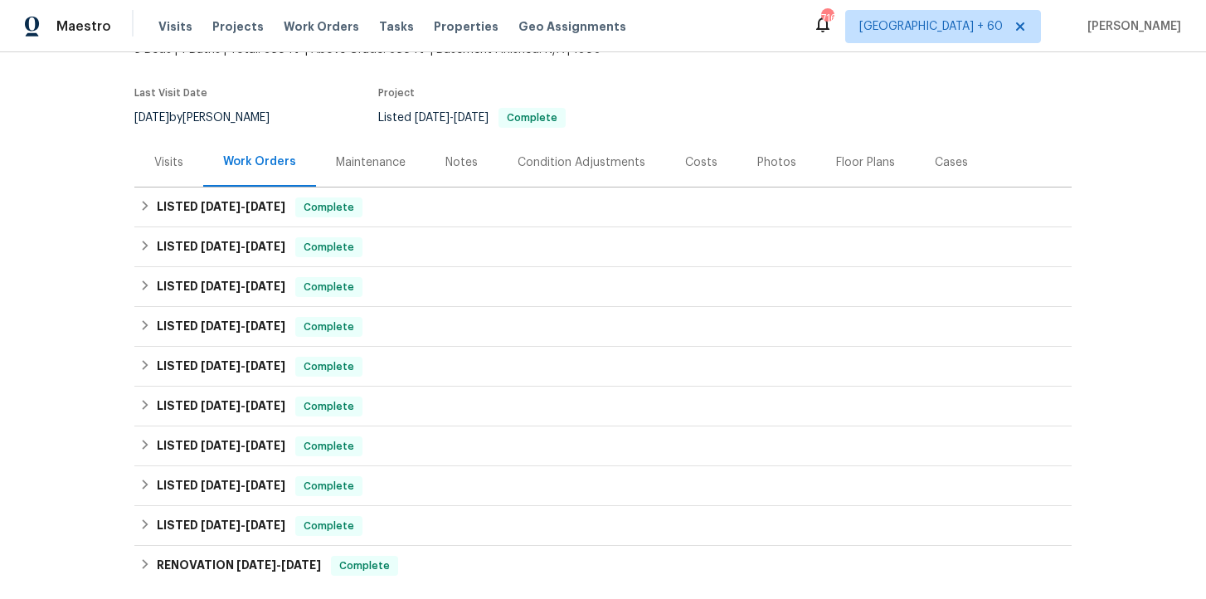
scroll to position [128, 0]
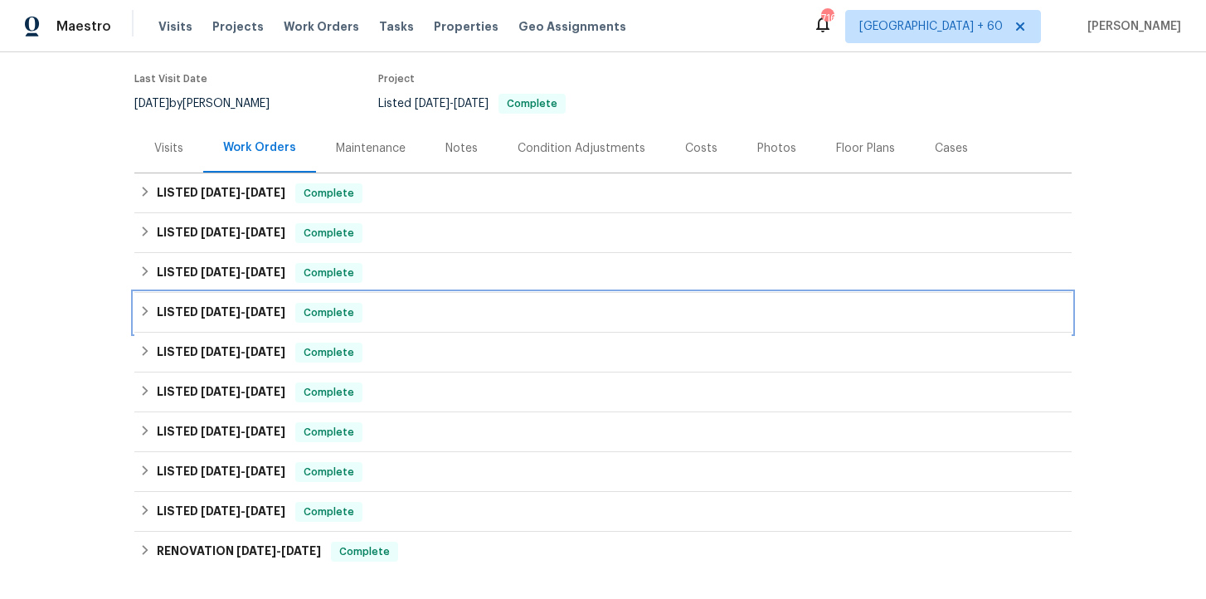
click at [435, 308] on div "LISTED 5/9/25 - 5/23/25 Complete" at bounding box center [602, 313] width 927 height 20
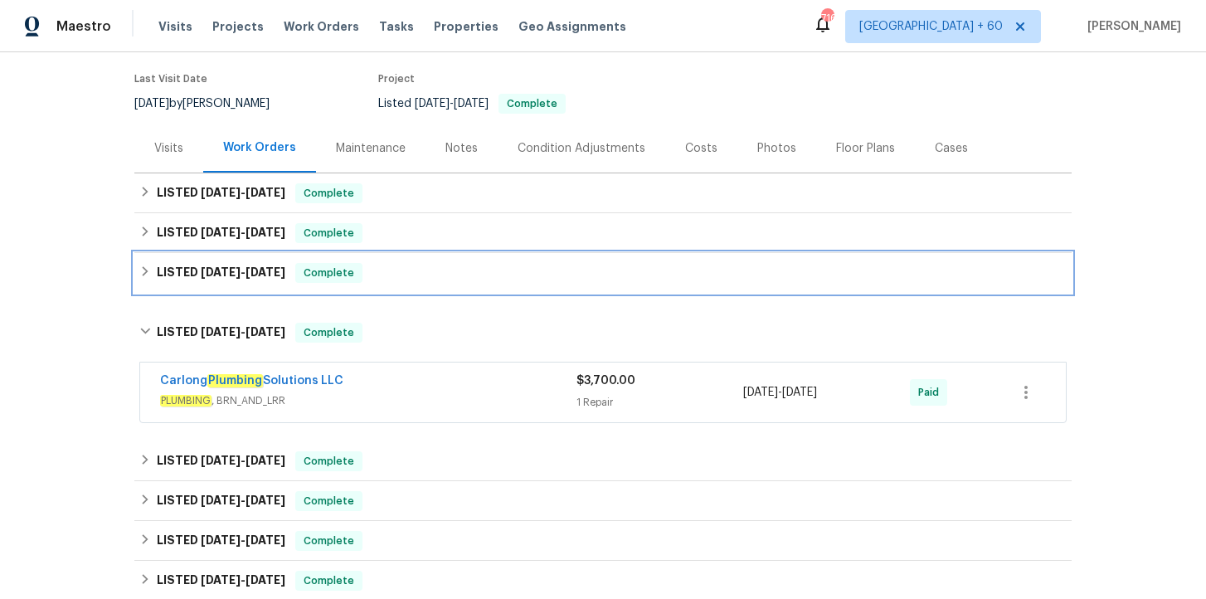
click at [431, 285] on div "LISTED 8/16/25 - 8/21/25 Complete" at bounding box center [602, 273] width 937 height 40
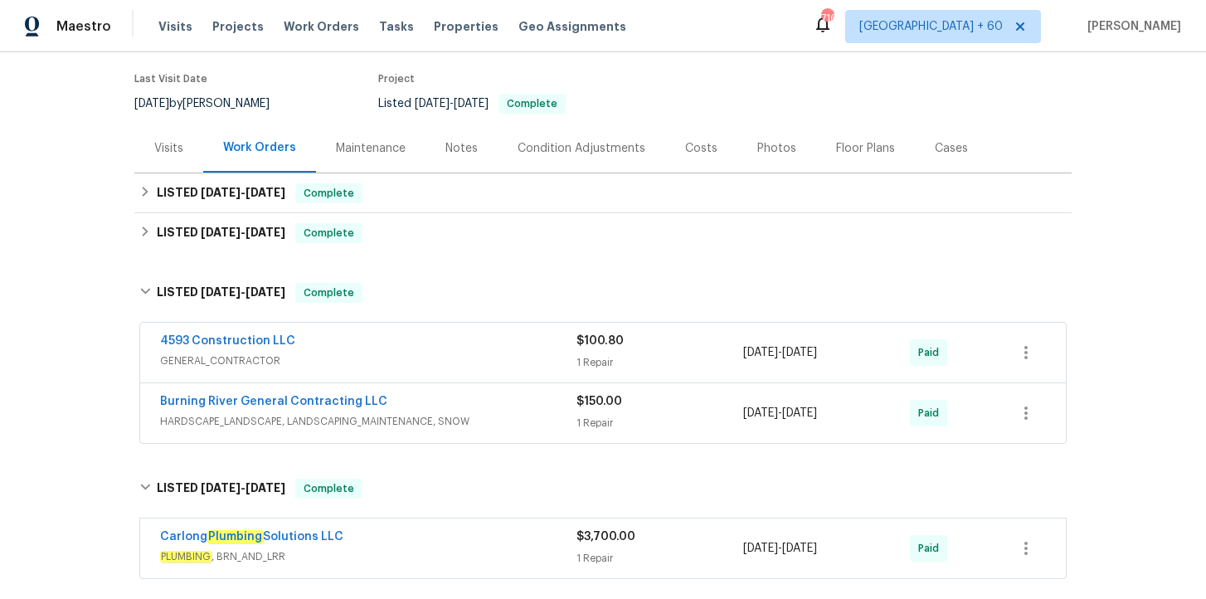
click at [483, 411] on div "Burning River General Contracting LLC" at bounding box center [368, 403] width 416 height 20
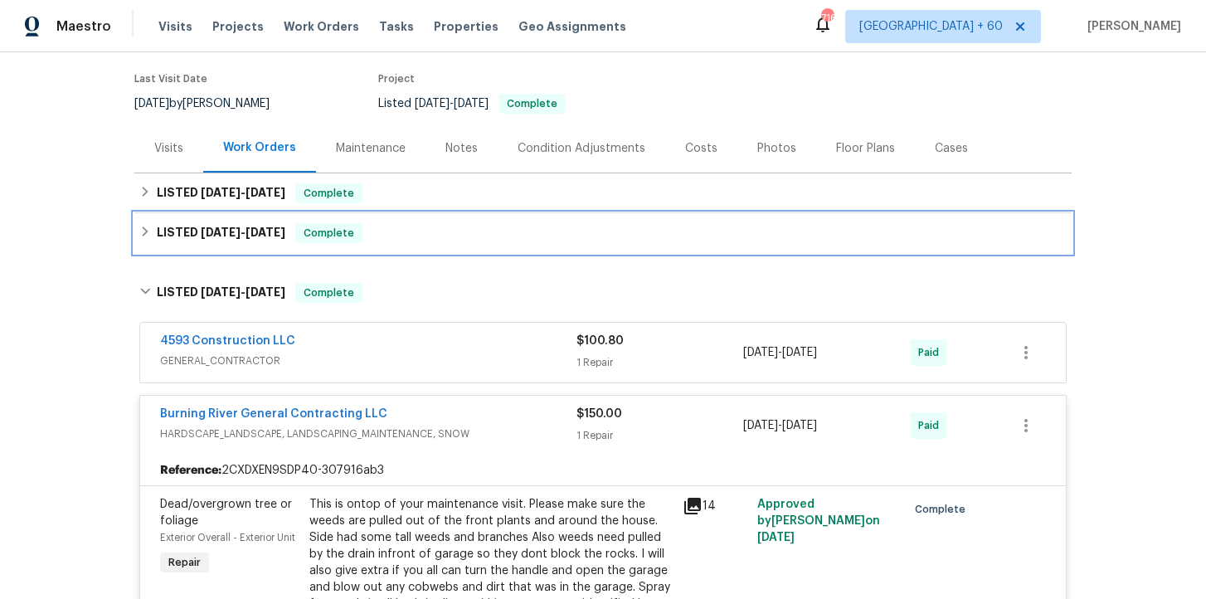
click at [455, 229] on div "LISTED 9/17/25 - 9/23/25 Complete" at bounding box center [602, 233] width 927 height 20
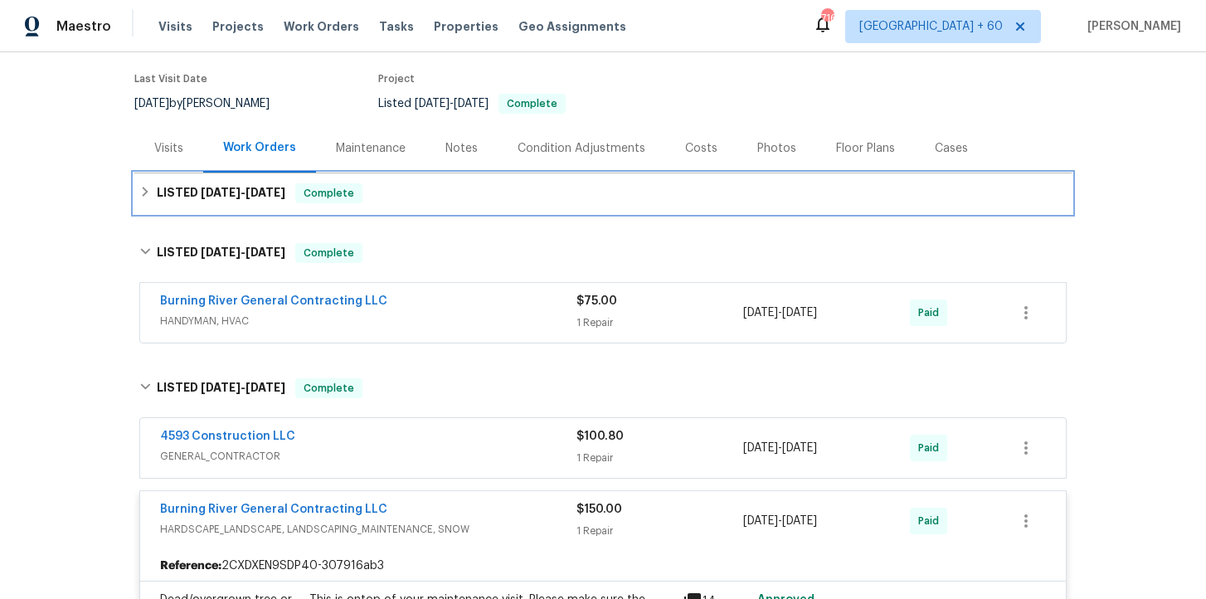
click at [467, 173] on div "LISTED 10/3/25 - 10/6/25 Complete" at bounding box center [602, 193] width 937 height 40
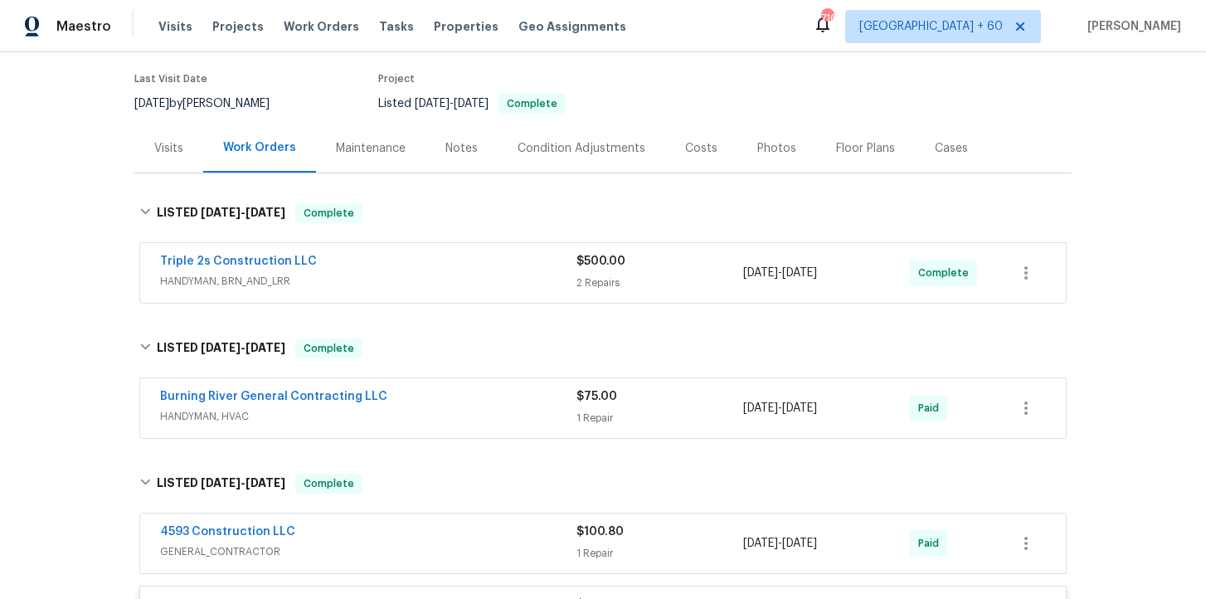
click at [453, 415] on span "HANDYMAN, HVAC" at bounding box center [368, 416] width 416 height 17
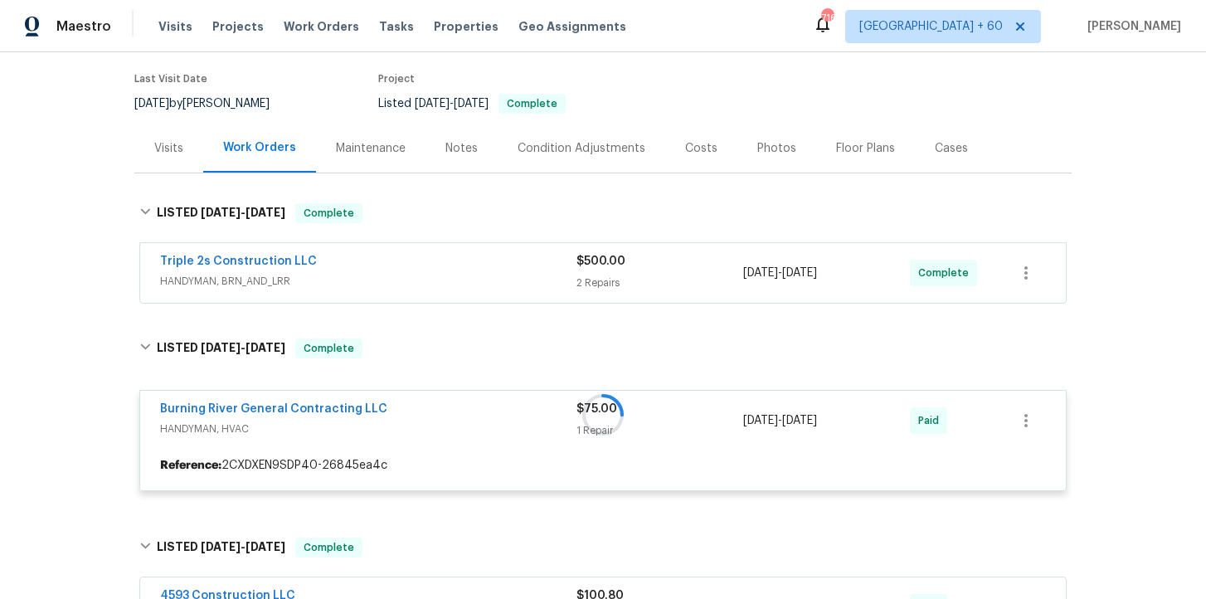
click at [448, 283] on span "HANDYMAN, BRN_AND_LRR" at bounding box center [368, 281] width 416 height 17
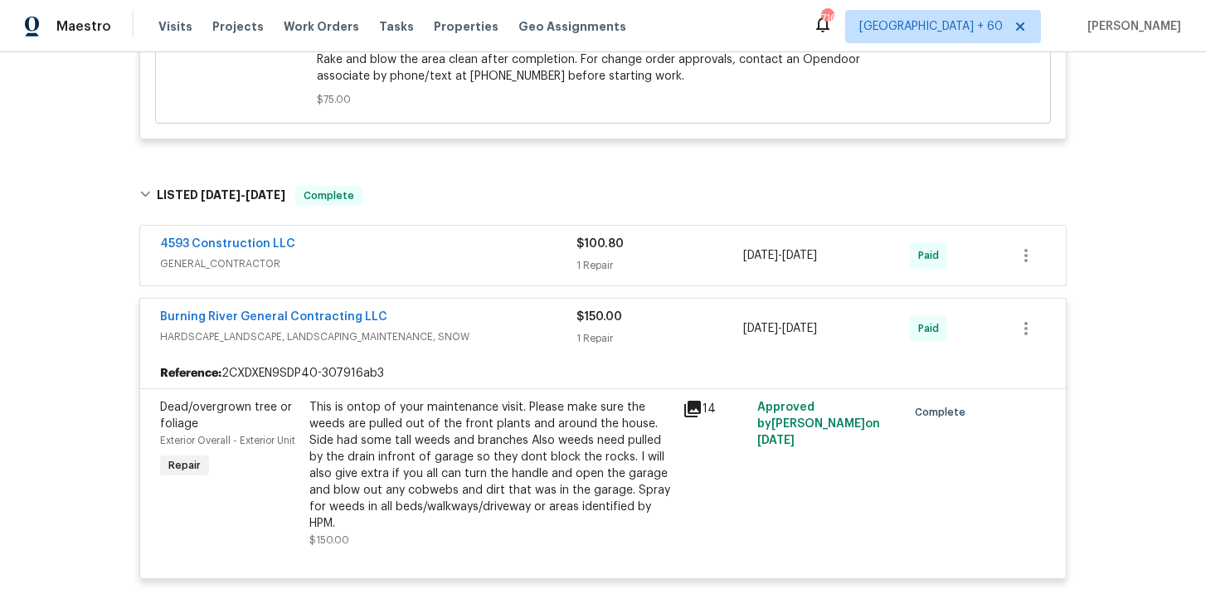
scroll to position [1314, 0]
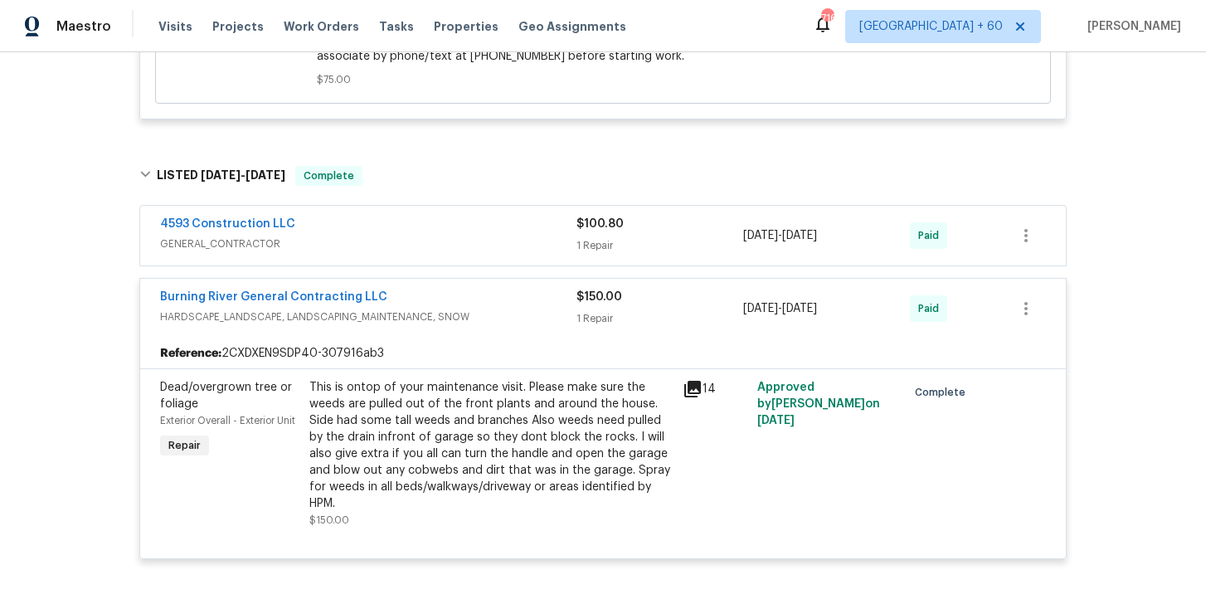
click at [505, 236] on span "GENERAL_CONTRACTOR" at bounding box center [368, 244] width 416 height 17
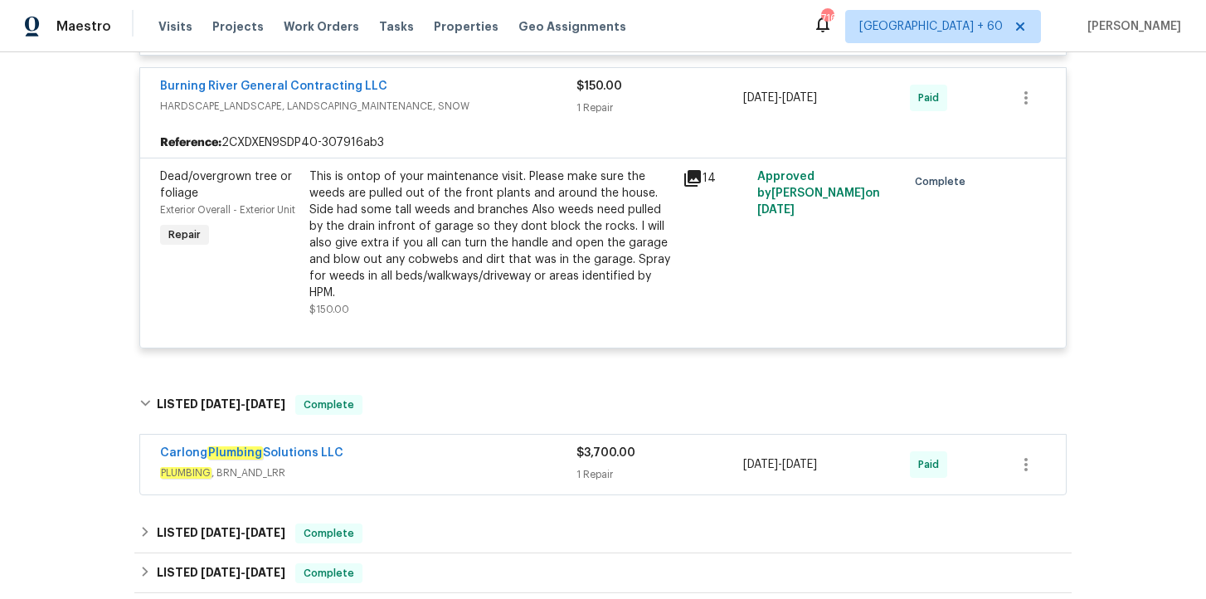
scroll to position [1862, 0]
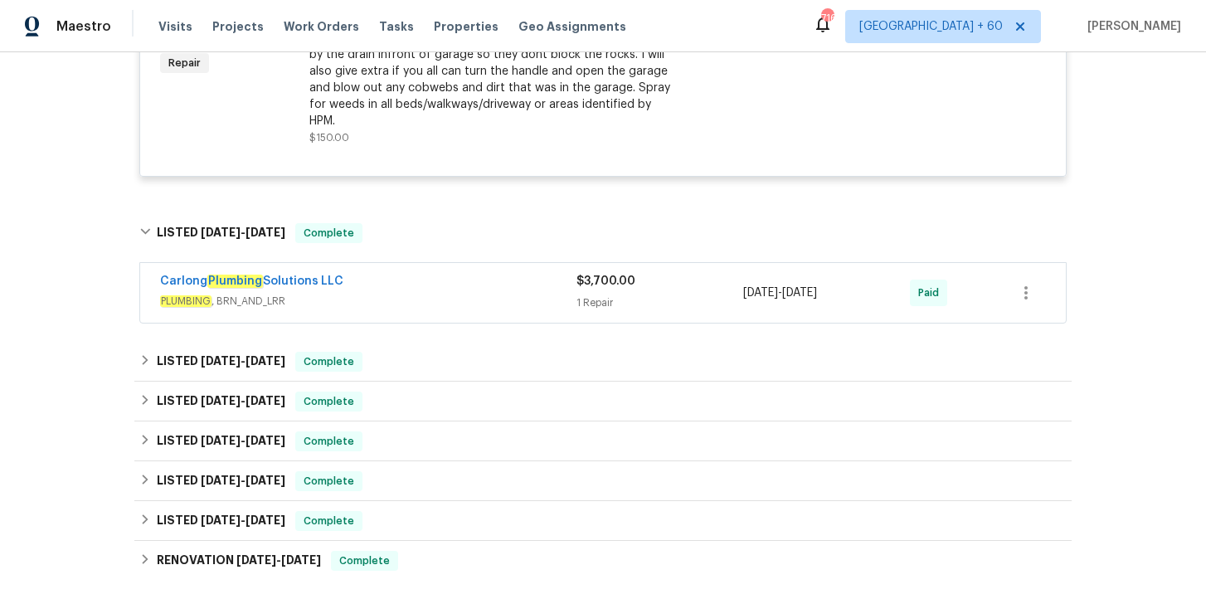
click at [478, 293] on span "PLUMBING , BRN_AND_LRR" at bounding box center [368, 301] width 416 height 17
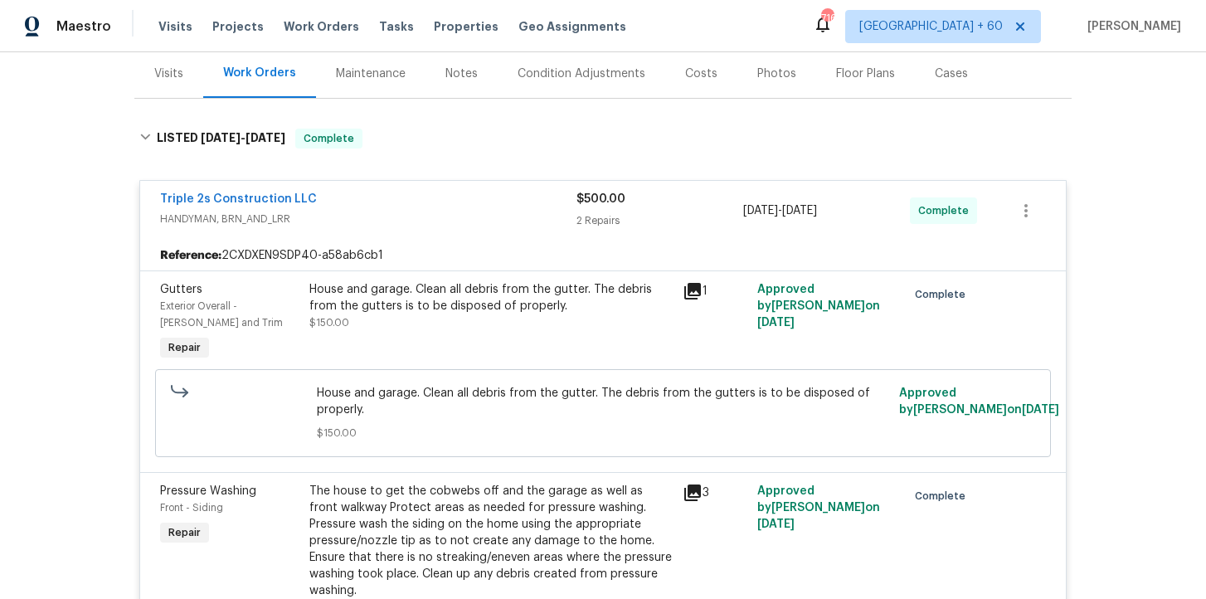
scroll to position [0, 0]
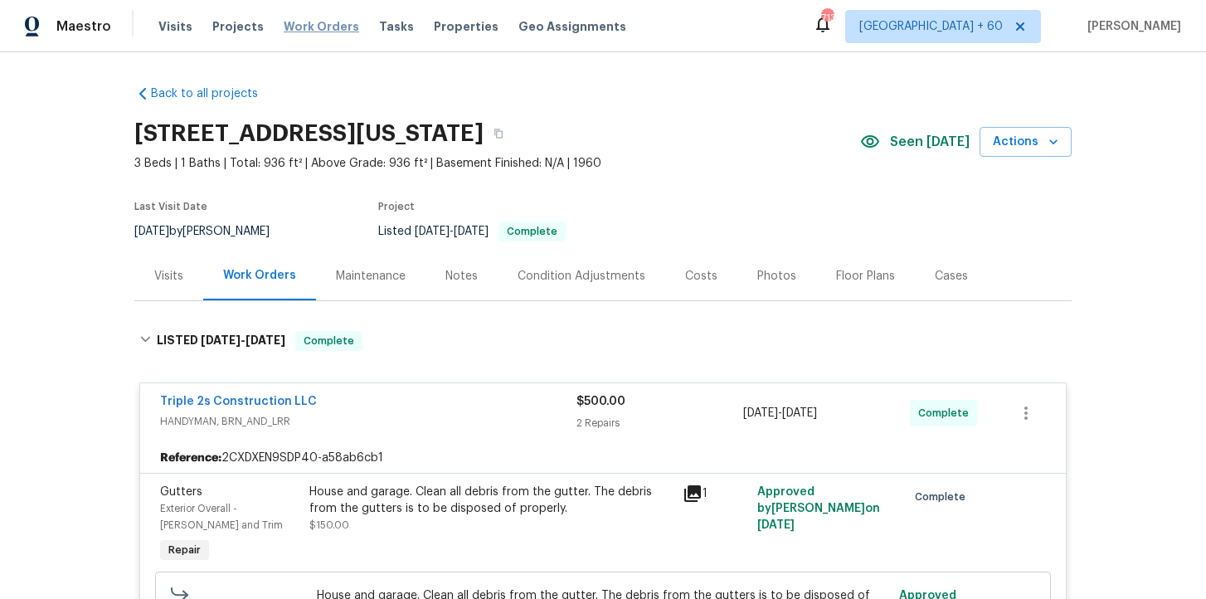
click at [319, 27] on span "Work Orders" at bounding box center [321, 26] width 75 height 17
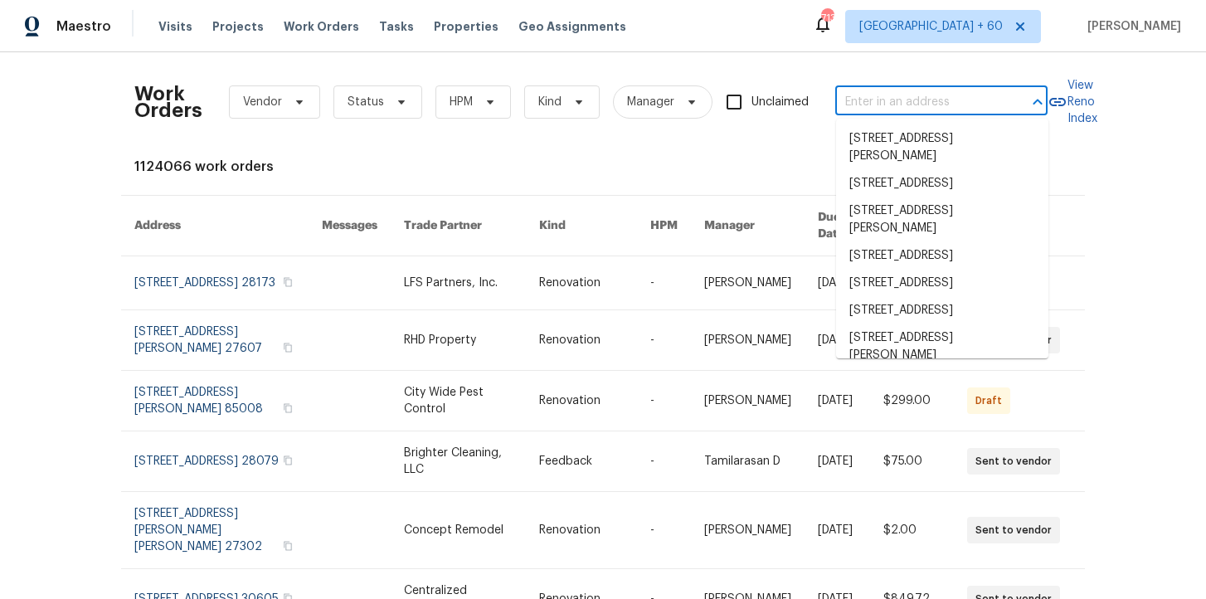
click at [864, 101] on input "text" at bounding box center [918, 103] width 166 height 26
paste input "1832 Glenwood Ln Snellville, GA 30078"
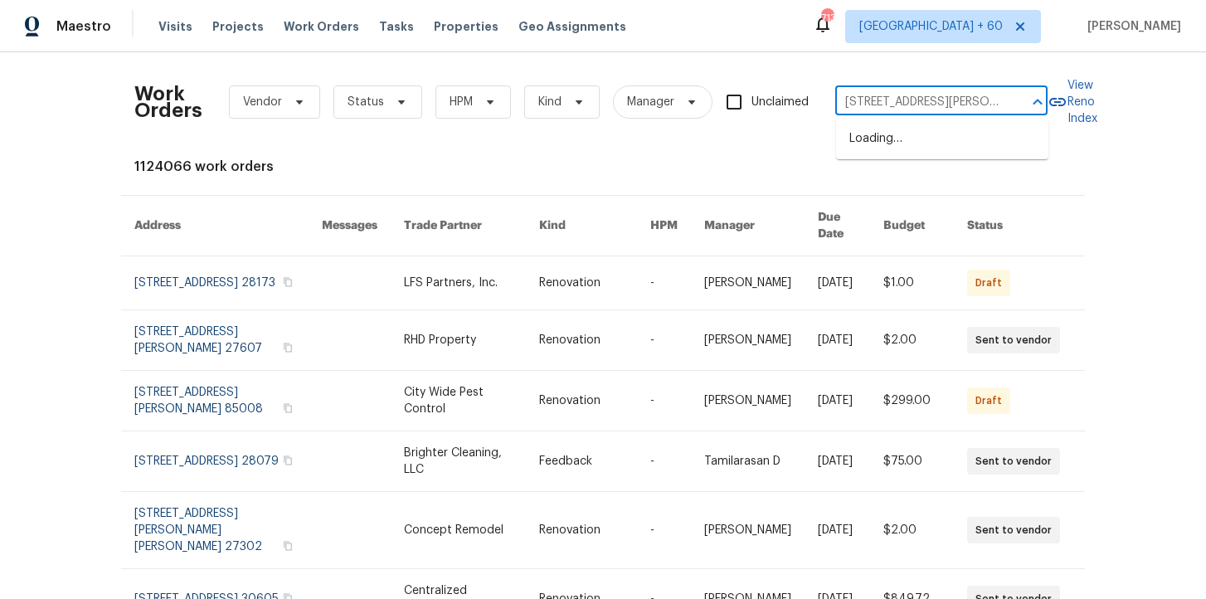
scroll to position [0, 56]
type input "1832 Glenwood Ln Snellville, GA 30078"
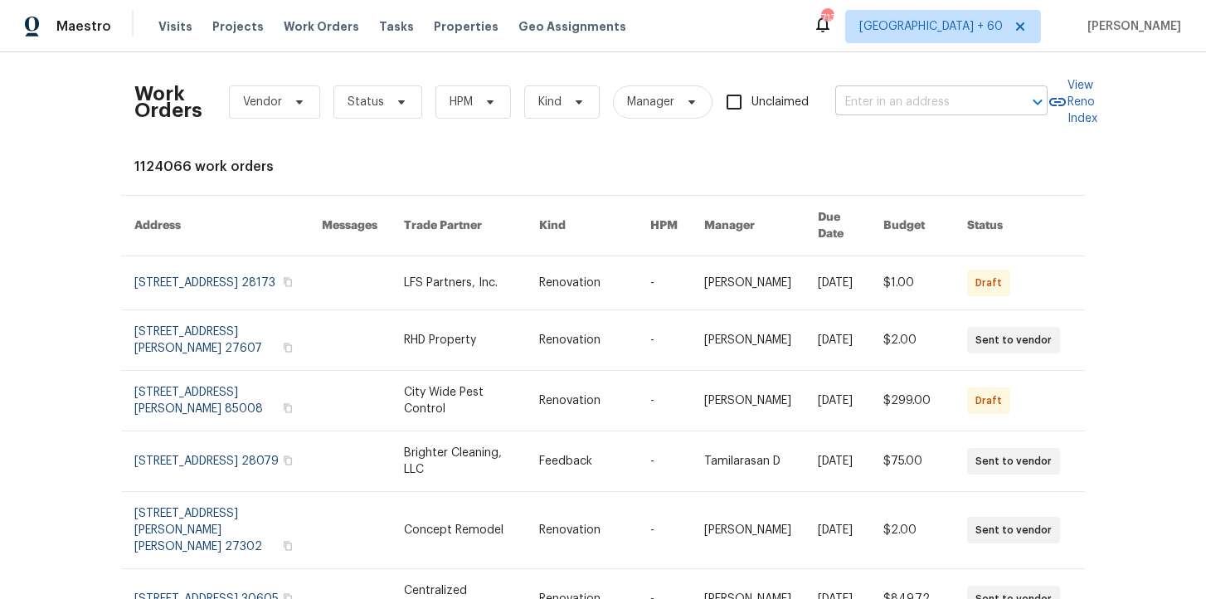
click at [897, 112] on input "text" at bounding box center [918, 103] width 166 height 26
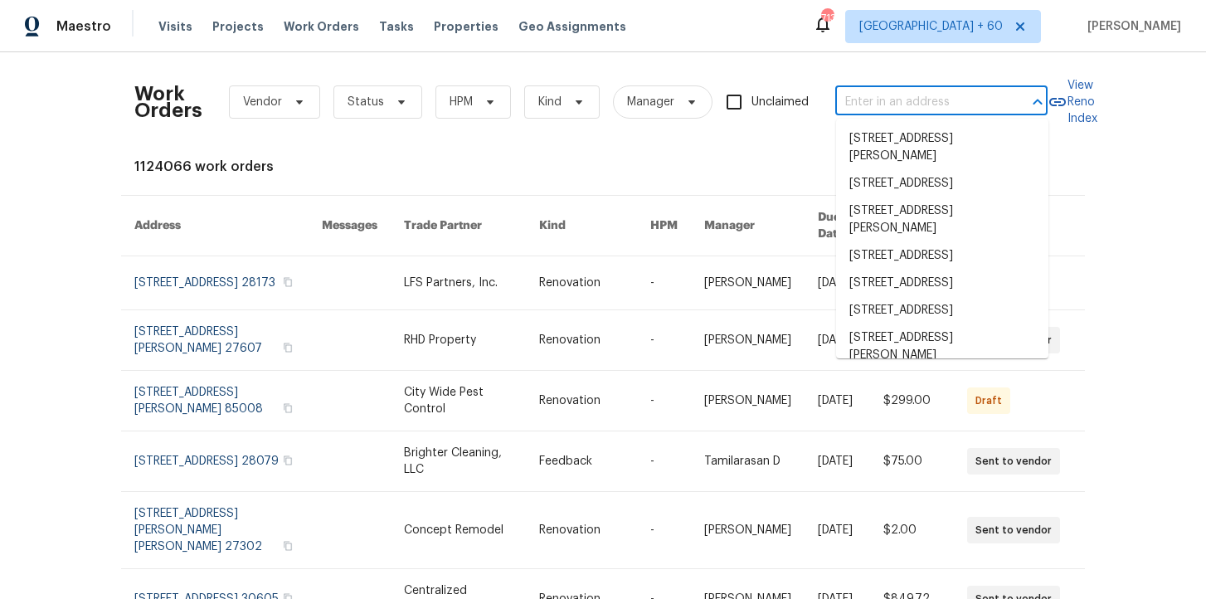
paste input "1832 Glenwood Ln Snellville, GA 30078"
type input "1832 Glenwood Ln Snellville, GA 30078"
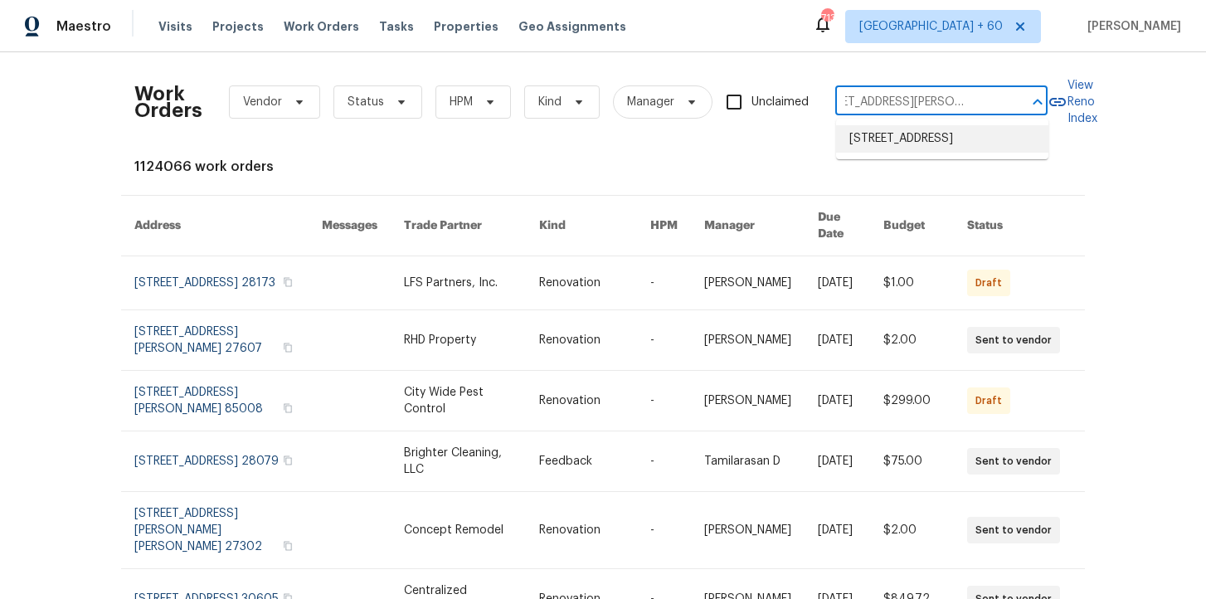
click at [912, 148] on li "1832 Glenwood Ln, Snellville, GA 30078" at bounding box center [942, 138] width 212 height 27
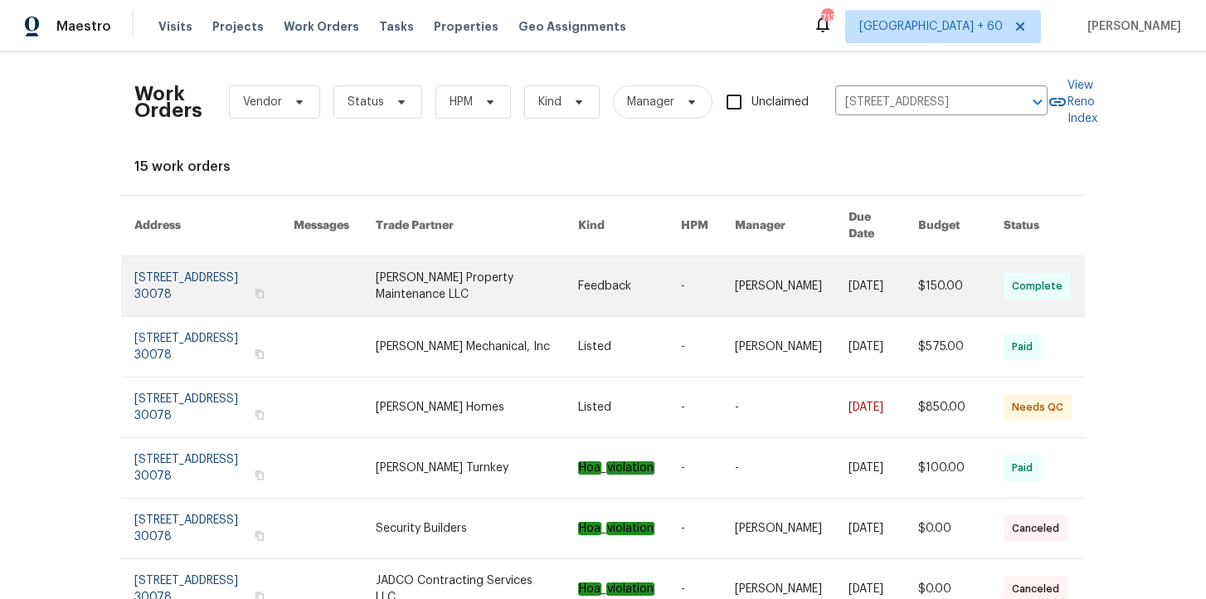
click at [200, 275] on link at bounding box center [213, 286] width 159 height 60
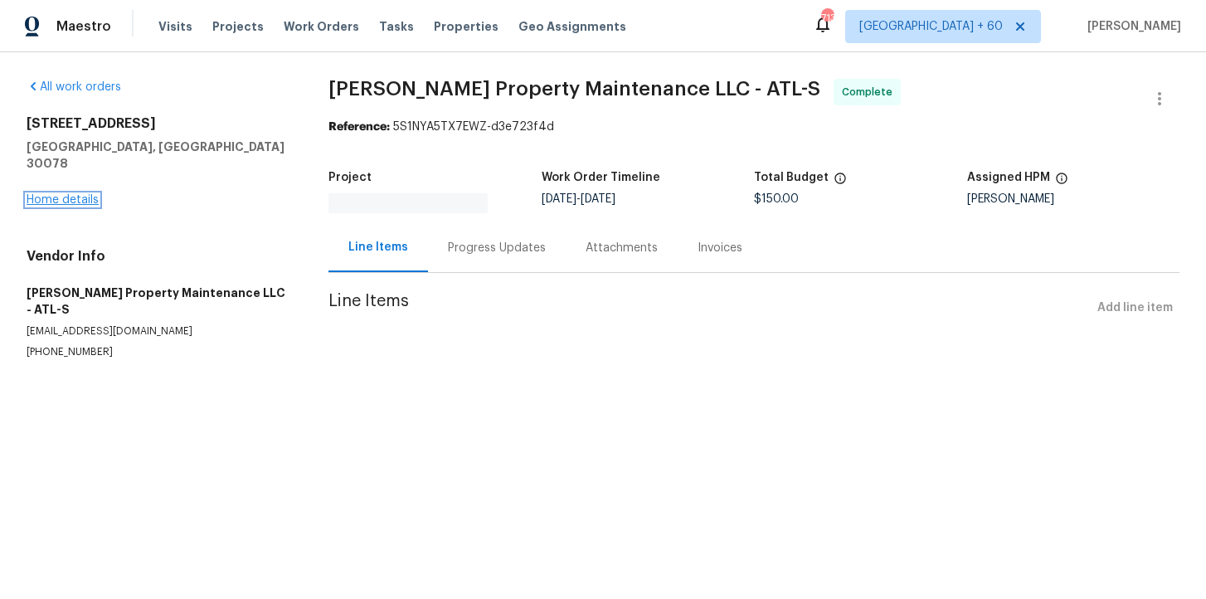
click at [75, 194] on link "Home details" at bounding box center [63, 200] width 72 height 12
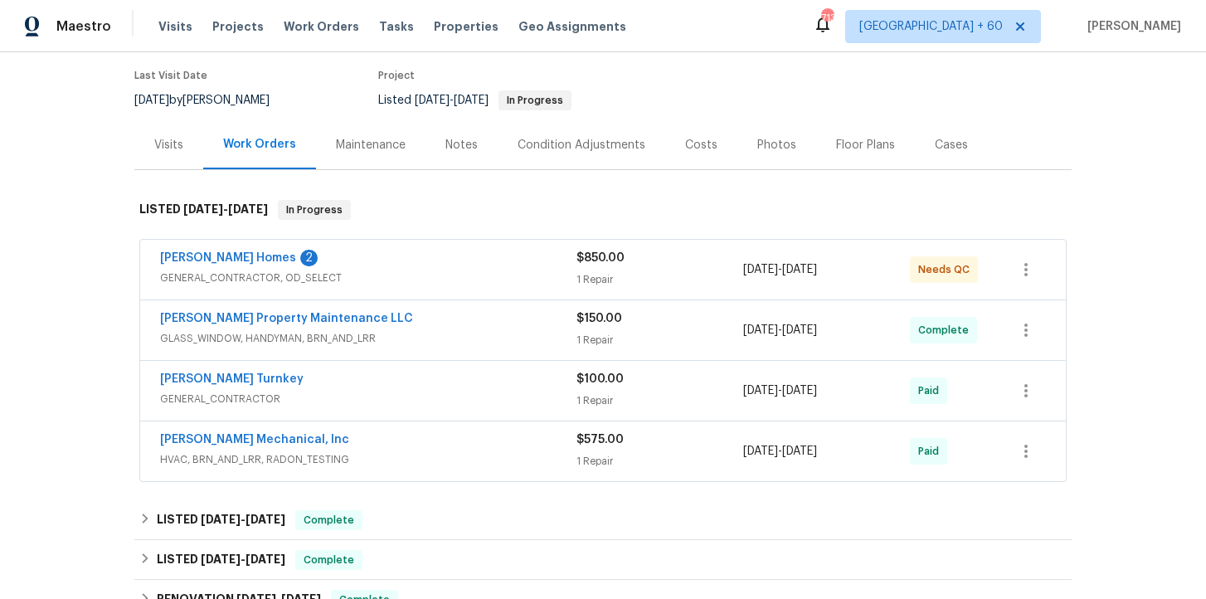
scroll to position [205, 0]
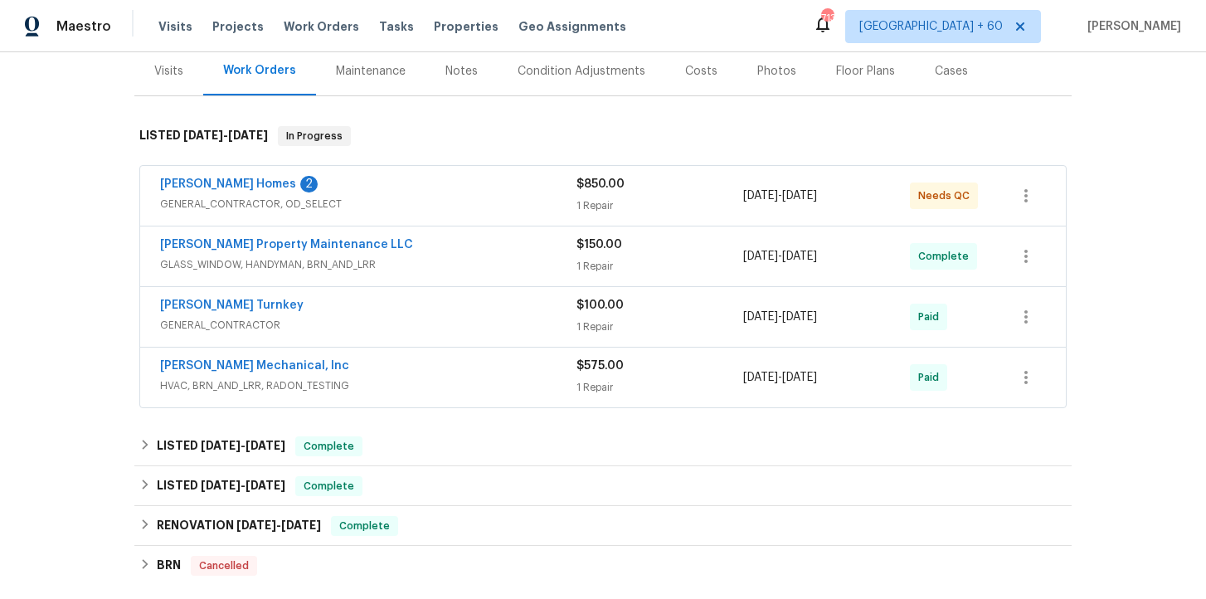
click at [464, 376] on div "JH Martin Mechanical, Inc" at bounding box center [368, 367] width 416 height 20
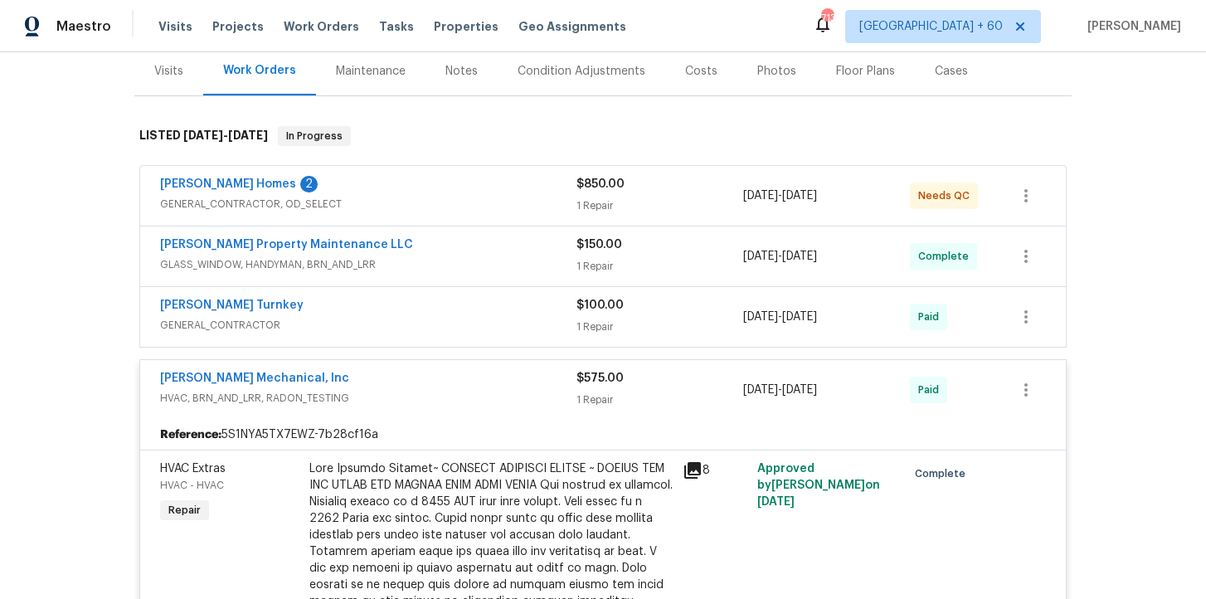
click at [465, 317] on span "GENERAL_CONTRACTOR" at bounding box center [368, 325] width 416 height 17
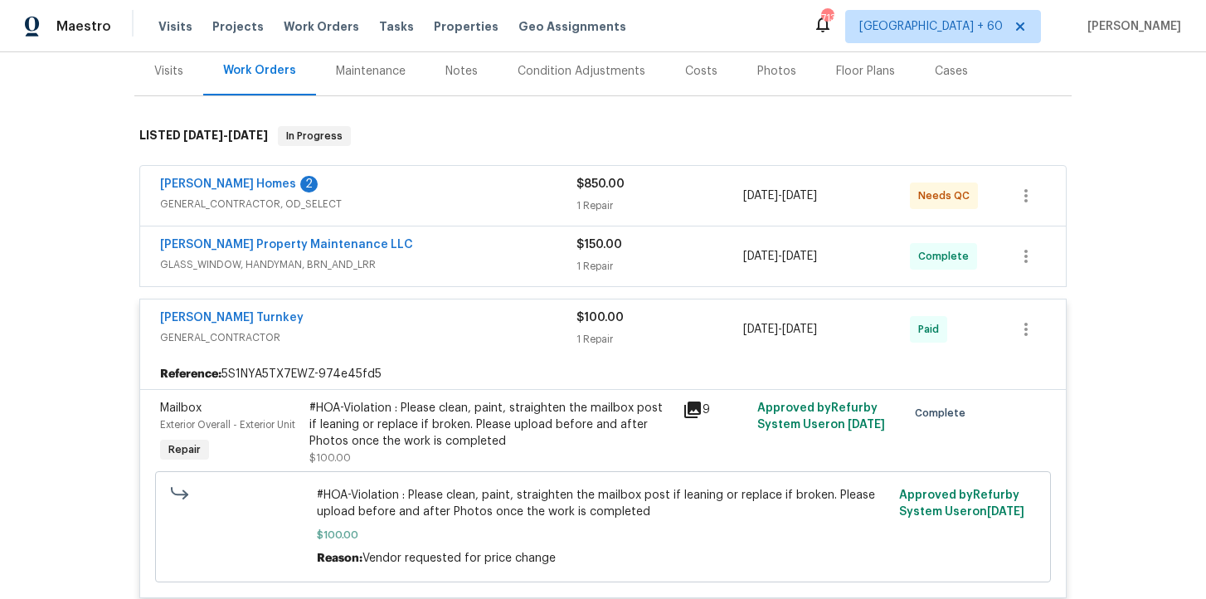
click at [435, 265] on span "GLASS_WINDOW, HANDYMAN, BRN_AND_LRR" at bounding box center [368, 264] width 416 height 17
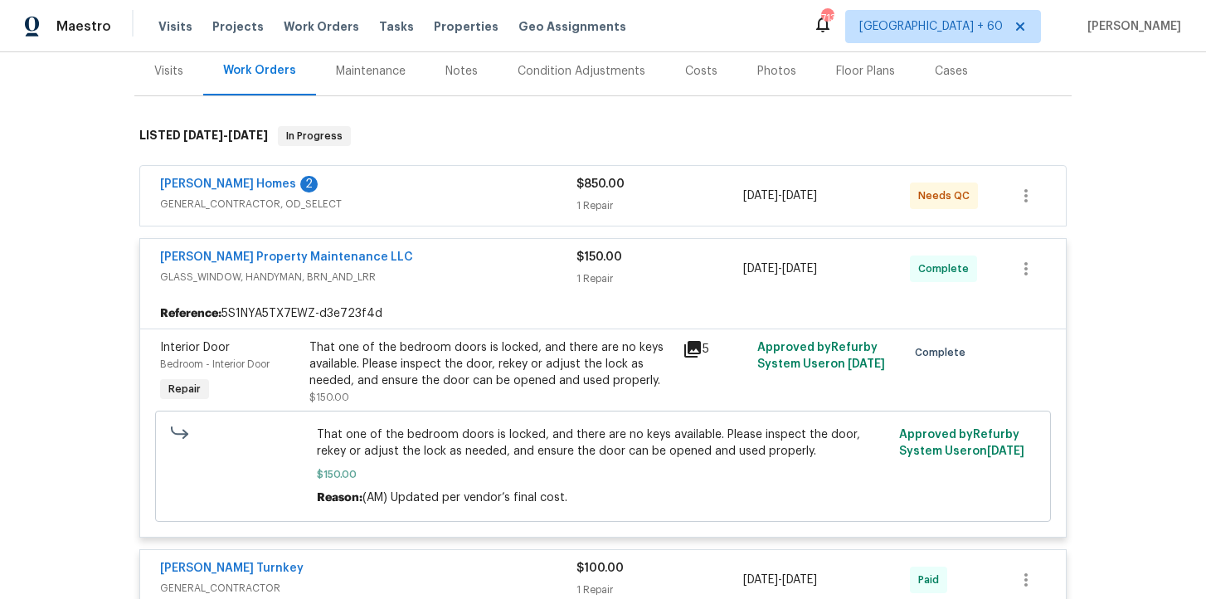
click at [438, 202] on span "GENERAL_CONTRACTOR, OD_SELECT" at bounding box center [368, 204] width 416 height 17
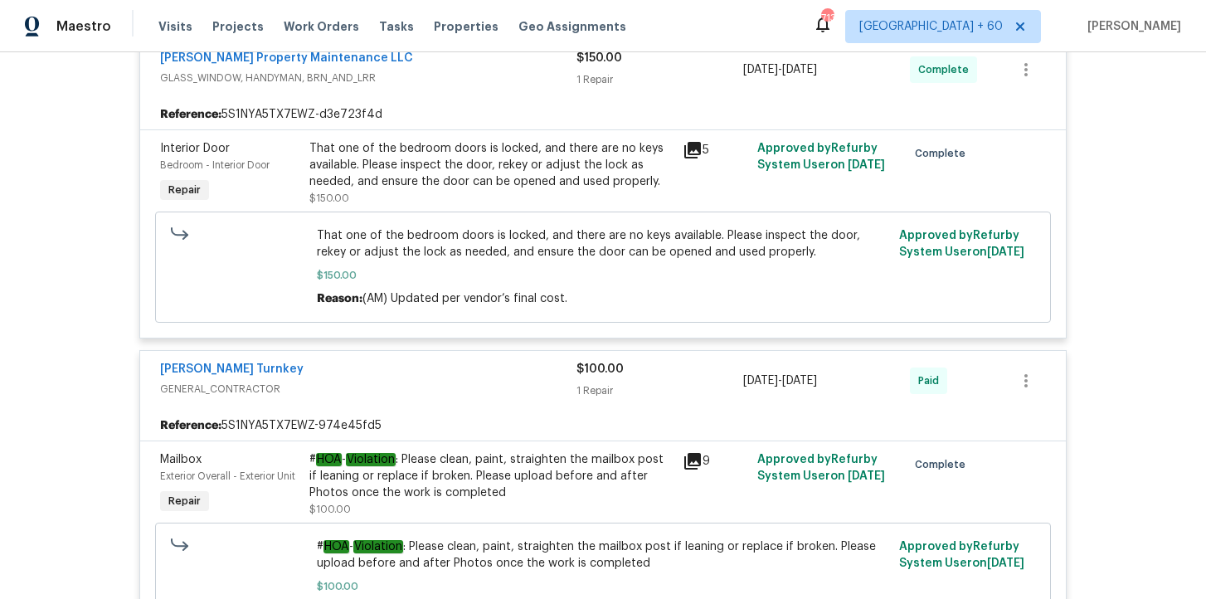
scroll to position [917, 0]
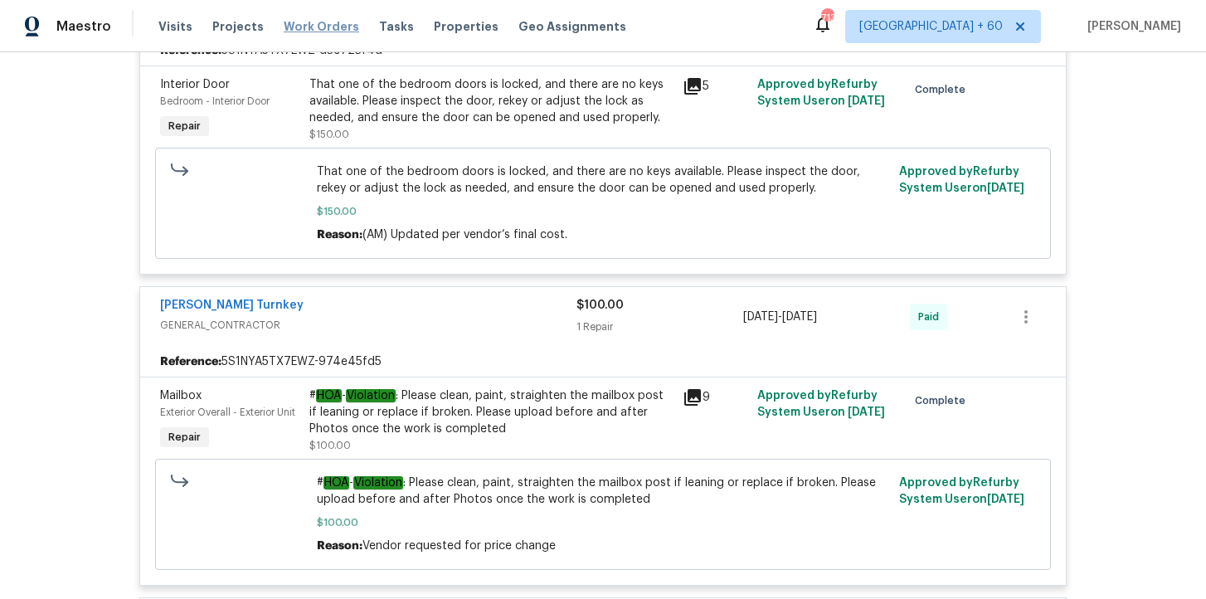
click at [298, 29] on span "Work Orders" at bounding box center [321, 26] width 75 height 17
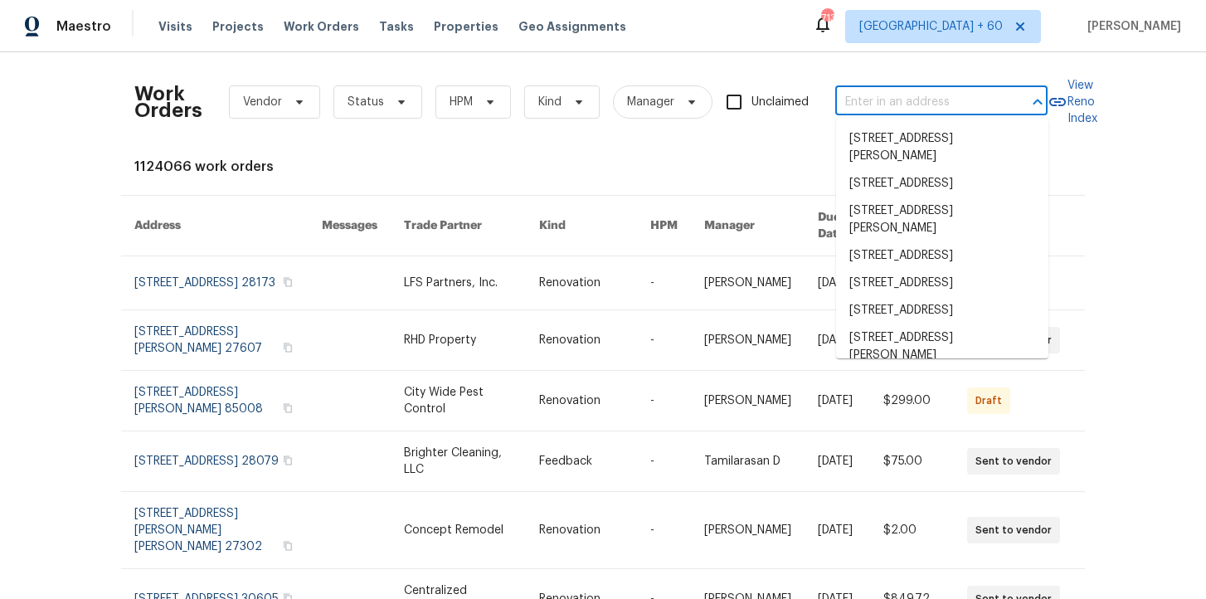
click at [942, 109] on input "text" at bounding box center [918, 103] width 166 height 26
paste input "[STREET_ADDRESS][PERSON_NAME]"
type input "[STREET_ADDRESS][PERSON_NAME]"
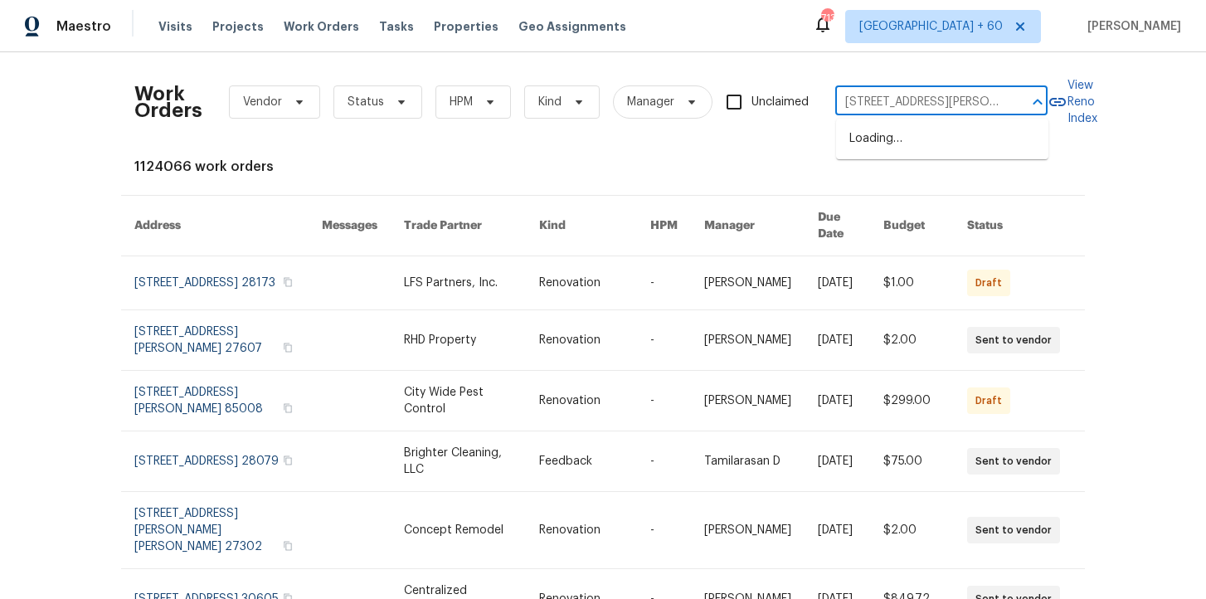
scroll to position [0, 31]
click at [929, 145] on li "[STREET_ADDRESS][PERSON_NAME]" at bounding box center [942, 147] width 212 height 45
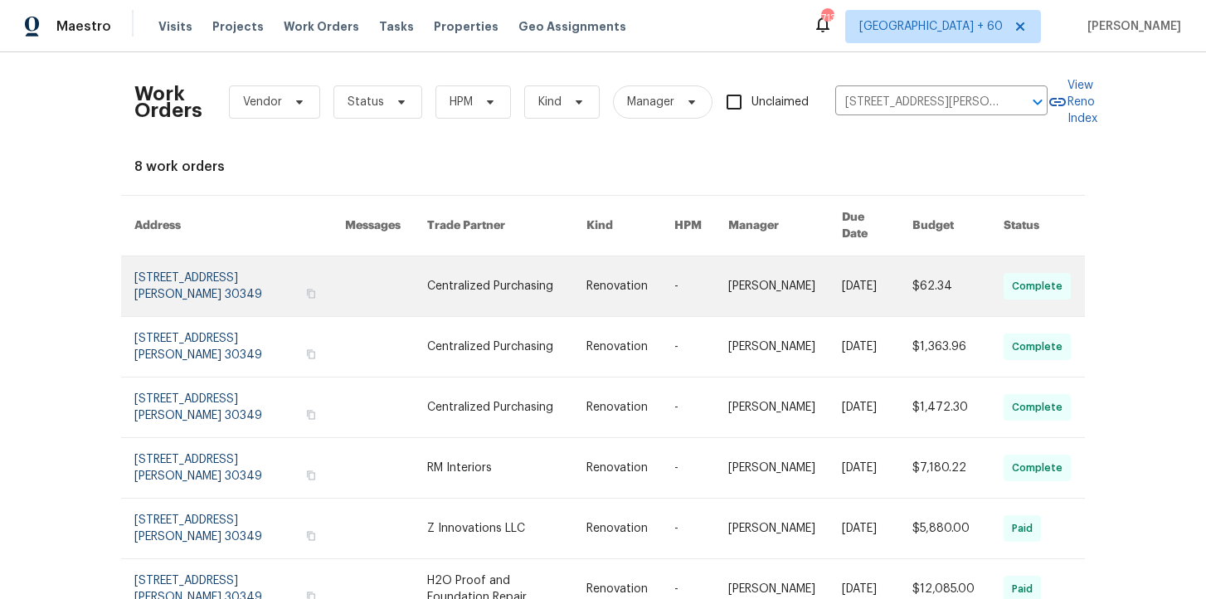
click at [190, 270] on link at bounding box center [239, 286] width 211 height 60
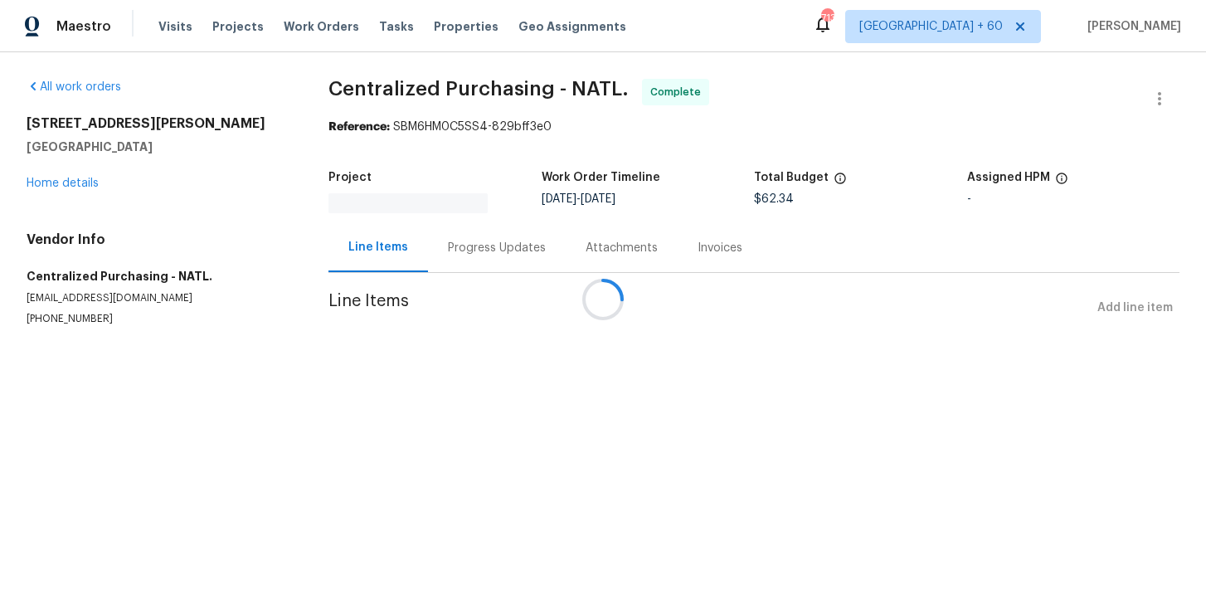
click at [70, 183] on div at bounding box center [603, 299] width 1206 height 599
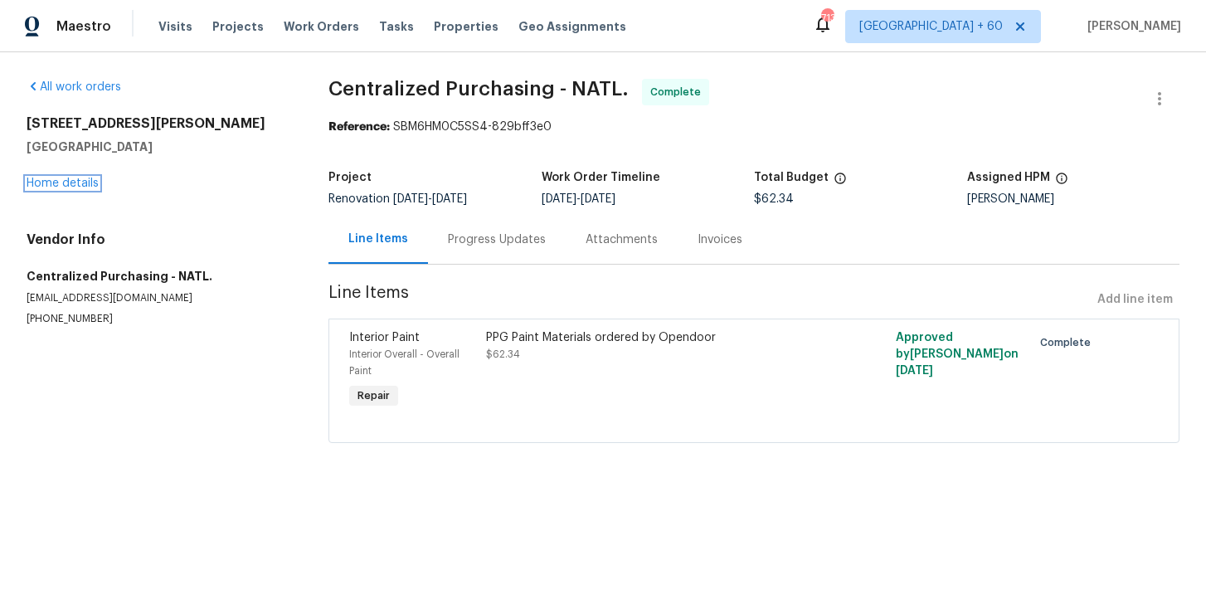
click at [70, 183] on link "Home details" at bounding box center [63, 183] width 72 height 12
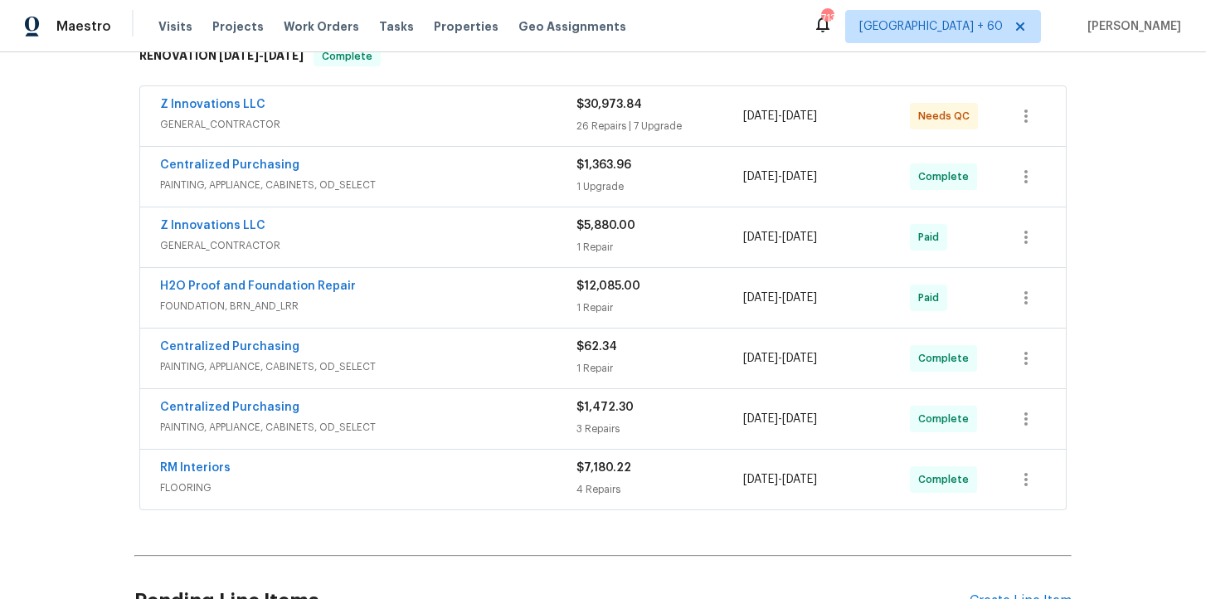
scroll to position [300, 0]
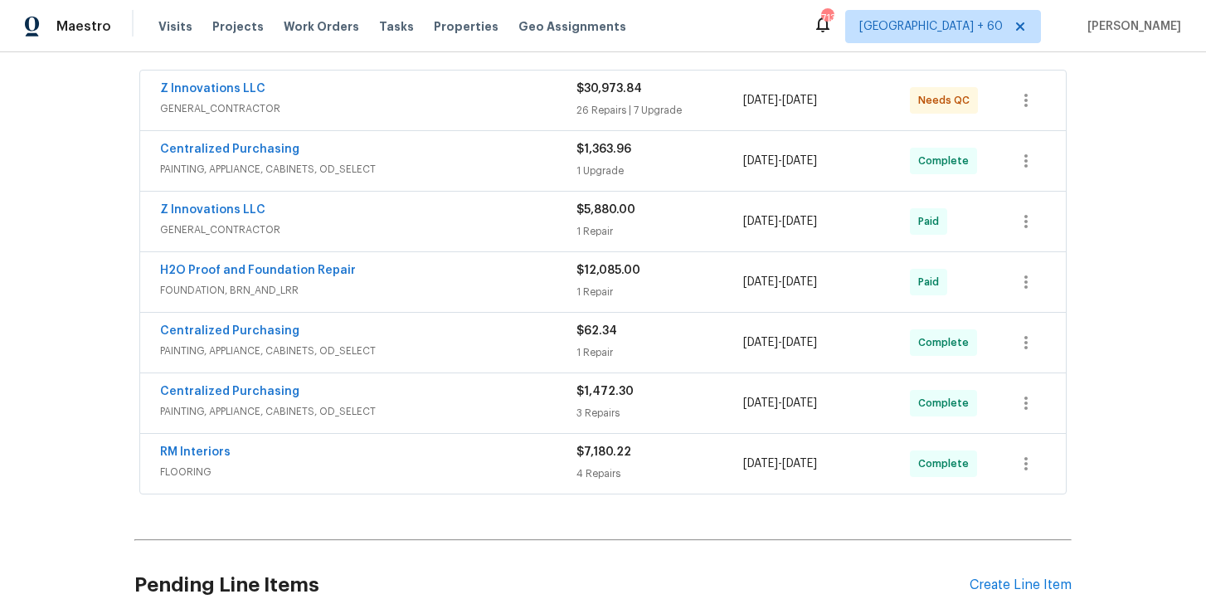
click at [406, 455] on div "RM Interiors" at bounding box center [368, 454] width 416 height 20
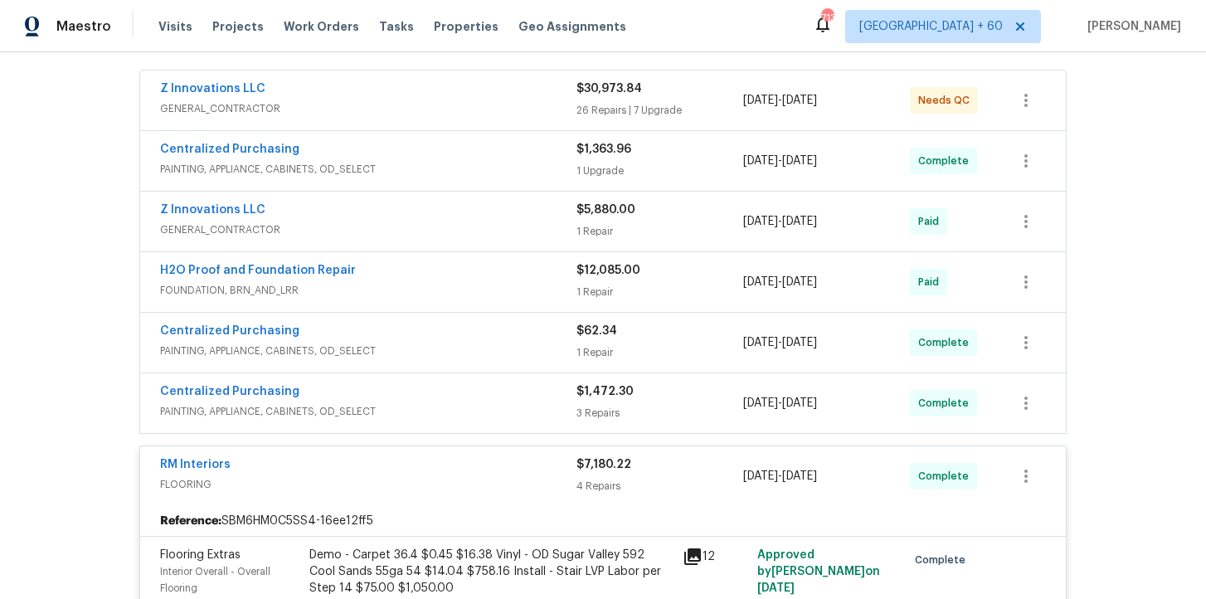
click at [448, 395] on div "Centralized Purchasing" at bounding box center [368, 393] width 416 height 20
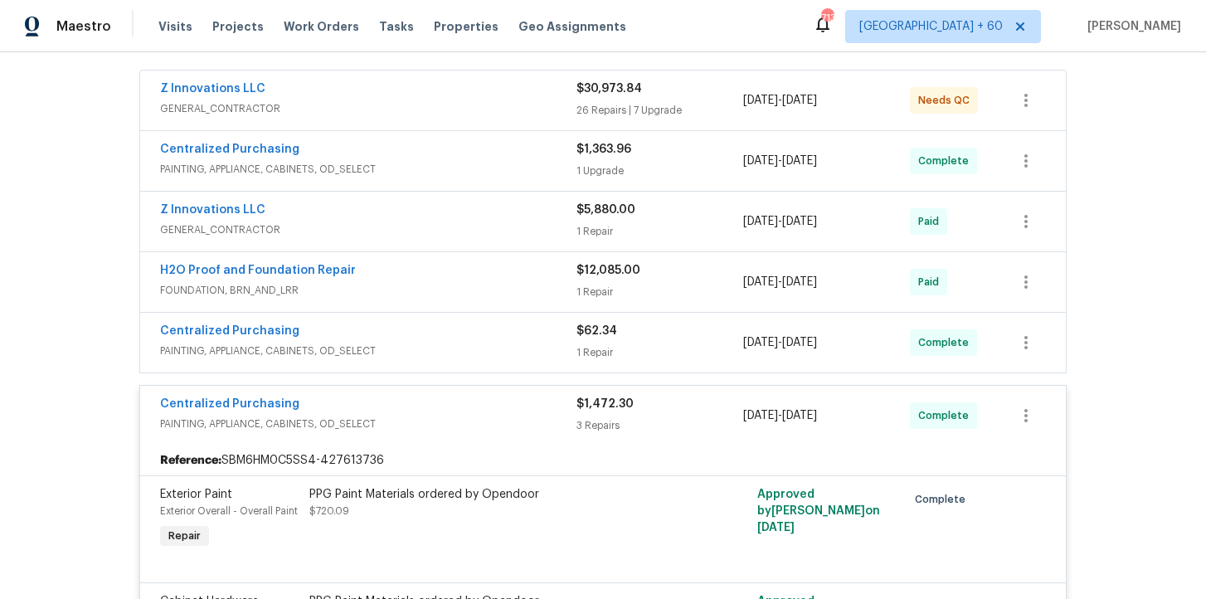
click at [449, 333] on div "Centralized Purchasing" at bounding box center [368, 333] width 416 height 20
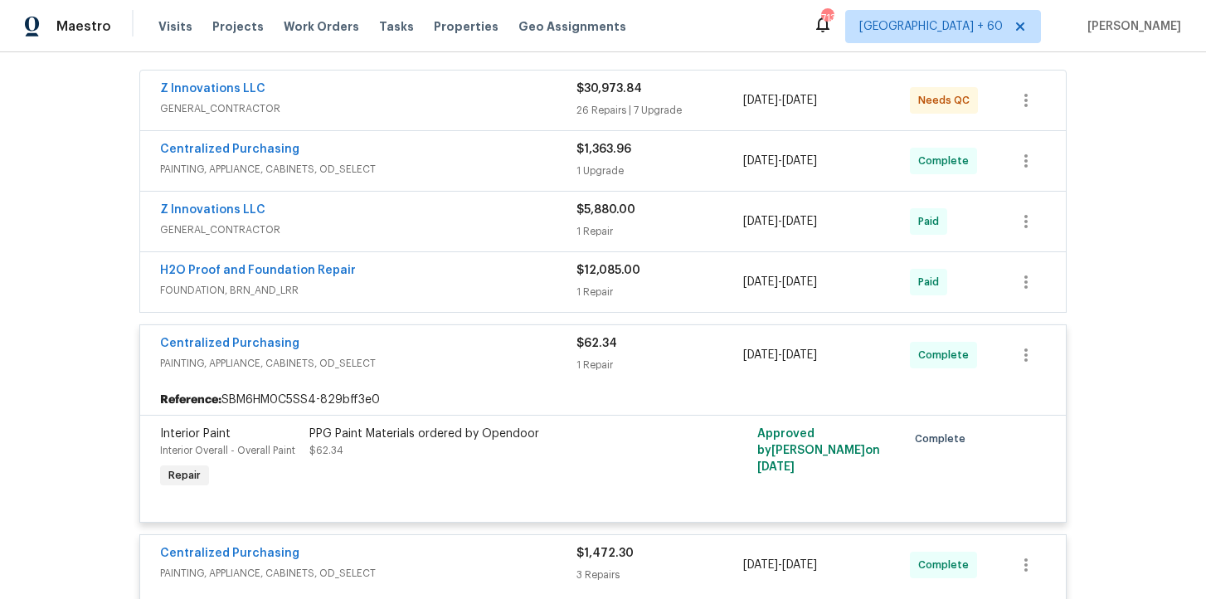
click at [446, 288] on span "FOUNDATION, BRN_AND_LRR" at bounding box center [368, 290] width 416 height 17
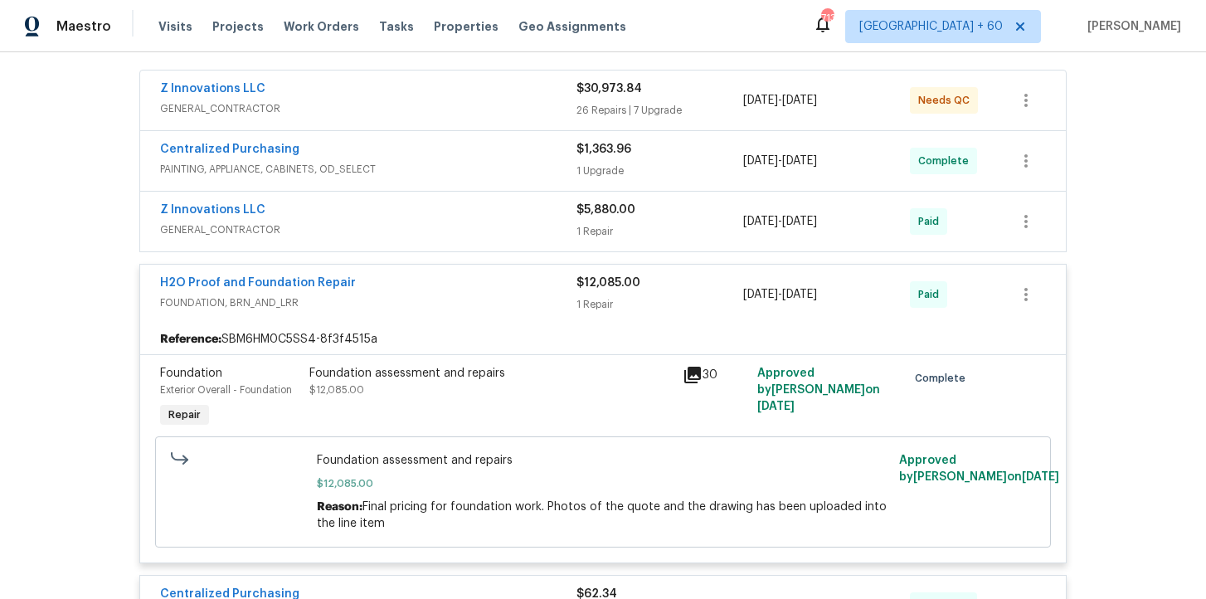
click at [443, 216] on div "Z Innovations LLC" at bounding box center [368, 212] width 416 height 20
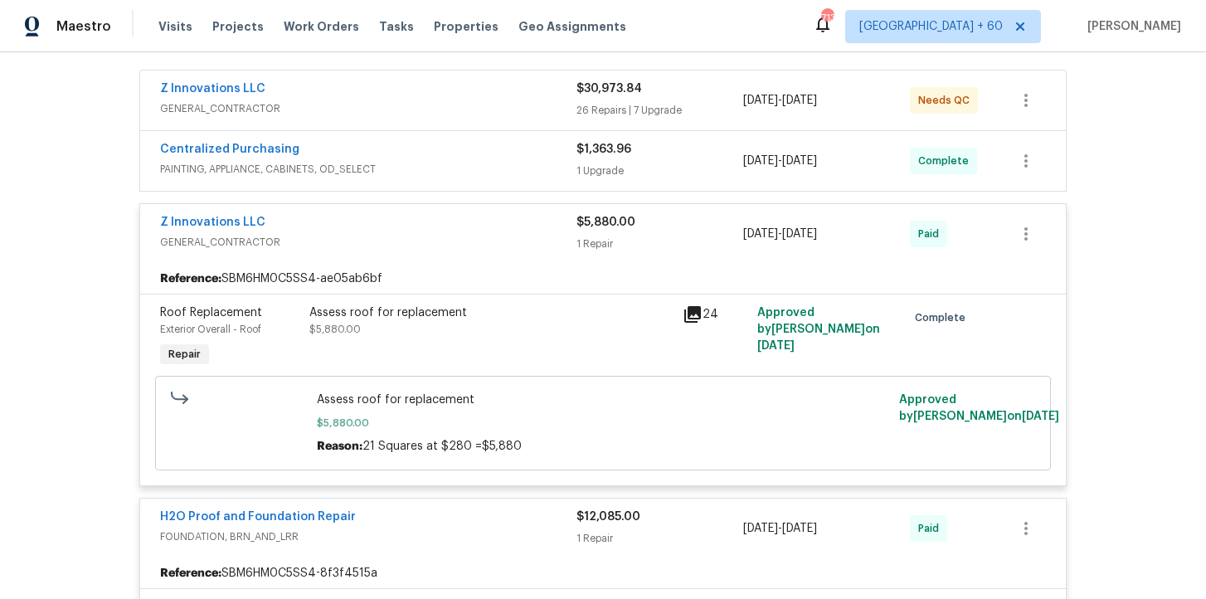
click at [430, 158] on div "Centralized Purchasing" at bounding box center [368, 151] width 416 height 20
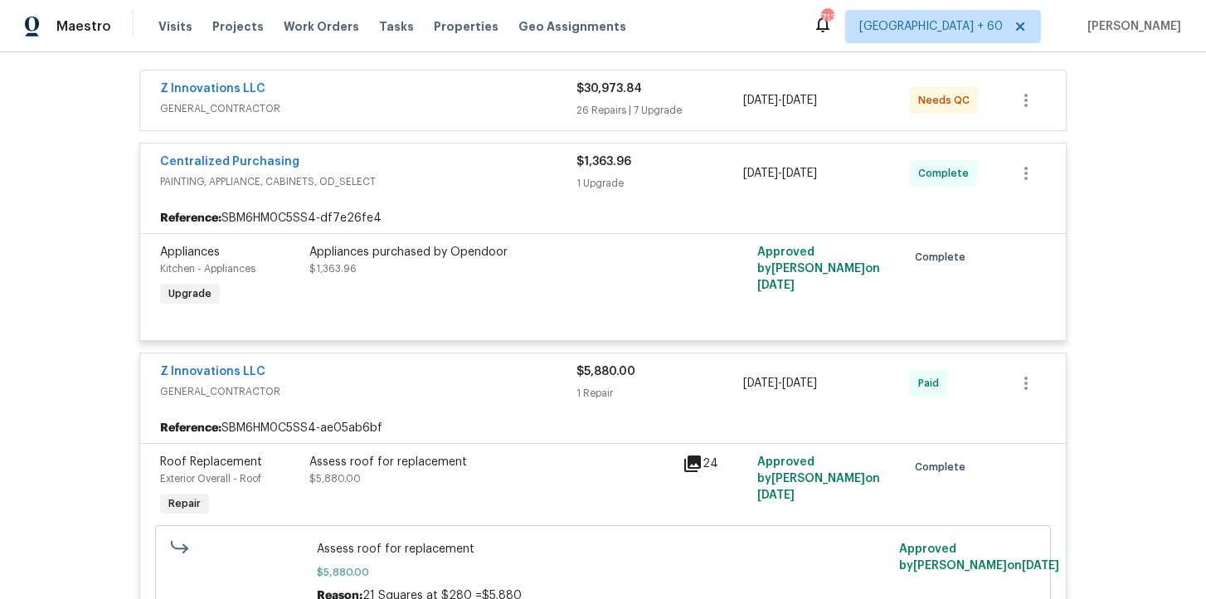
click at [416, 91] on div "Z Innovations LLC" at bounding box center [368, 90] width 416 height 20
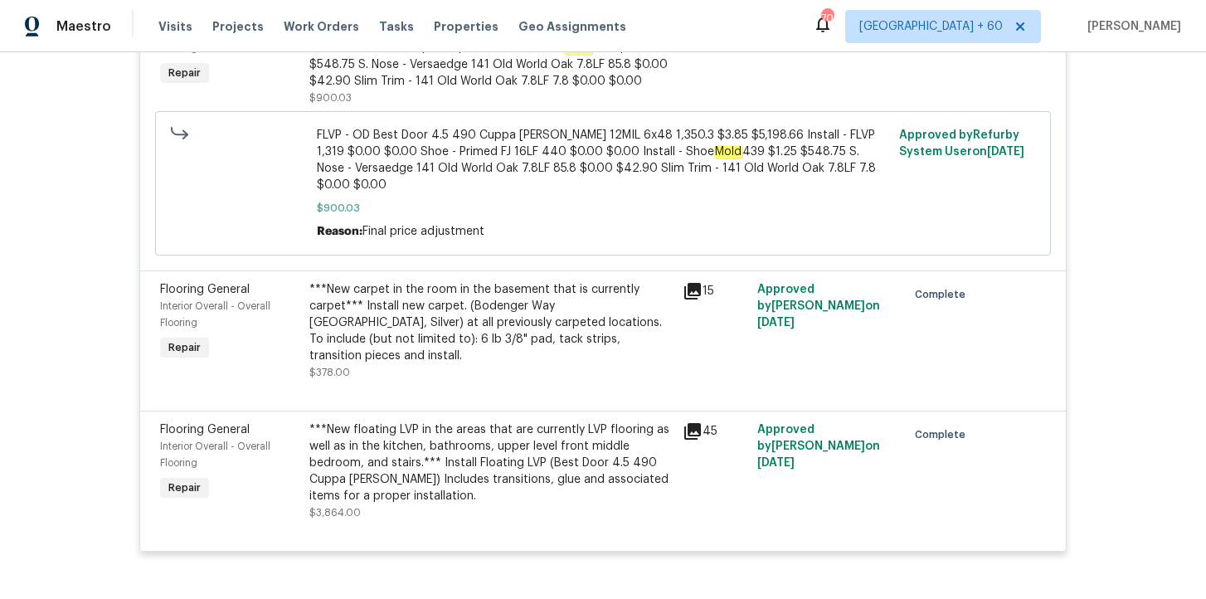
scroll to position [9047, 0]
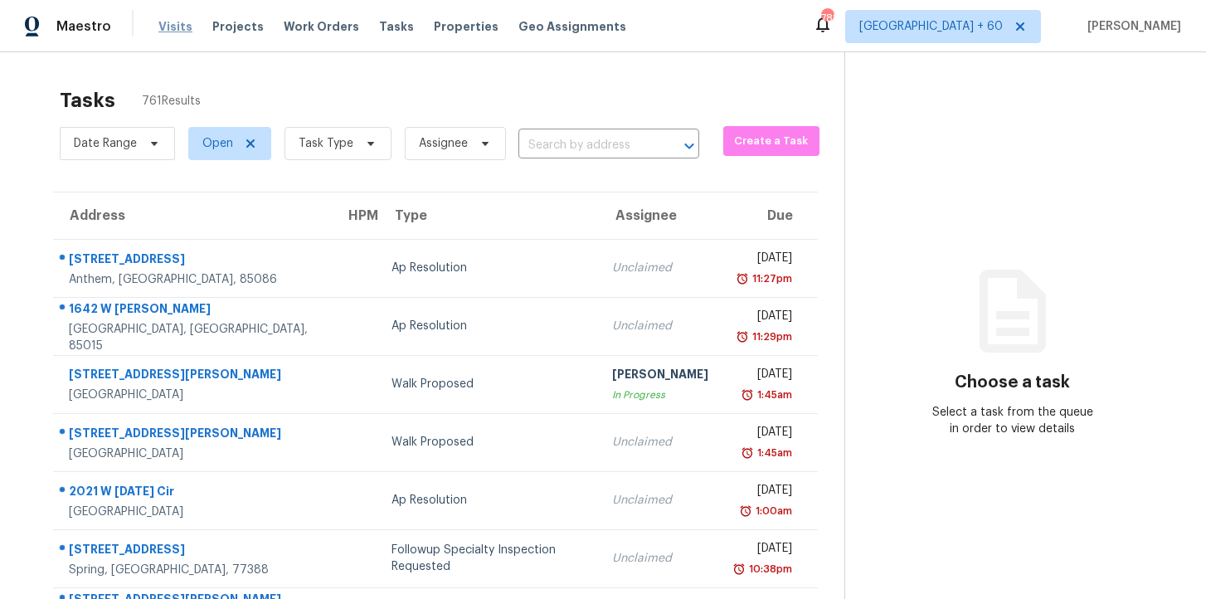
click at [169, 27] on span "Visits" at bounding box center [175, 26] width 34 height 17
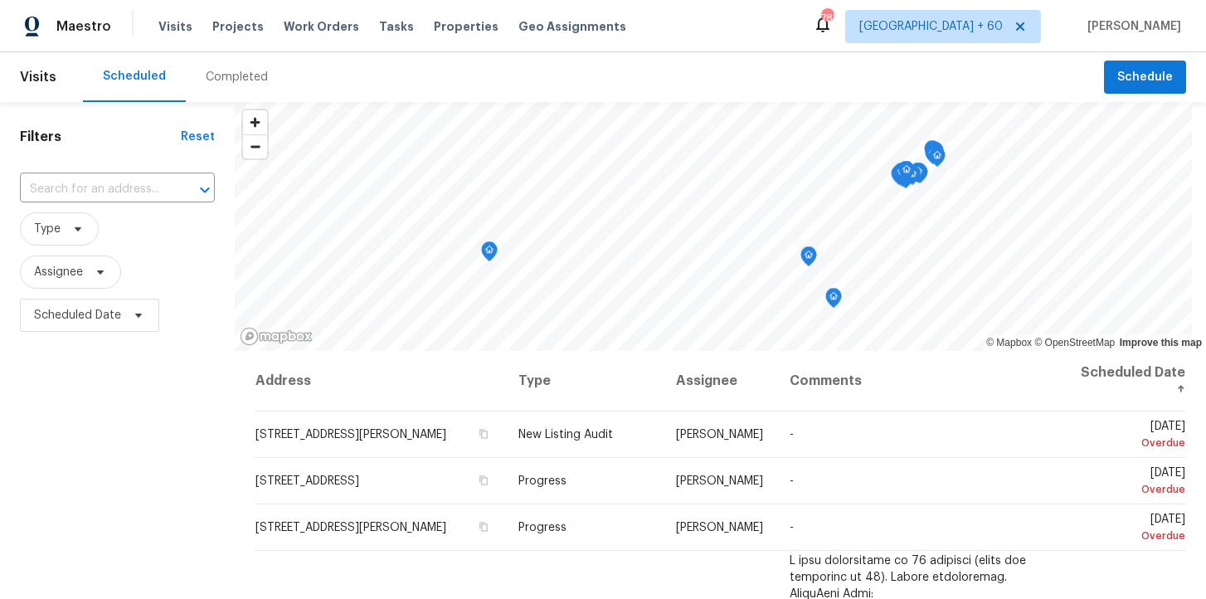
click at [224, 81] on div "Completed" at bounding box center [237, 77] width 62 height 17
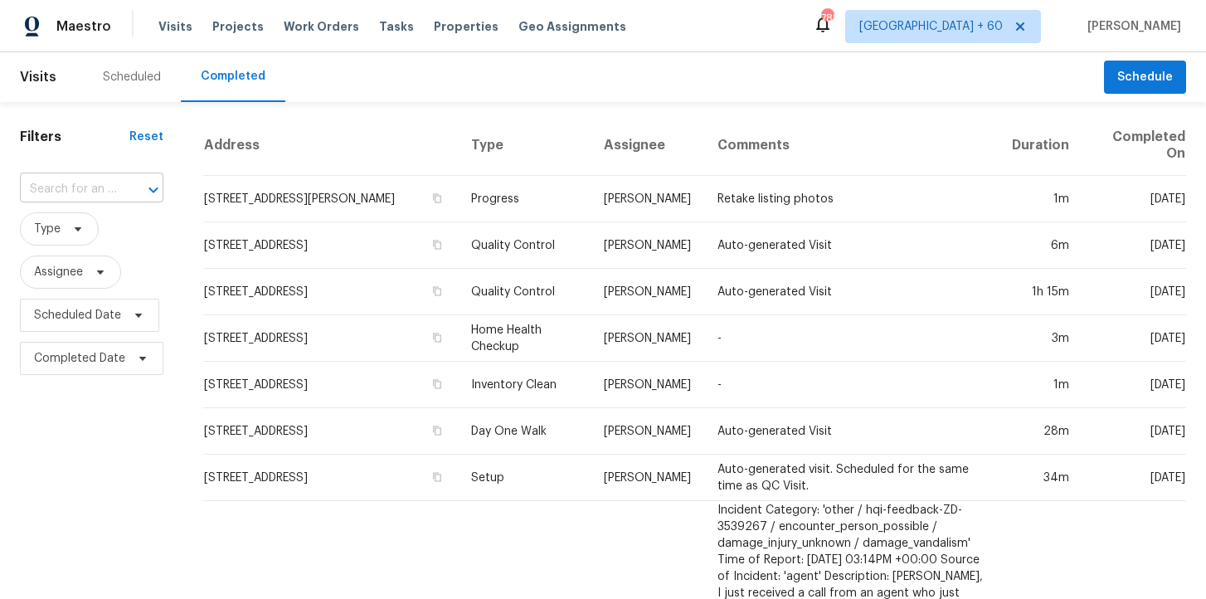
click at [97, 195] on input "text" at bounding box center [68, 190] width 97 height 26
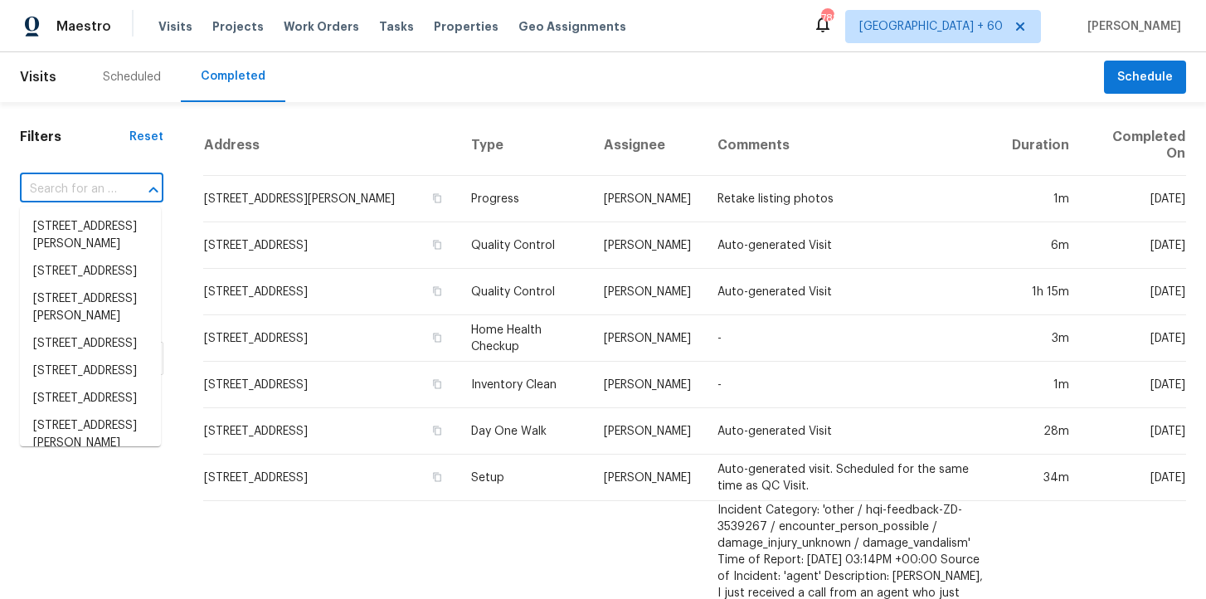
paste input "[STREET_ADDRESS][US_STATE]"
type input "[STREET_ADDRESS][US_STATE]"
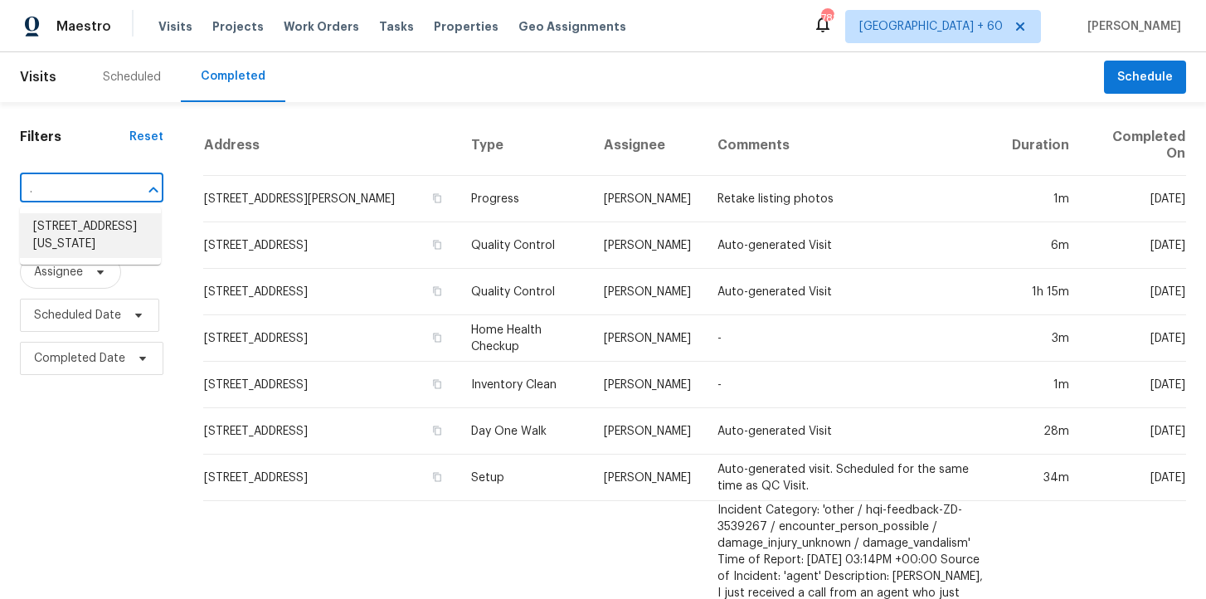
click at [117, 233] on li "[STREET_ADDRESS][US_STATE]" at bounding box center [90, 235] width 141 height 45
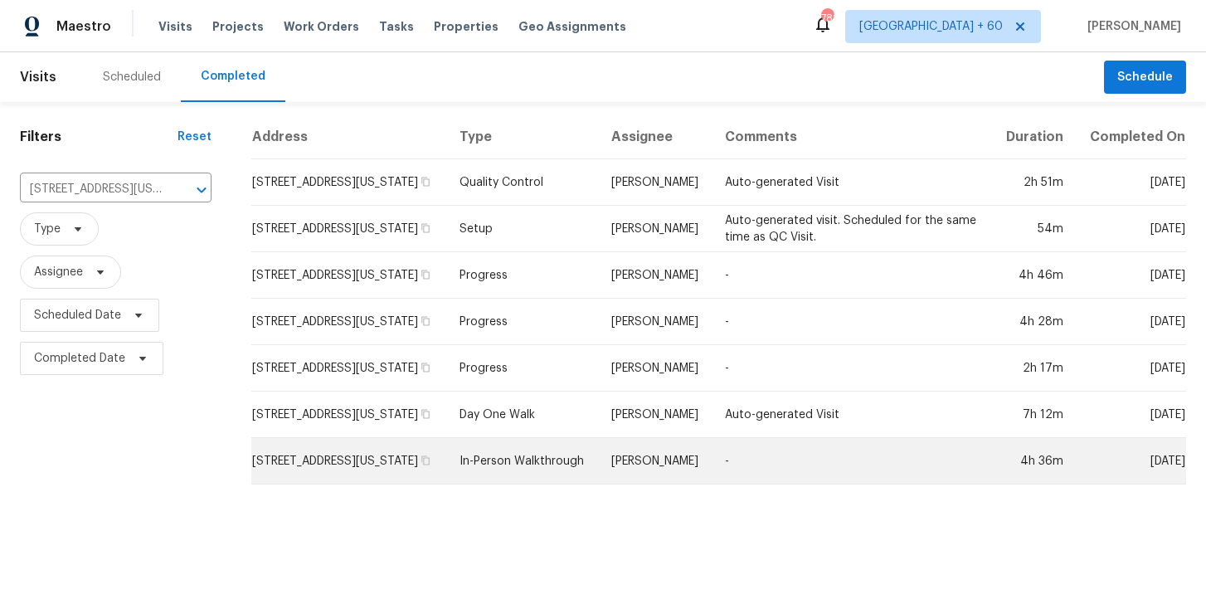
click at [537, 476] on td "In-Person Walkthrough" at bounding box center [521, 461] width 151 height 46
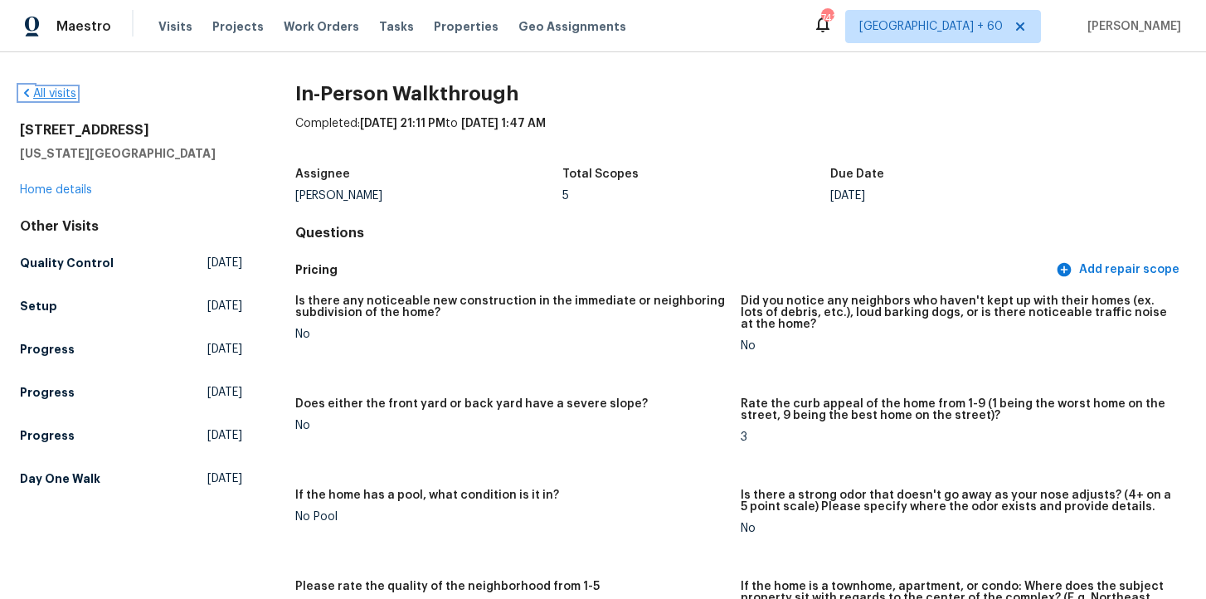
click at [48, 92] on link "All visits" at bounding box center [48, 94] width 56 height 12
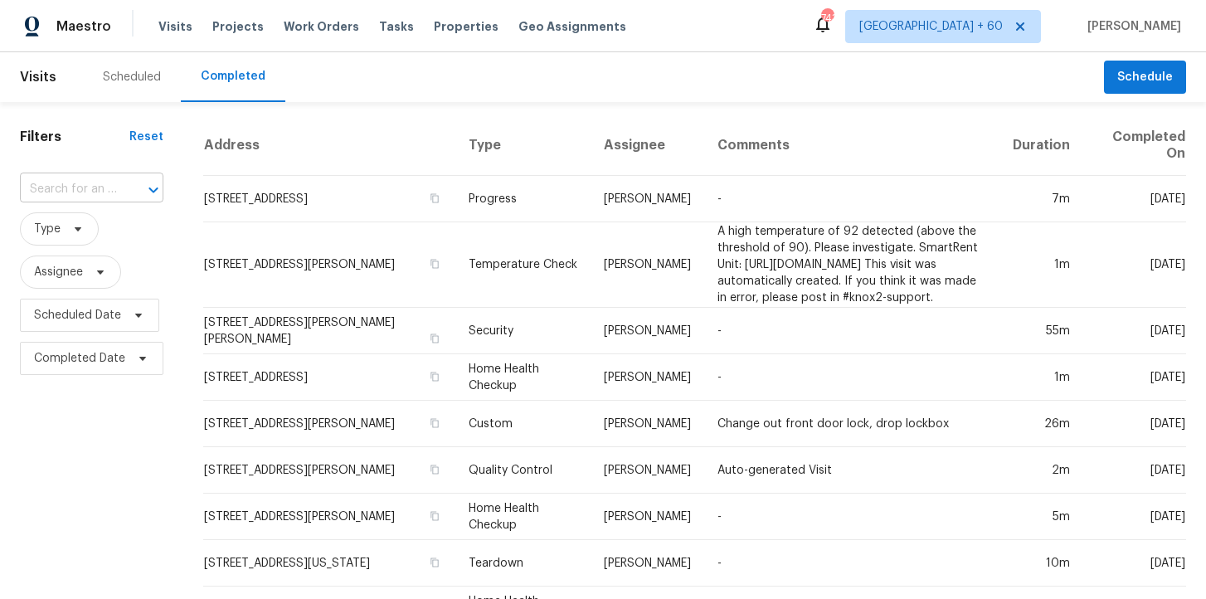
click at [116, 189] on div "​" at bounding box center [91, 190] width 143 height 26
paste input "[STREET_ADDRESS][PERSON_NAME]"
type input "[STREET_ADDRESS][PERSON_NAME]"
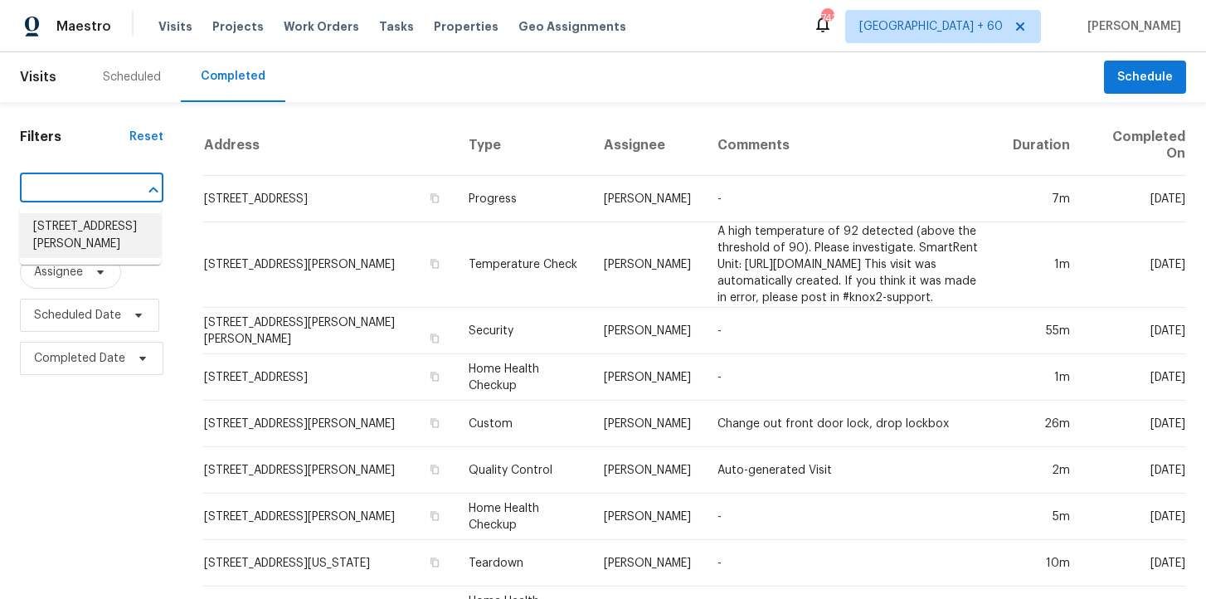
click at [100, 226] on li "[STREET_ADDRESS][PERSON_NAME]" at bounding box center [90, 235] width 141 height 45
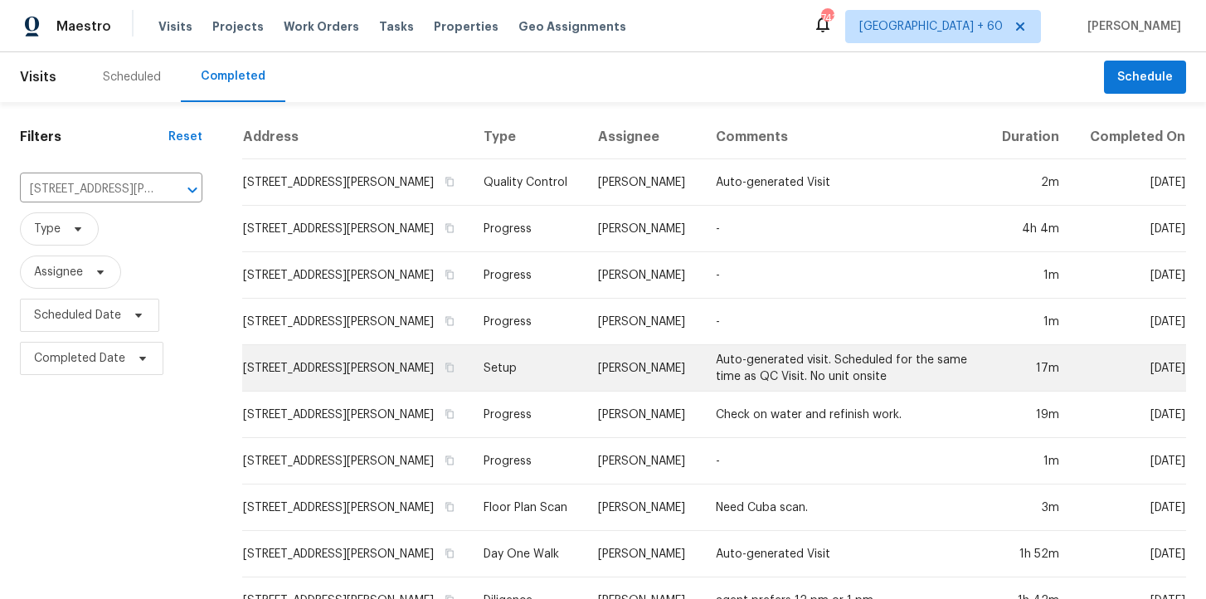
scroll to position [55, 0]
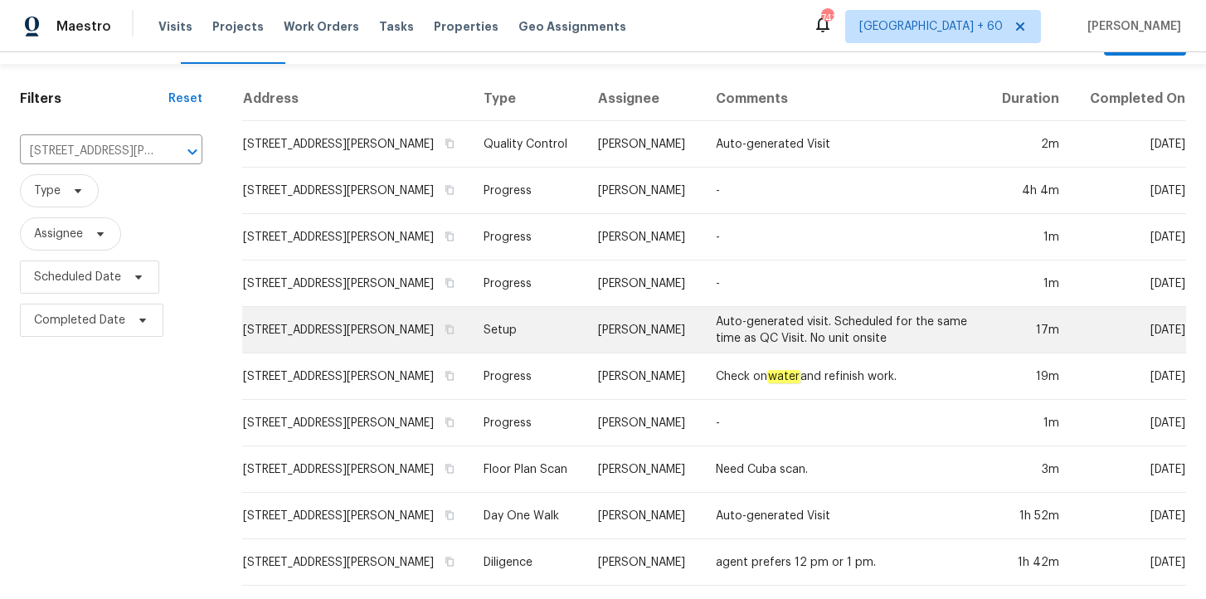
click at [526, 326] on td "Setup" at bounding box center [527, 330] width 114 height 46
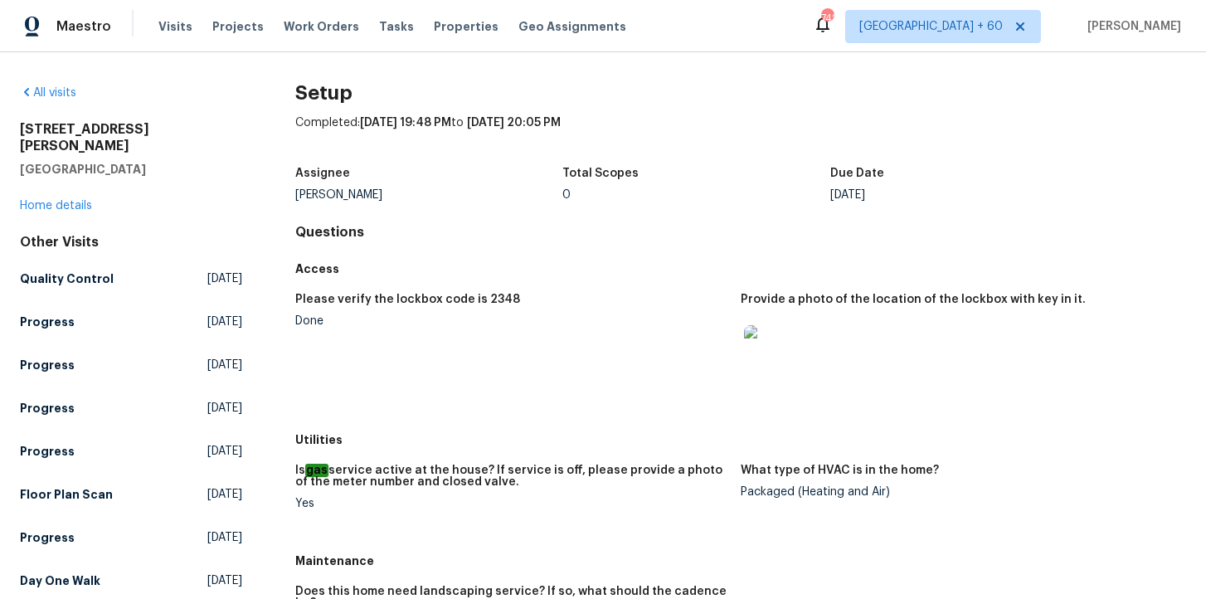
scroll to position [163, 0]
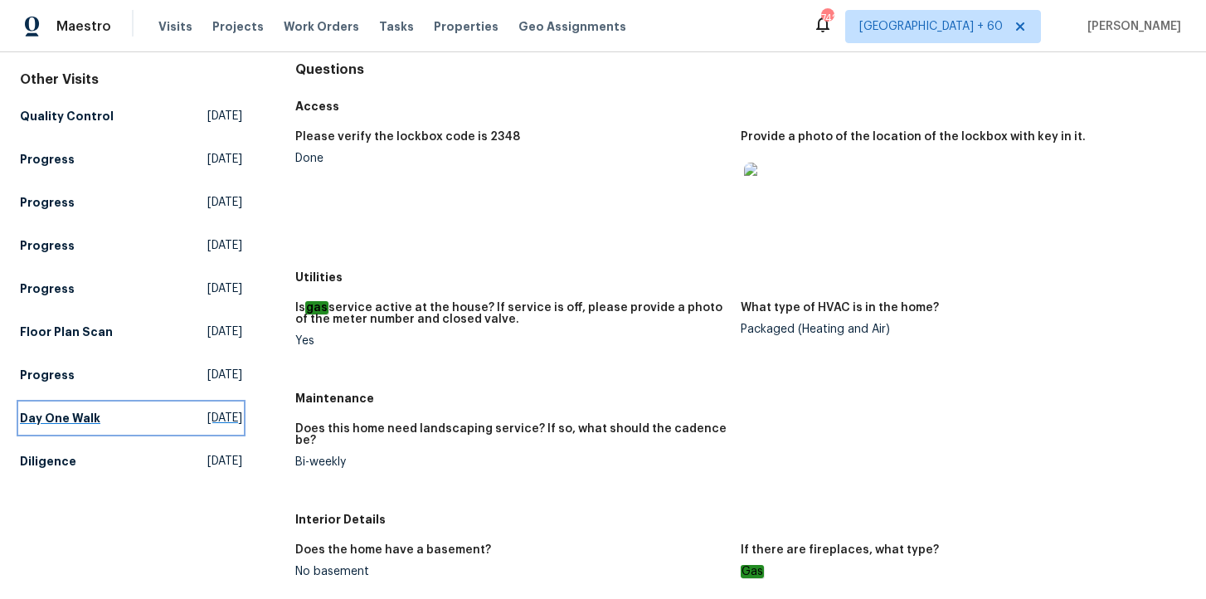
click at [63, 410] on h5 "Day One Walk" at bounding box center [60, 418] width 80 height 17
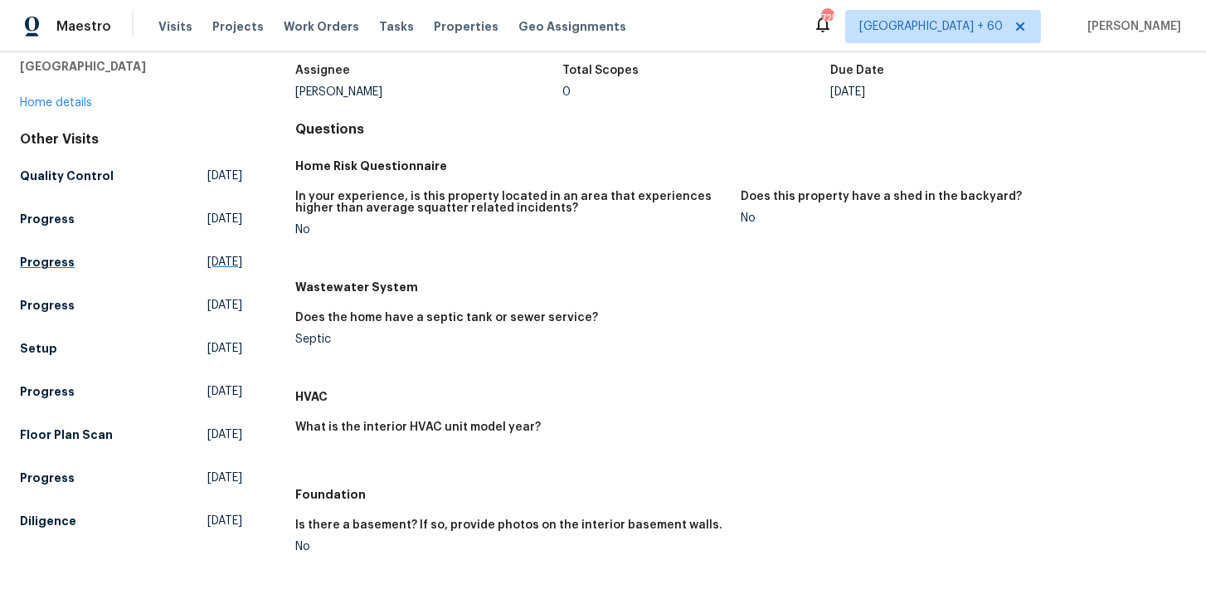
scroll to position [119, 0]
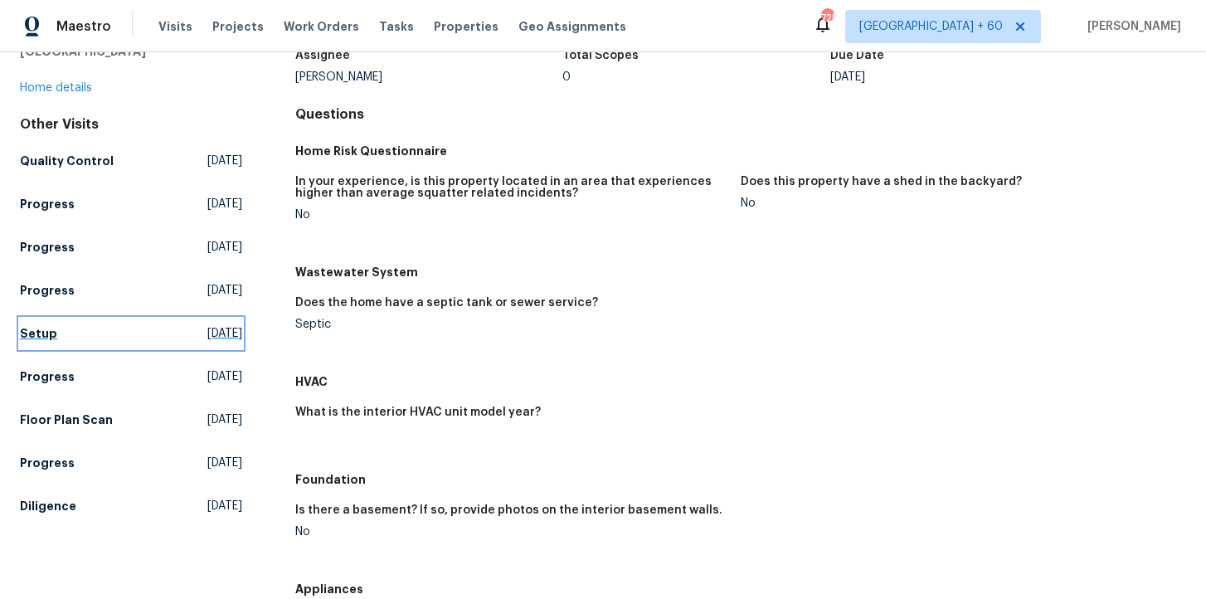
click at [38, 319] on link "Setup [DATE]" at bounding box center [131, 334] width 222 height 30
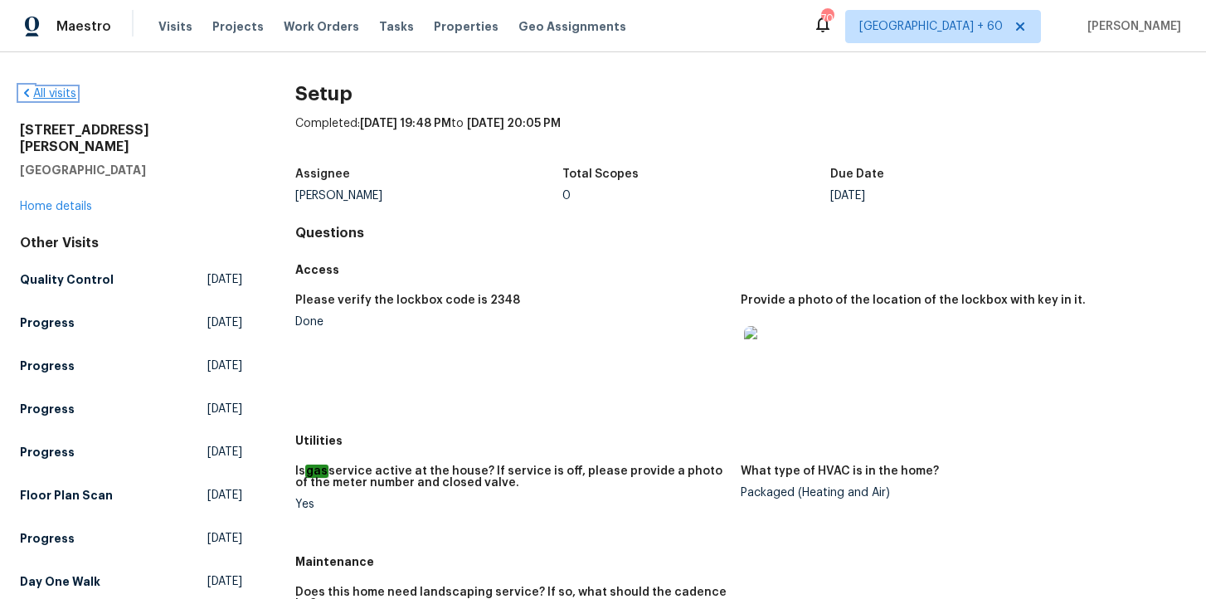
click at [34, 95] on link "All visits" at bounding box center [48, 94] width 56 height 12
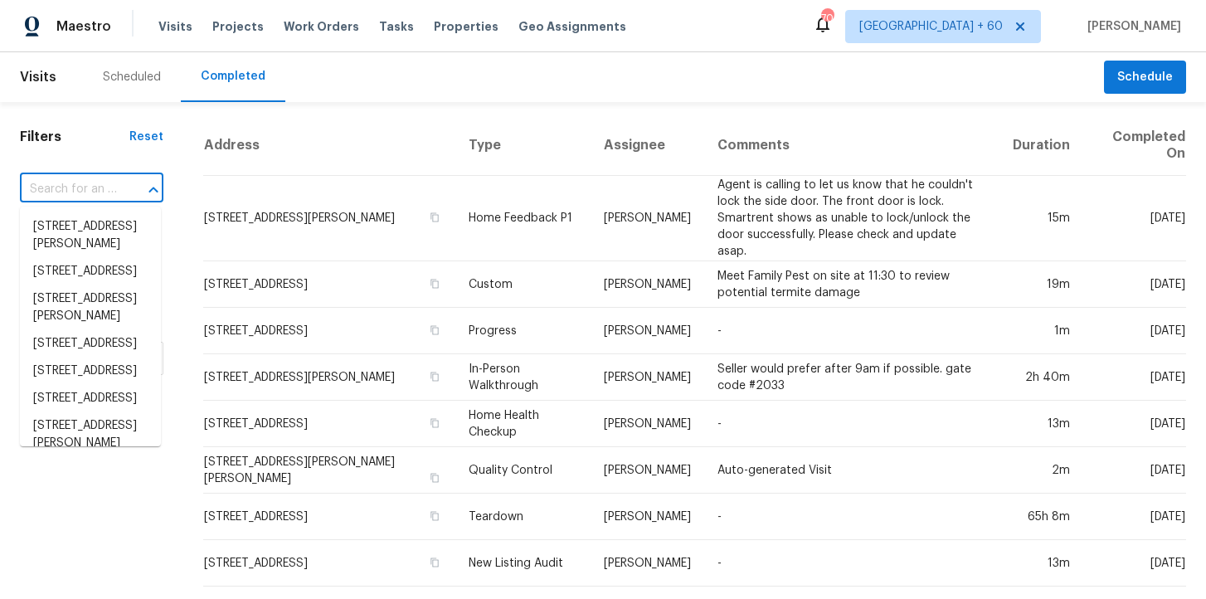
click at [80, 200] on input "text" at bounding box center [68, 190] width 97 height 26
paste input "[STREET_ADDRESS][PERSON_NAME]"
type input "[STREET_ADDRESS][PERSON_NAME]"
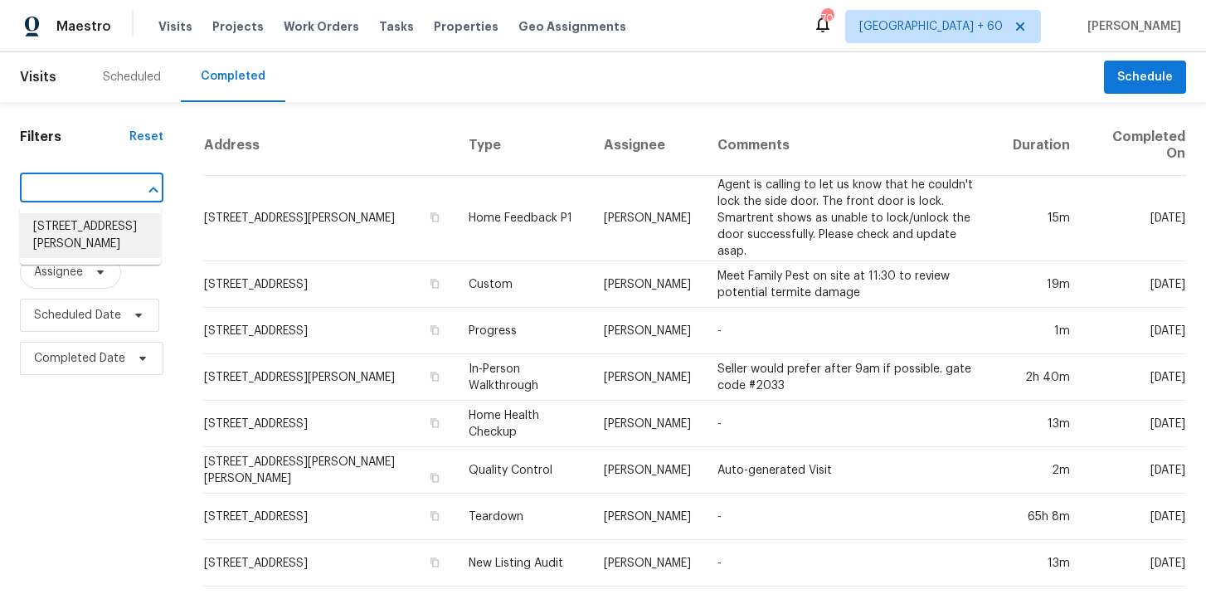
click at [104, 222] on li "[STREET_ADDRESS][PERSON_NAME]" at bounding box center [90, 235] width 141 height 45
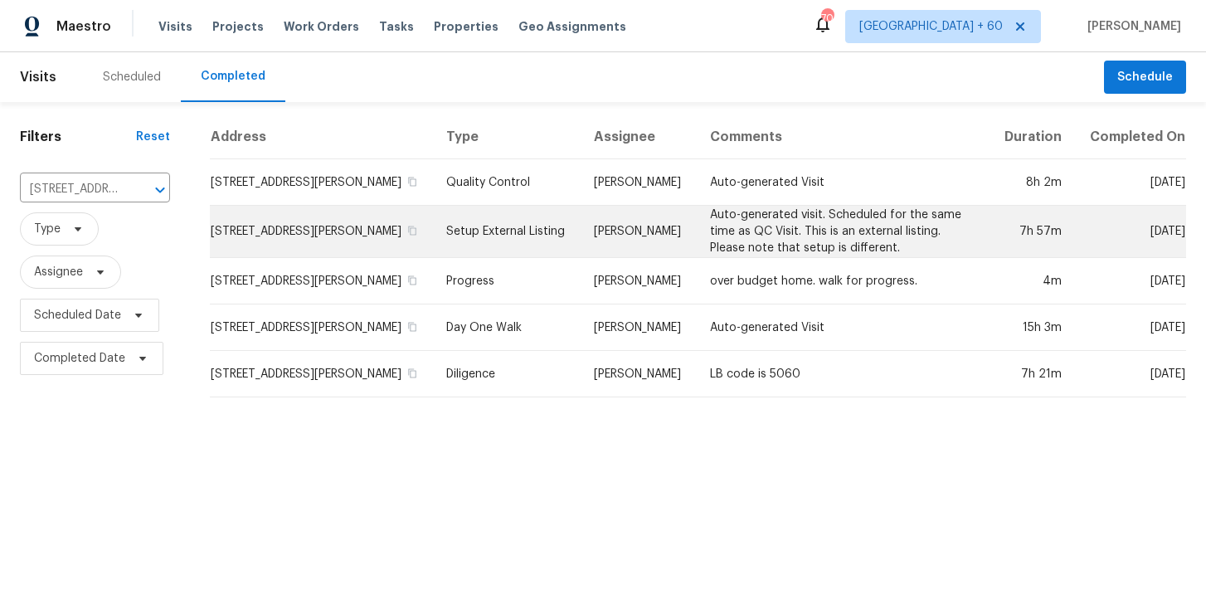
click at [507, 232] on td "Setup External Listing" at bounding box center [507, 232] width 148 height 52
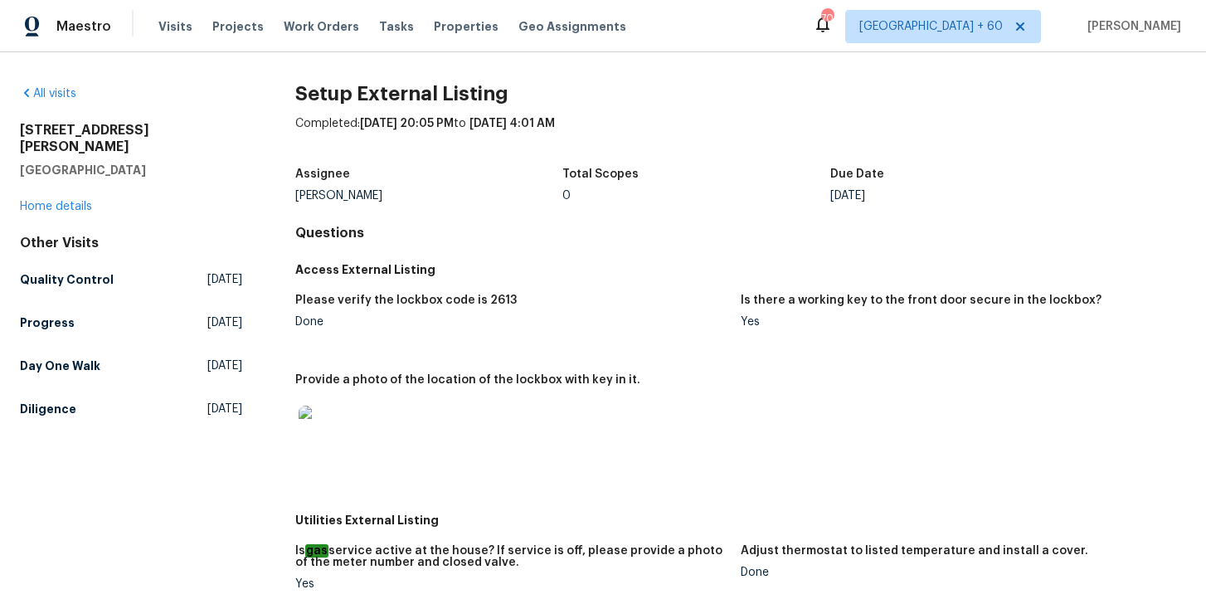
click at [46, 332] on div "Other Visits Quality Control [DATE] Progress [DATE] Day One Walk [DATE] Diligen…" at bounding box center [131, 329] width 222 height 189
click at [60, 357] on h5 "Day One Walk" at bounding box center [60, 365] width 80 height 17
